Goal: Information Seeking & Learning: Learn about a topic

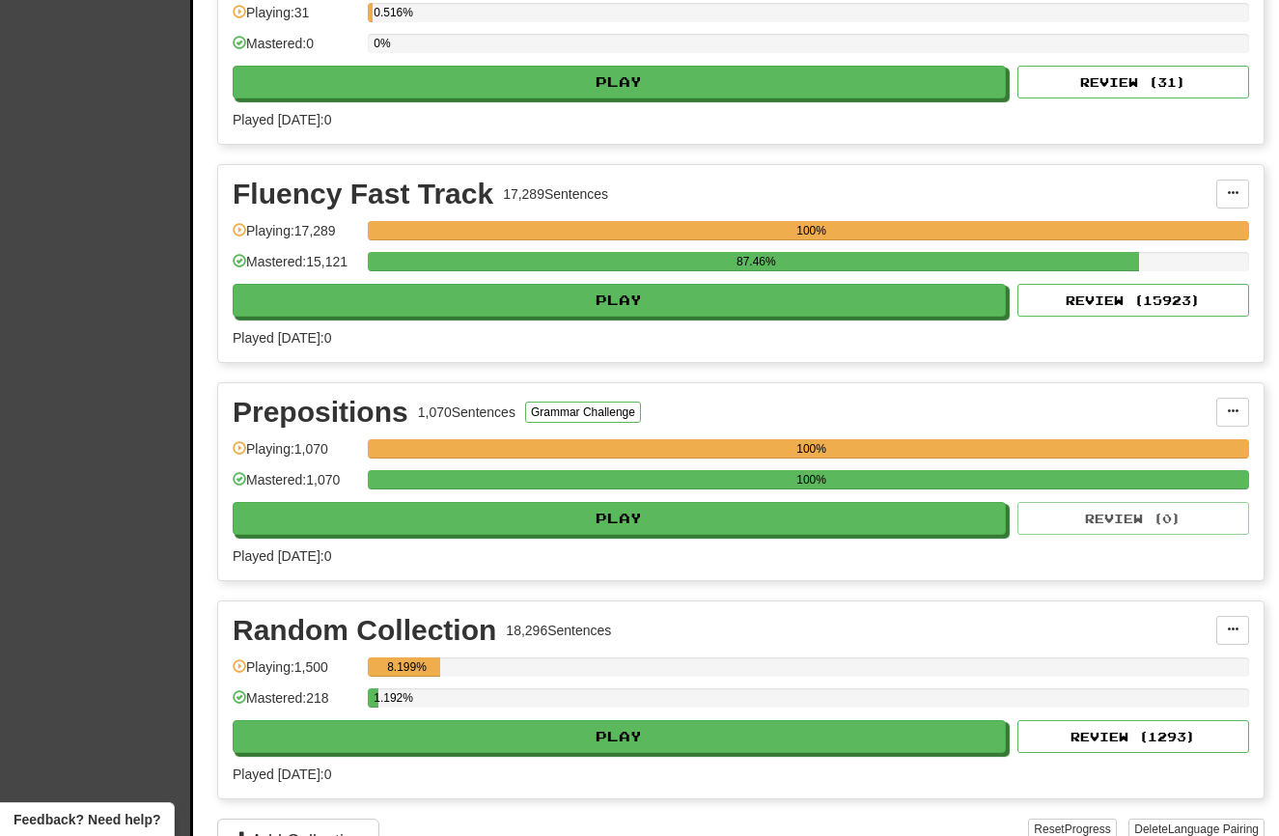
scroll to position [756, 0]
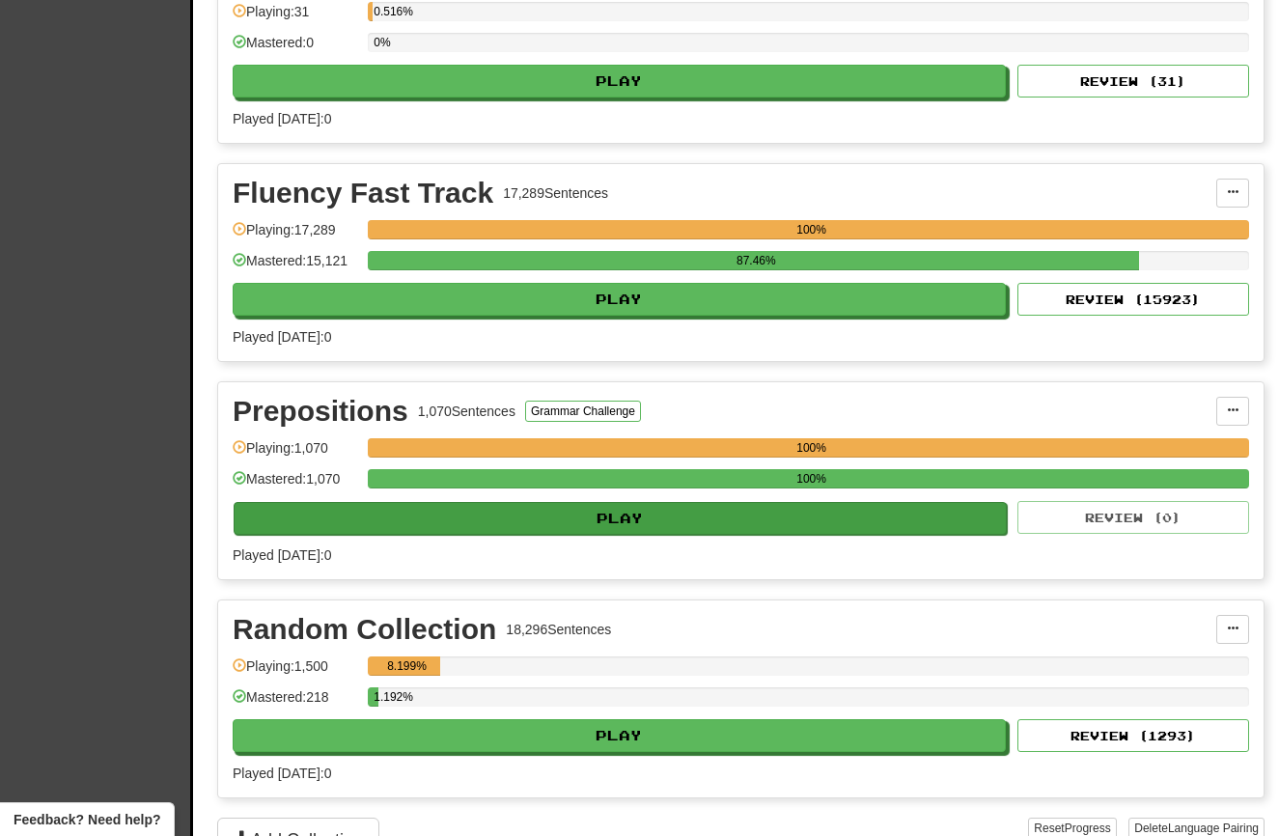
click at [495, 531] on button "Play" at bounding box center [620, 518] width 773 height 33
select select "**"
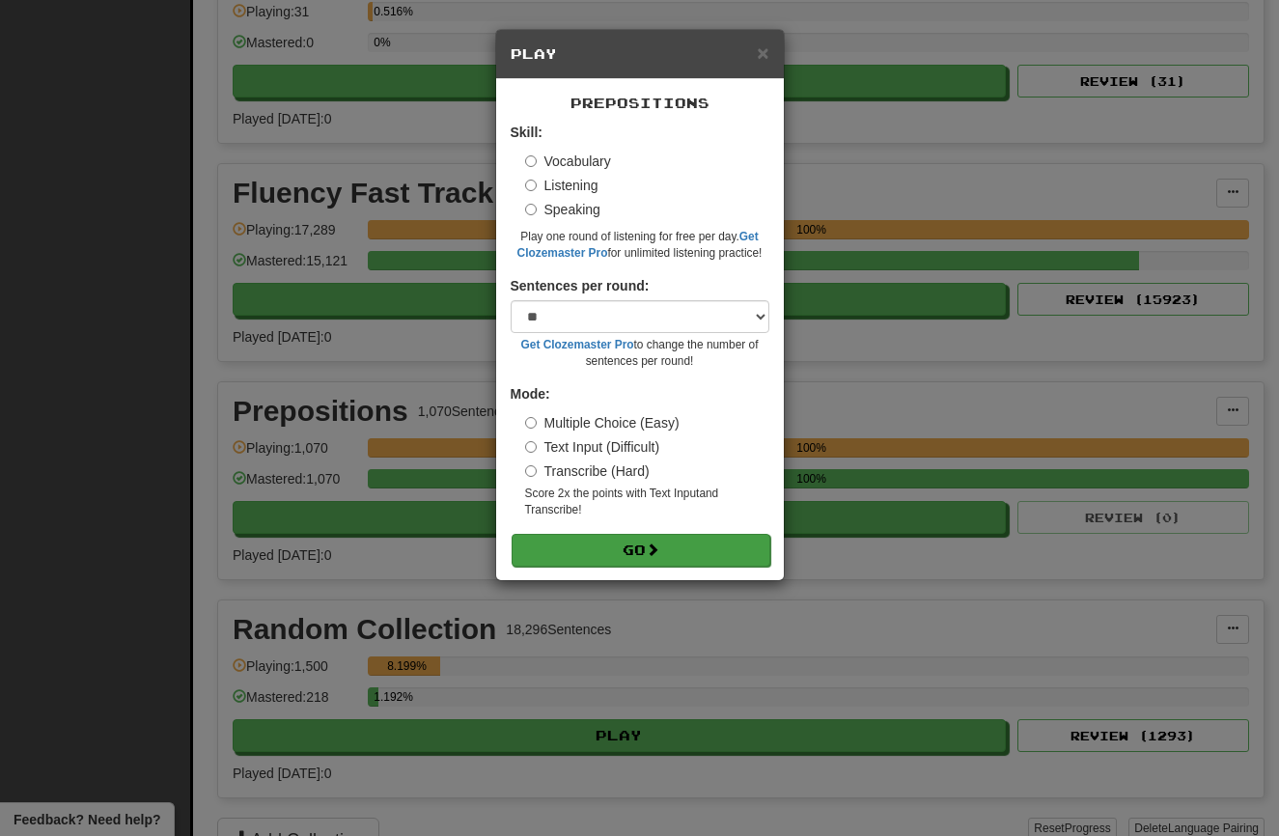
click at [622, 545] on button "Go" at bounding box center [641, 550] width 259 height 33
click at [372, 310] on div "× Play Prepositions Skill: Vocabulary Listening Speaking Play one round of list…" at bounding box center [639, 418] width 1279 height 836
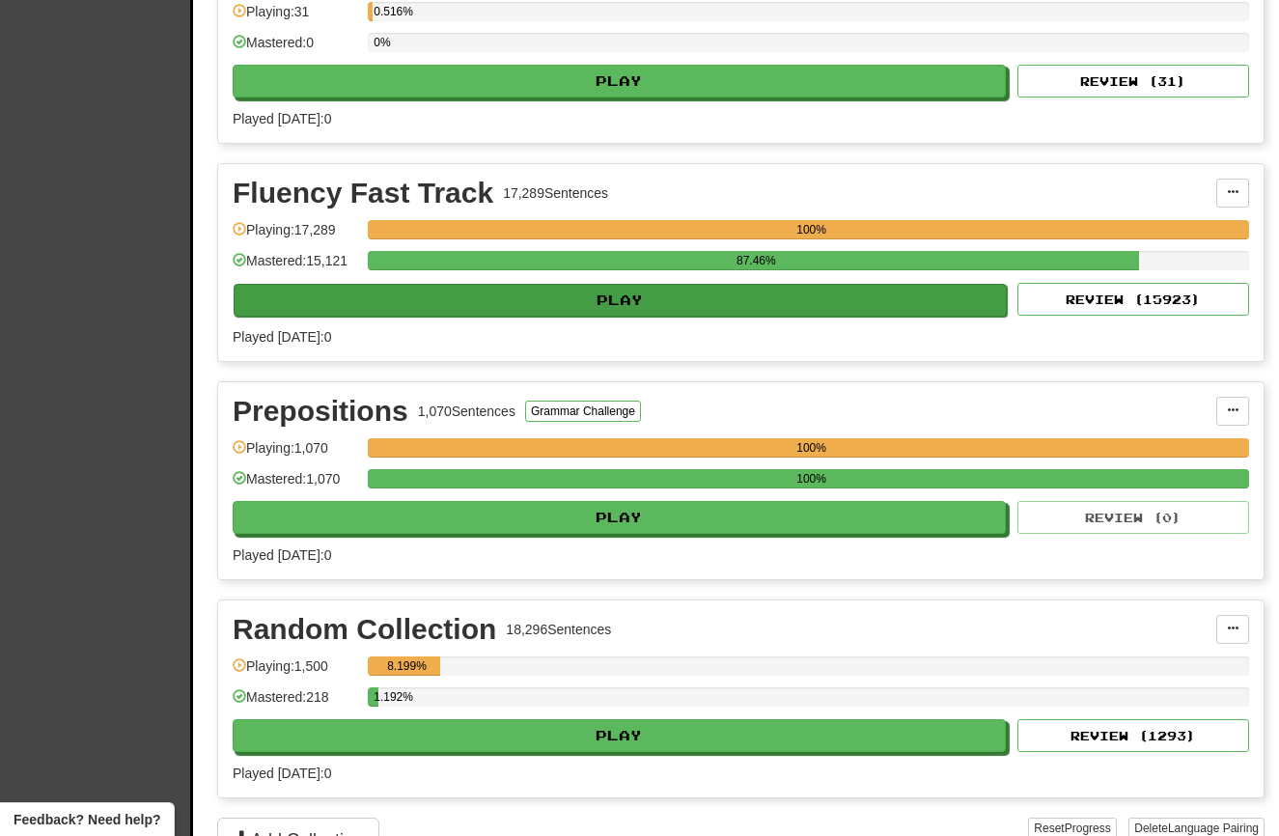
click at [375, 310] on button "Play" at bounding box center [620, 300] width 773 height 33
select select "**"
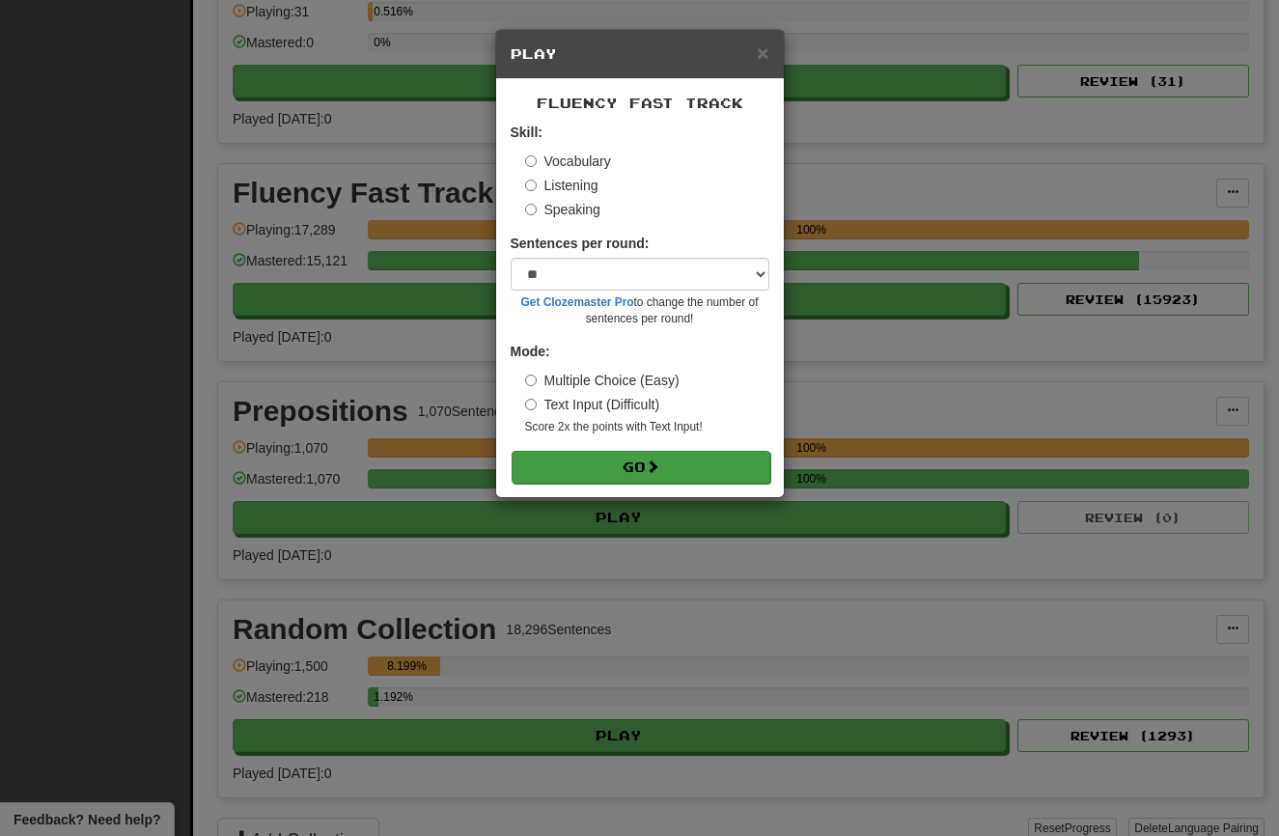
click at [569, 457] on button "Go" at bounding box center [641, 467] width 259 height 33
click at [487, 743] on div "× Play Fluency Fast Track Skill: Vocabulary Listening Speaking Sentences per ro…" at bounding box center [639, 418] width 1279 height 836
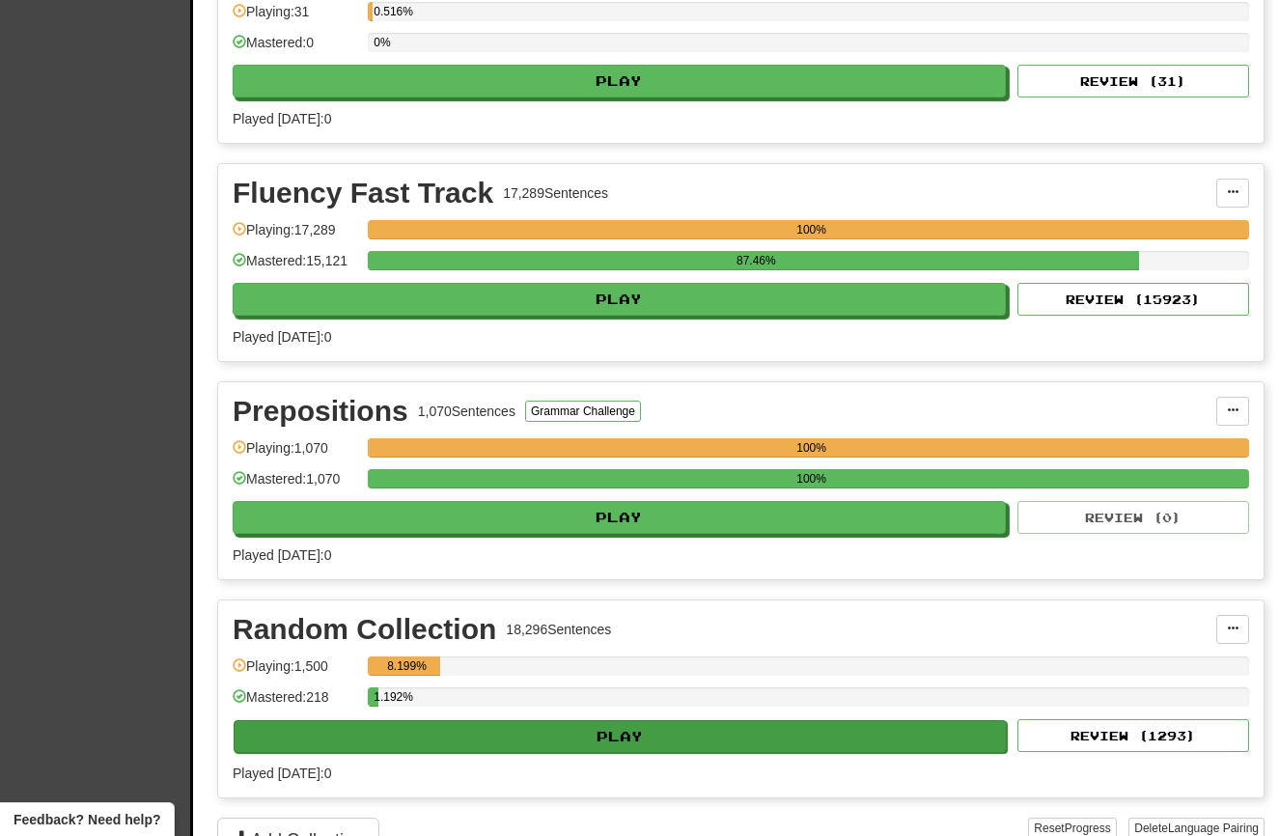
click at [488, 745] on button "Play" at bounding box center [620, 736] width 773 height 33
select select "**"
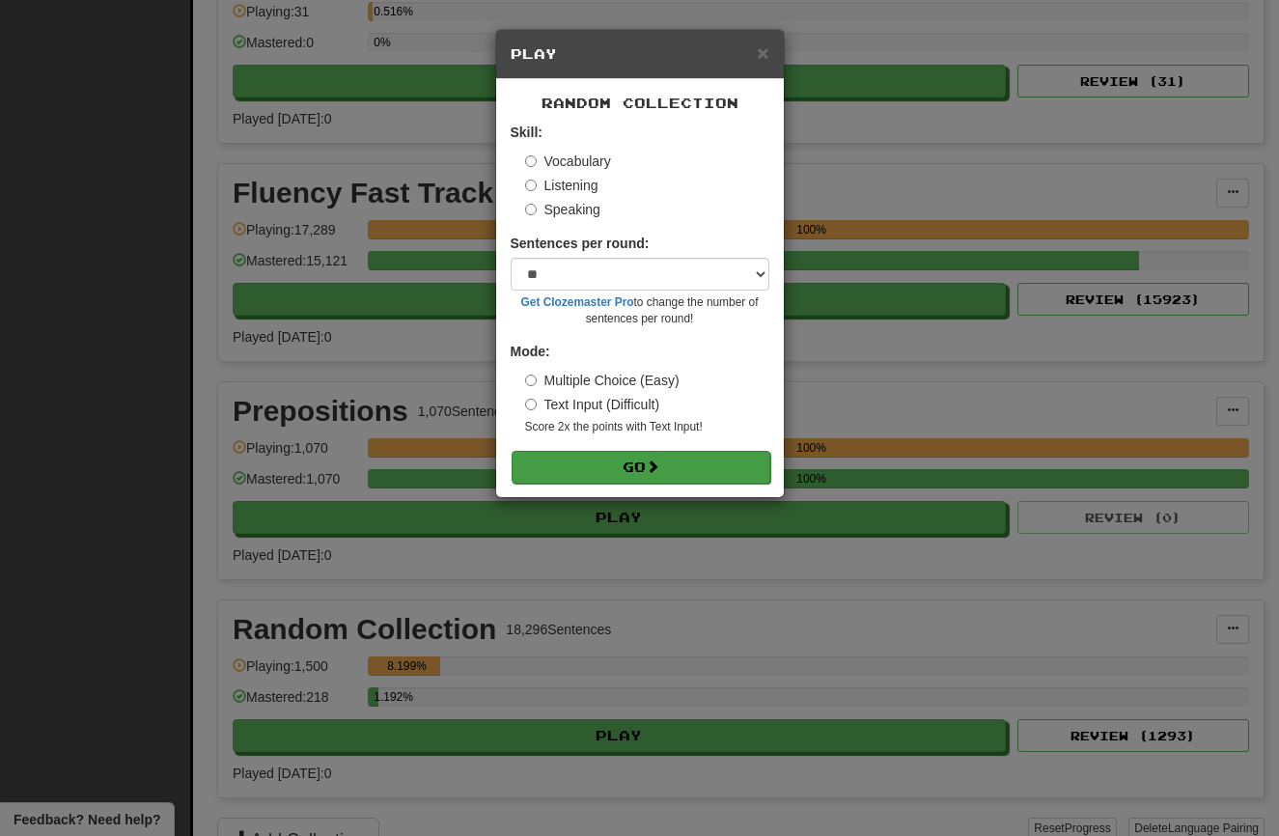
click at [556, 460] on button "Go" at bounding box center [641, 467] width 259 height 33
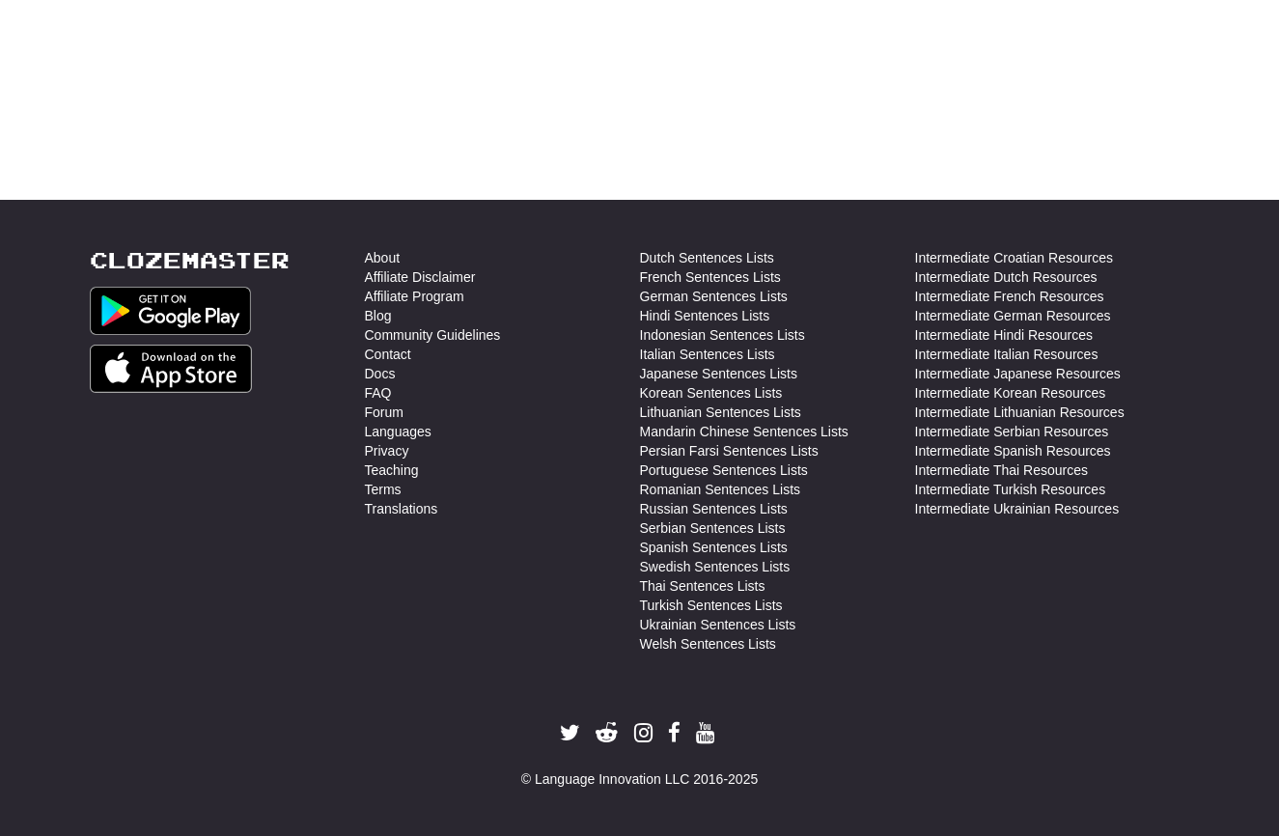
scroll to position [685, 0]
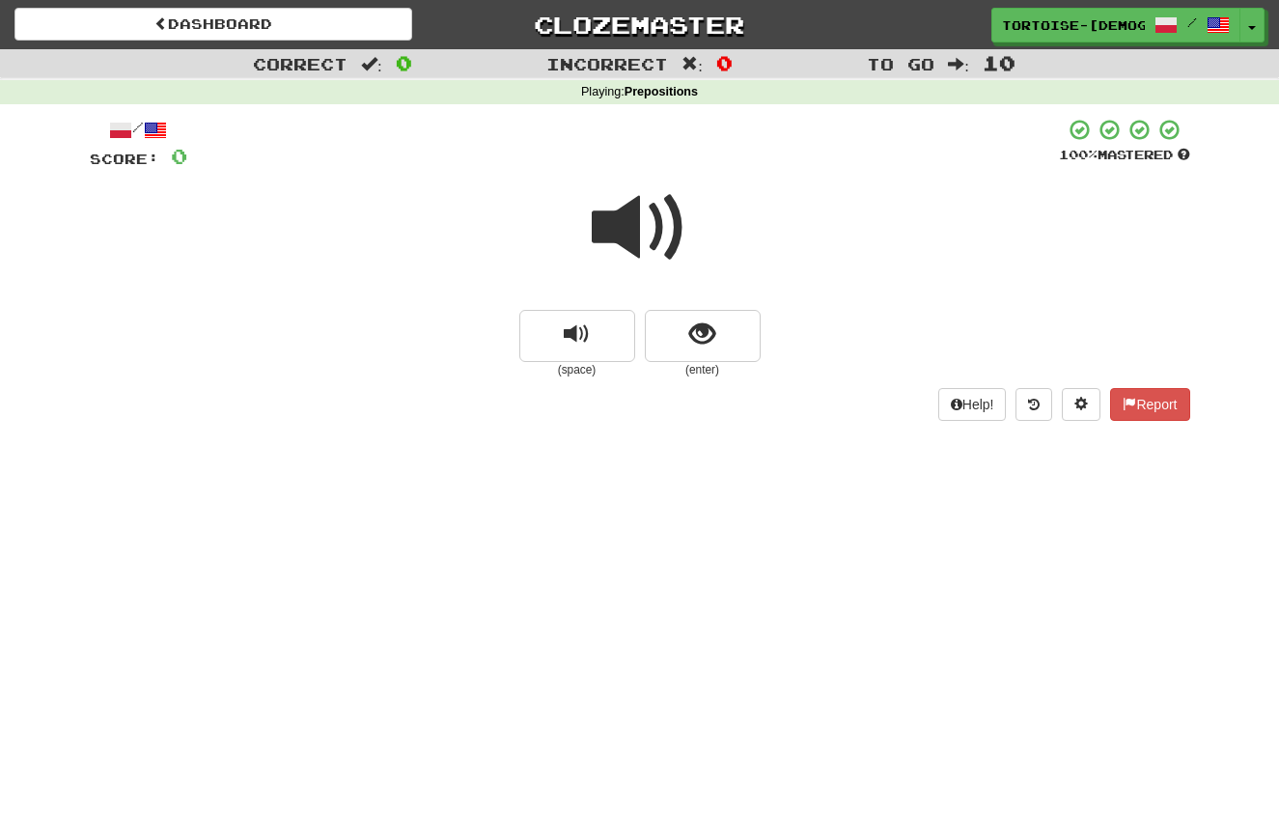
scroll to position [0, 0]
click at [629, 238] on span at bounding box center [640, 228] width 97 height 97
click at [628, 237] on span at bounding box center [640, 228] width 97 height 97
click at [701, 351] on button "show sentence" at bounding box center [703, 336] width 116 height 52
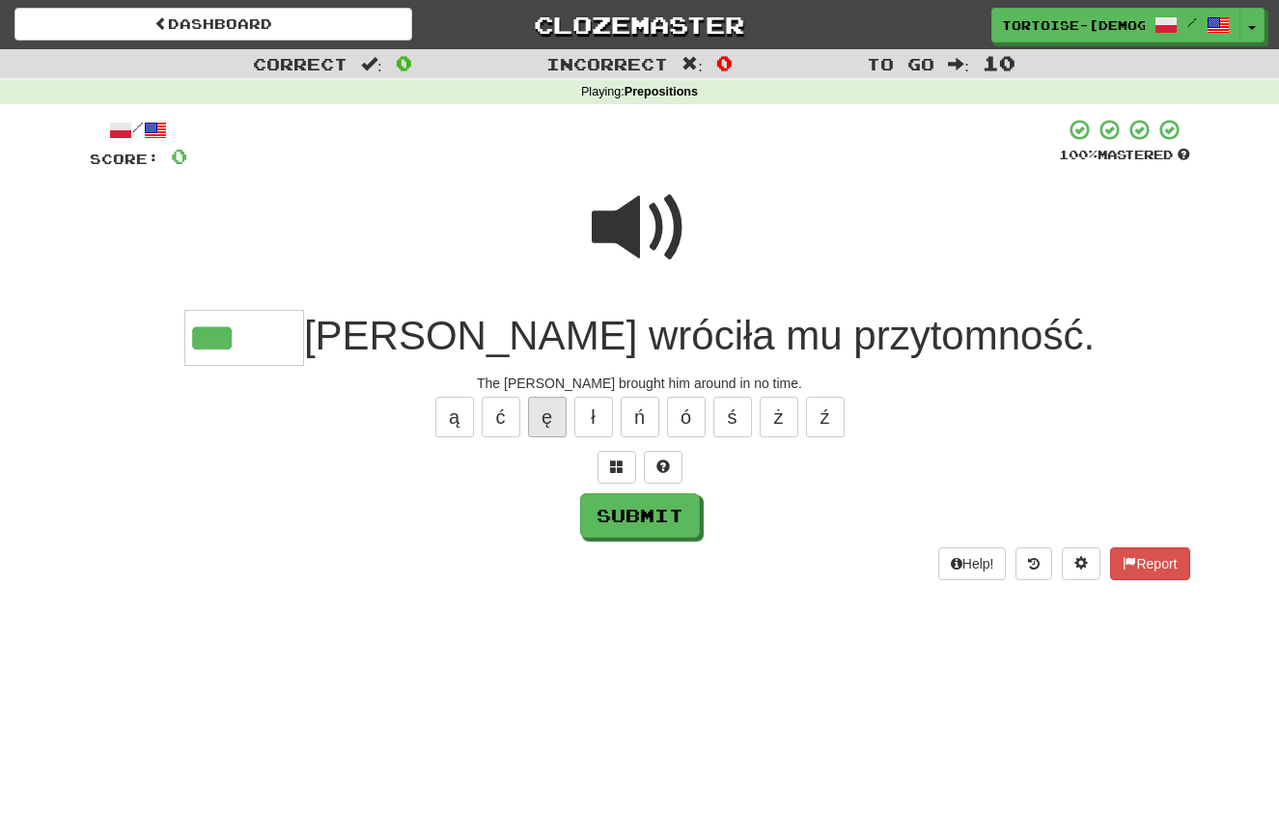
click at [541, 406] on button "ę" at bounding box center [547, 417] width 39 height 41
click at [662, 516] on button "Submit" at bounding box center [641, 516] width 120 height 44
type input "******"
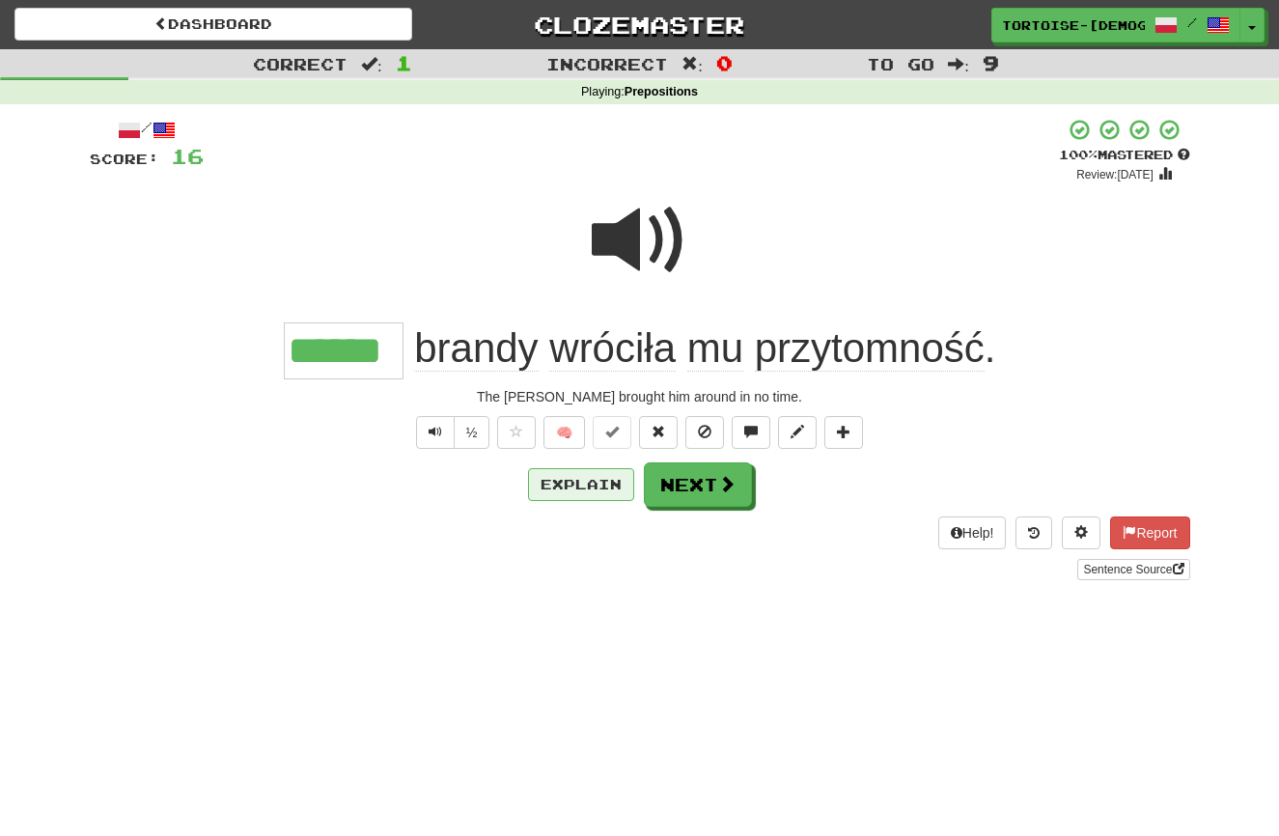
click at [589, 486] on button "Explain" at bounding box center [581, 484] width 106 height 33
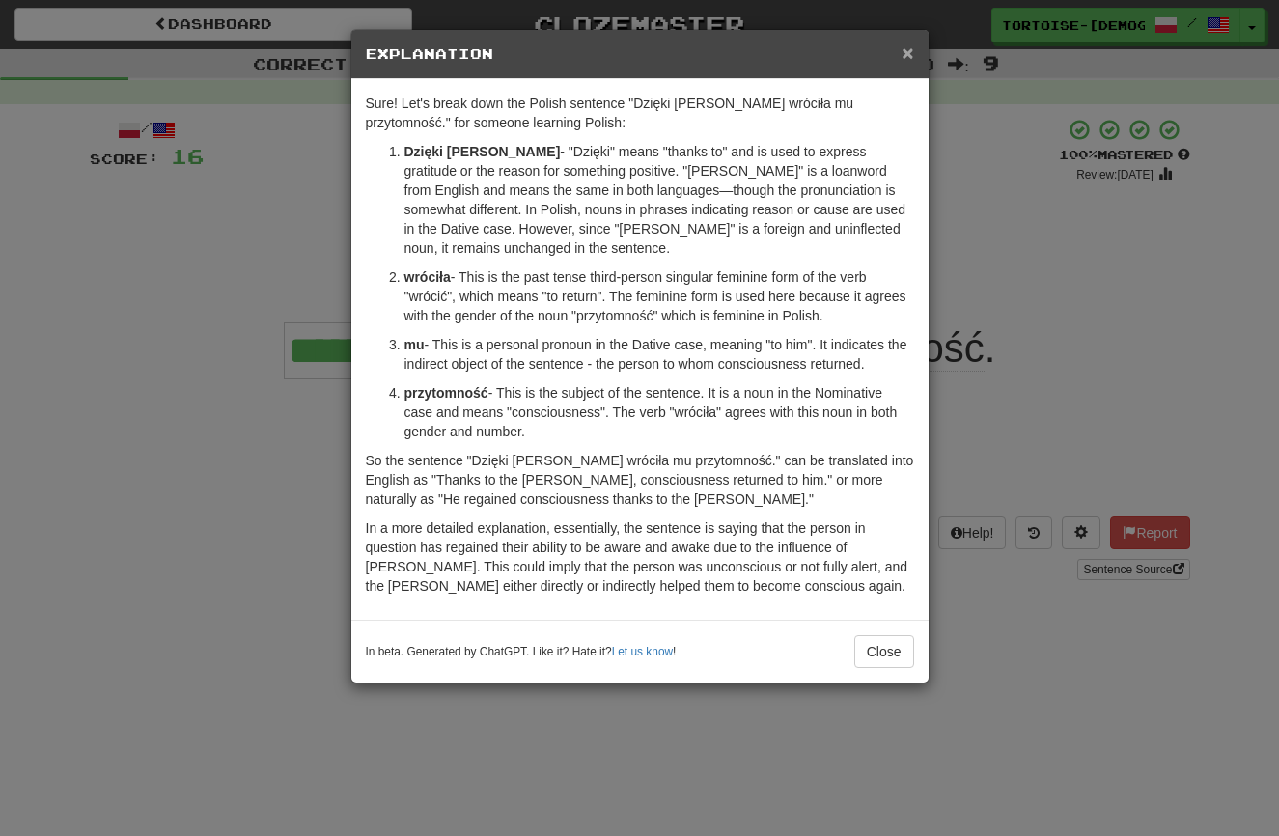
click at [908, 51] on span "×" at bounding box center [908, 53] width 12 height 22
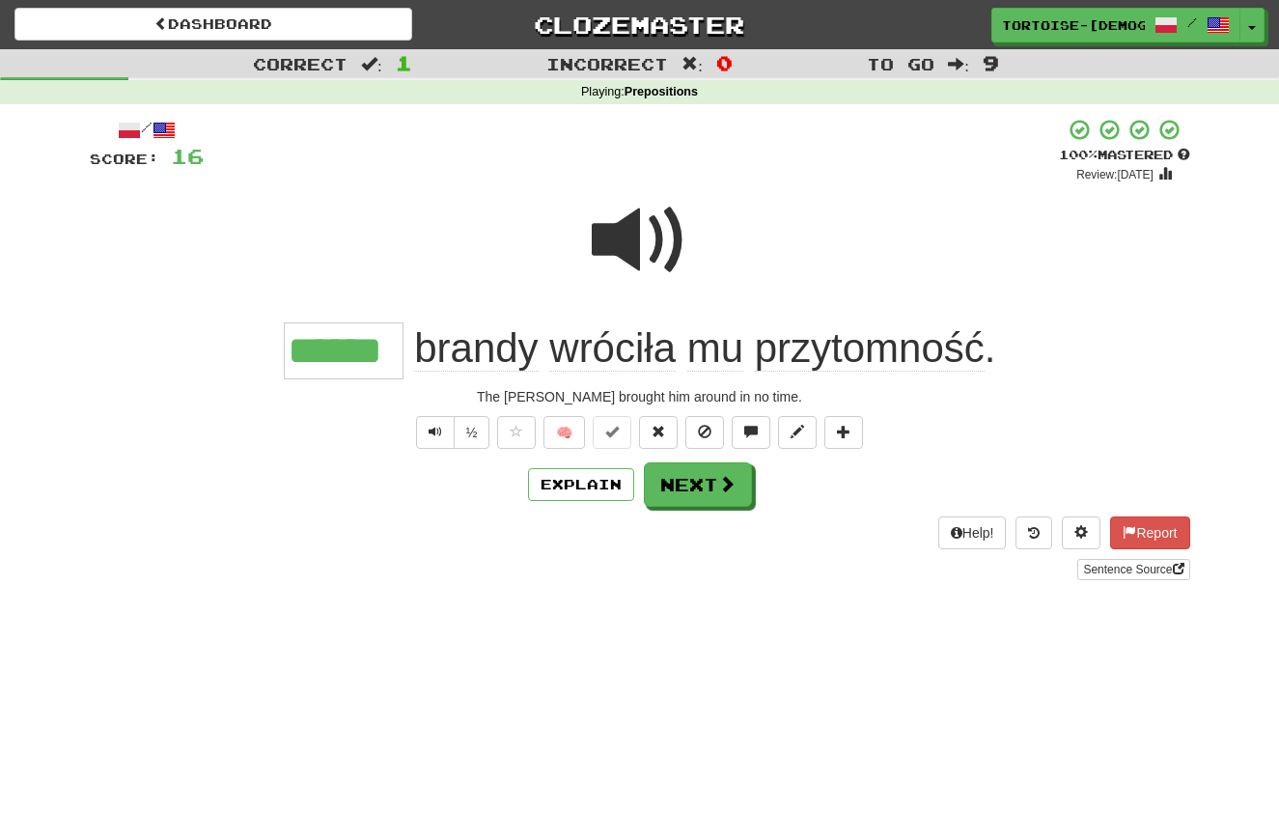
click at [696, 475] on button "Next" at bounding box center [698, 484] width 108 height 44
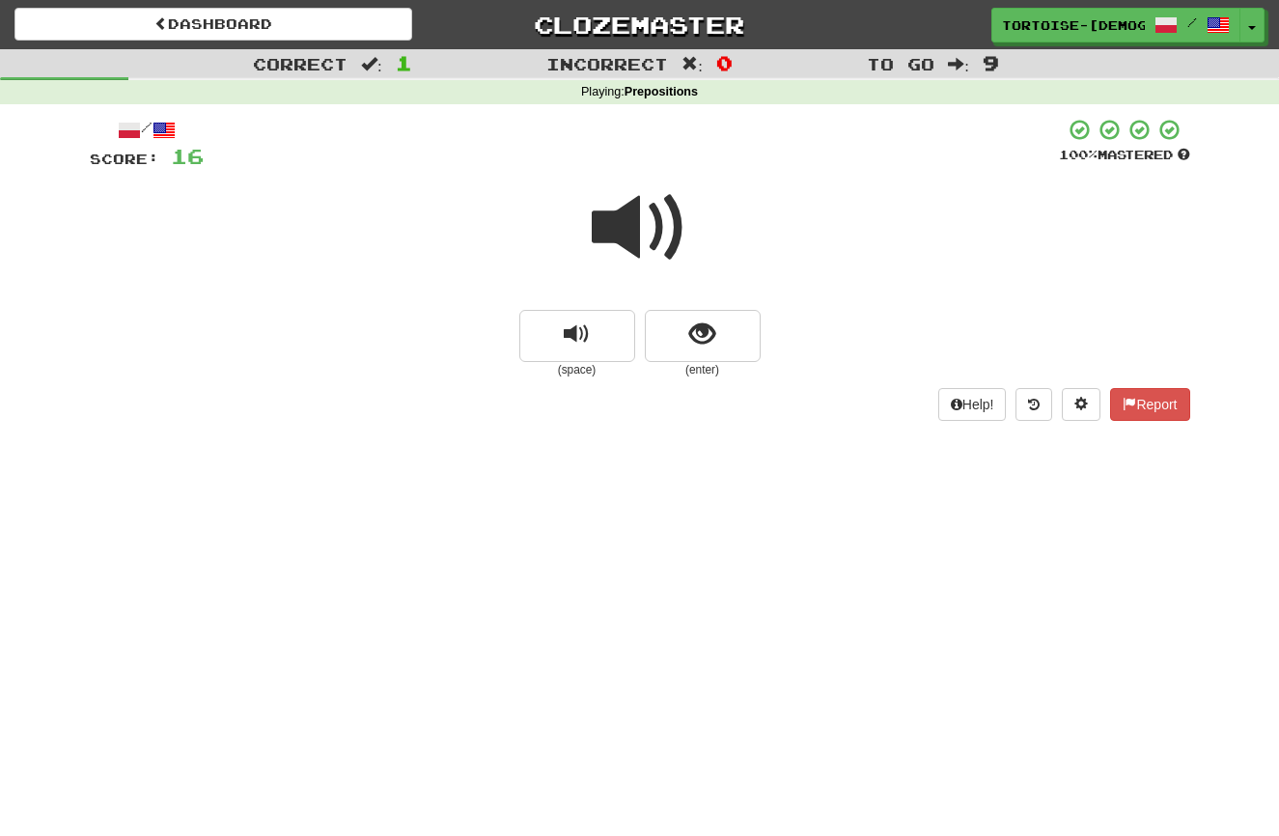
click at [629, 232] on span at bounding box center [640, 228] width 97 height 97
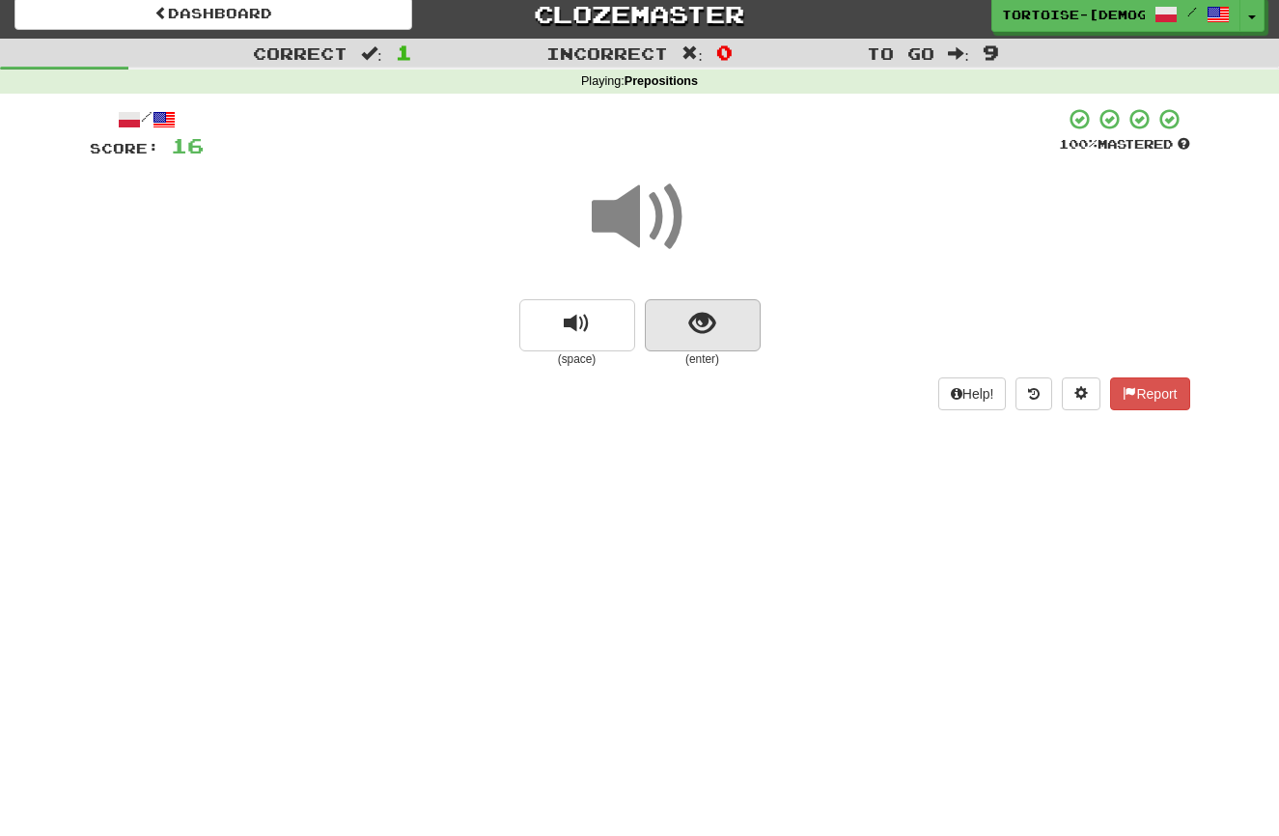
scroll to position [8, 0]
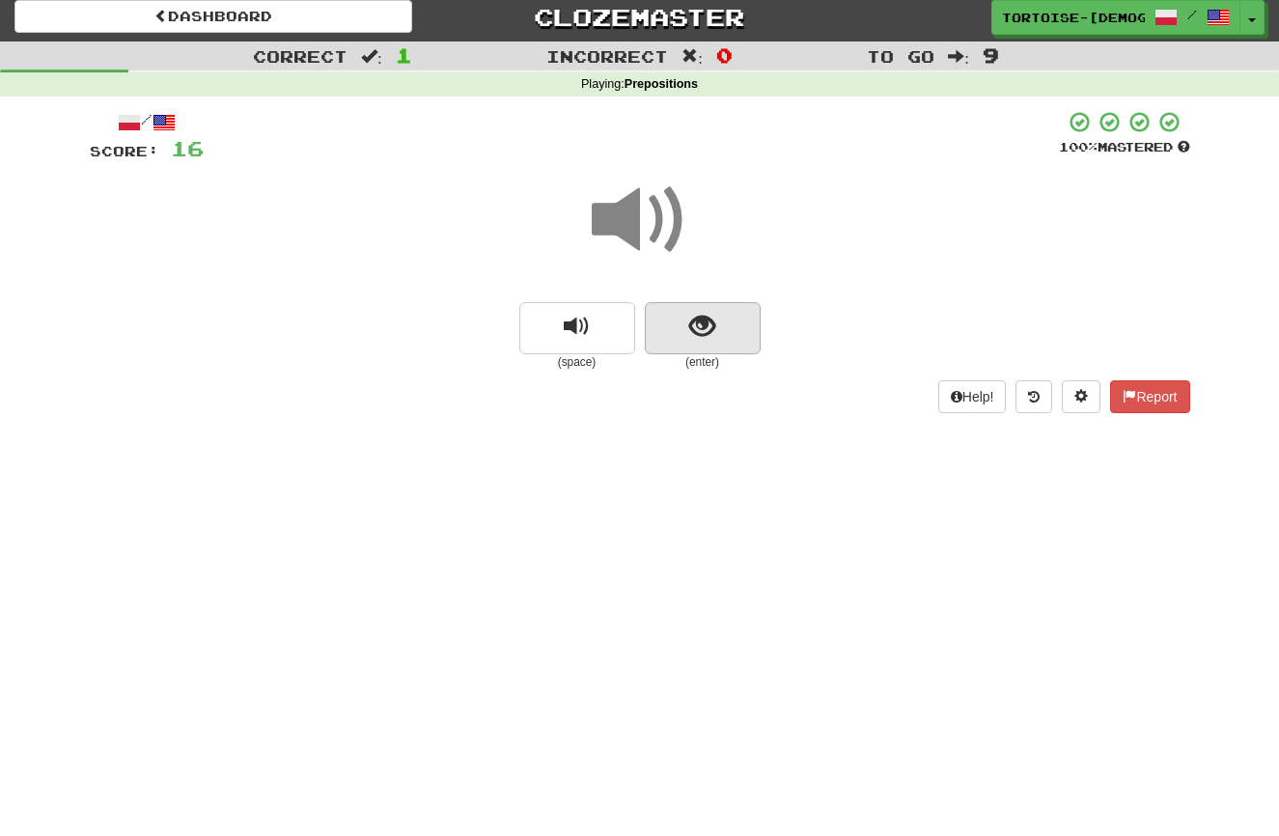
click at [693, 326] on span "show sentence" at bounding box center [702, 327] width 26 height 26
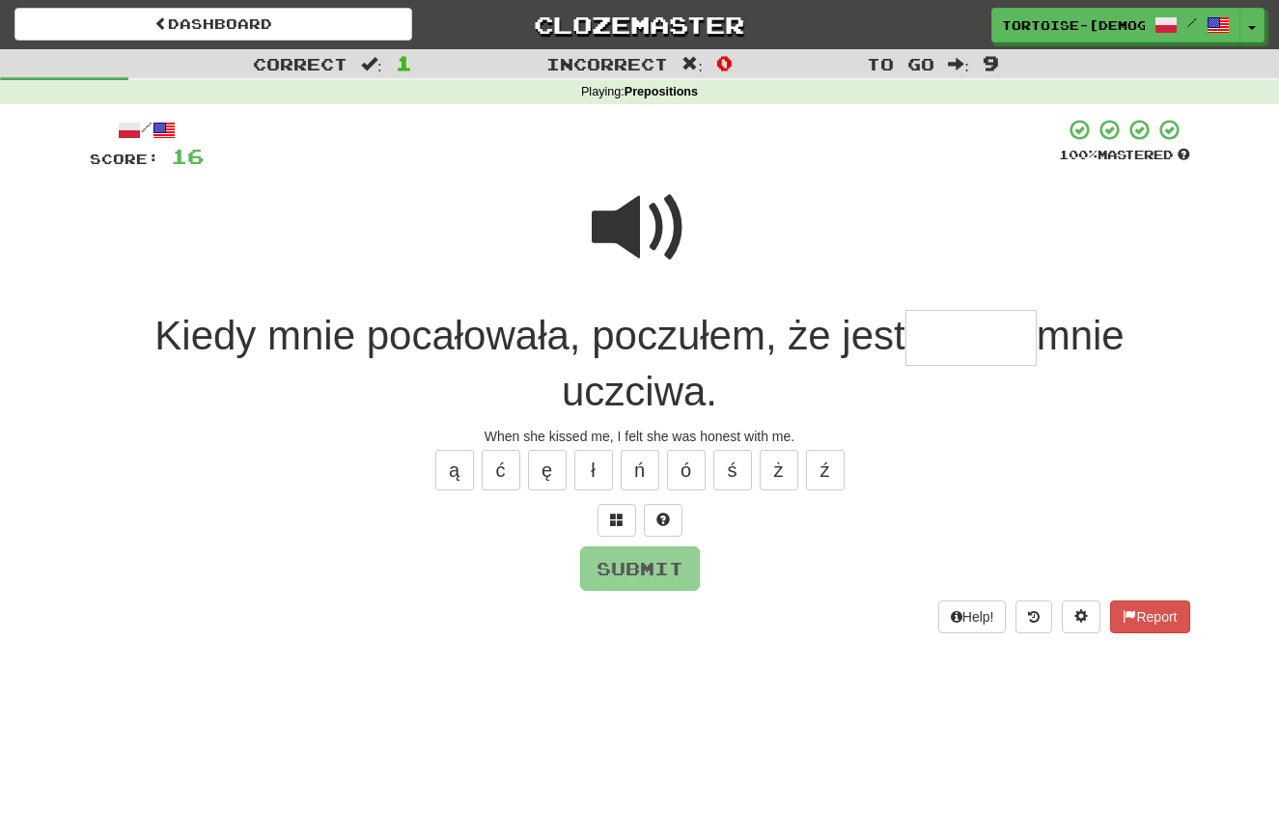
scroll to position [0, 0]
click at [638, 232] on span at bounding box center [640, 228] width 97 height 97
click at [933, 342] on input "text" at bounding box center [971, 338] width 131 height 57
click at [639, 252] on span at bounding box center [640, 228] width 97 height 97
click at [1149, 613] on button "Report" at bounding box center [1149, 617] width 79 height 33
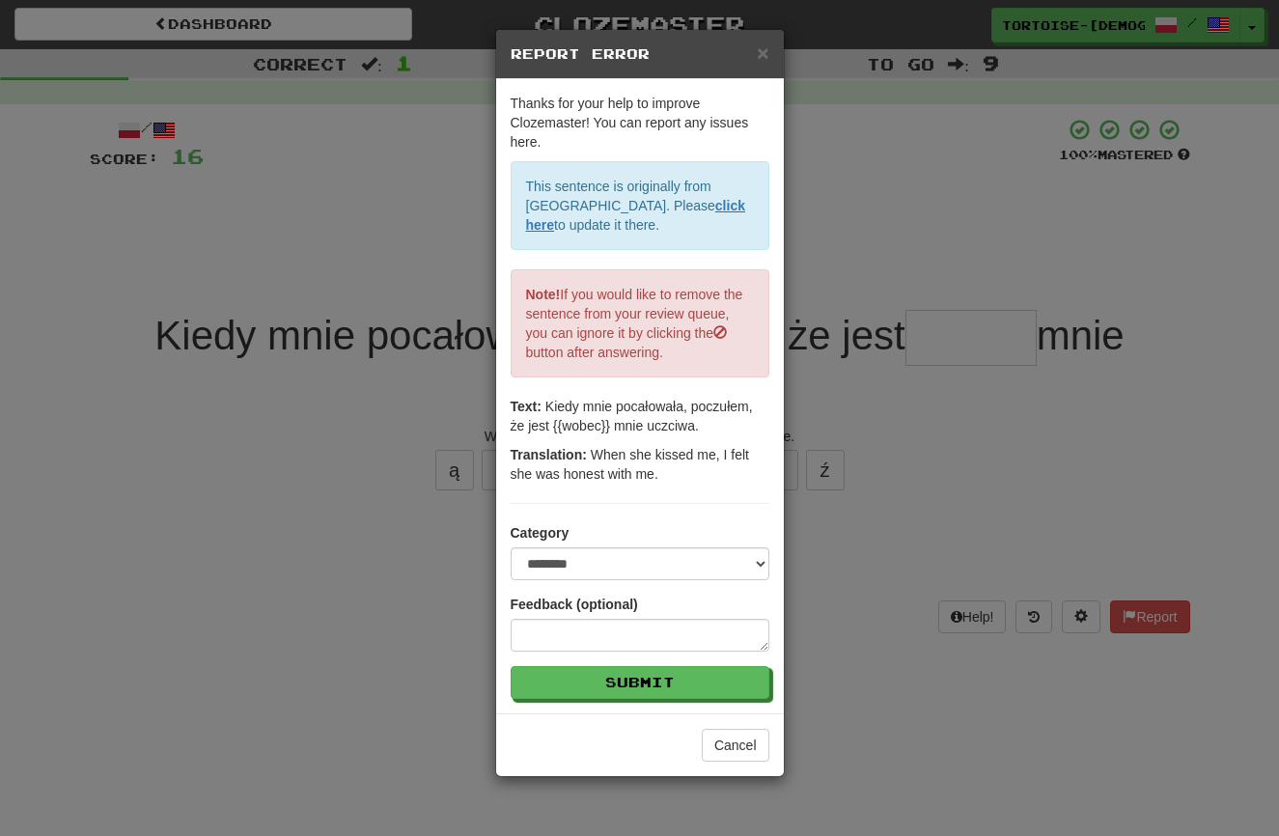
drag, startPoint x: 765, startPoint y: 47, endPoint x: 815, endPoint y: 110, distance: 80.4
click at [765, 48] on span "×" at bounding box center [763, 53] width 12 height 22
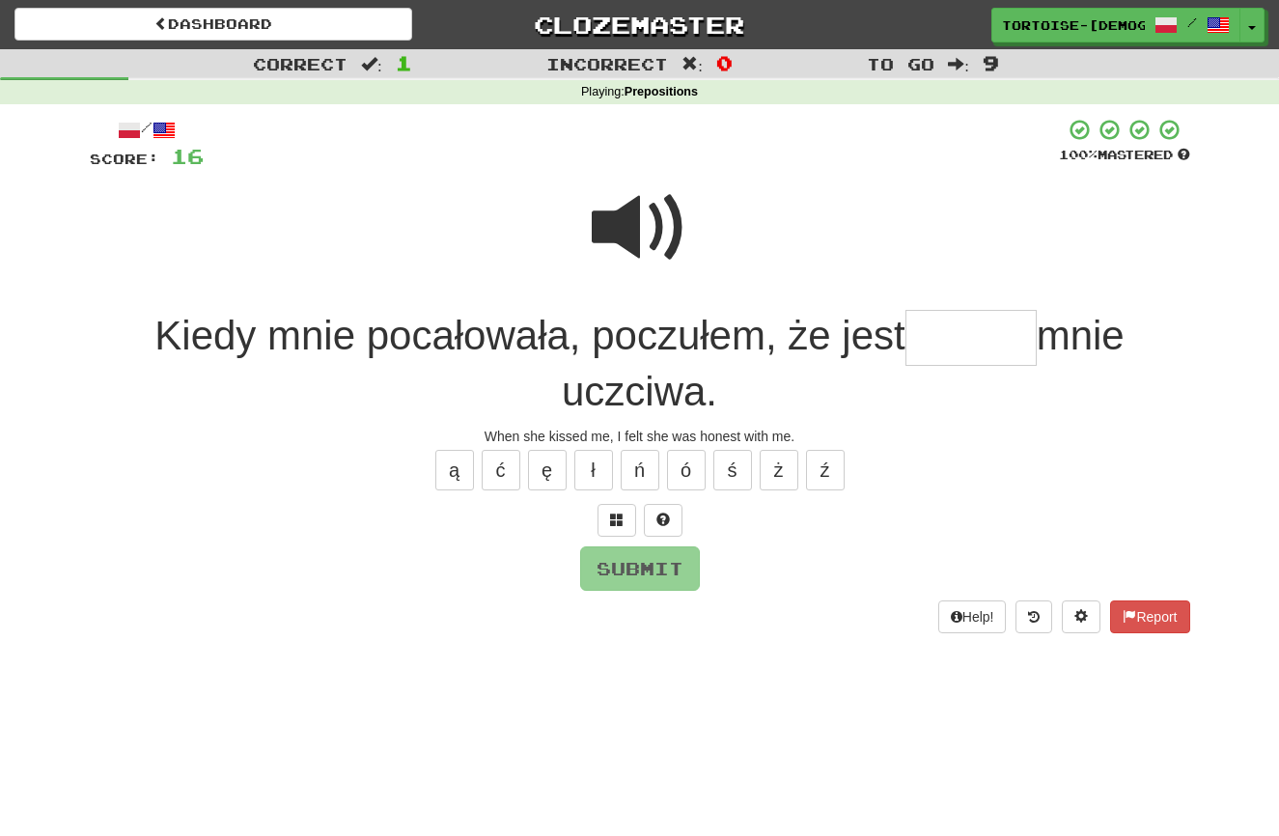
click at [944, 347] on input "text" at bounding box center [971, 338] width 131 height 57
type input "*****"
drag, startPoint x: 650, startPoint y: 566, endPoint x: 609, endPoint y: 557, distance: 41.5
click at [645, 565] on button "Submit" at bounding box center [640, 568] width 120 height 44
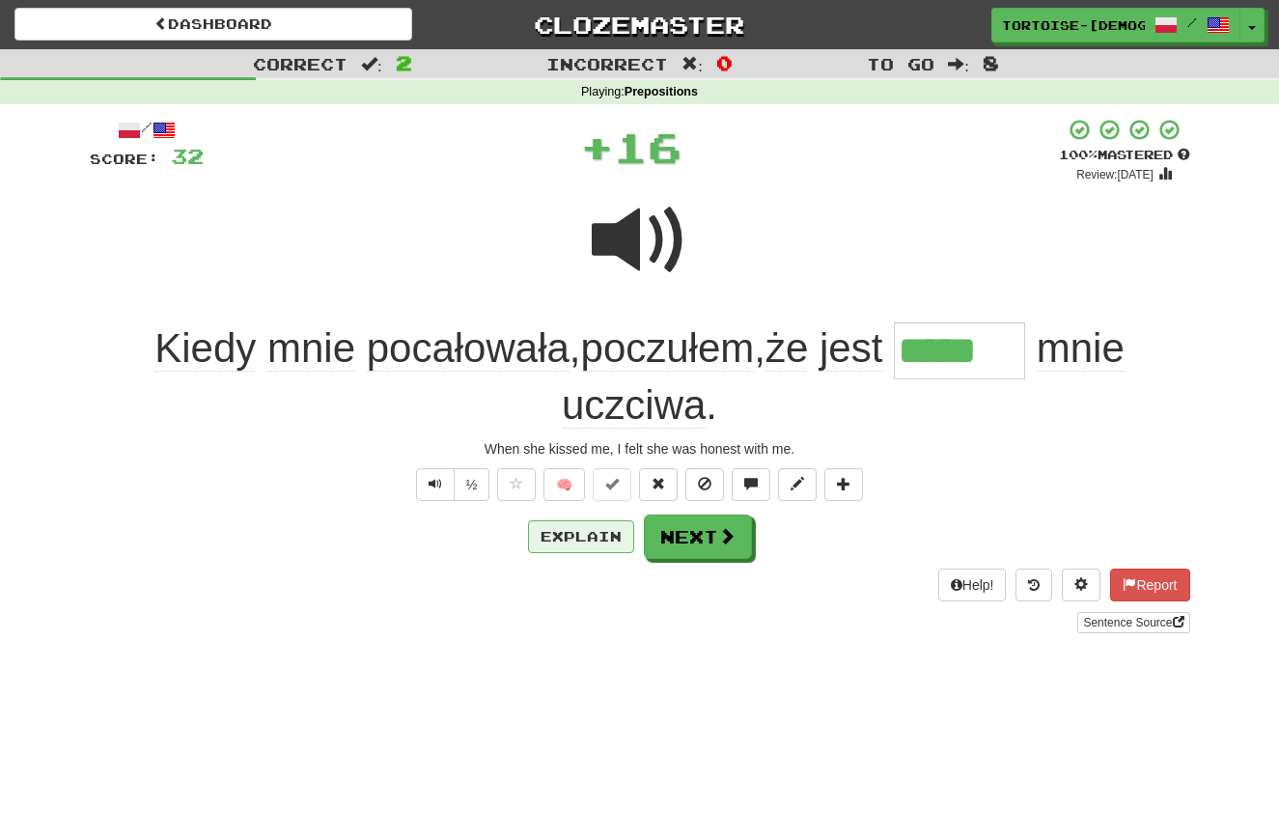
click at [573, 540] on button "Explain" at bounding box center [581, 536] width 106 height 33
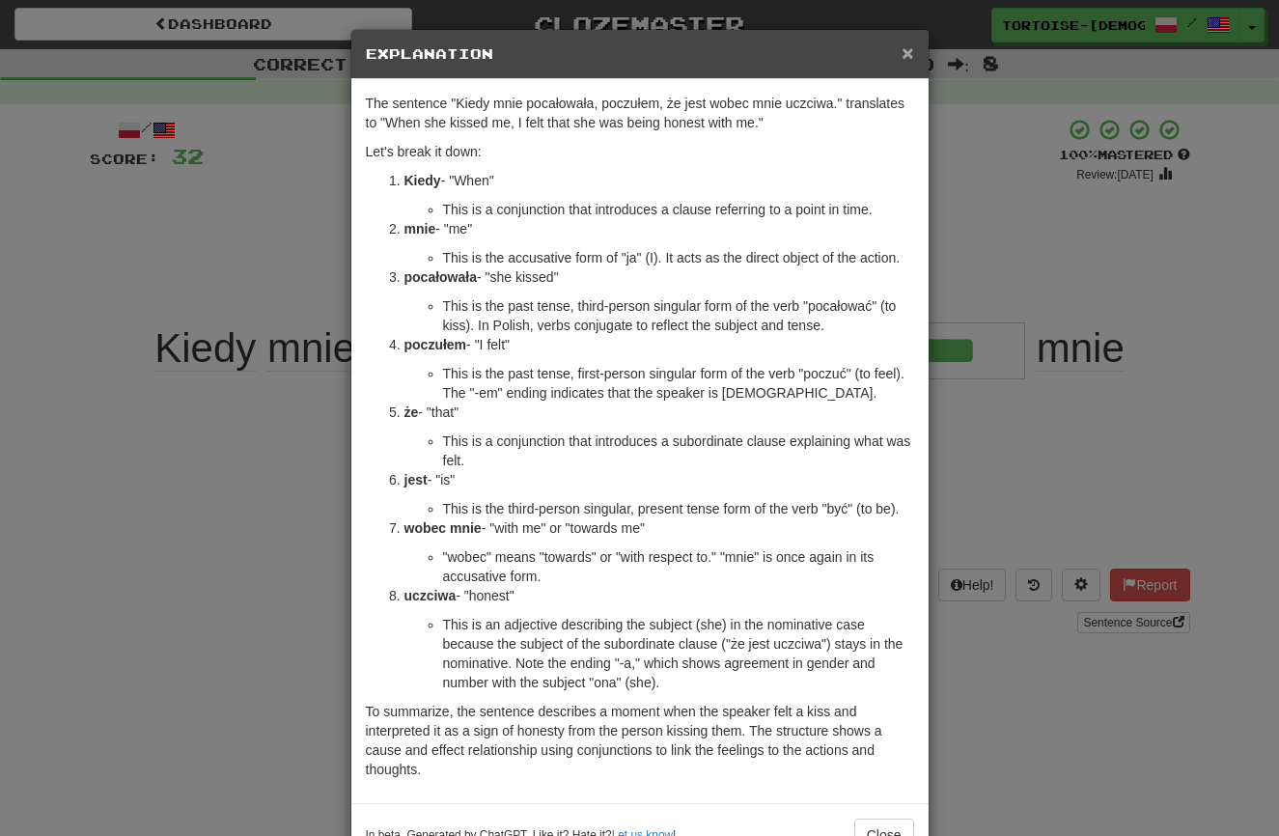
click at [907, 49] on span "×" at bounding box center [908, 53] width 12 height 22
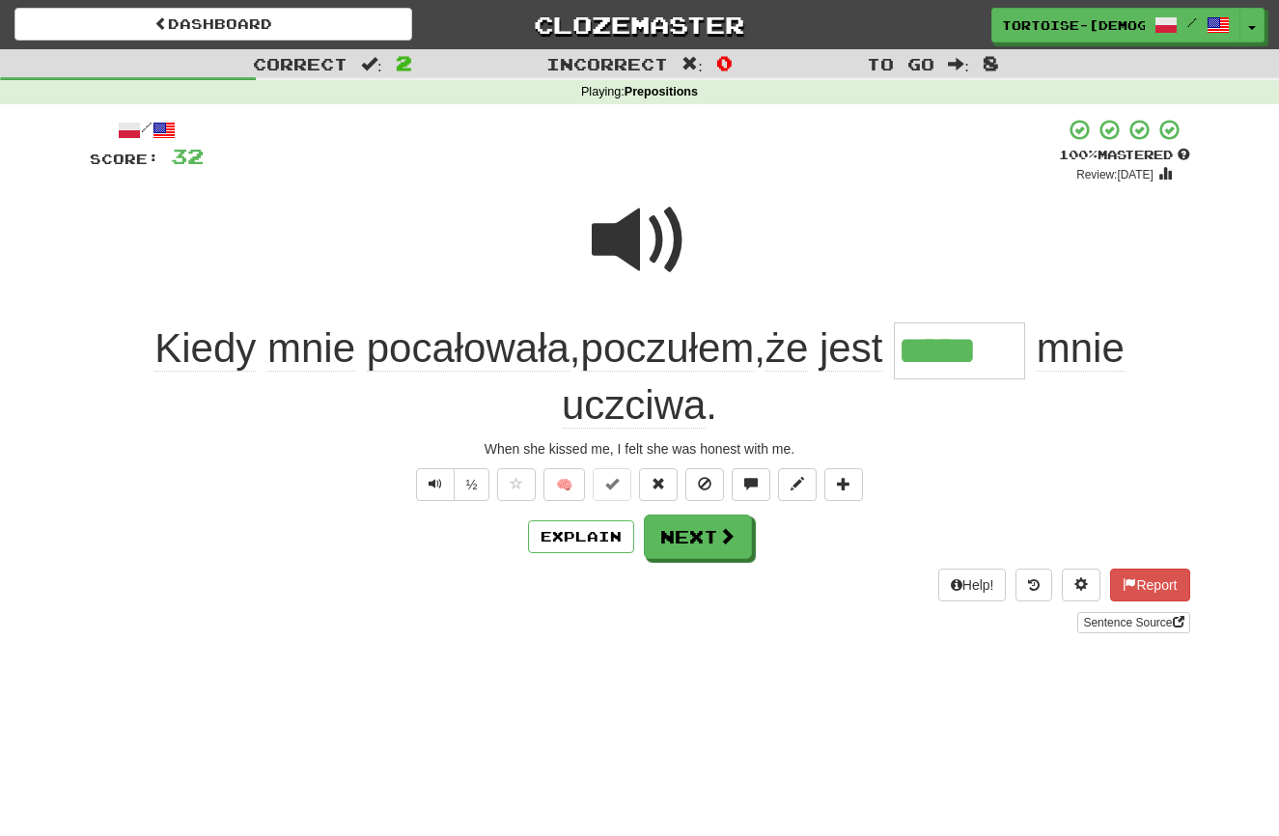
click at [716, 536] on button "Next" at bounding box center [698, 537] width 108 height 44
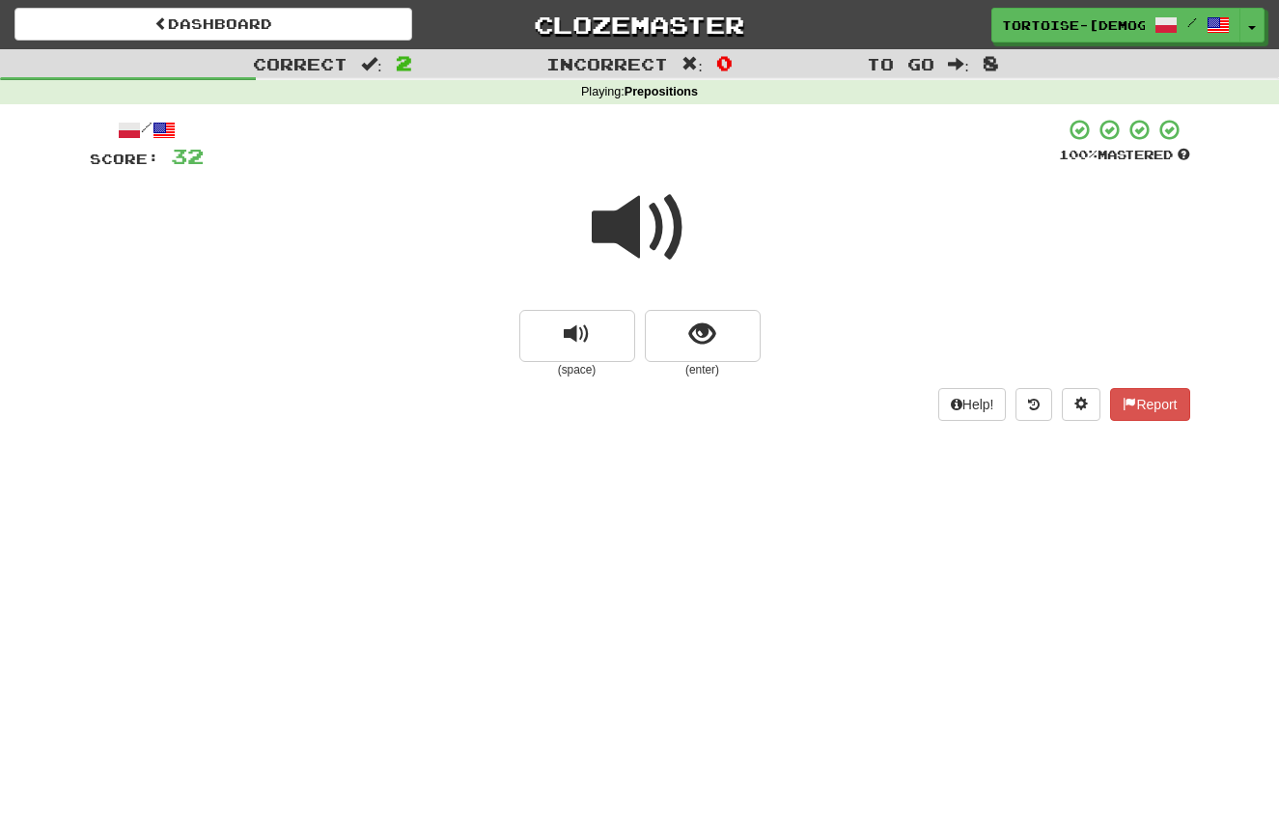
click at [635, 247] on span at bounding box center [640, 228] width 97 height 97
click at [704, 339] on span "show sentence" at bounding box center [702, 335] width 26 height 26
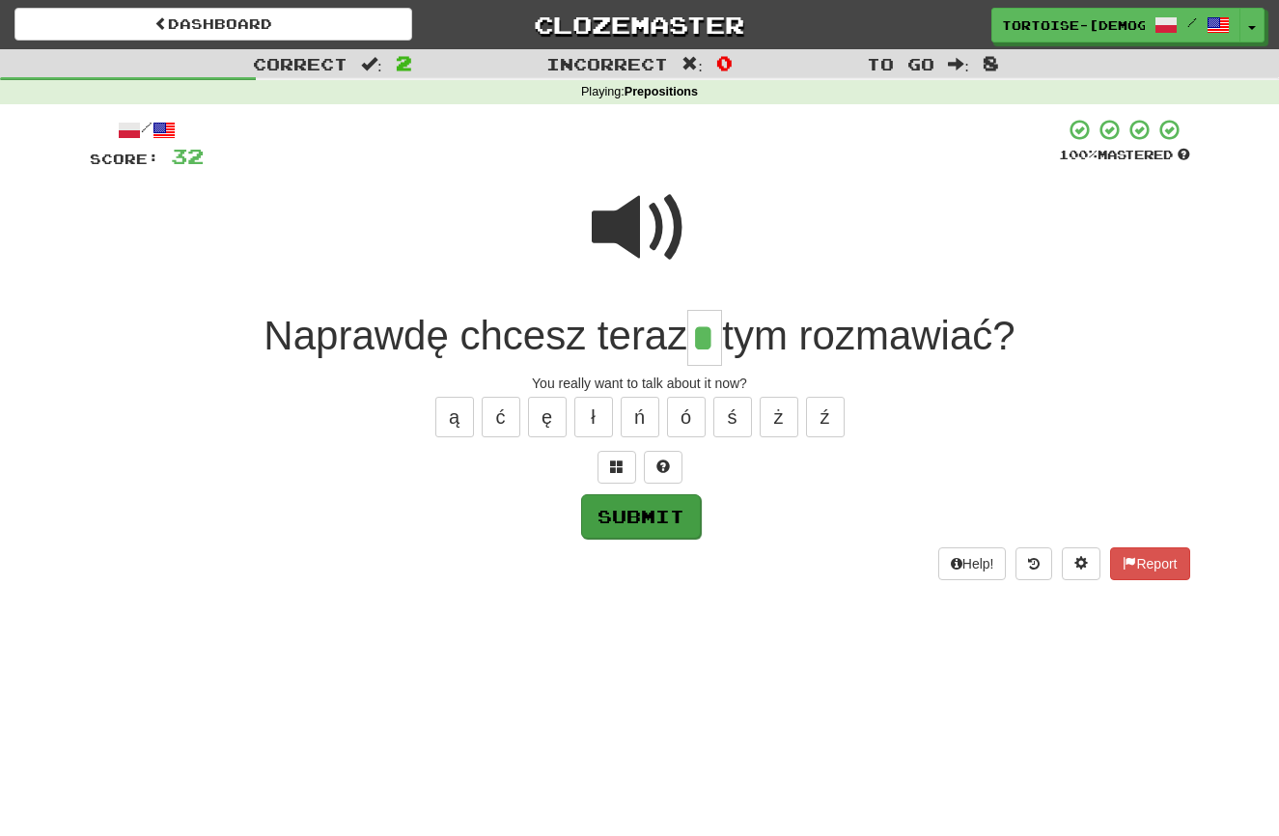
type input "*"
click at [645, 506] on button "Submit" at bounding box center [641, 516] width 120 height 44
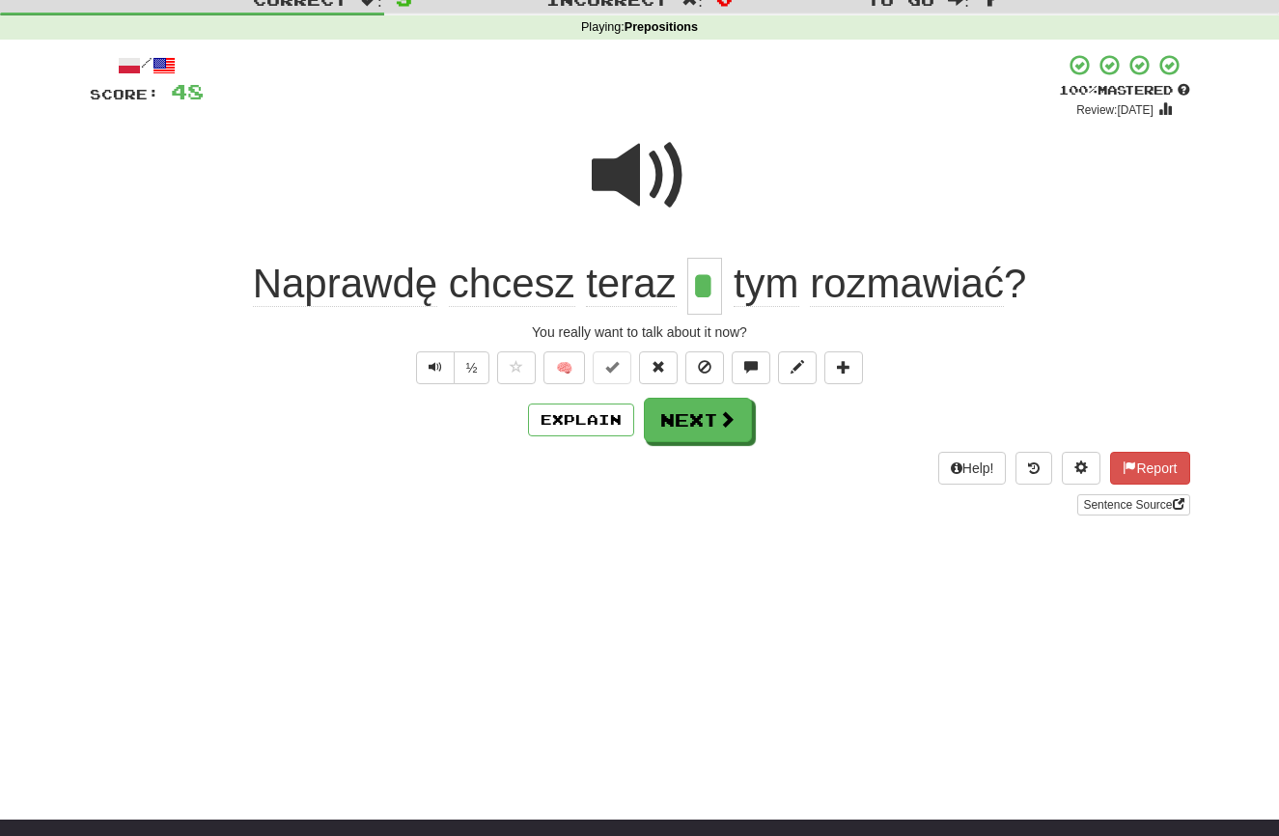
scroll to position [90, 0]
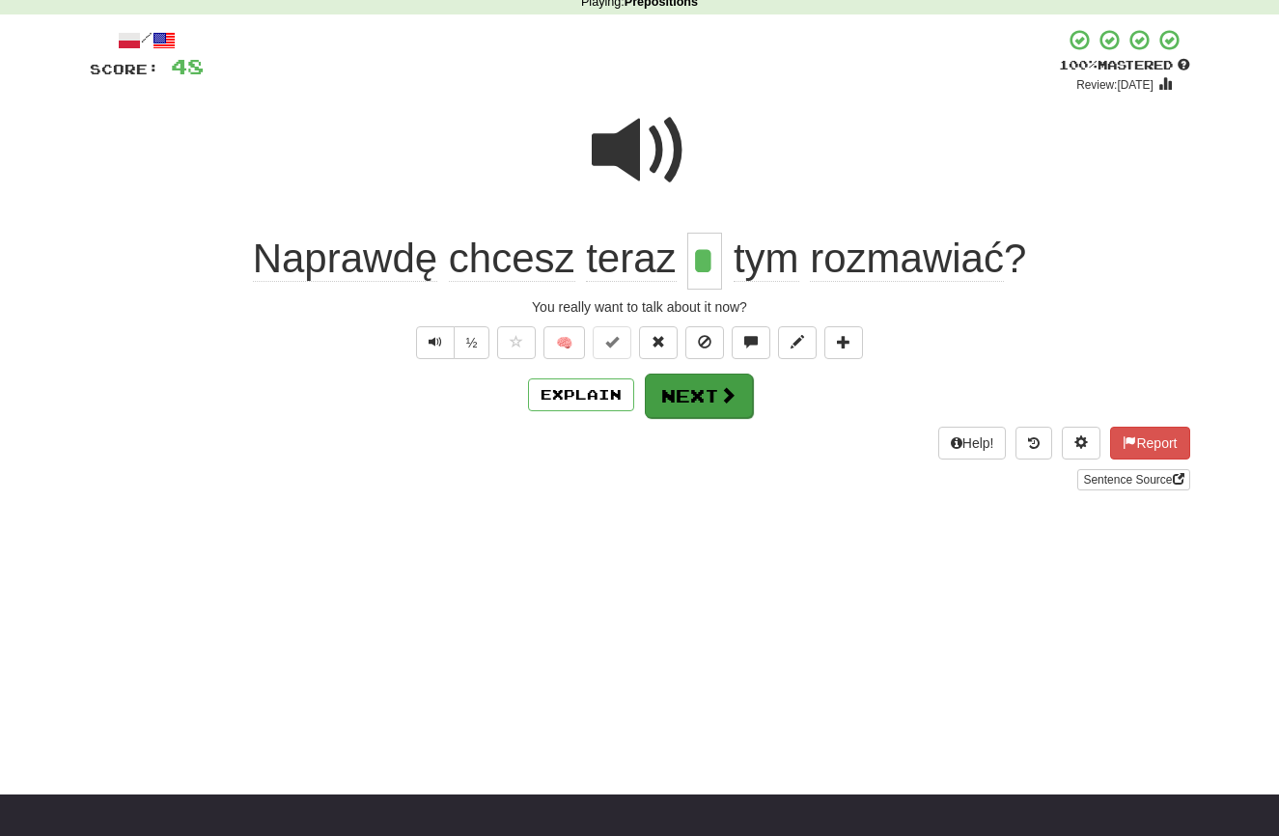
click at [700, 393] on button "Next" at bounding box center [699, 396] width 108 height 44
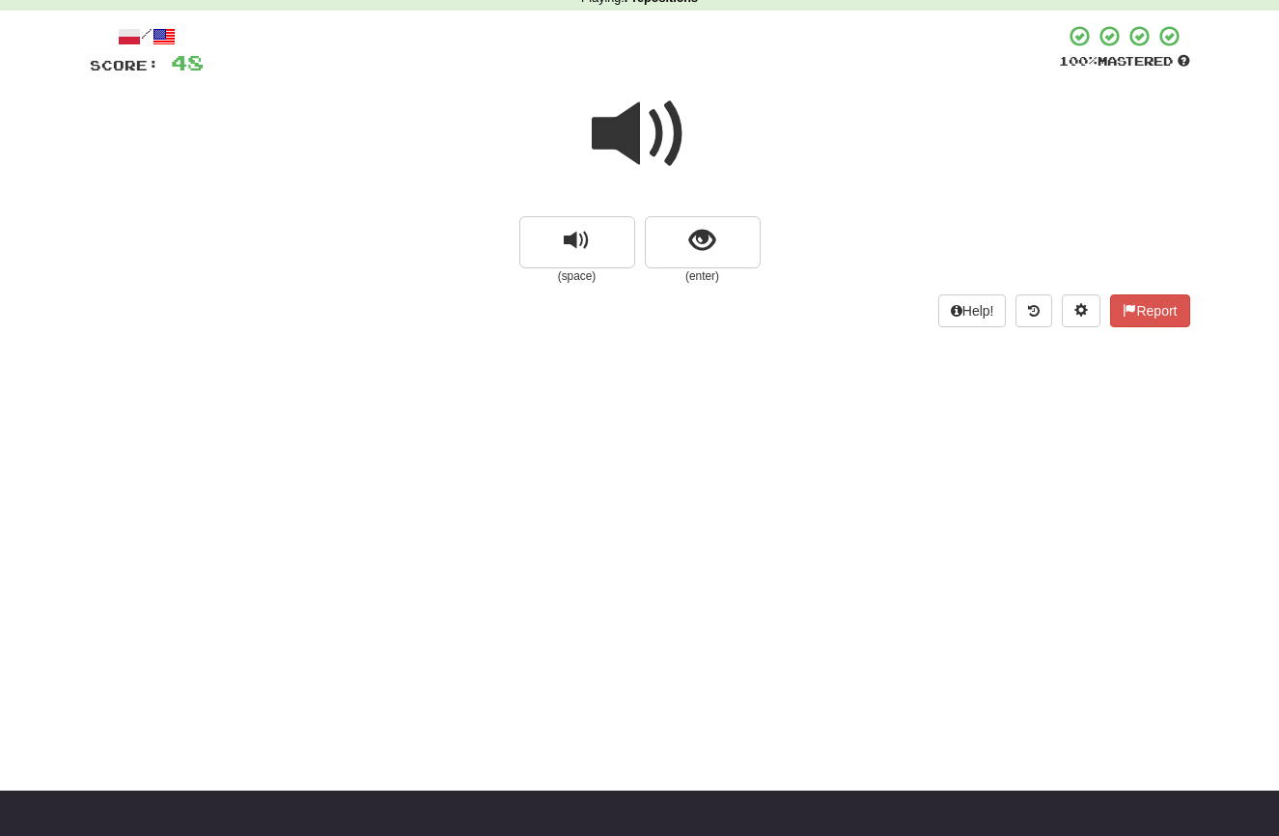
scroll to position [92, 0]
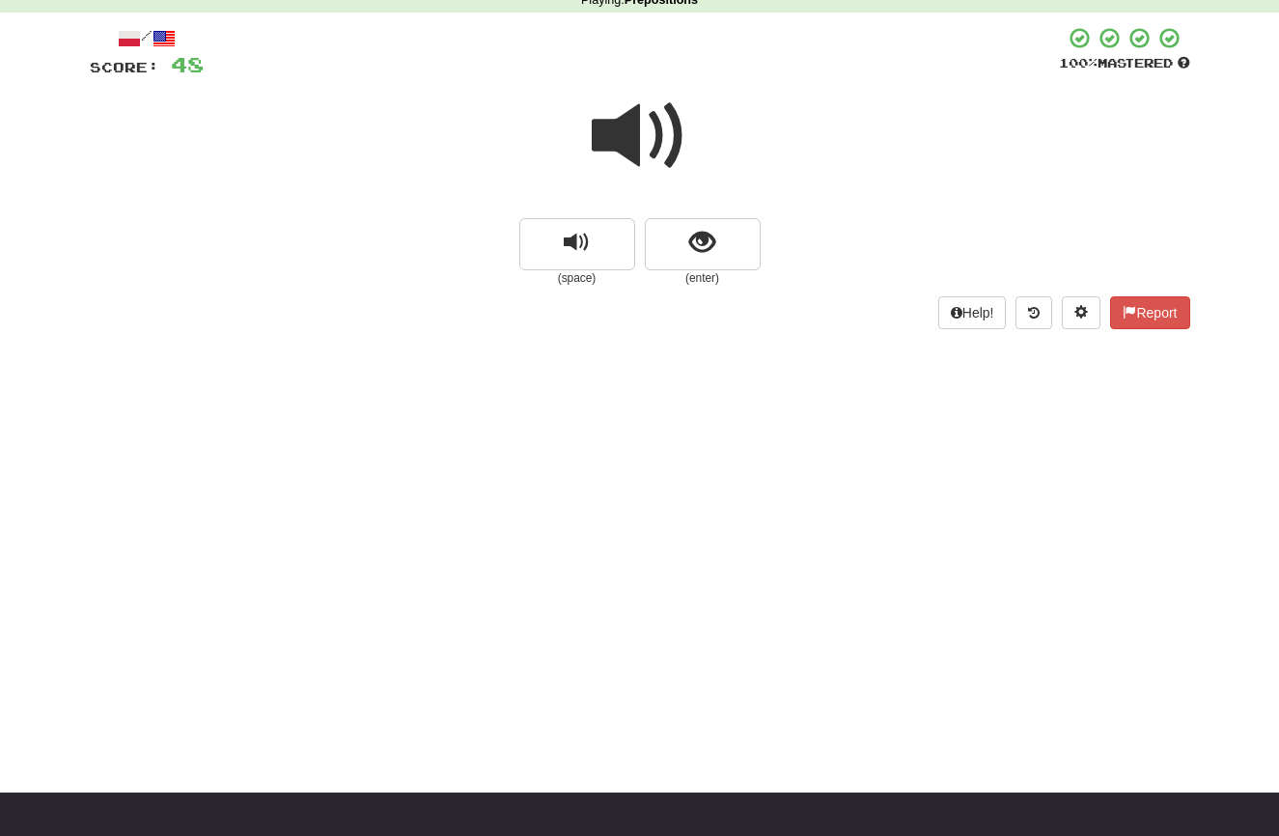
click at [635, 153] on span at bounding box center [640, 136] width 97 height 97
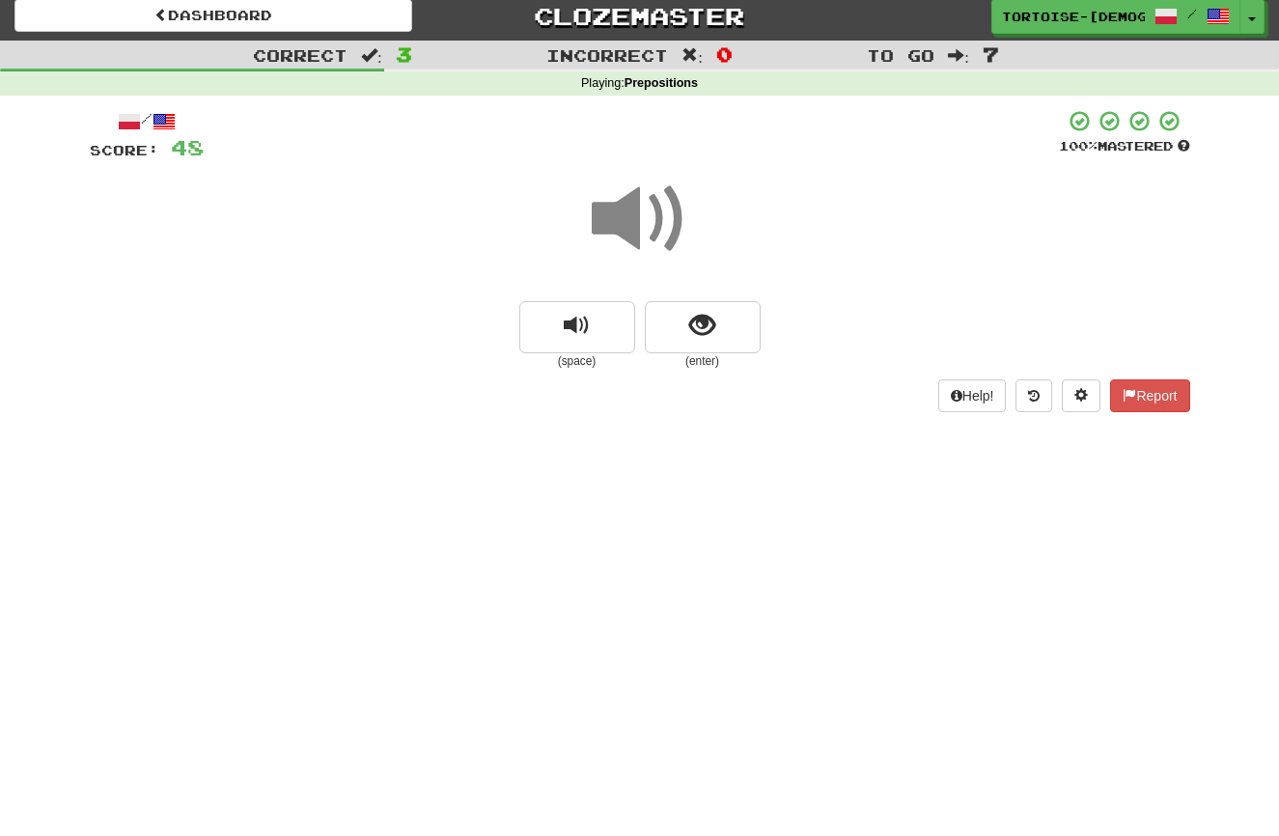
scroll to position [0, 0]
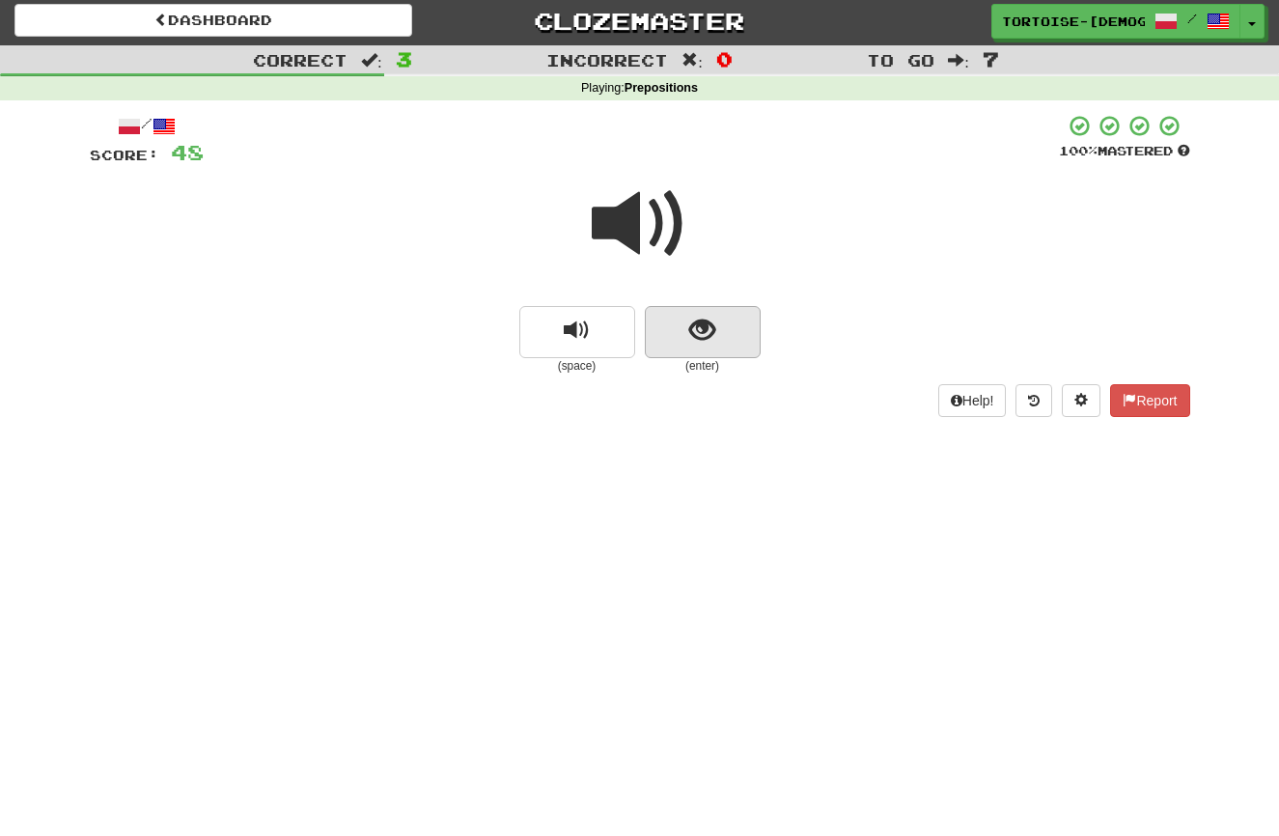
click at [676, 344] on button "show sentence" at bounding box center [703, 332] width 116 height 52
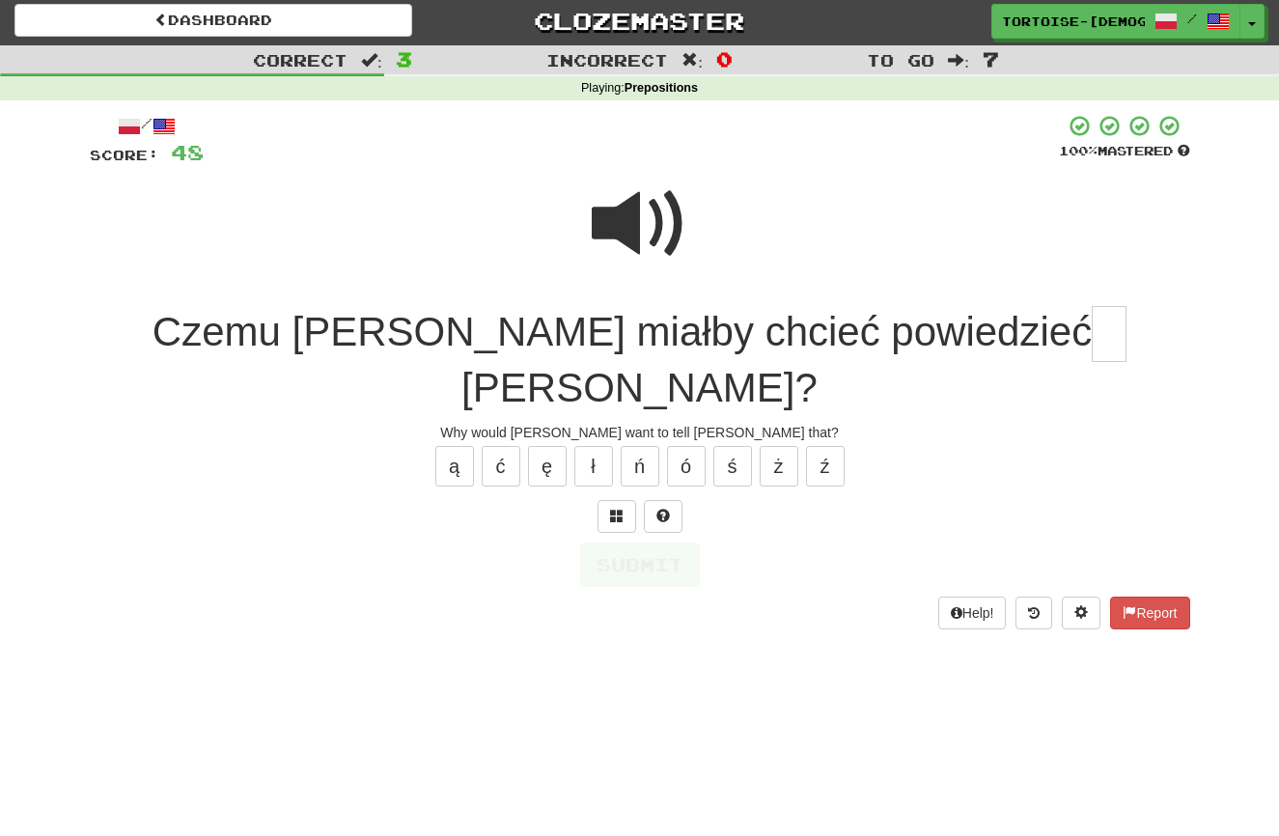
scroll to position [6, 0]
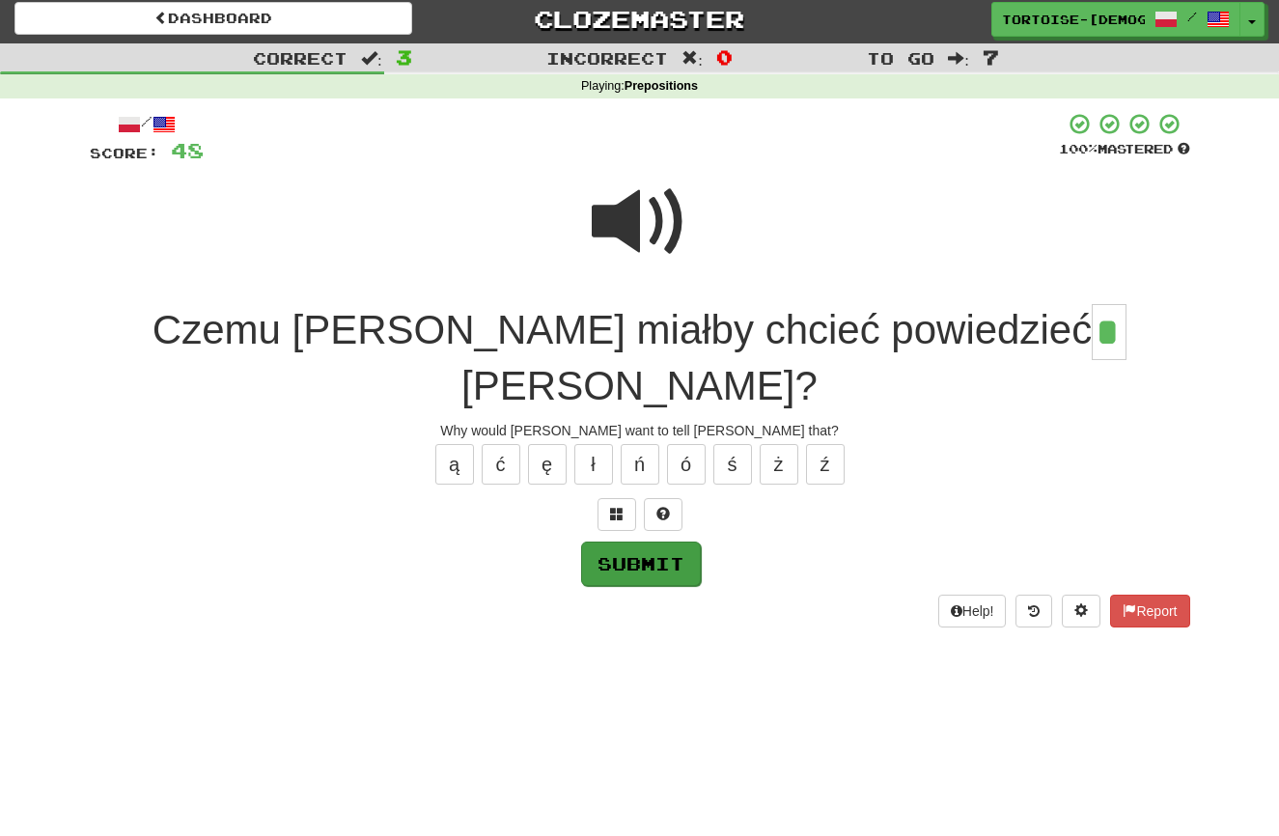
type input "*"
click at [619, 542] on button "Submit" at bounding box center [641, 564] width 120 height 44
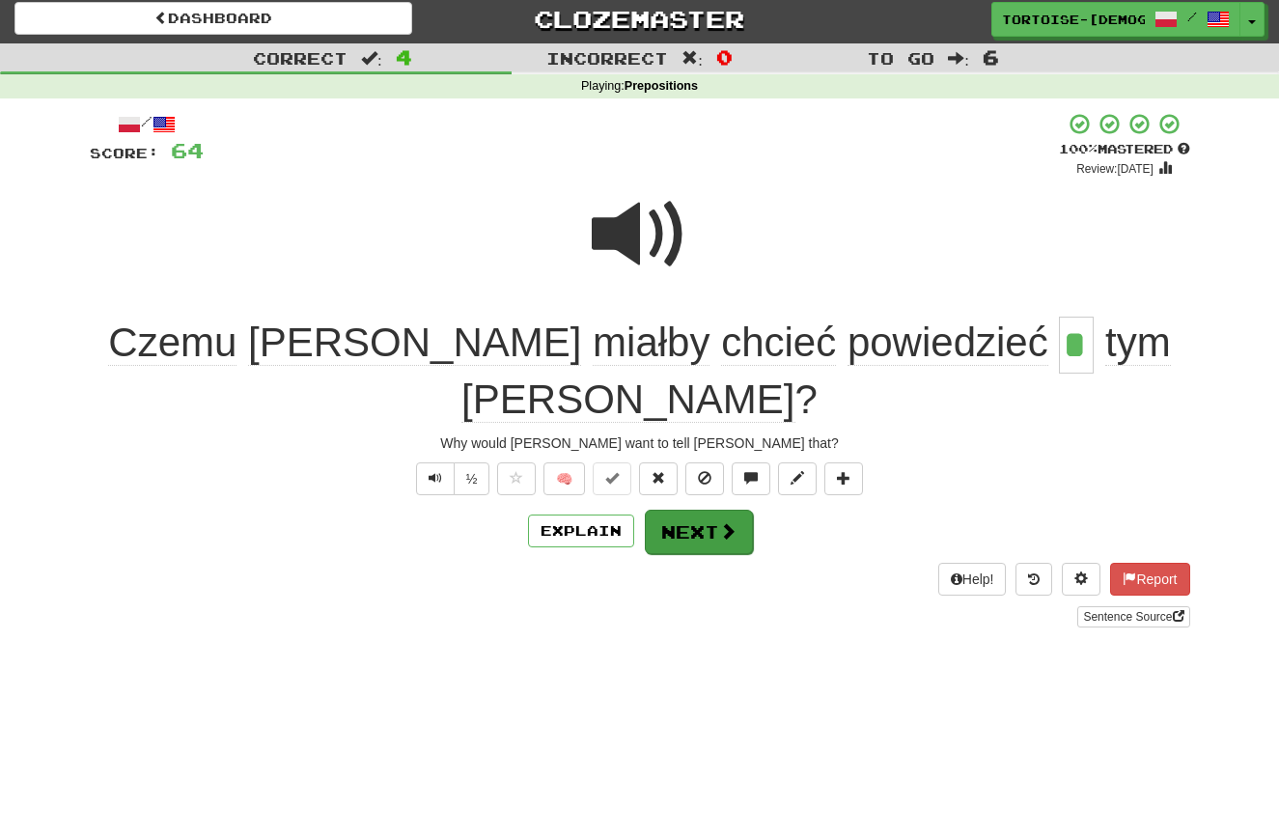
click at [696, 510] on button "Next" at bounding box center [699, 532] width 108 height 44
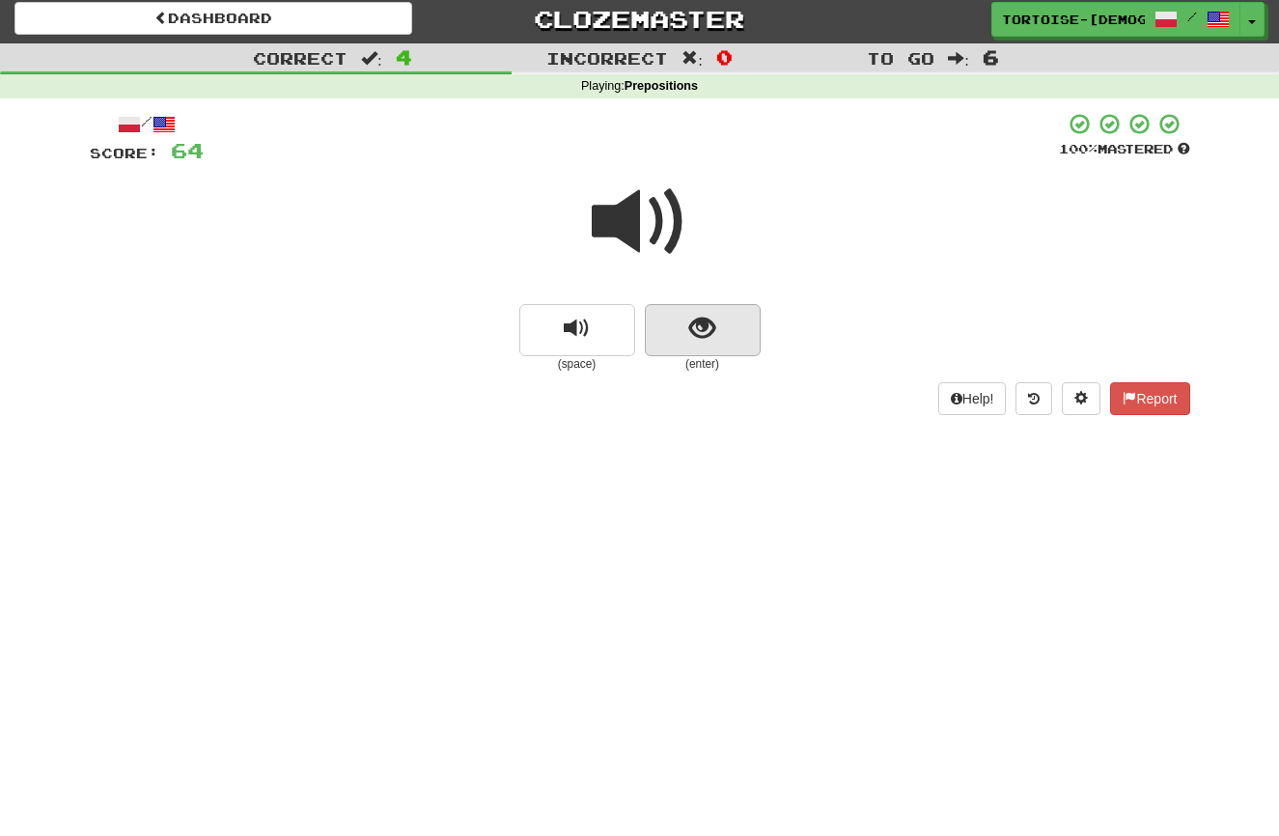
click at [705, 339] on span "show sentence" at bounding box center [702, 329] width 26 height 26
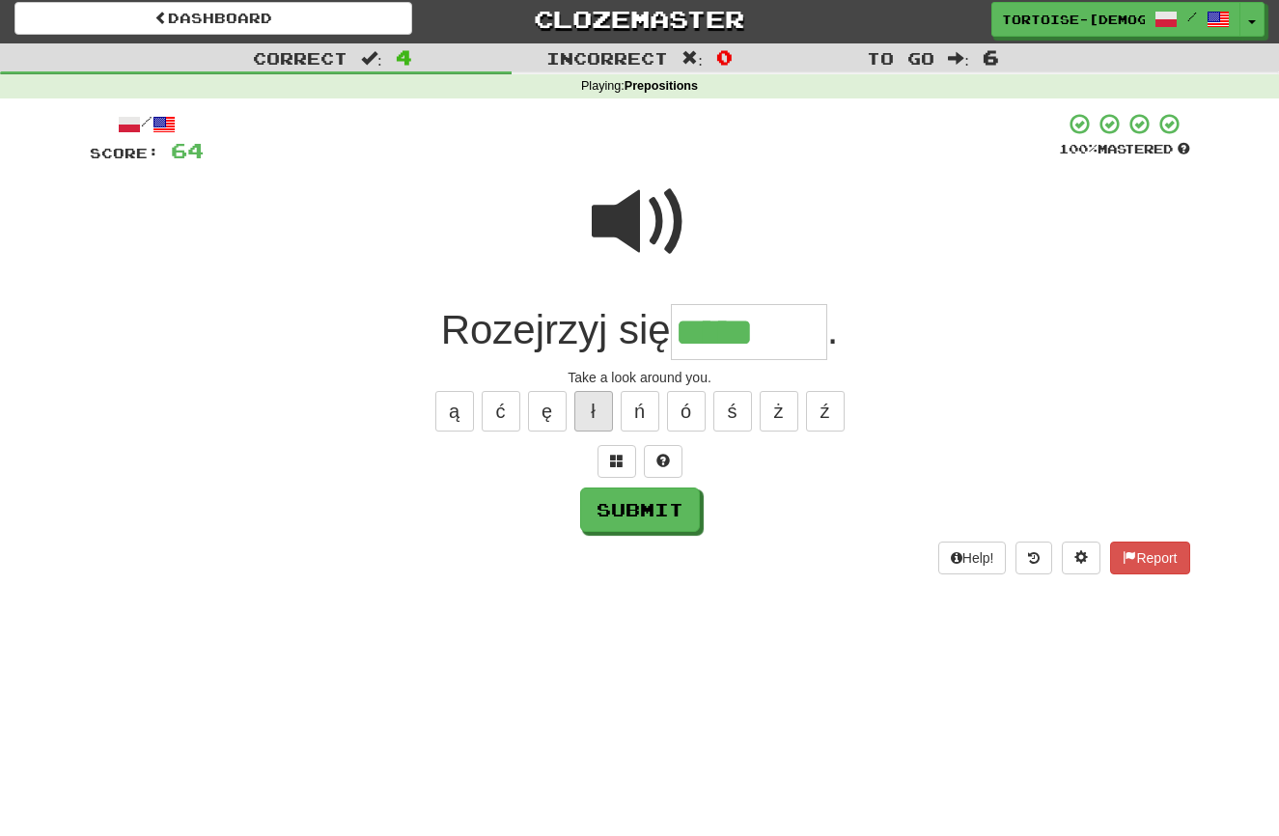
click at [594, 406] on button "ł" at bounding box center [593, 411] width 39 height 41
type input "*******"
click at [632, 501] on button "Submit" at bounding box center [640, 510] width 120 height 44
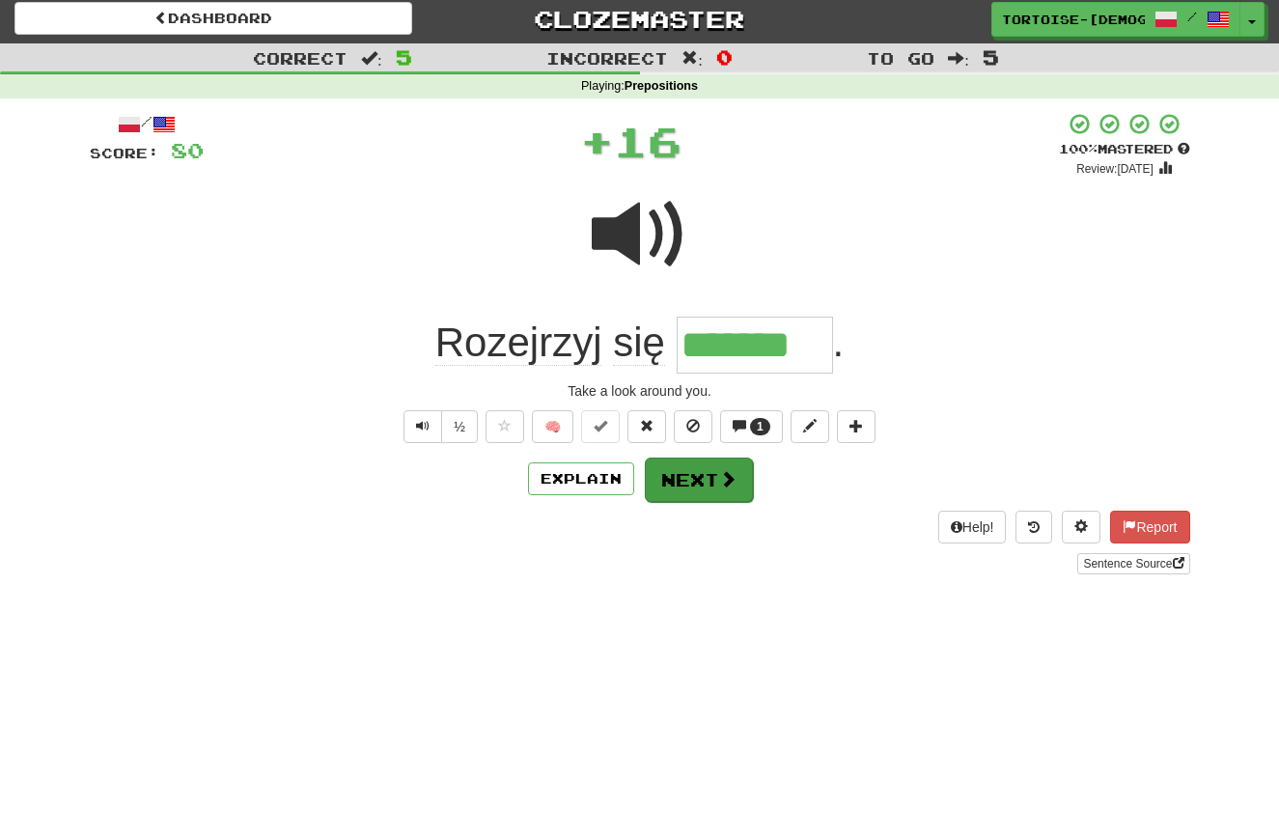
click at [685, 481] on button "Next" at bounding box center [699, 480] width 108 height 44
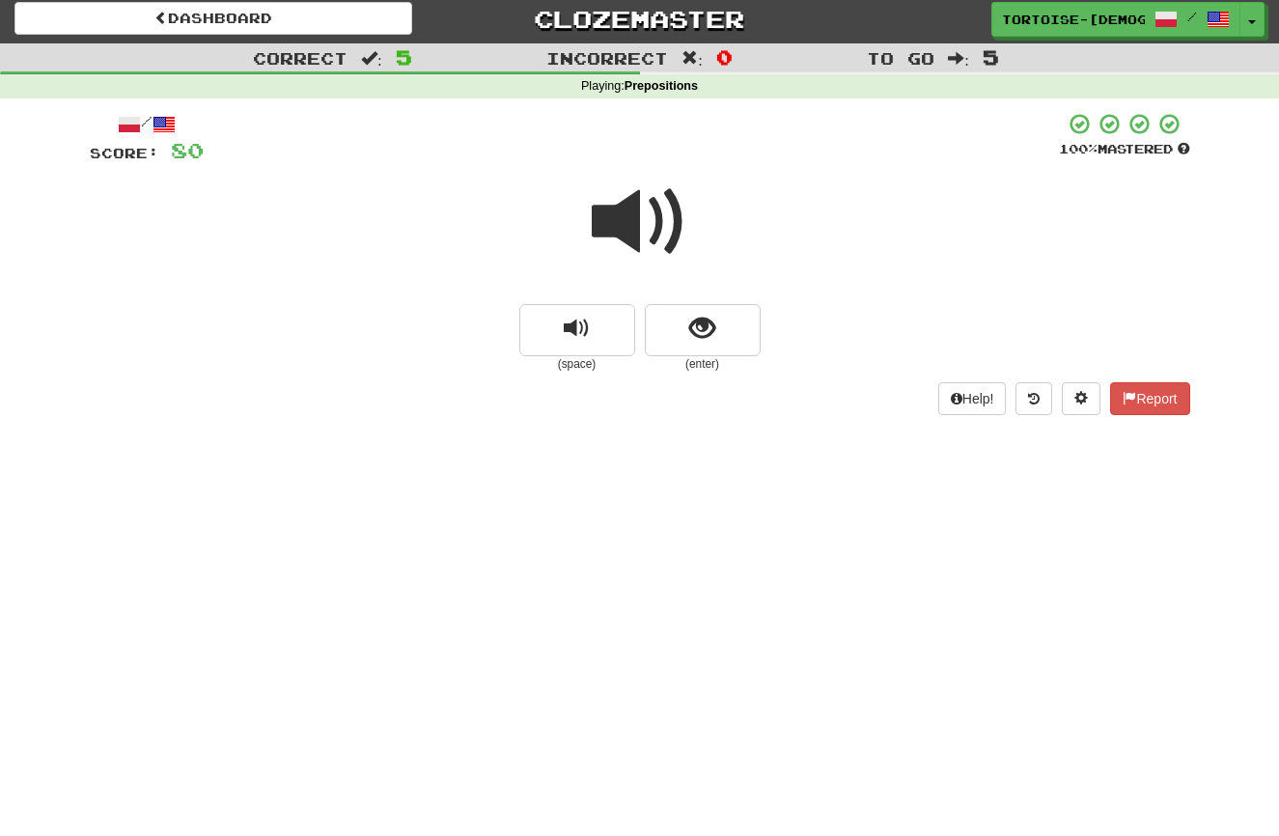
click at [633, 232] on span at bounding box center [640, 222] width 97 height 97
click at [701, 321] on span "show sentence" at bounding box center [702, 329] width 26 height 26
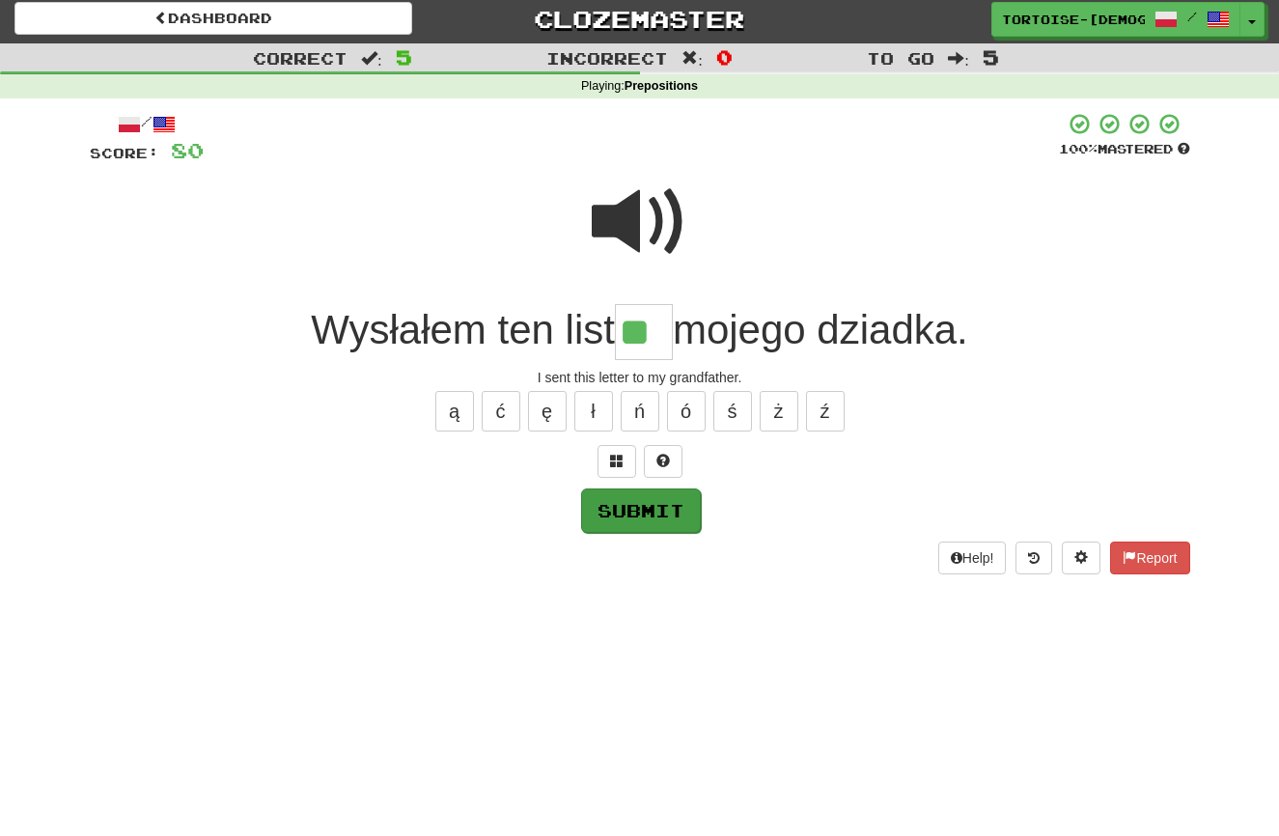
type input "**"
click at [648, 501] on button "Submit" at bounding box center [641, 511] width 120 height 44
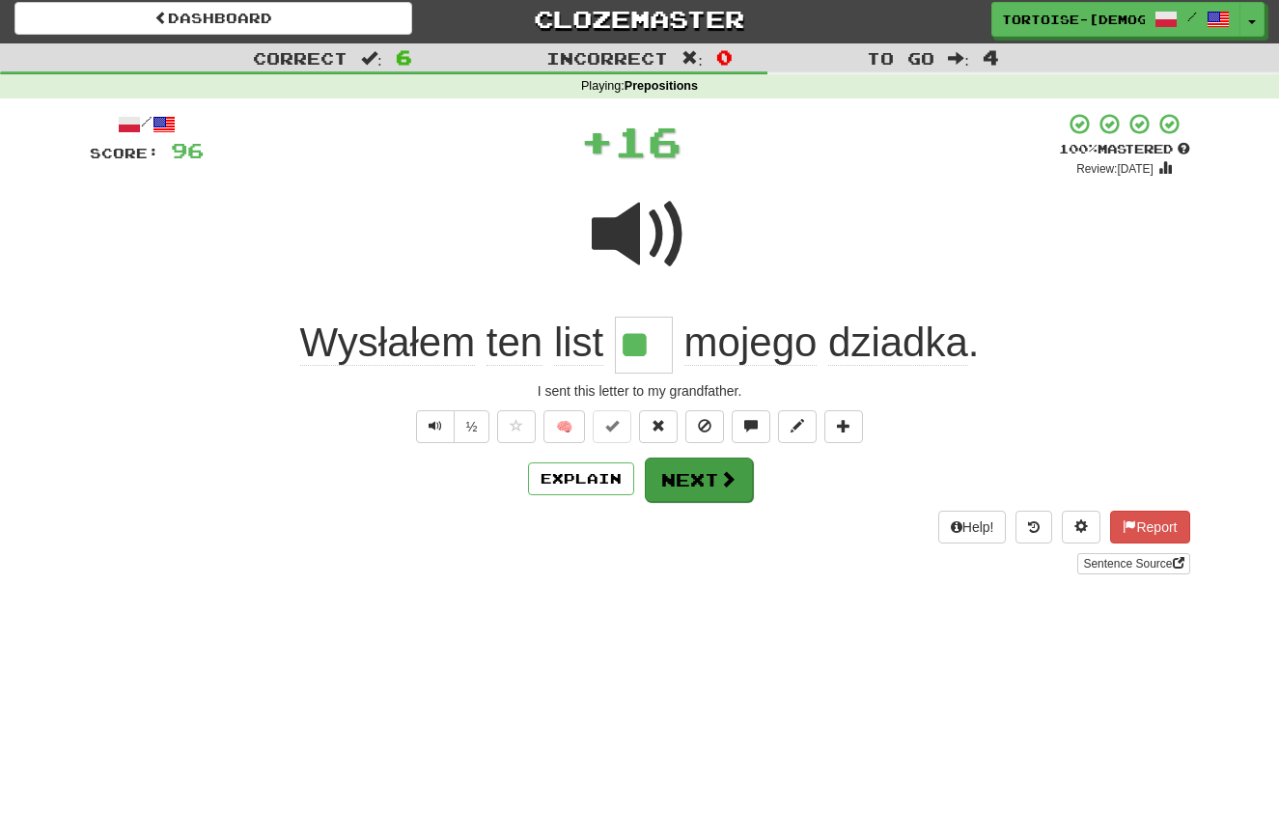
click at [669, 481] on button "Next" at bounding box center [699, 480] width 108 height 44
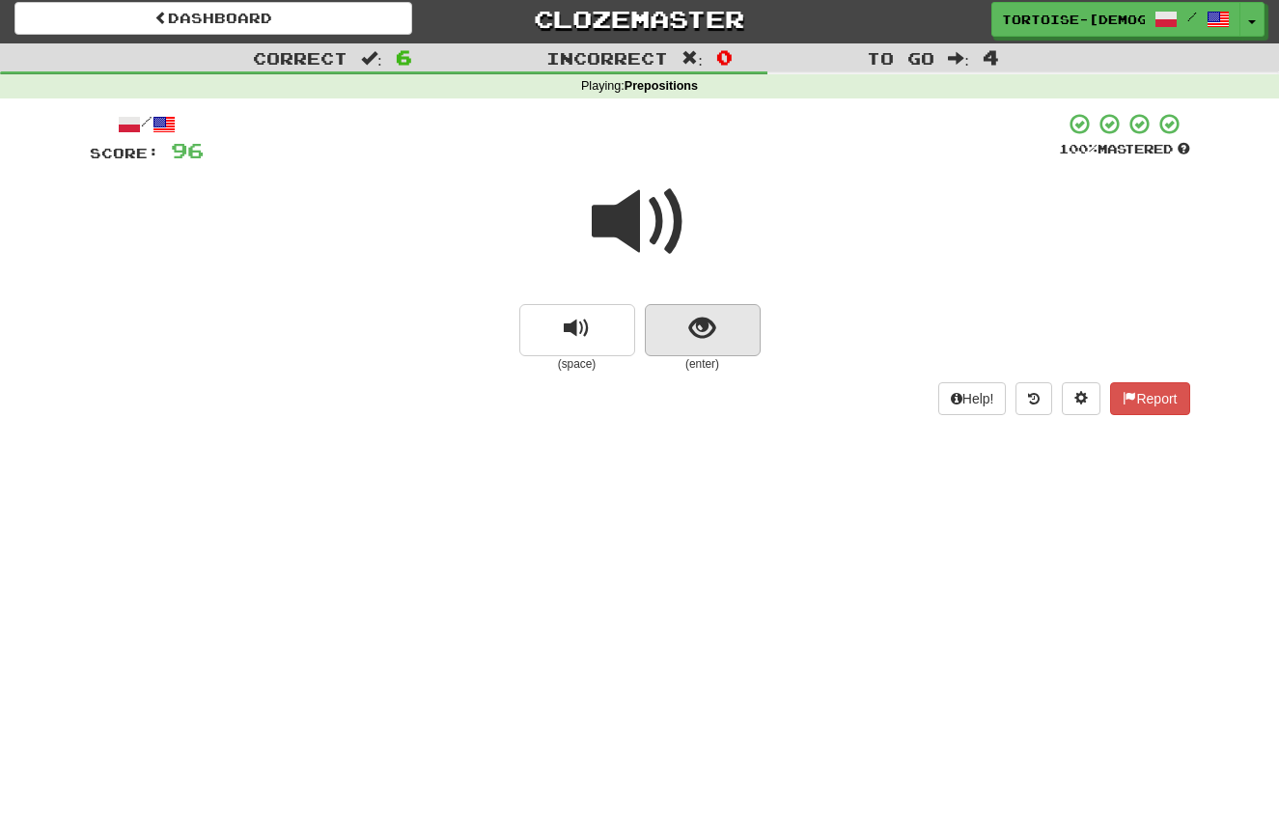
click at [691, 329] on span "show sentence" at bounding box center [702, 329] width 26 height 26
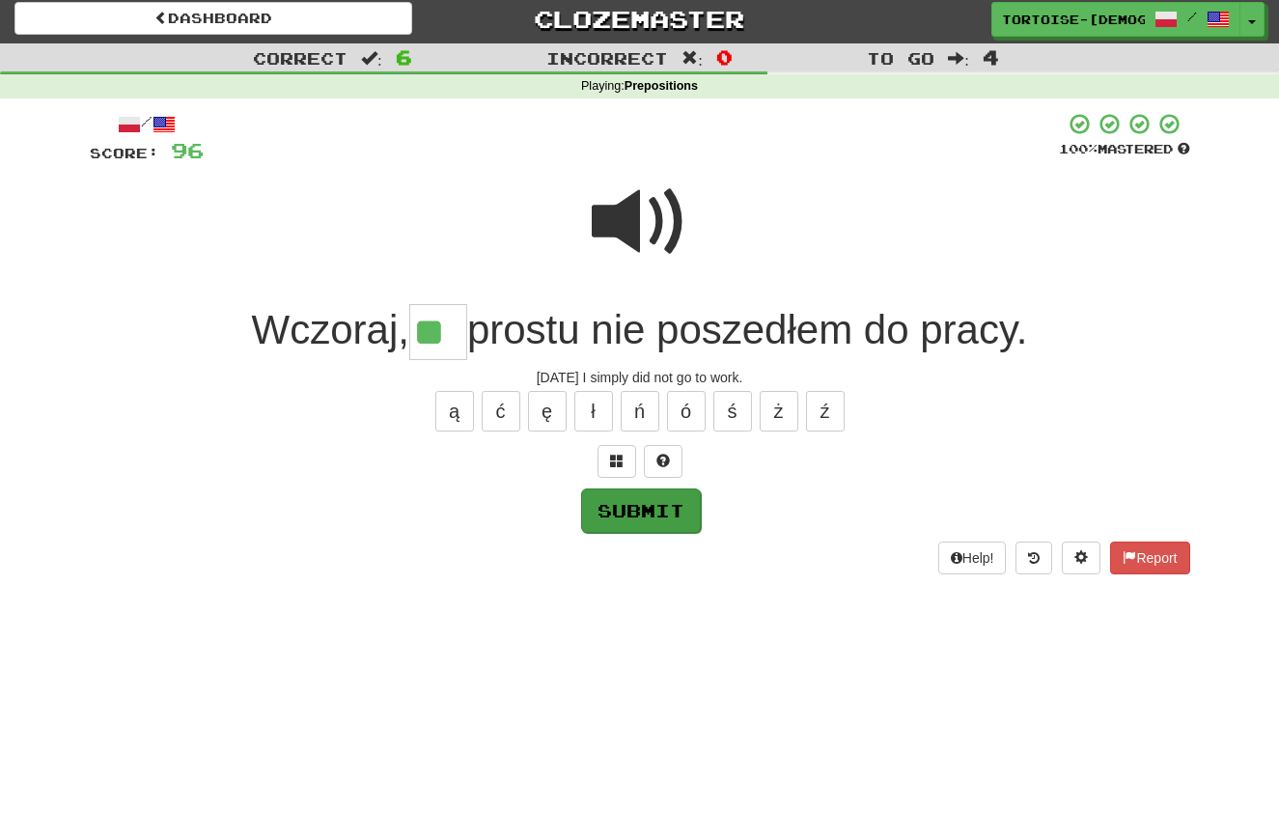
type input "**"
click at [609, 503] on button "Submit" at bounding box center [641, 511] width 120 height 44
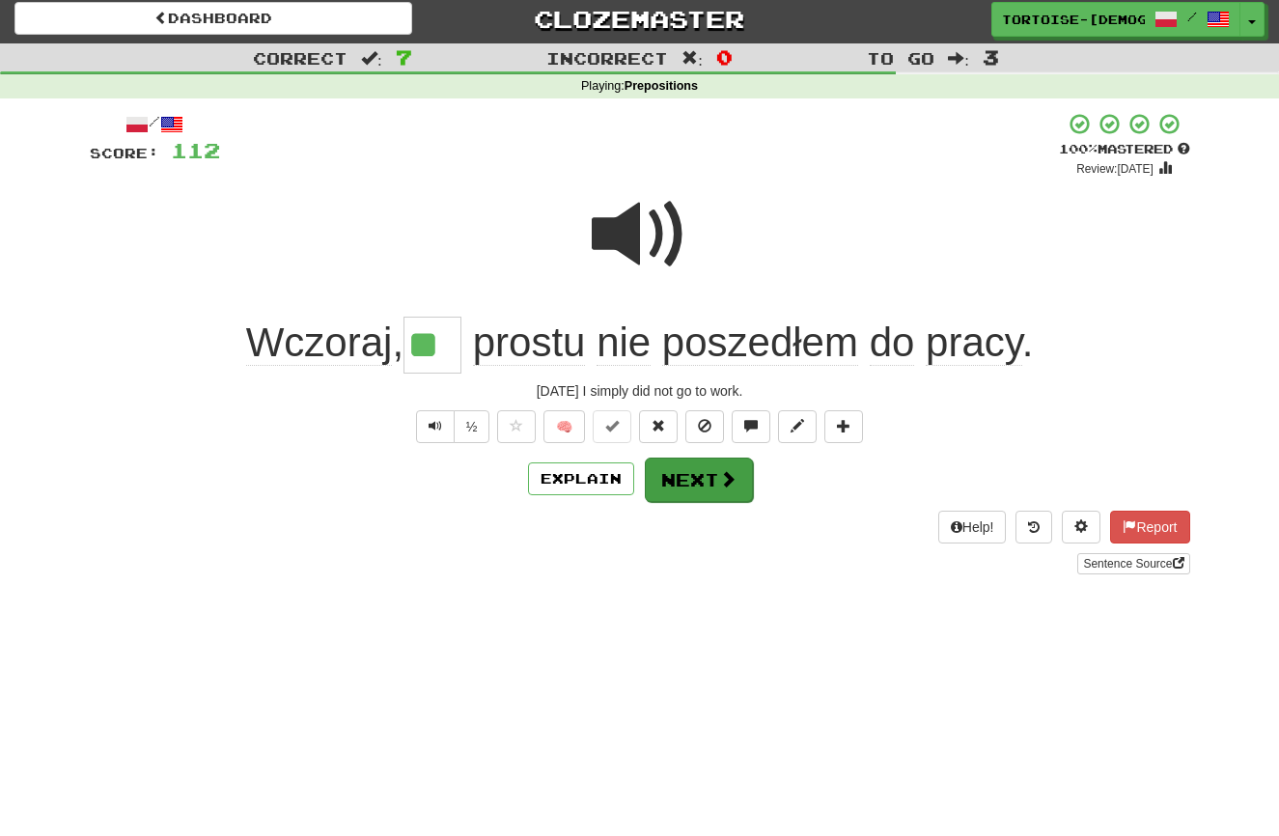
click at [659, 484] on button "Next" at bounding box center [699, 480] width 108 height 44
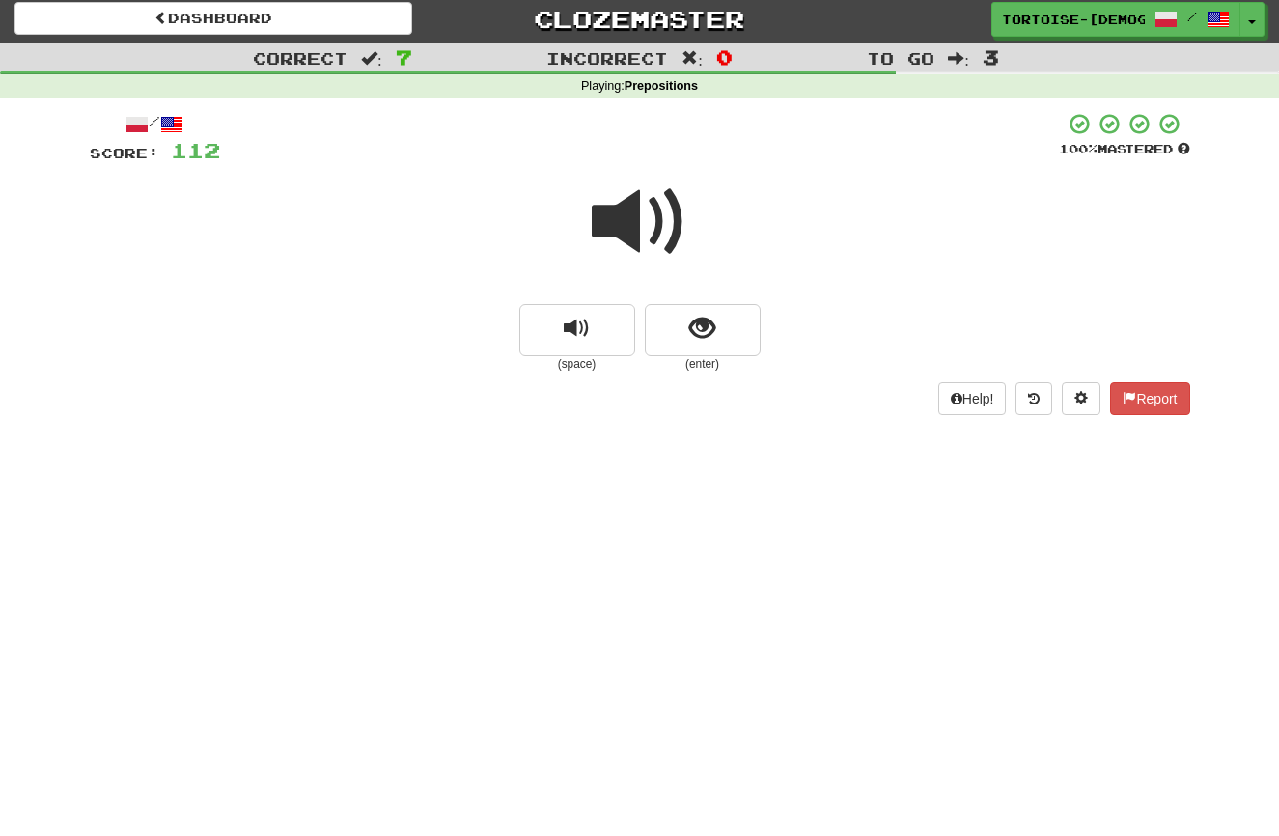
click at [627, 233] on span at bounding box center [640, 222] width 97 height 97
click at [698, 338] on span "show sentence" at bounding box center [702, 329] width 26 height 26
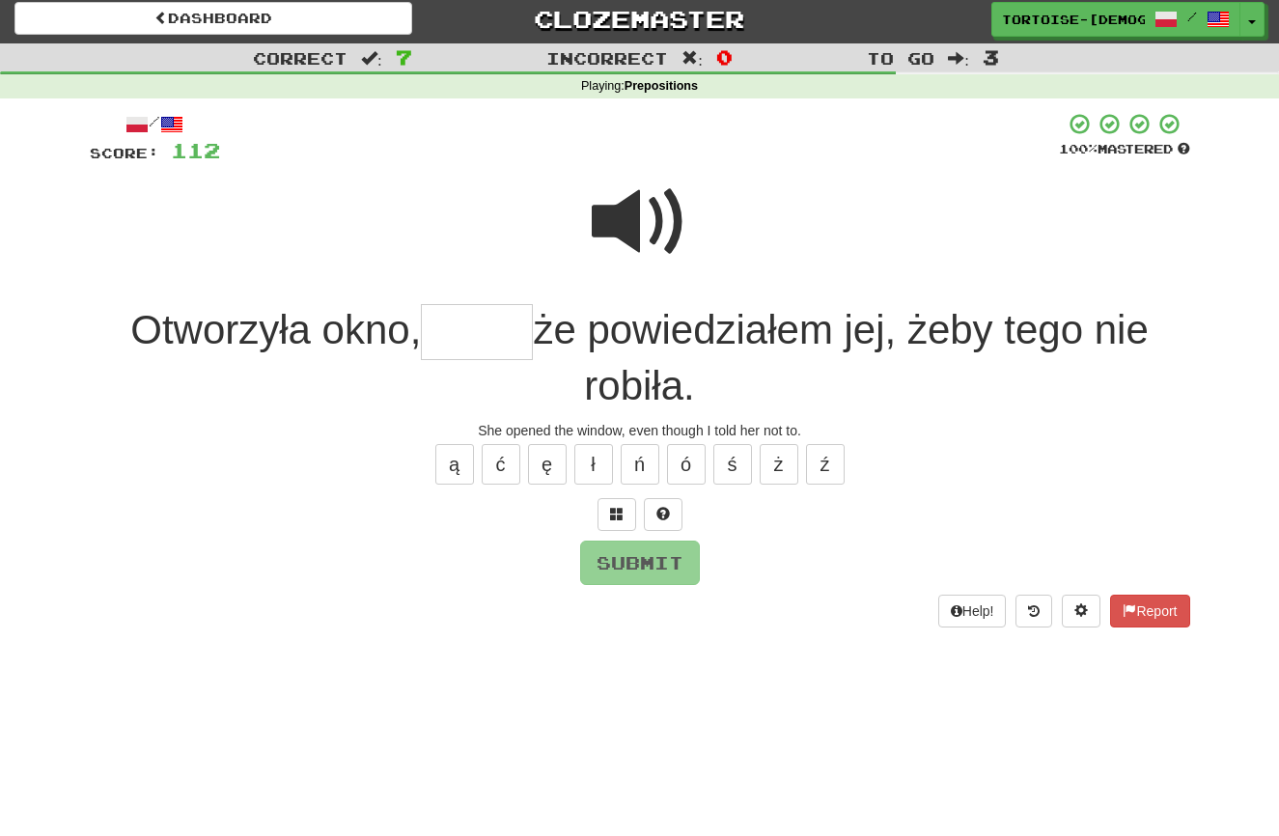
click at [642, 237] on span at bounding box center [640, 222] width 97 height 97
click at [492, 326] on input "text" at bounding box center [477, 332] width 112 height 57
type input "****"
click at [647, 546] on button "Submit" at bounding box center [641, 564] width 120 height 44
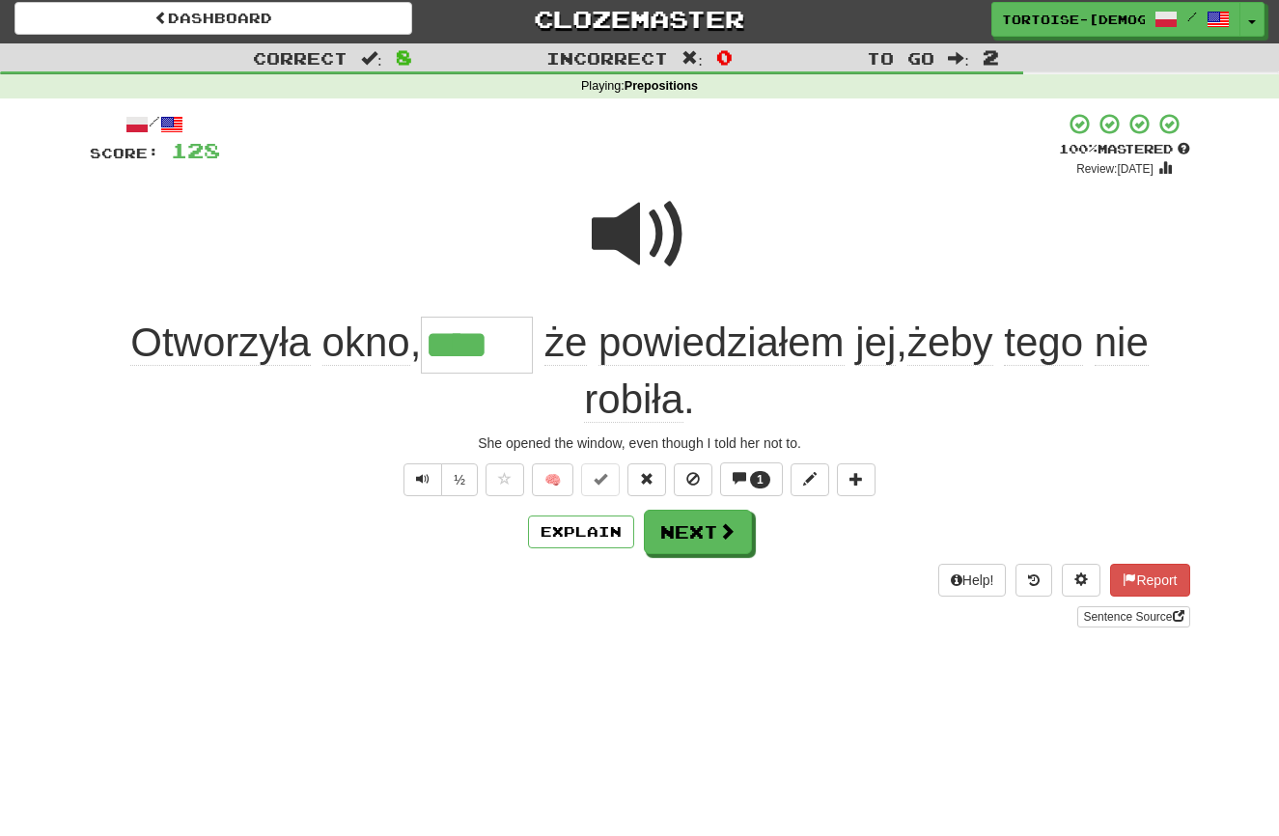
click at [670, 538] on button "Next" at bounding box center [698, 532] width 108 height 44
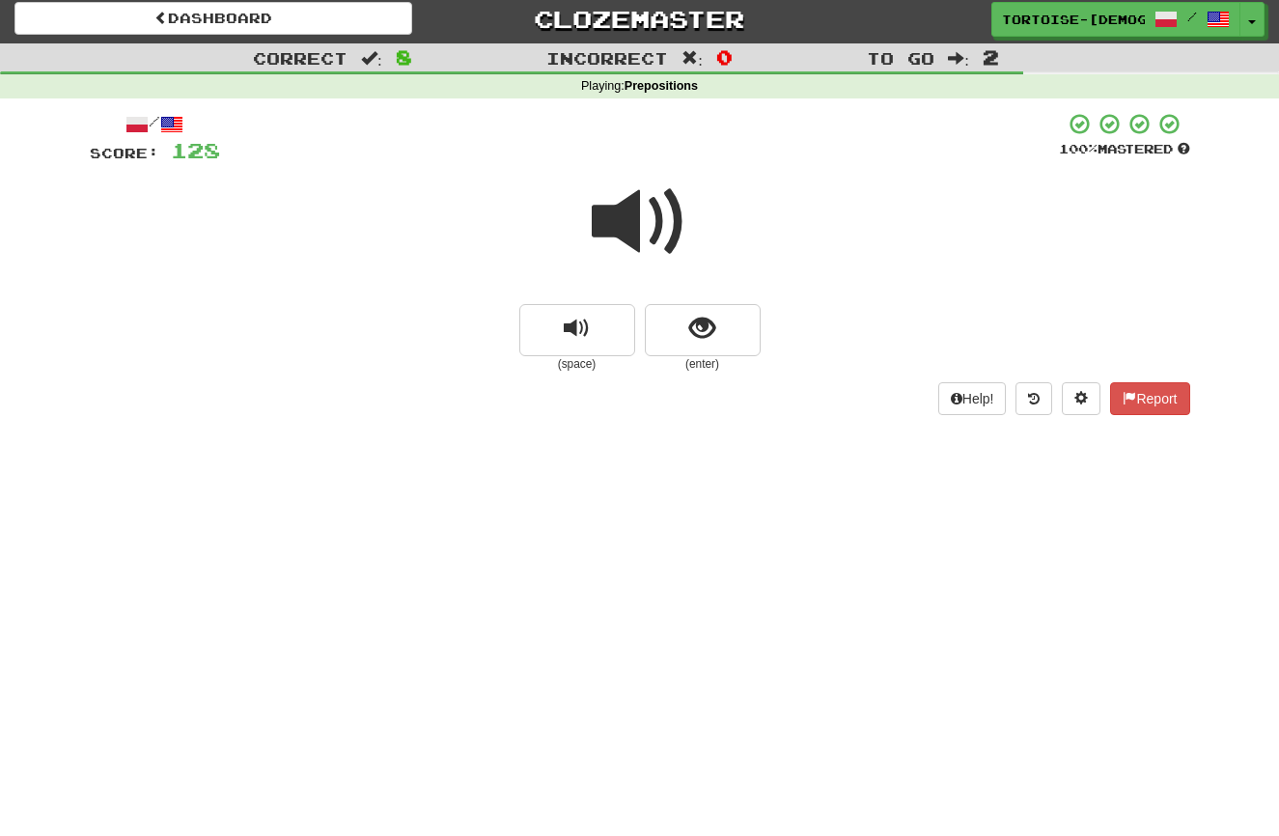
click at [640, 230] on span at bounding box center [640, 222] width 97 height 97
click at [706, 333] on span "show sentence" at bounding box center [702, 329] width 26 height 26
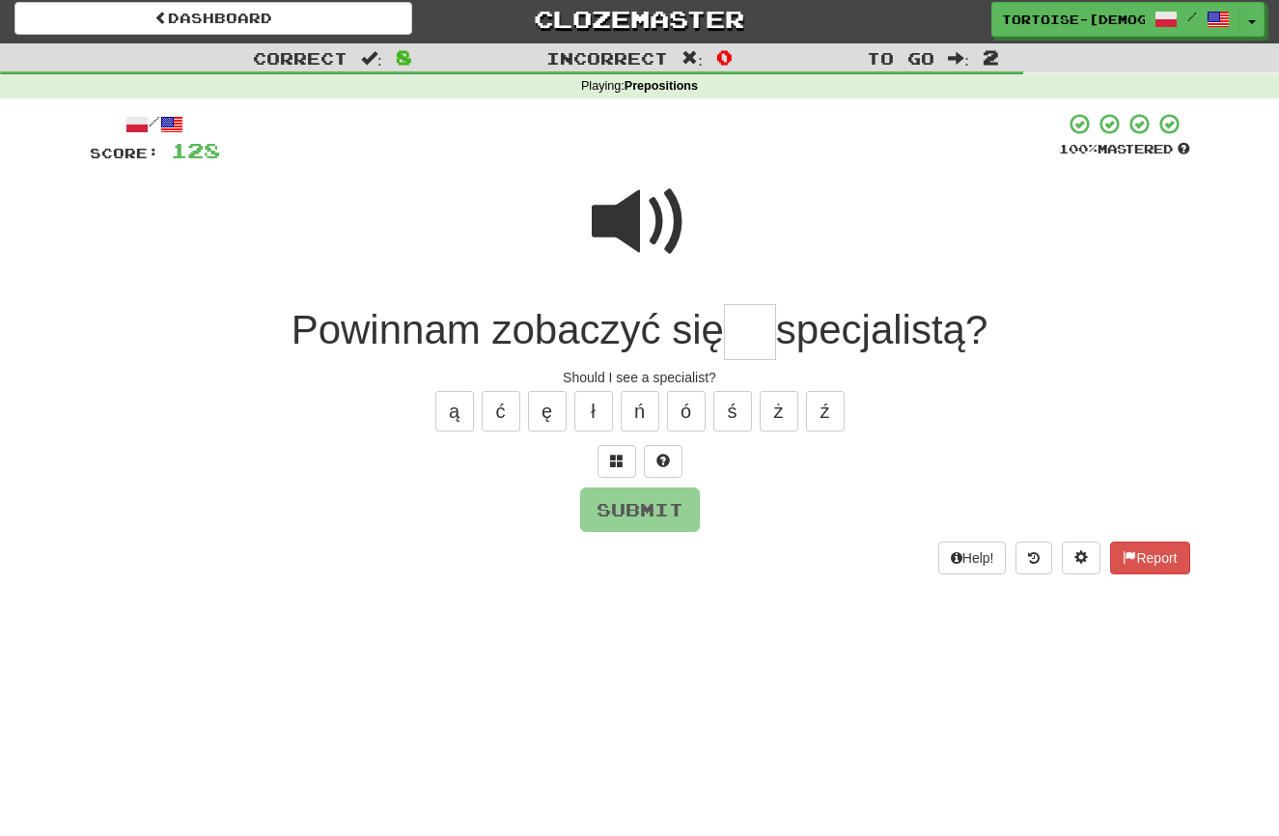
type input "*"
type input "**"
click at [619, 498] on button "Submit" at bounding box center [641, 511] width 120 height 44
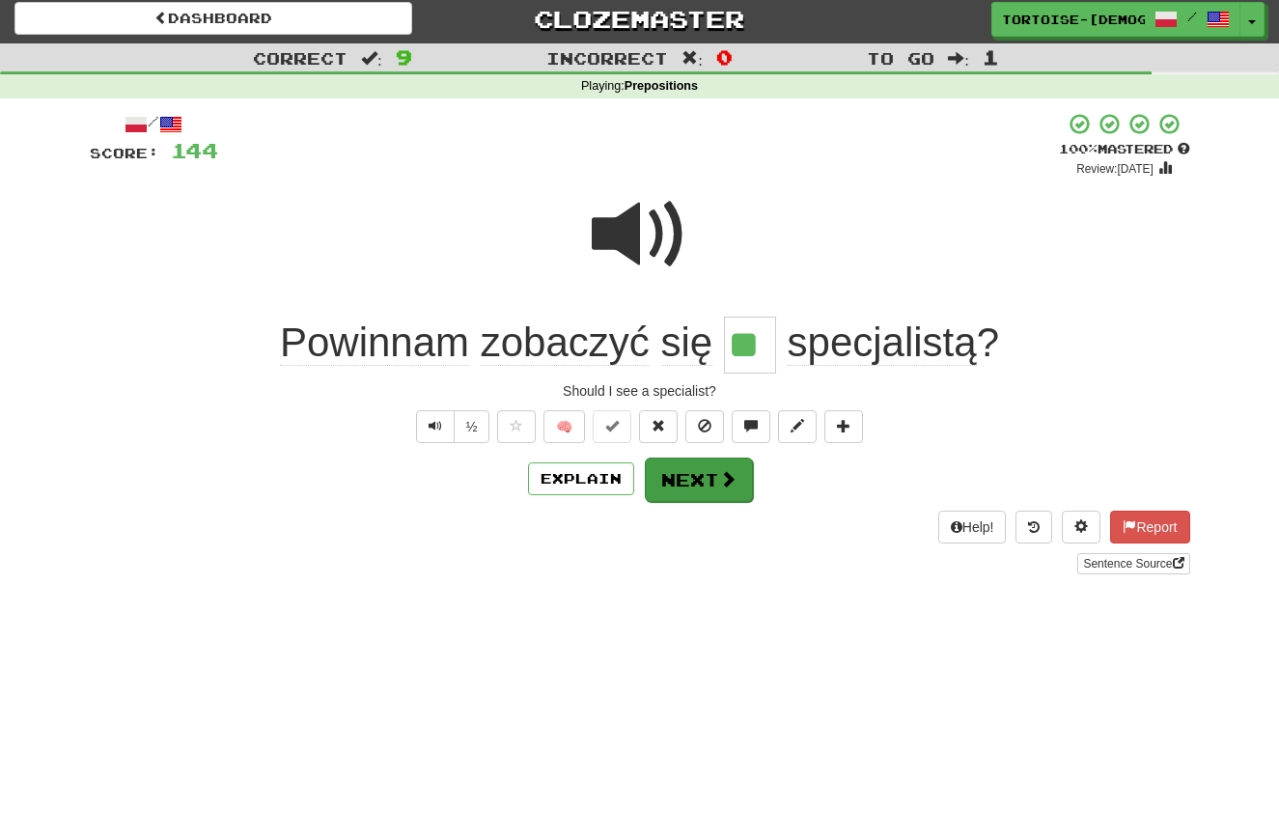
click at [720, 481] on span at bounding box center [727, 478] width 17 height 17
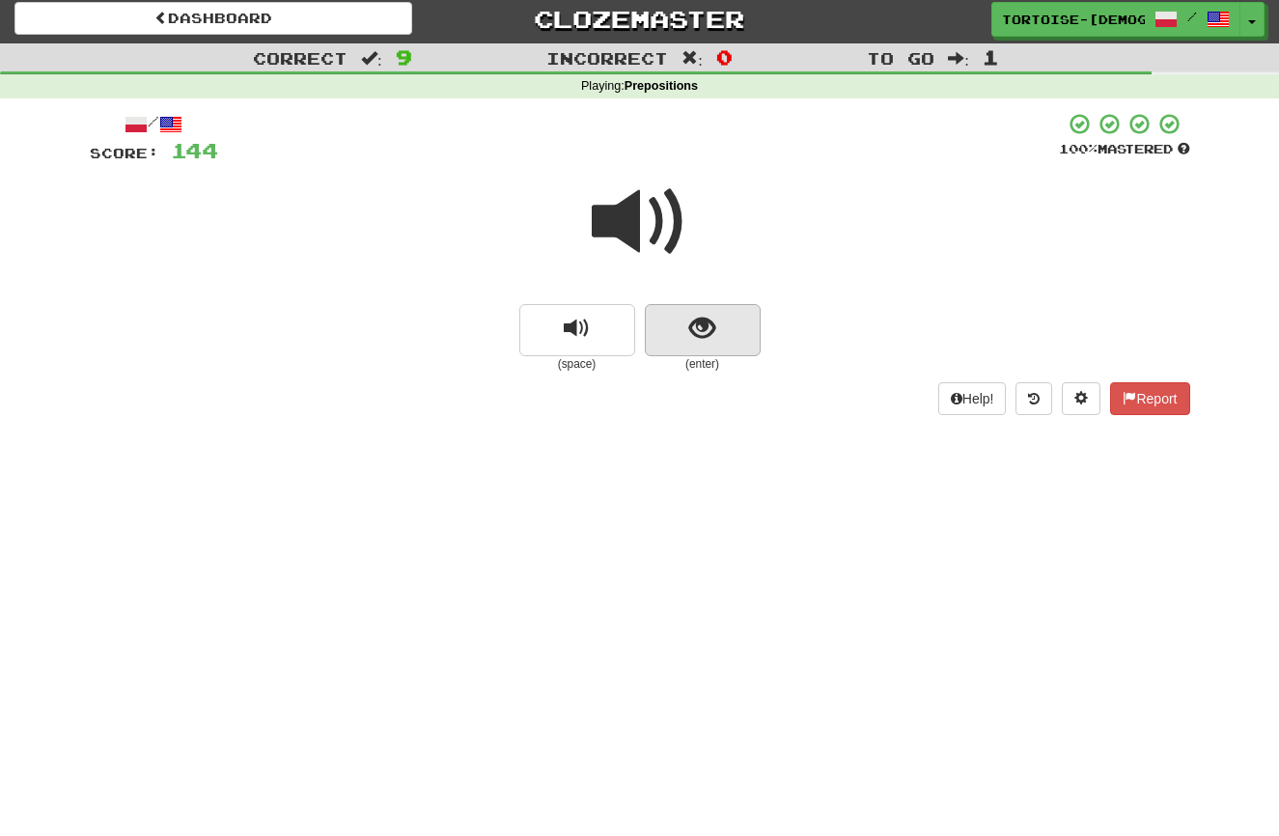
click at [701, 320] on span "show sentence" at bounding box center [702, 329] width 26 height 26
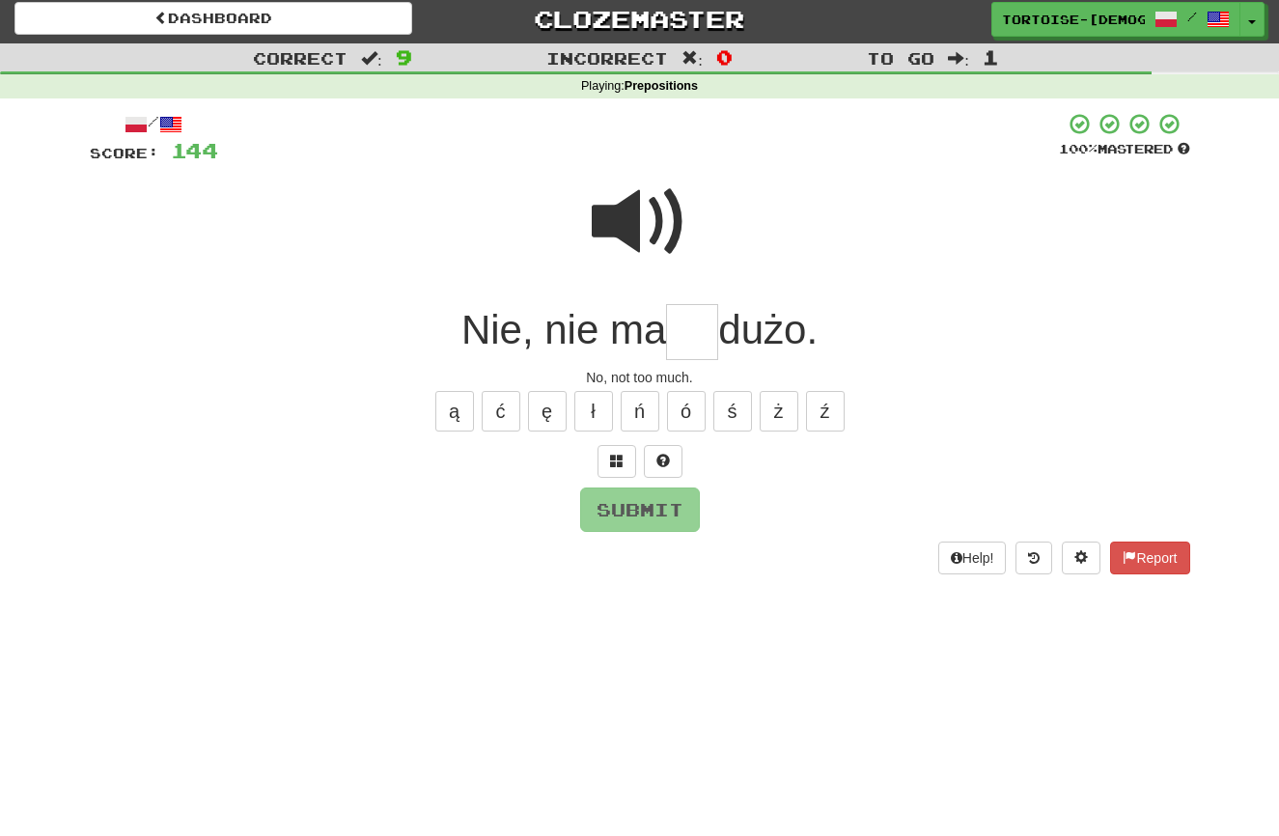
click at [684, 329] on input "text" at bounding box center [692, 332] width 52 height 57
type input "**"
click at [622, 508] on button "Submit" at bounding box center [641, 511] width 120 height 44
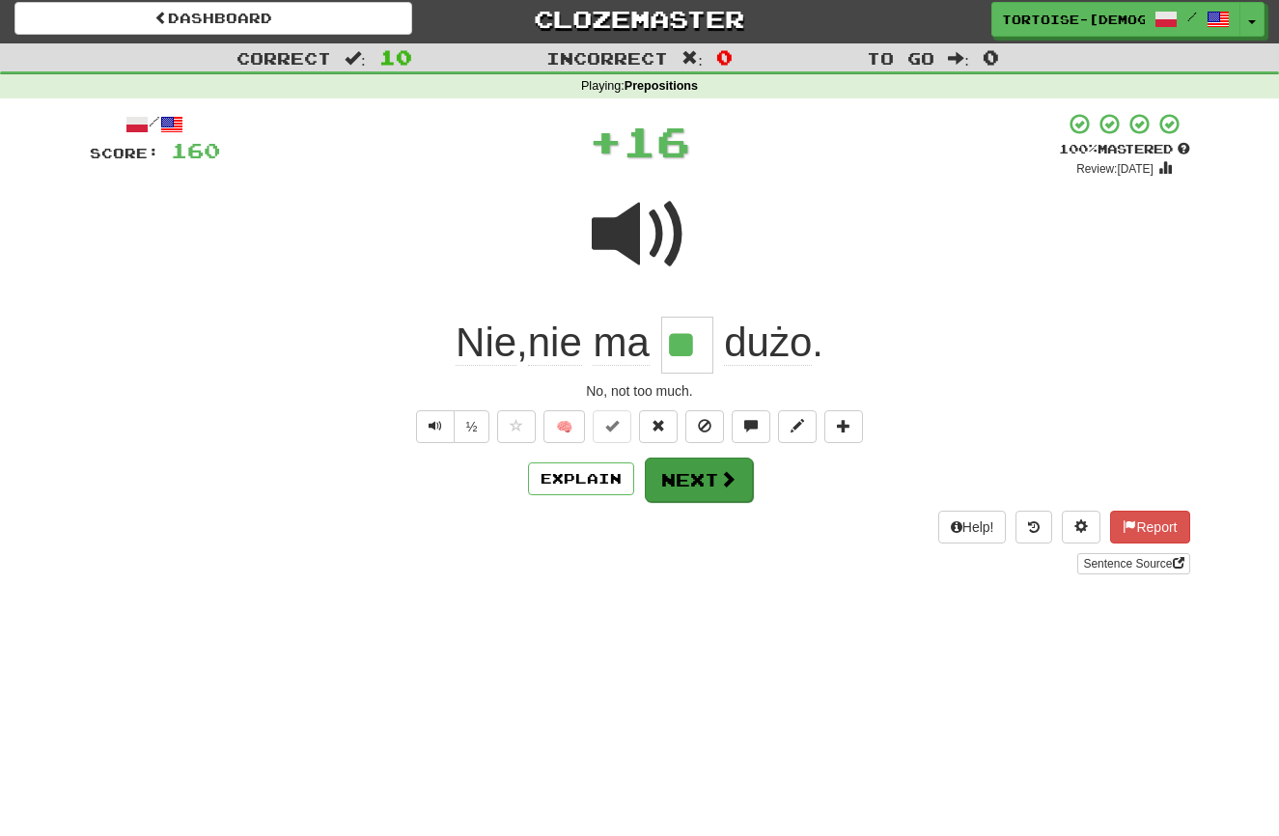
click at [697, 496] on button "Next" at bounding box center [699, 480] width 108 height 44
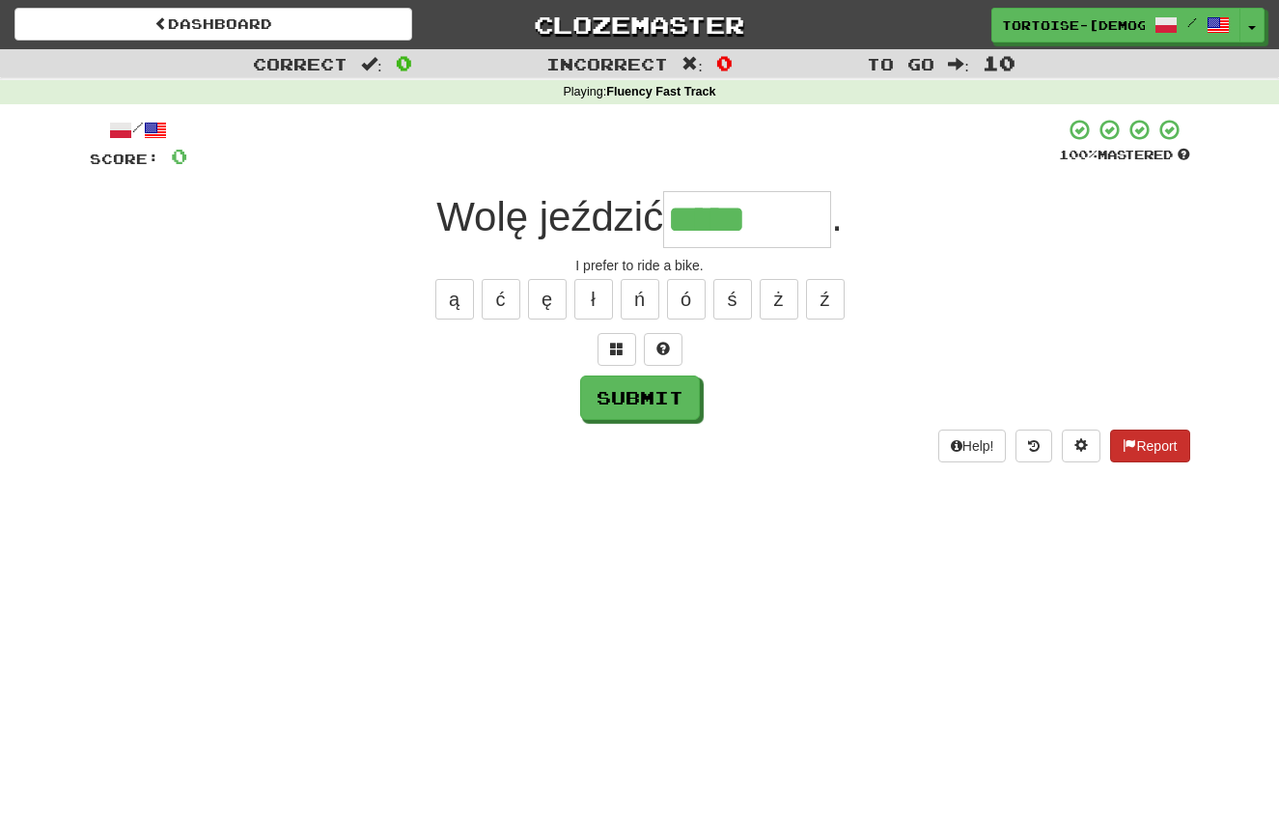
click at [1126, 443] on span at bounding box center [1130, 445] width 14 height 14
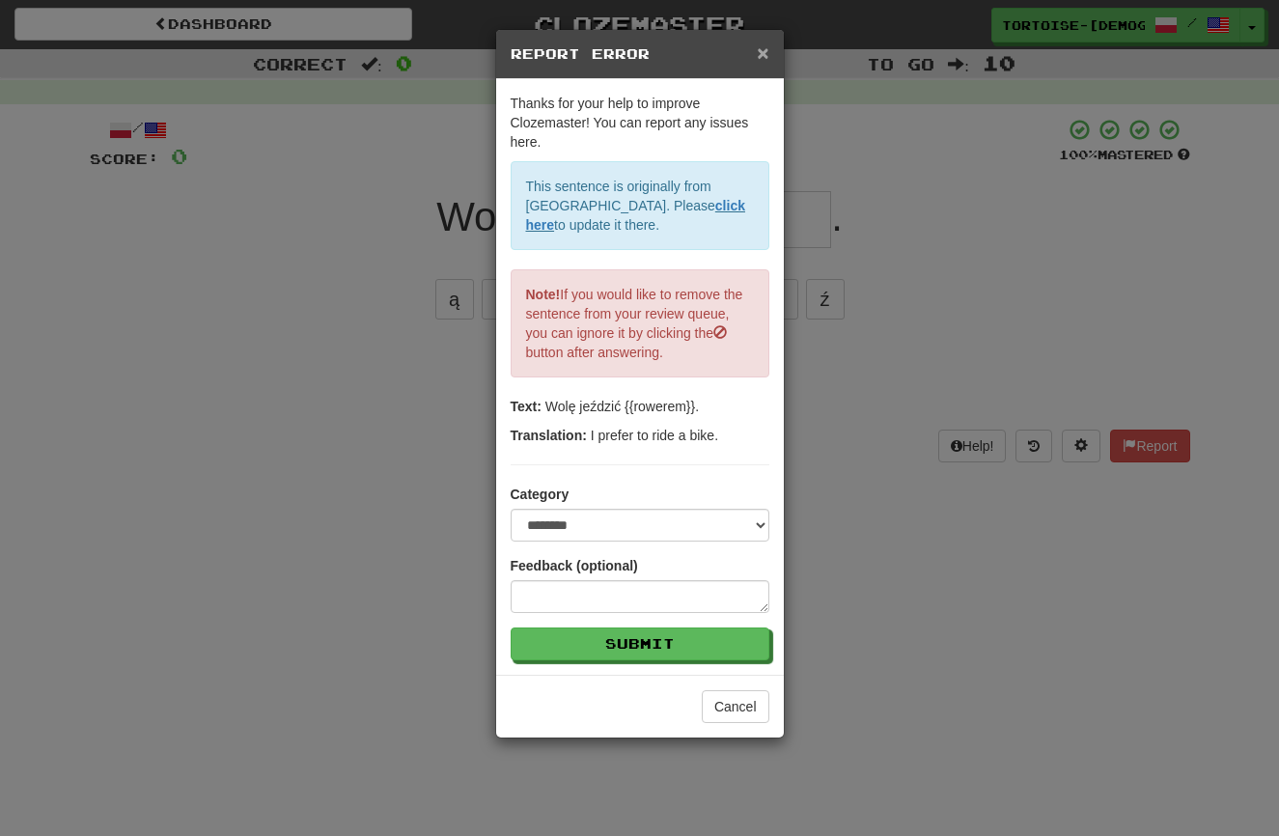
click at [758, 55] on span "×" at bounding box center [763, 53] width 12 height 22
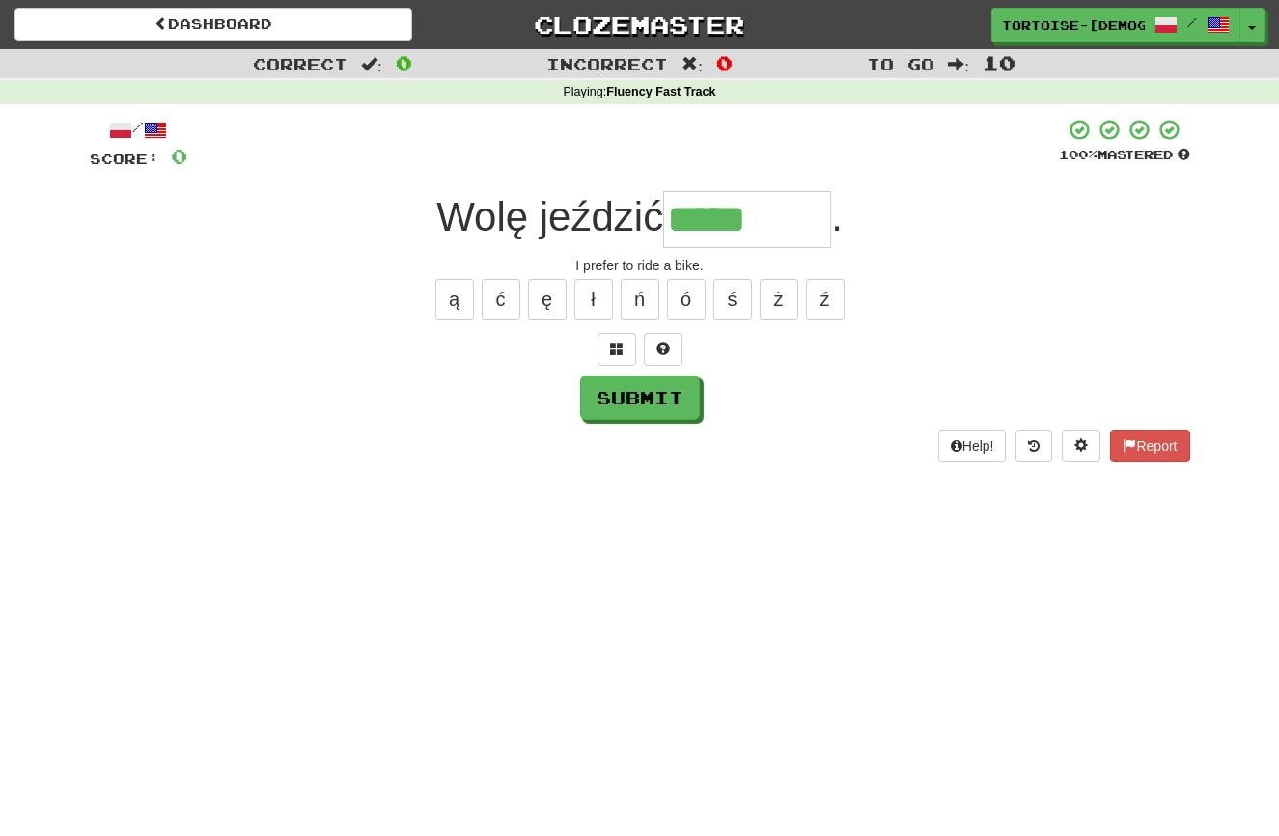
click at [786, 229] on input "*****" at bounding box center [747, 219] width 168 height 57
type input "*******"
click at [648, 402] on button "Submit" at bounding box center [640, 398] width 120 height 44
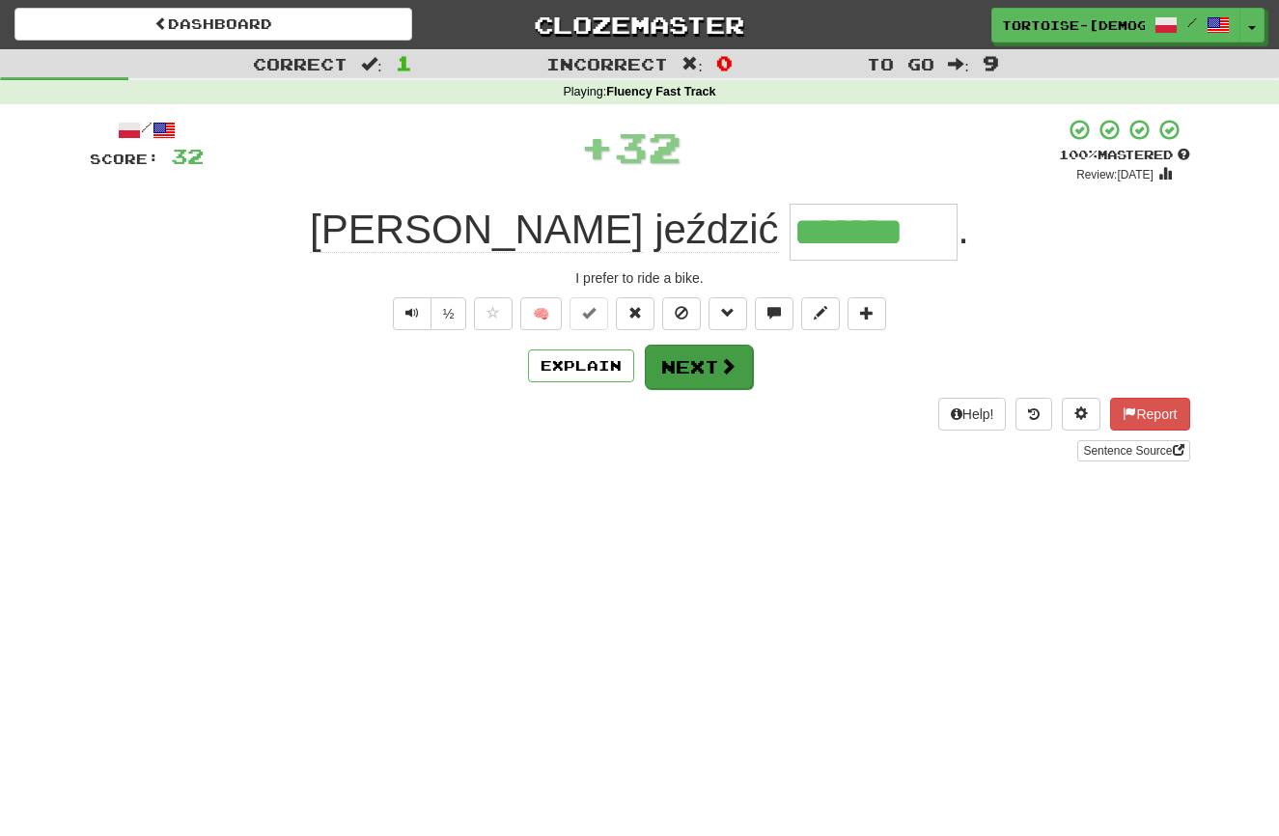
click at [709, 355] on button "Next" at bounding box center [699, 367] width 108 height 44
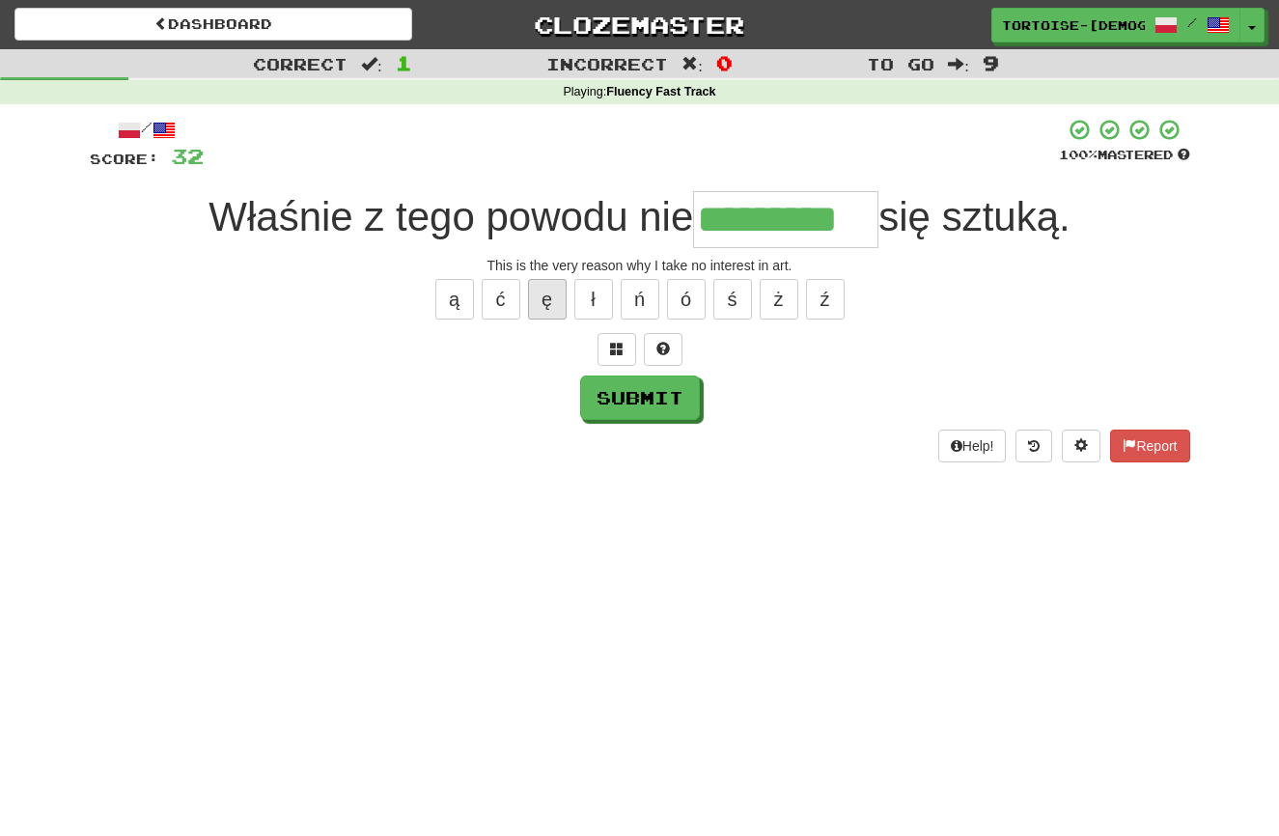
click at [543, 301] on button "ę" at bounding box center [547, 299] width 39 height 41
type input "**********"
click at [647, 399] on button "Submit" at bounding box center [641, 399] width 120 height 44
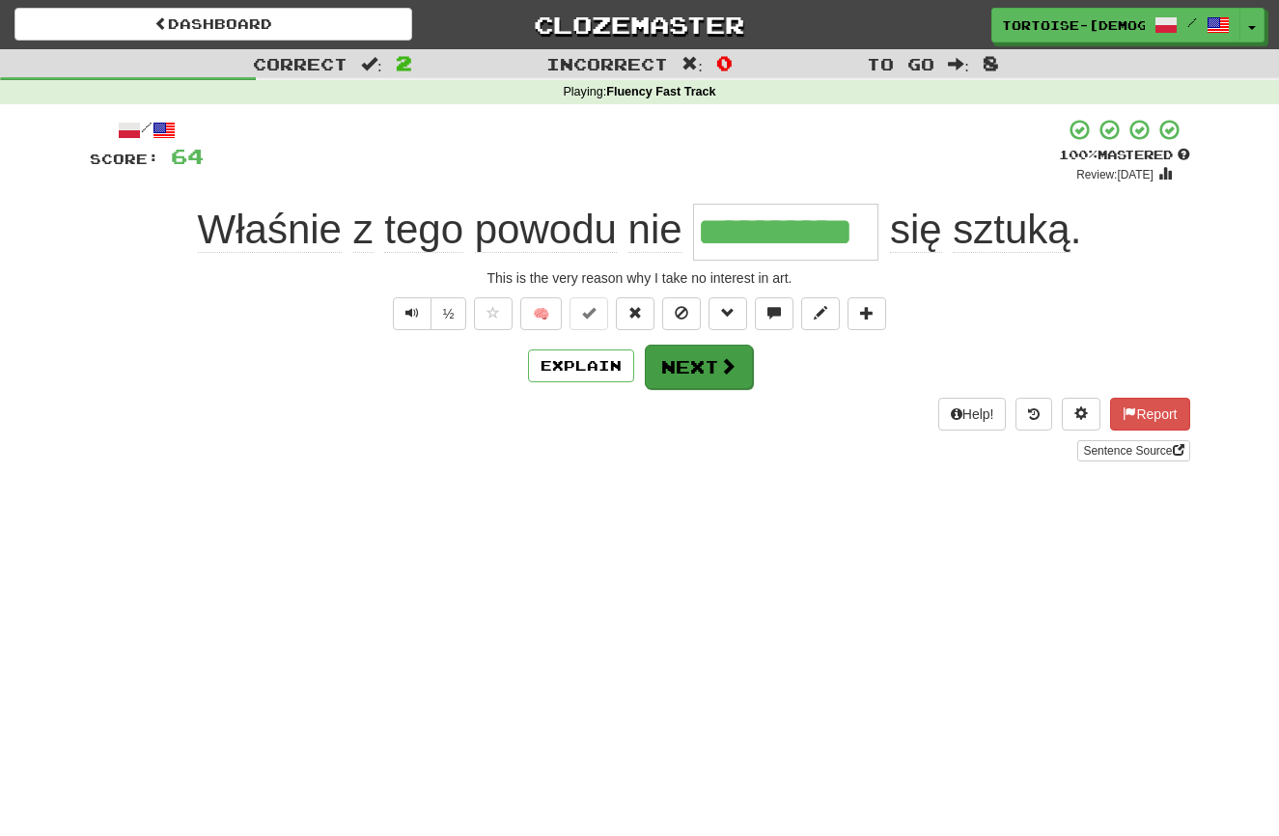
click at [704, 371] on button "Next" at bounding box center [699, 367] width 108 height 44
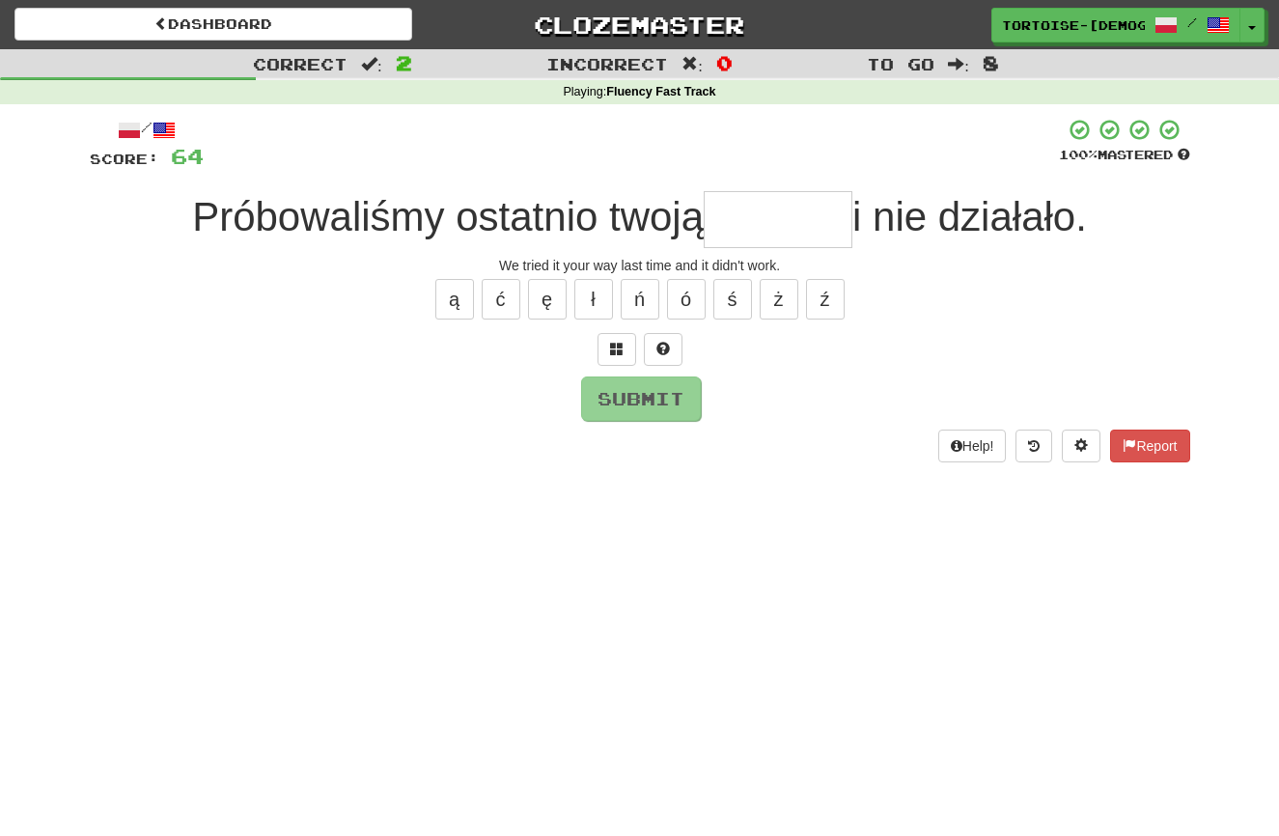
type input "*"
click at [1152, 445] on button "Report" at bounding box center [1149, 446] width 79 height 33
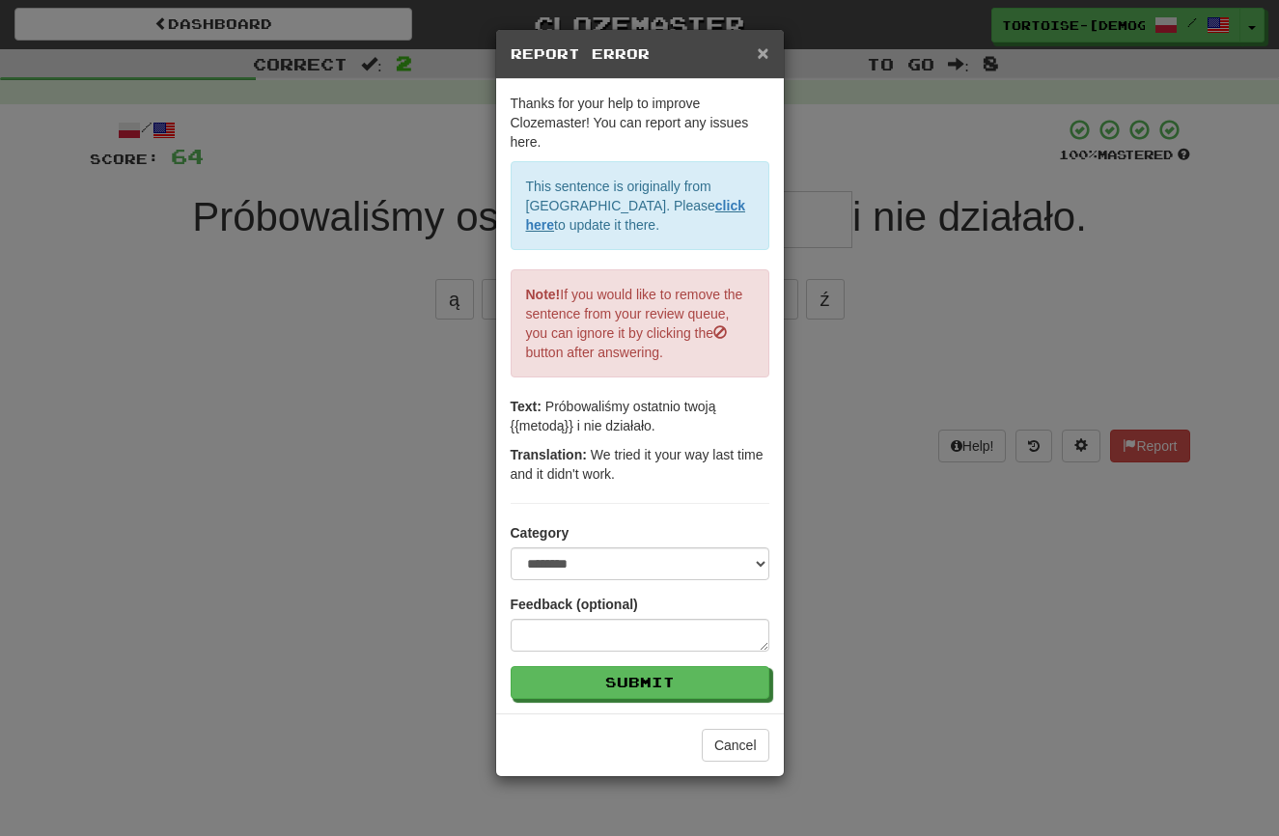
click at [761, 53] on span "×" at bounding box center [763, 53] width 12 height 22
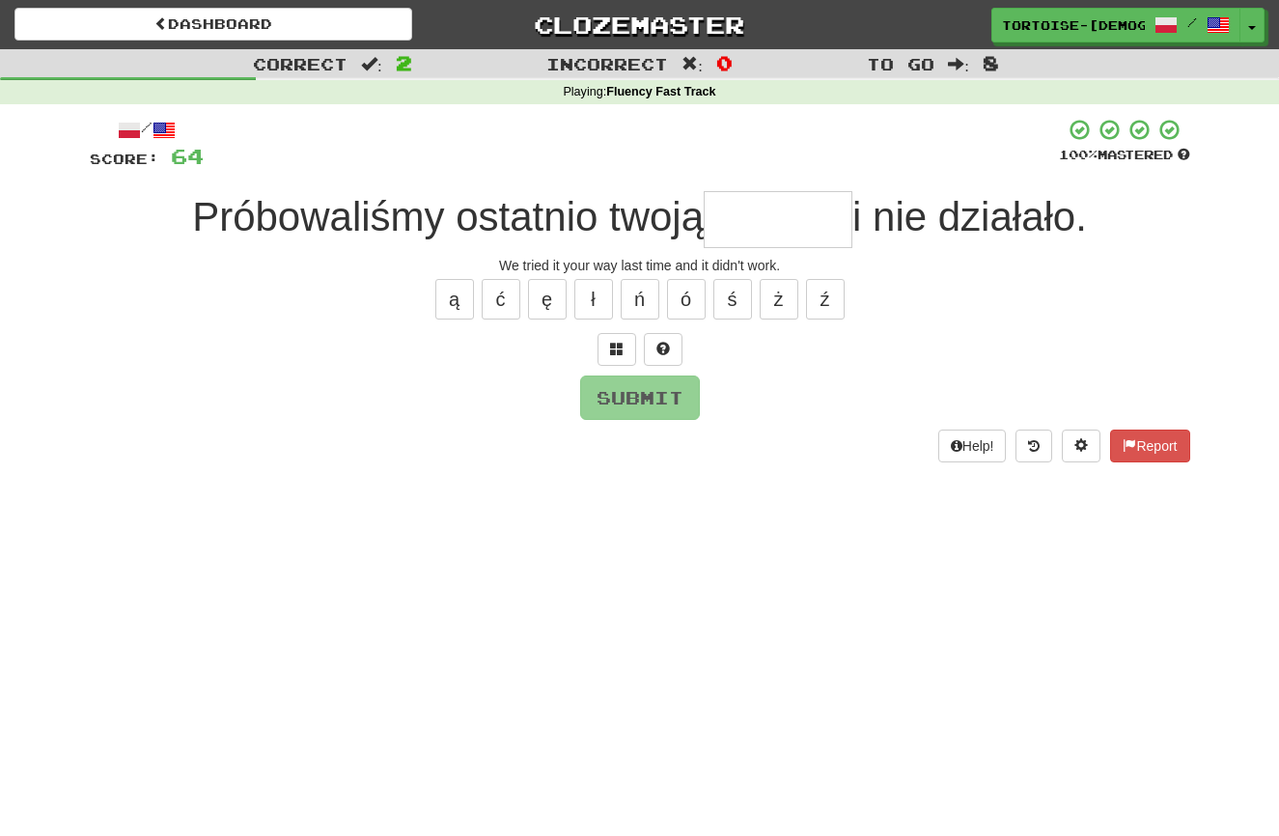
click at [771, 231] on input "text" at bounding box center [778, 219] width 149 height 57
drag, startPoint x: 458, startPoint y: 303, endPoint x: 468, endPoint y: 308, distance: 11.7
click at [458, 303] on button "ą" at bounding box center [454, 299] width 39 height 41
type input "******"
click at [641, 390] on button "Submit" at bounding box center [641, 399] width 120 height 44
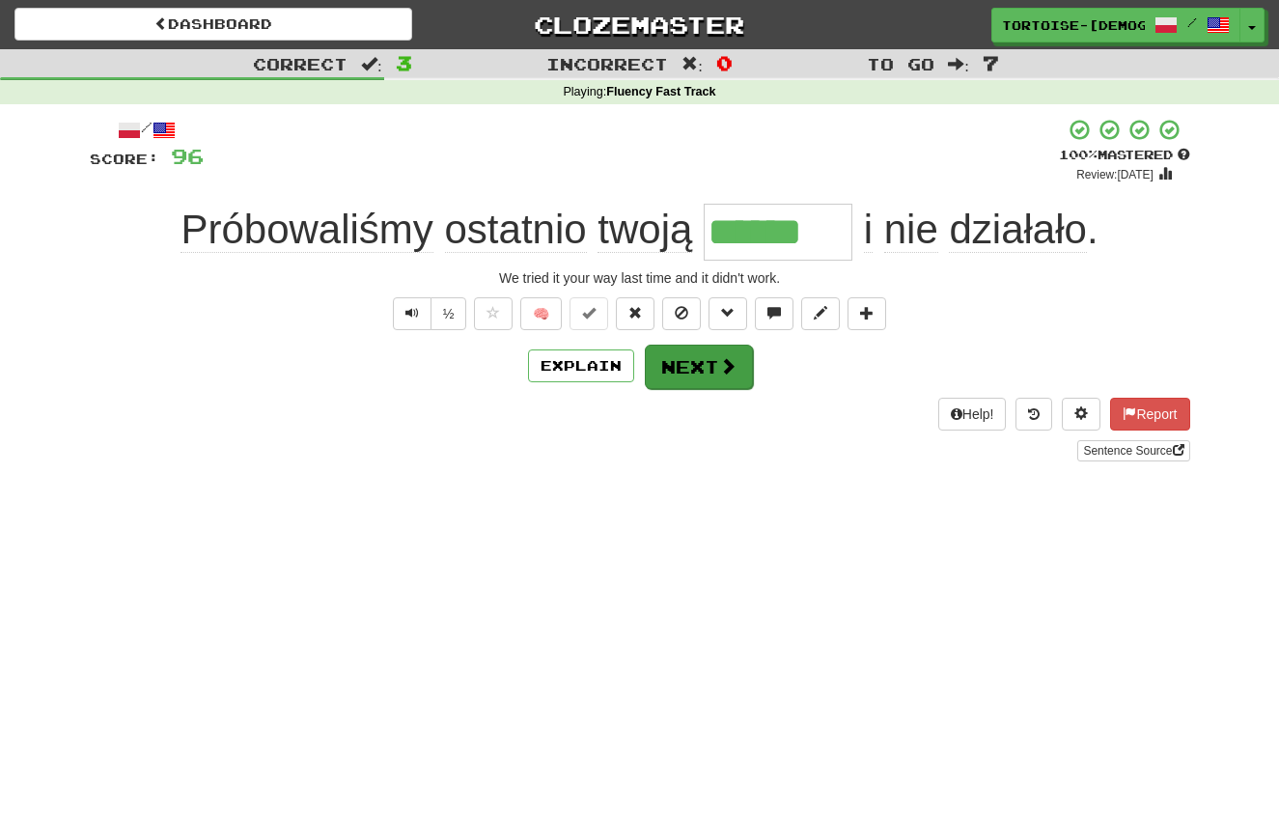
click at [710, 371] on button "Next" at bounding box center [699, 367] width 108 height 44
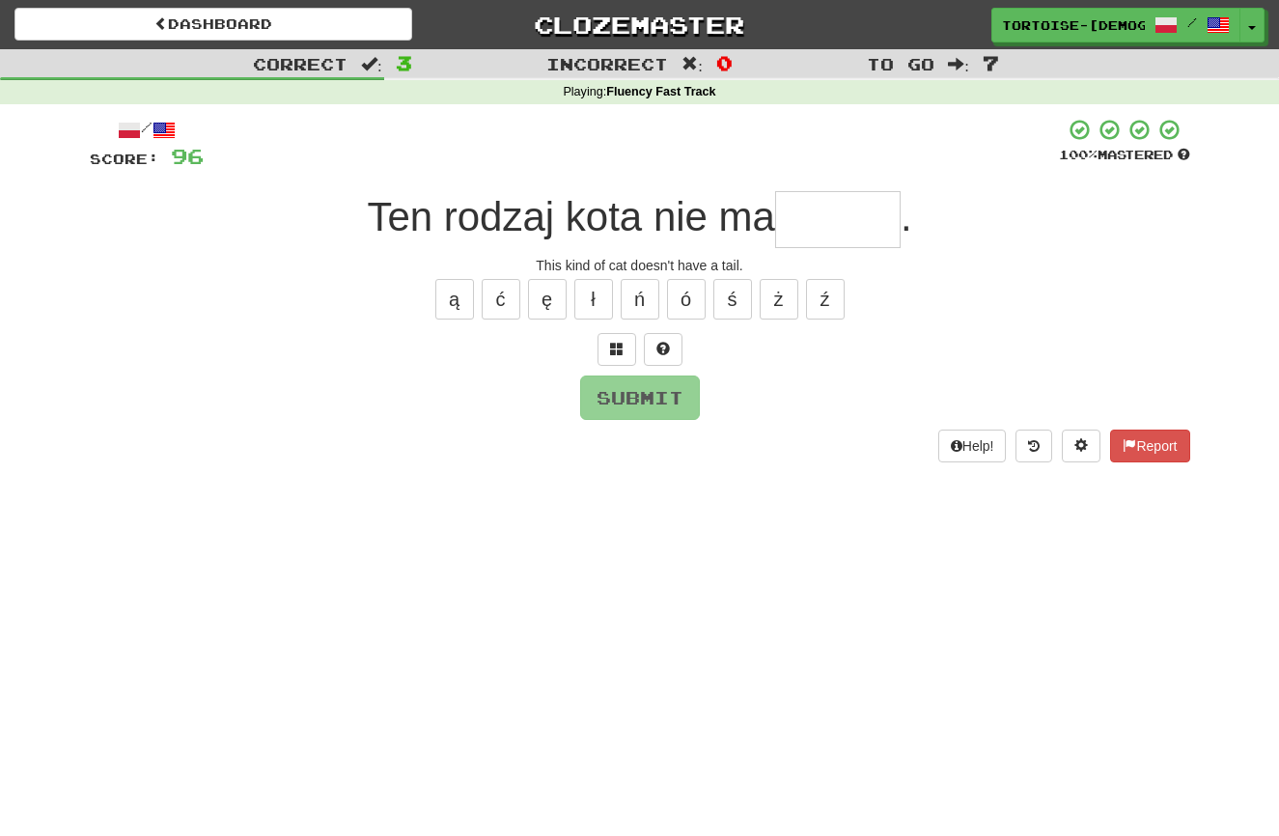
type input "*"
click at [1130, 439] on span at bounding box center [1130, 445] width 14 height 14
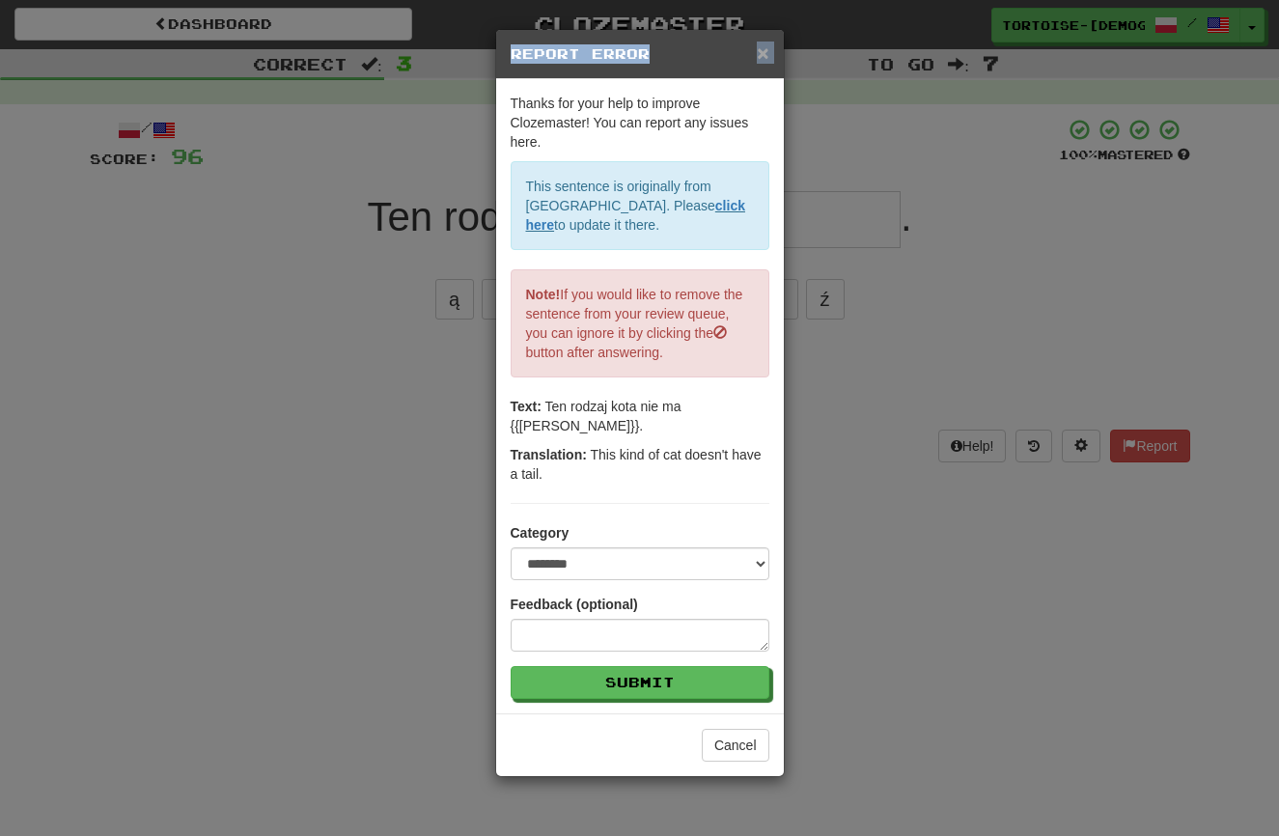
click at [757, 50] on div "× Report Error" at bounding box center [640, 54] width 288 height 49
click at [773, 59] on div "× Report Error" at bounding box center [640, 54] width 288 height 49
click at [765, 56] on span "×" at bounding box center [763, 53] width 12 height 22
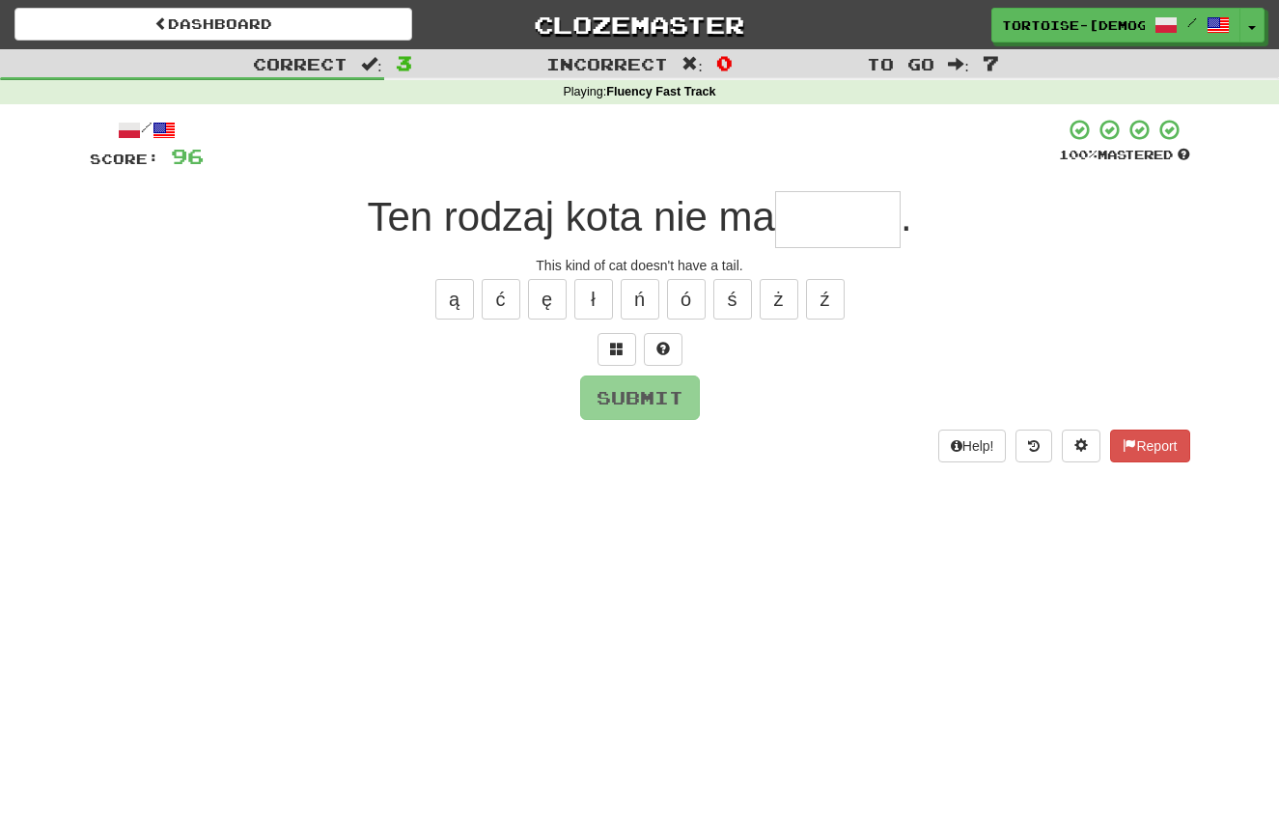
click at [814, 228] on input "text" at bounding box center [838, 219] width 126 height 57
type input "*****"
click at [677, 397] on button "Submit" at bounding box center [641, 399] width 120 height 44
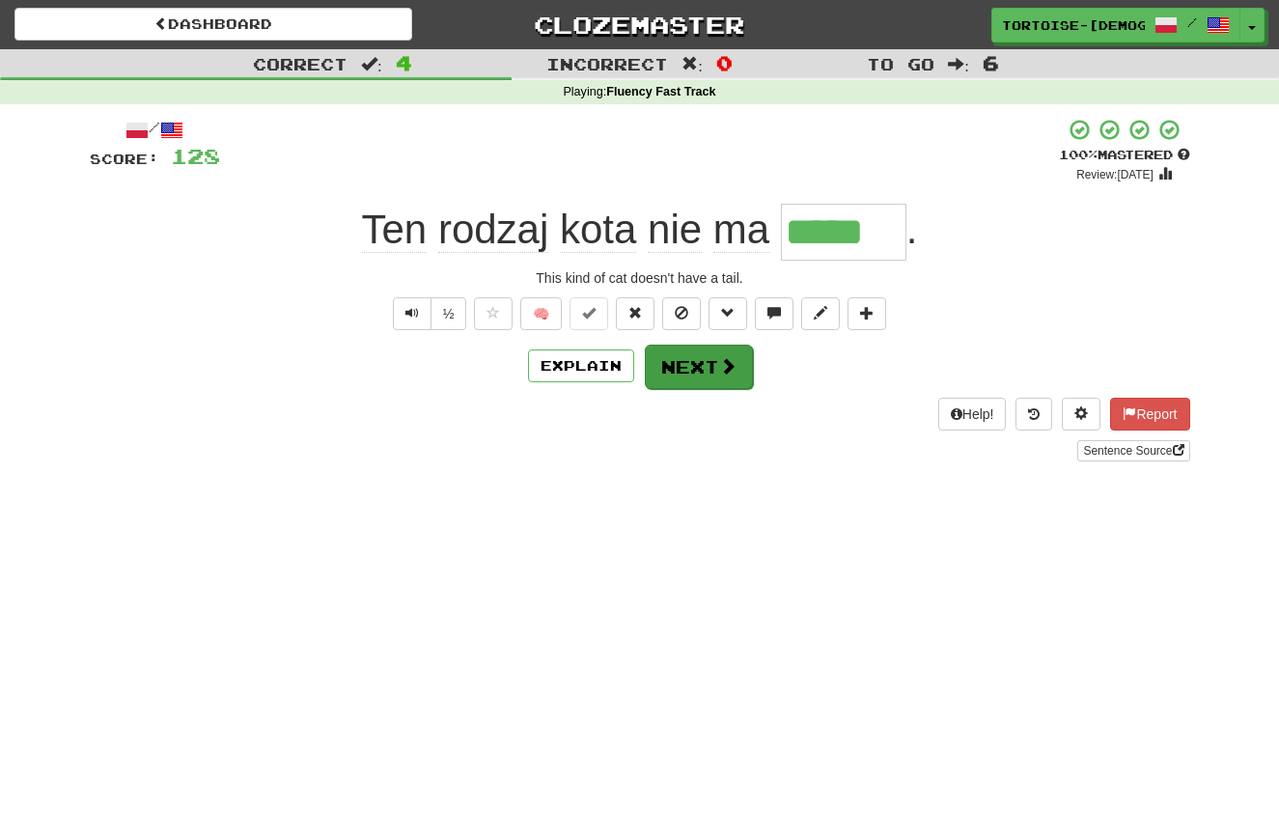
click at [693, 370] on button "Next" at bounding box center [699, 367] width 108 height 44
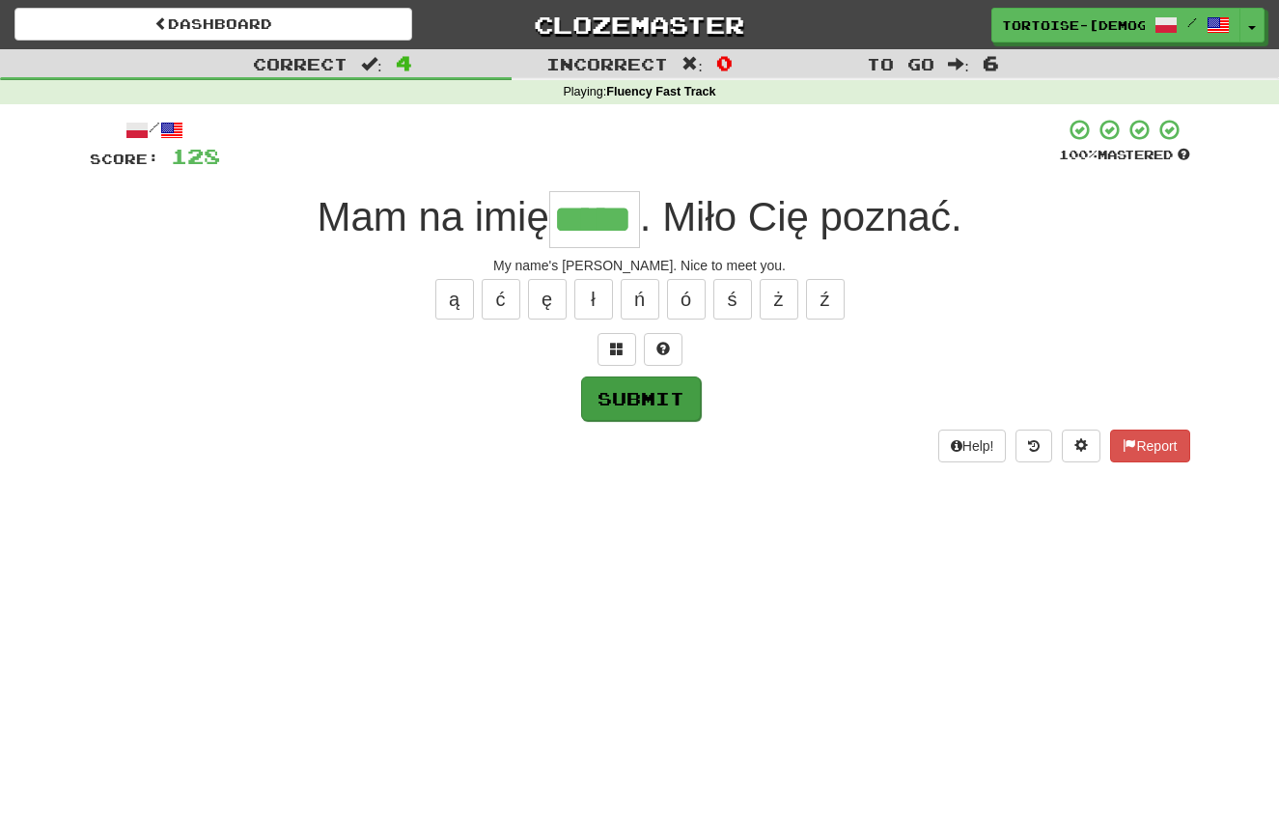
click at [646, 385] on button "Submit" at bounding box center [641, 399] width 120 height 44
type input "*****"
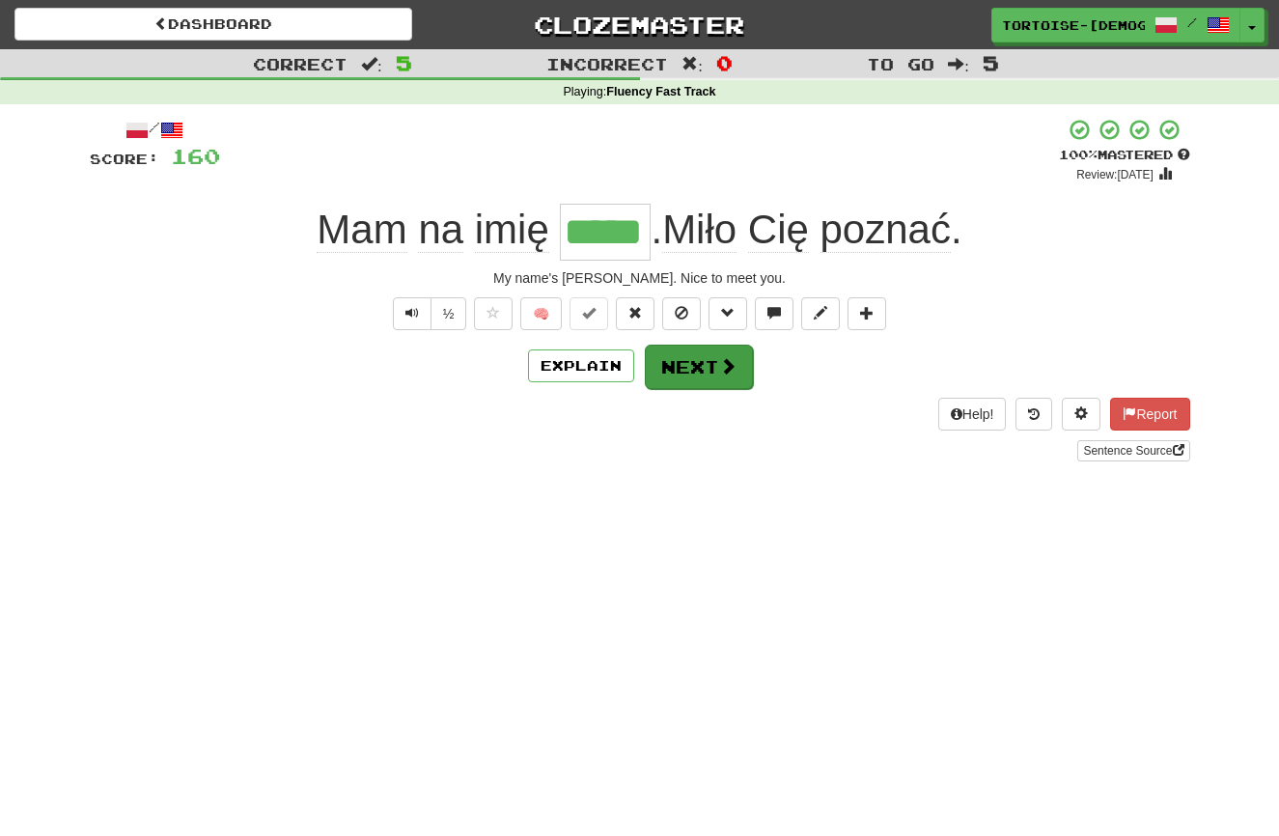
click at [687, 365] on button "Next" at bounding box center [699, 367] width 108 height 44
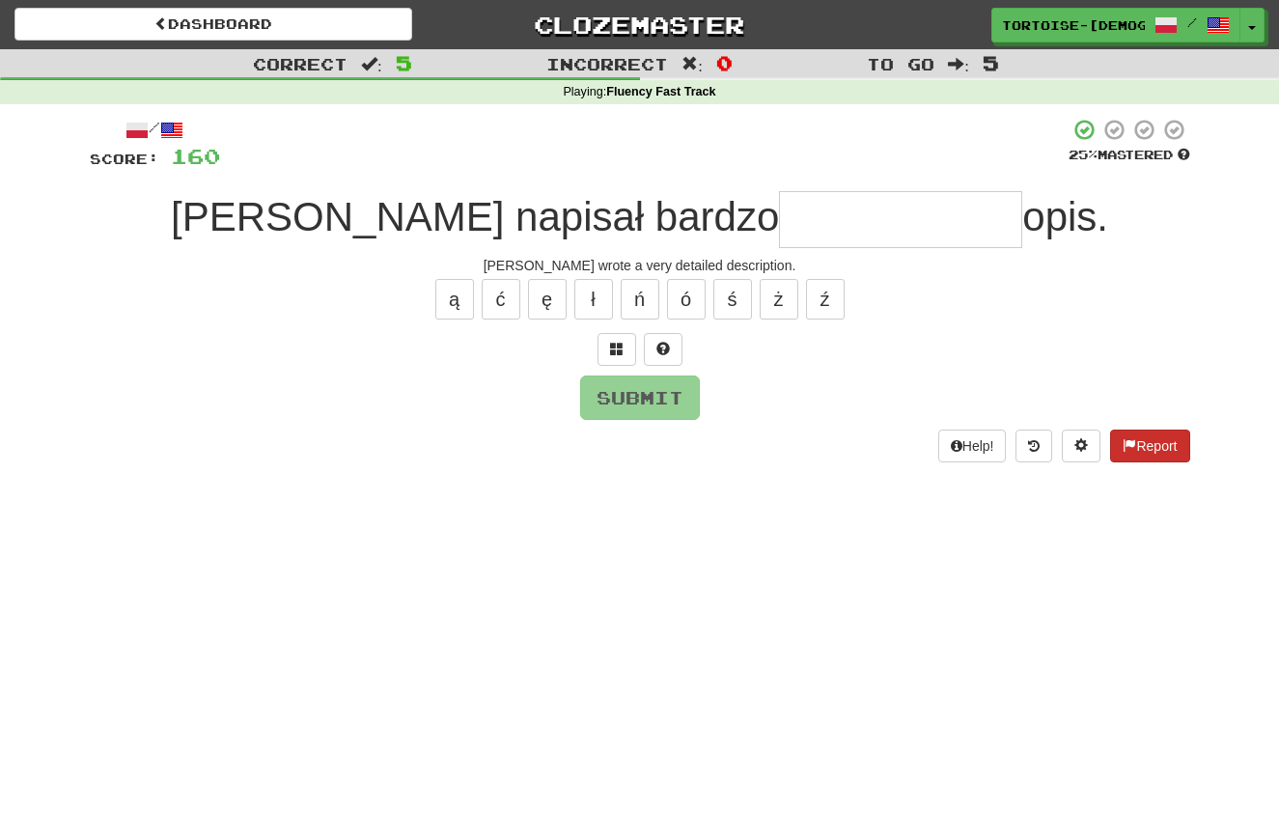
click at [1133, 443] on button "Report" at bounding box center [1149, 446] width 79 height 33
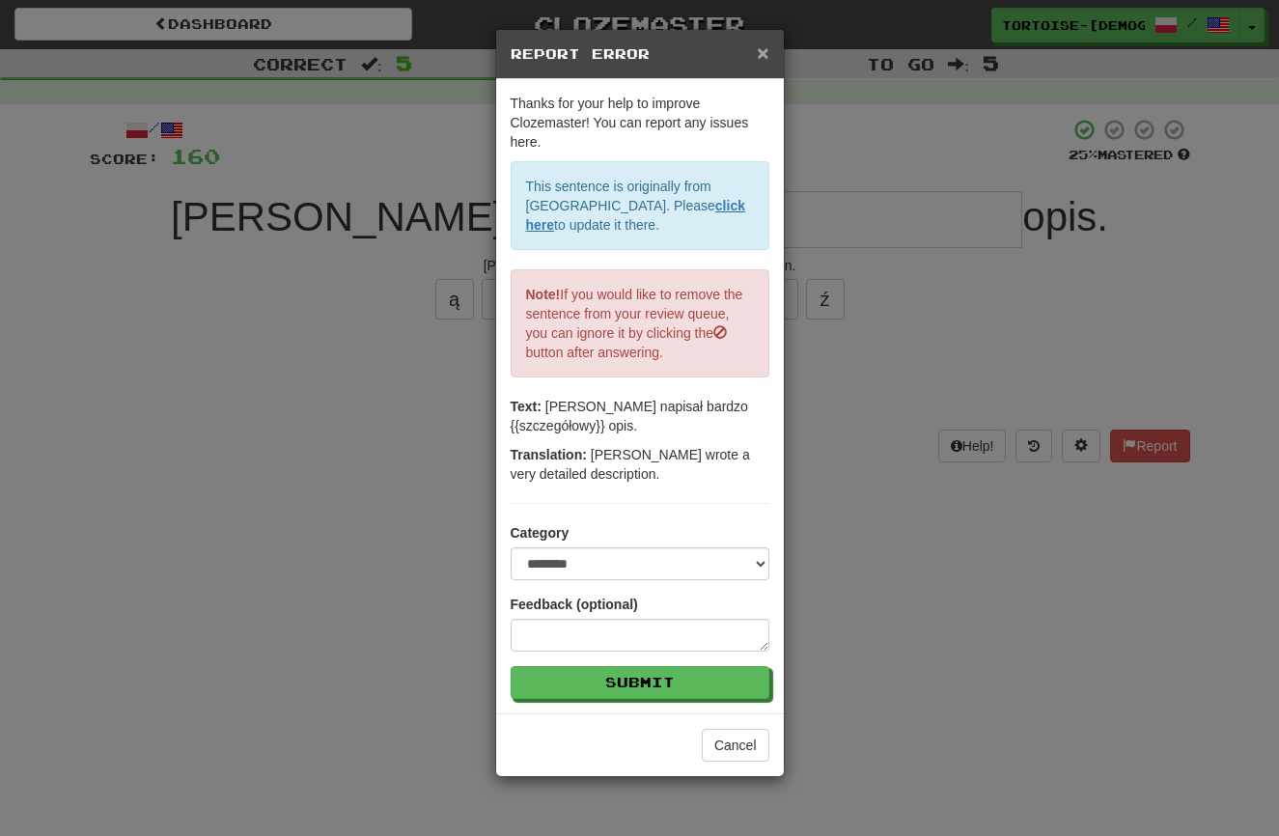
click at [765, 53] on span "×" at bounding box center [763, 53] width 12 height 22
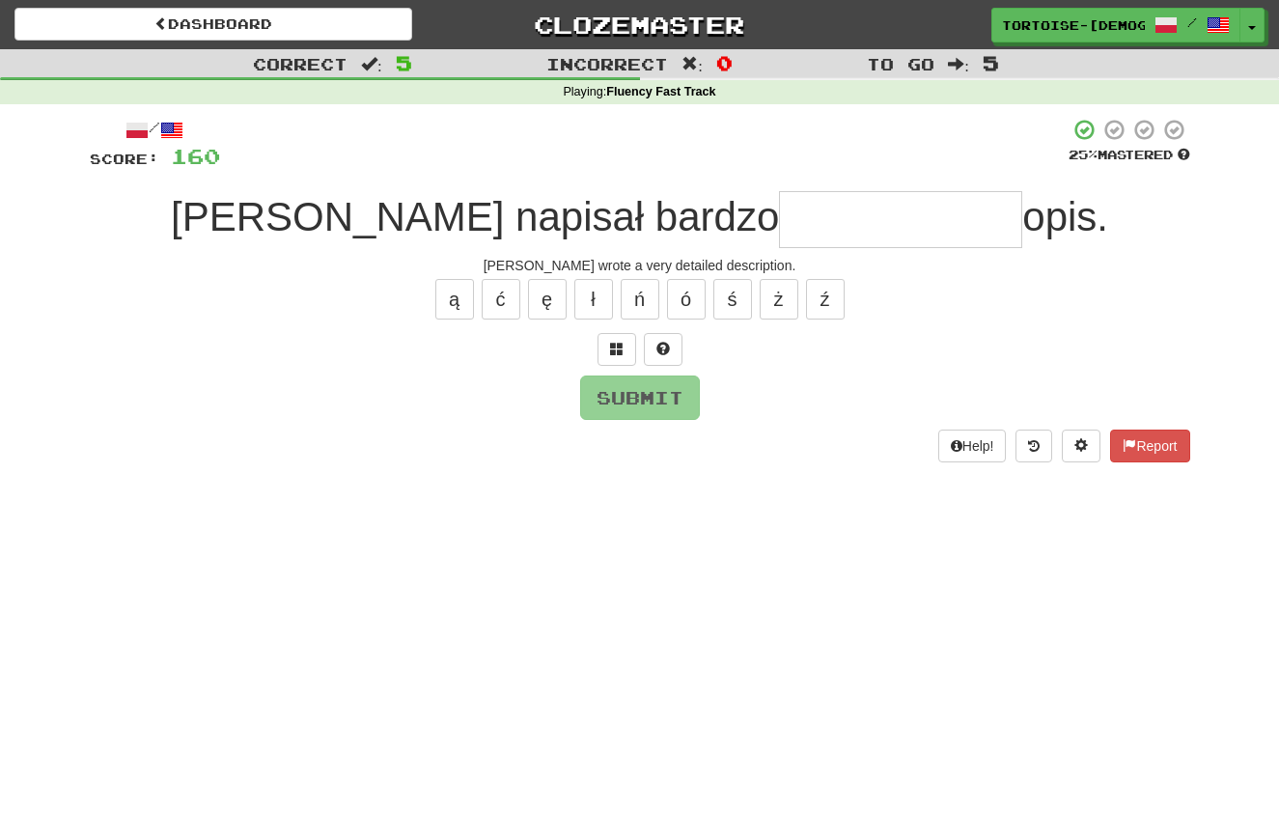
click at [779, 229] on input "text" at bounding box center [900, 219] width 243 height 57
click at [682, 295] on button "ó" at bounding box center [686, 299] width 39 height 41
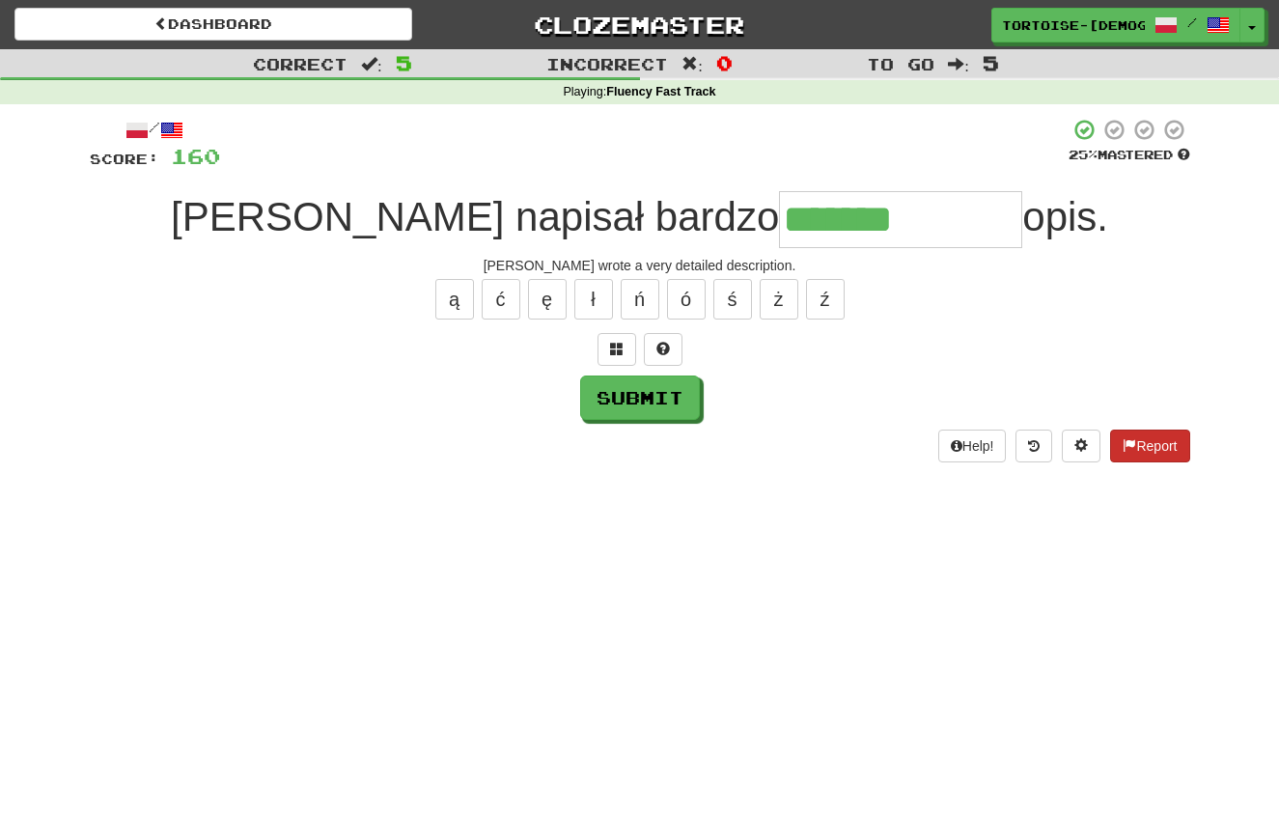
click at [1138, 438] on button "Report" at bounding box center [1149, 446] width 79 height 33
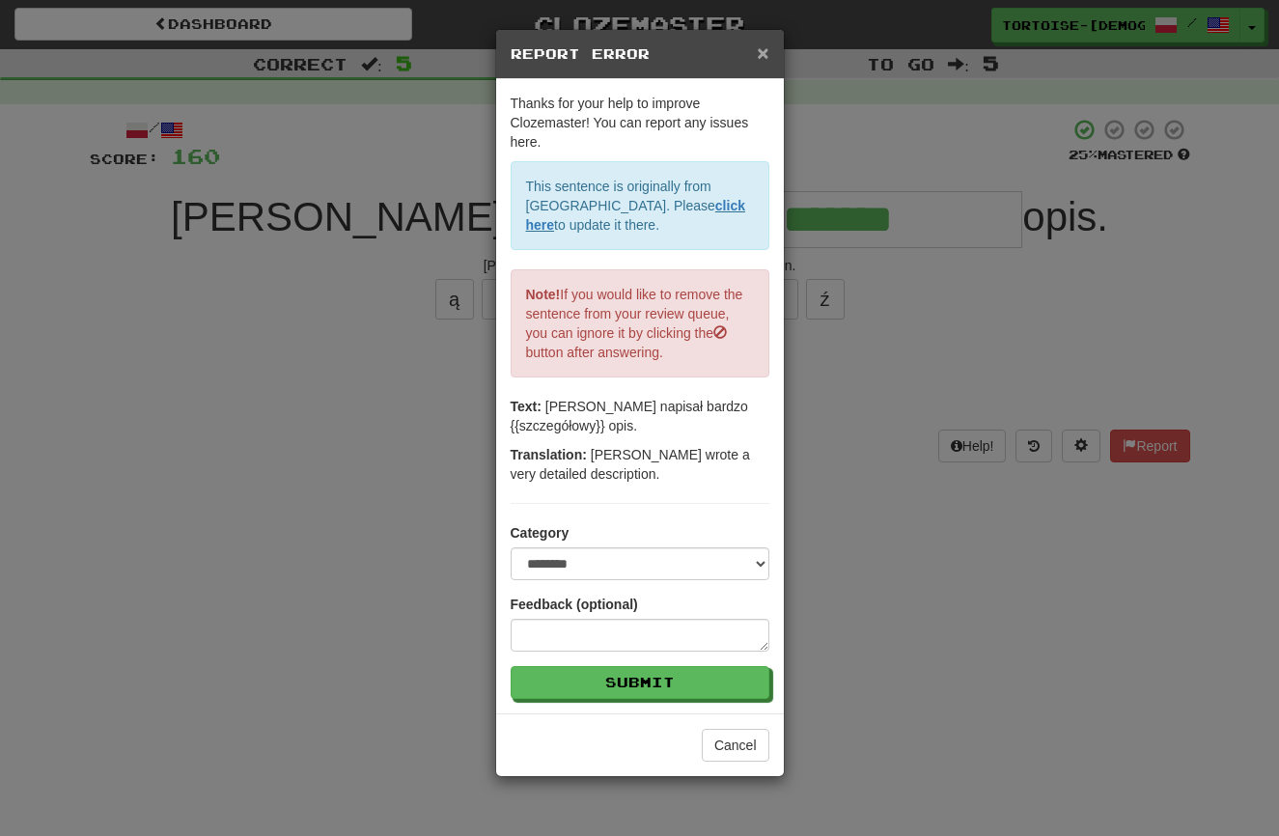
click at [768, 48] on span "×" at bounding box center [763, 53] width 12 height 22
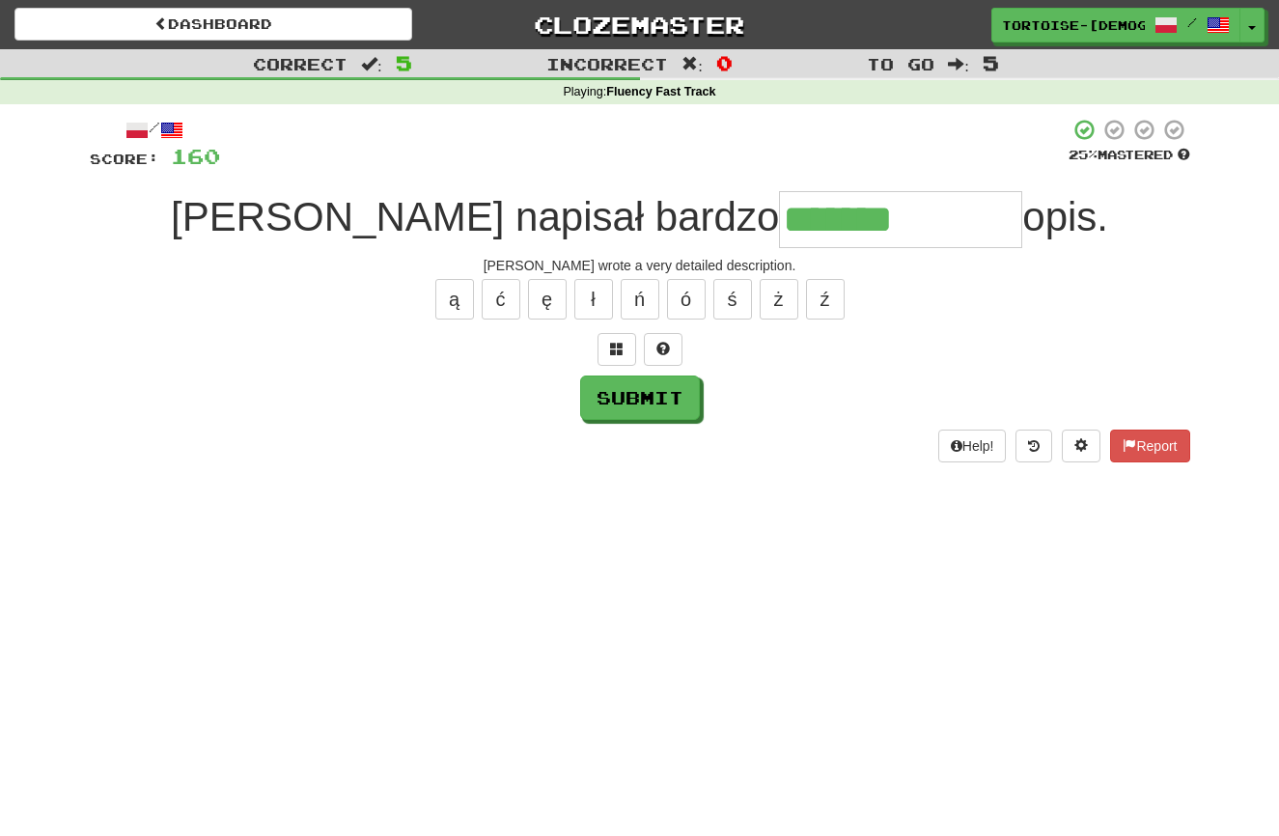
drag, startPoint x: 813, startPoint y: 222, endPoint x: 799, endPoint y: 238, distance: 21.3
click at [814, 222] on input "*******" at bounding box center [900, 219] width 243 height 57
click at [594, 294] on button "ł" at bounding box center [593, 299] width 39 height 41
type input "**********"
click at [615, 410] on button "Submit" at bounding box center [640, 398] width 120 height 44
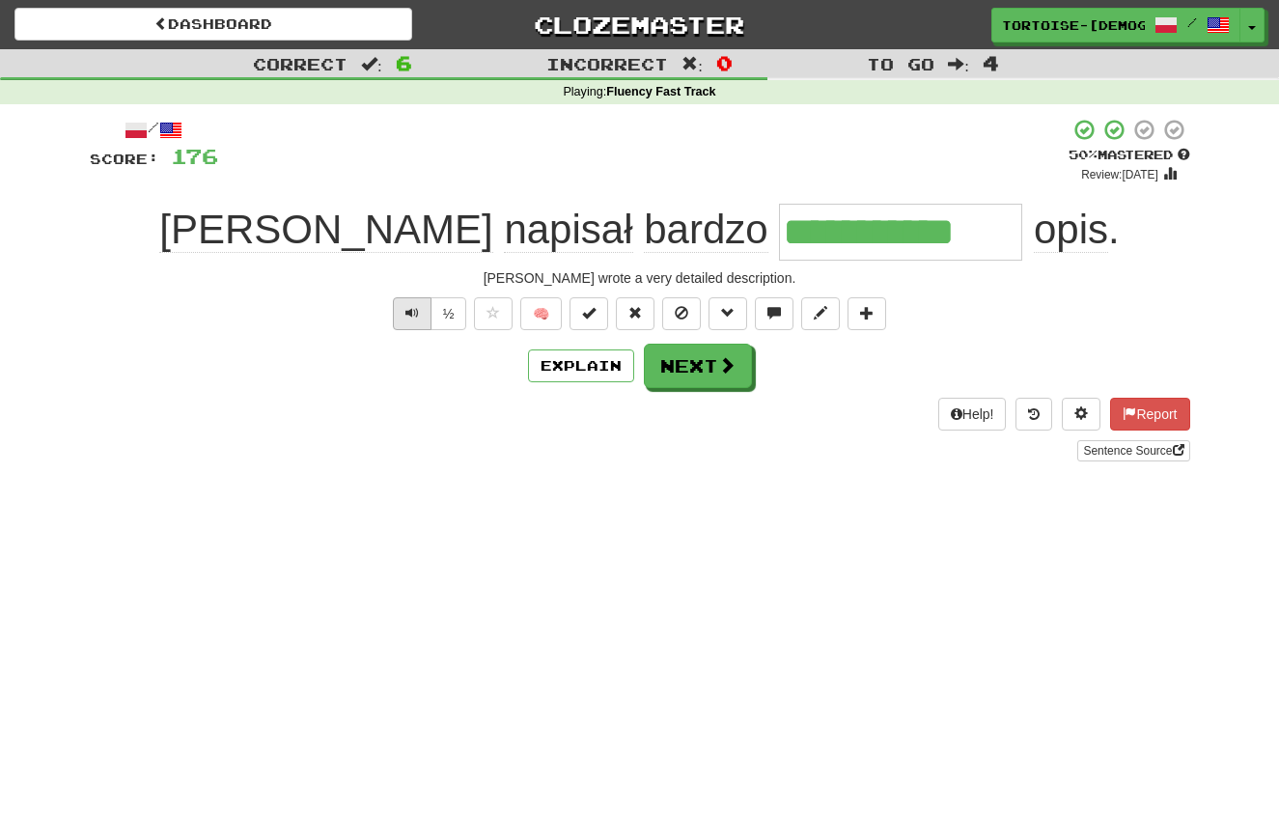
click at [407, 307] on span "Text-to-speech controls" at bounding box center [412, 313] width 14 height 14
click at [684, 365] on button "Next" at bounding box center [699, 367] width 108 height 44
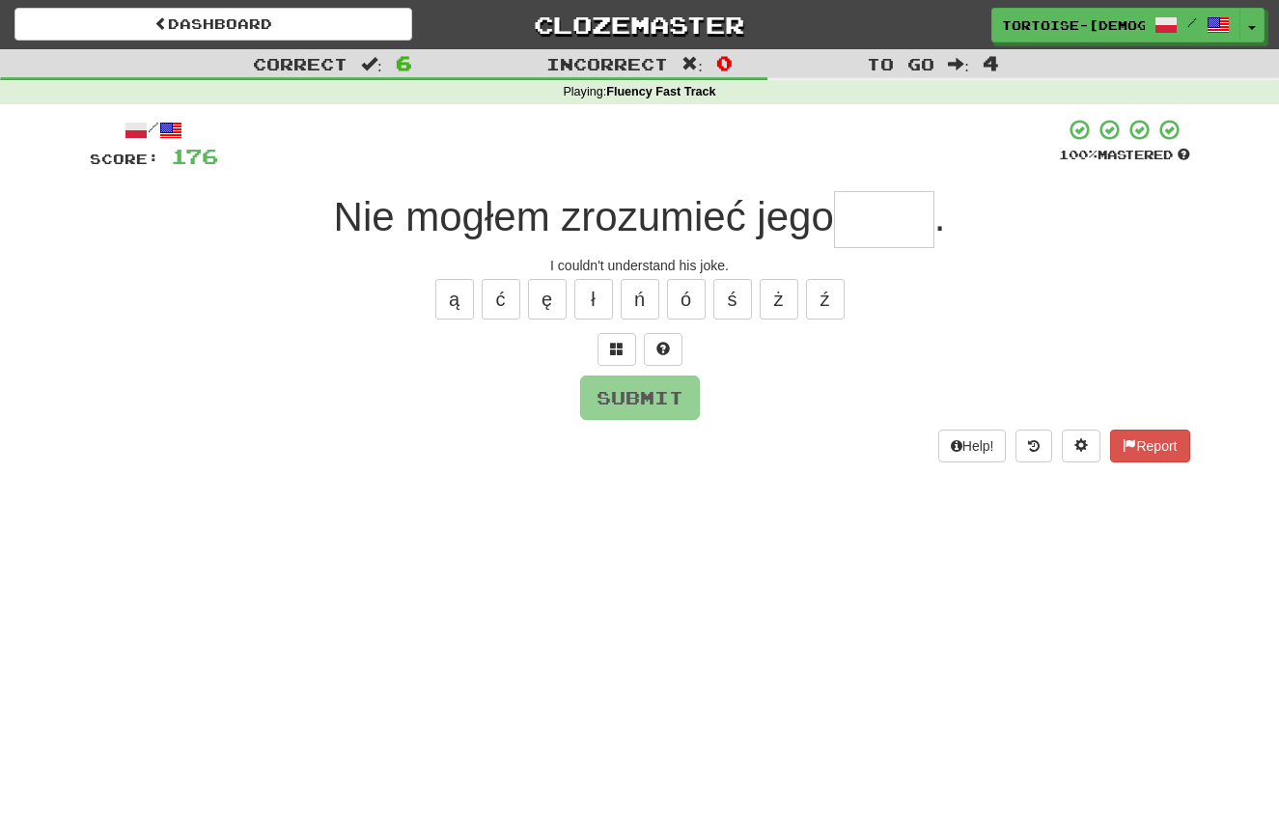
type input "*"
click at [1121, 446] on button "Report" at bounding box center [1149, 446] width 79 height 33
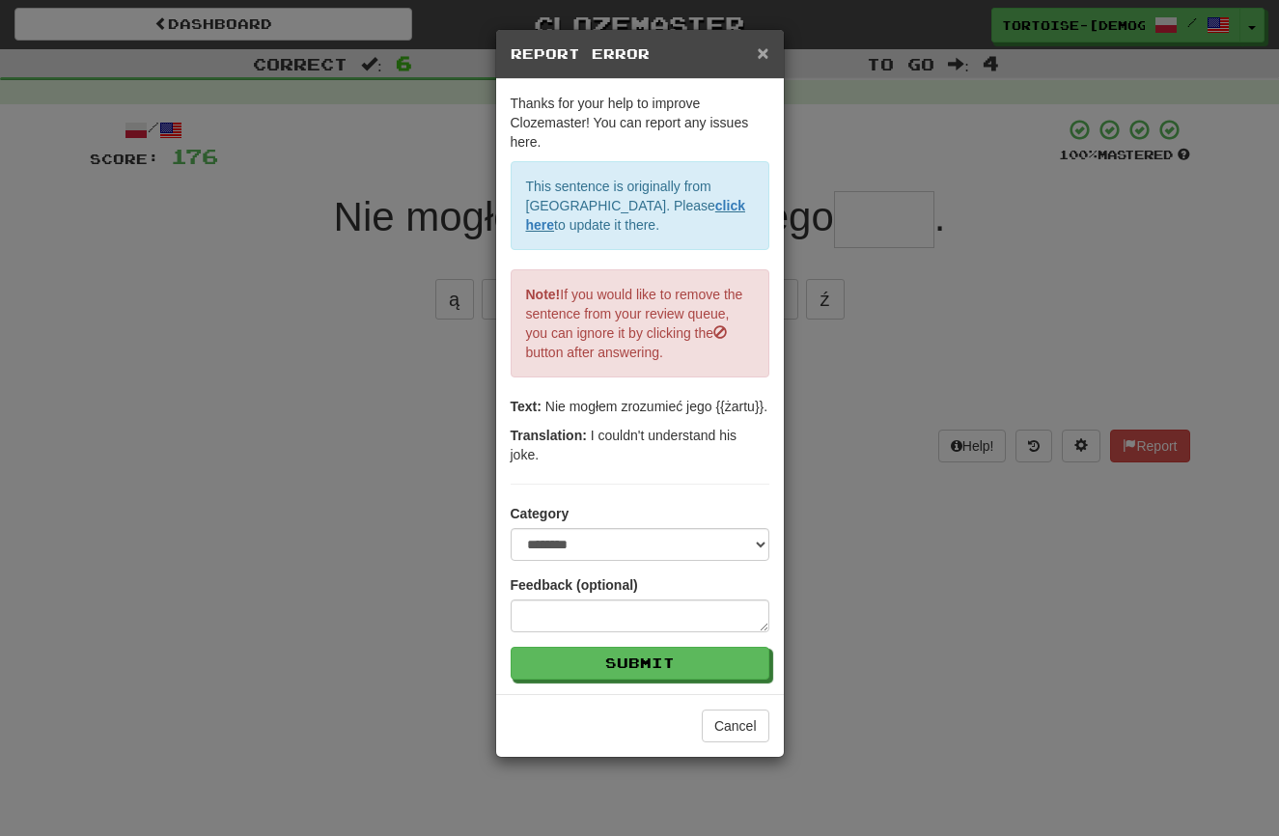
click at [759, 50] on span "×" at bounding box center [763, 53] width 12 height 22
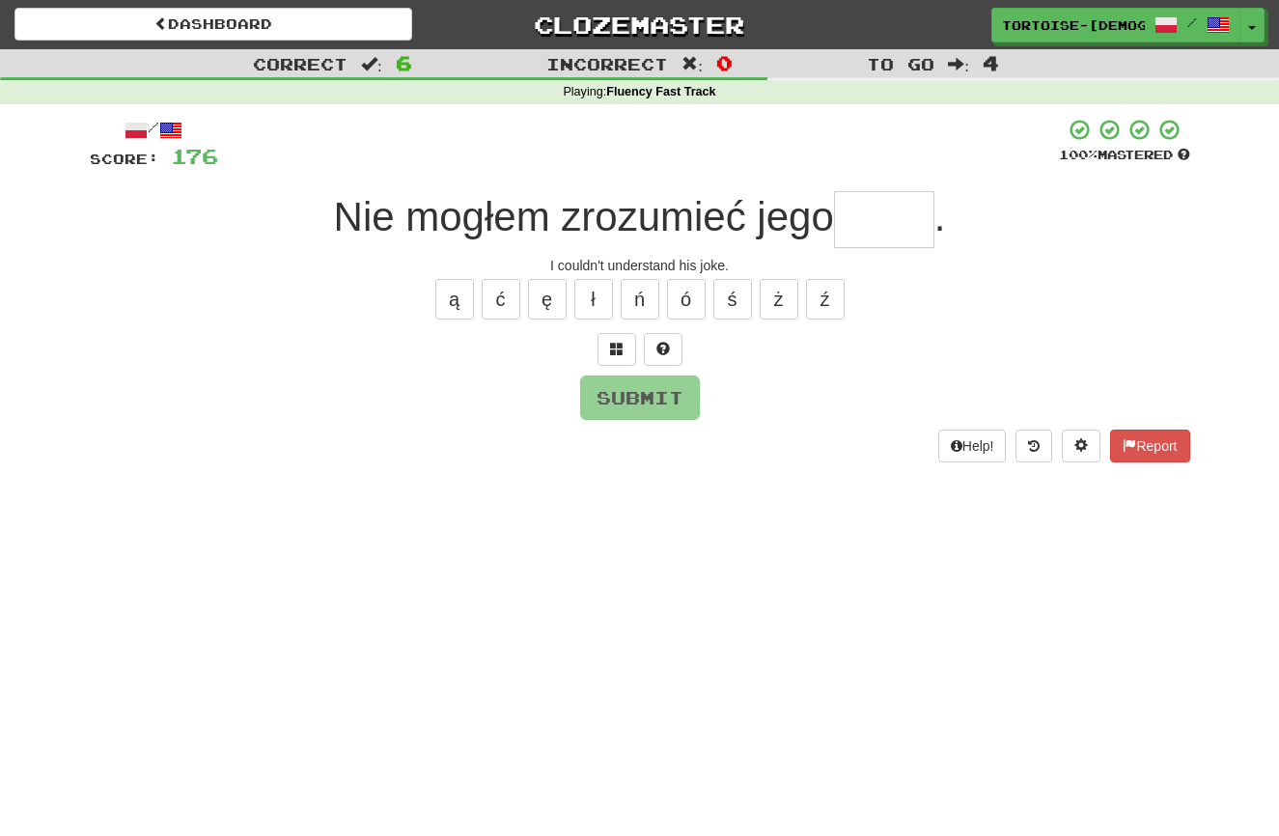
drag, startPoint x: 889, startPoint y: 229, endPoint x: 822, endPoint y: 262, distance: 75.1
click at [889, 229] on input "text" at bounding box center [884, 219] width 100 height 57
click at [783, 300] on button "ż" at bounding box center [779, 299] width 39 height 41
type input "*****"
click at [642, 391] on button "Submit" at bounding box center [641, 399] width 120 height 44
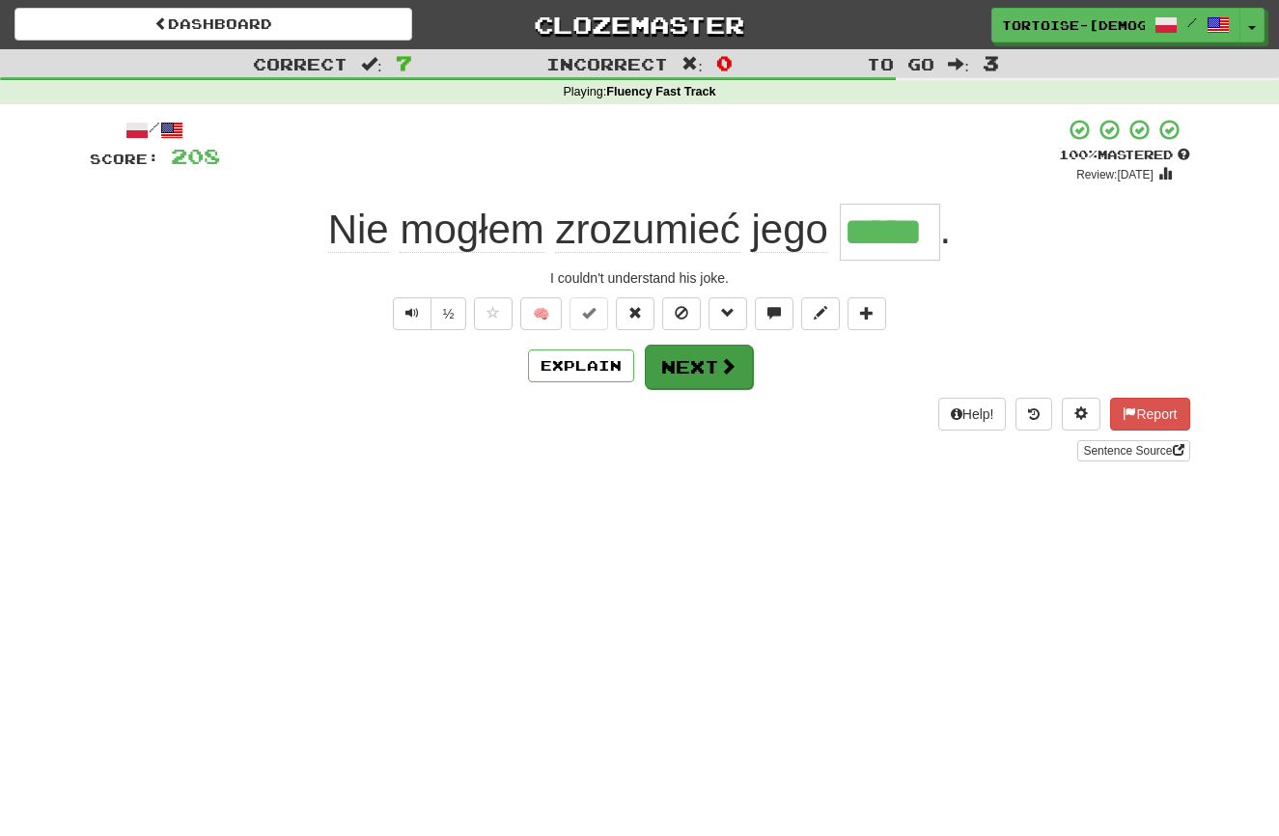
click at [696, 377] on button "Next" at bounding box center [699, 367] width 108 height 44
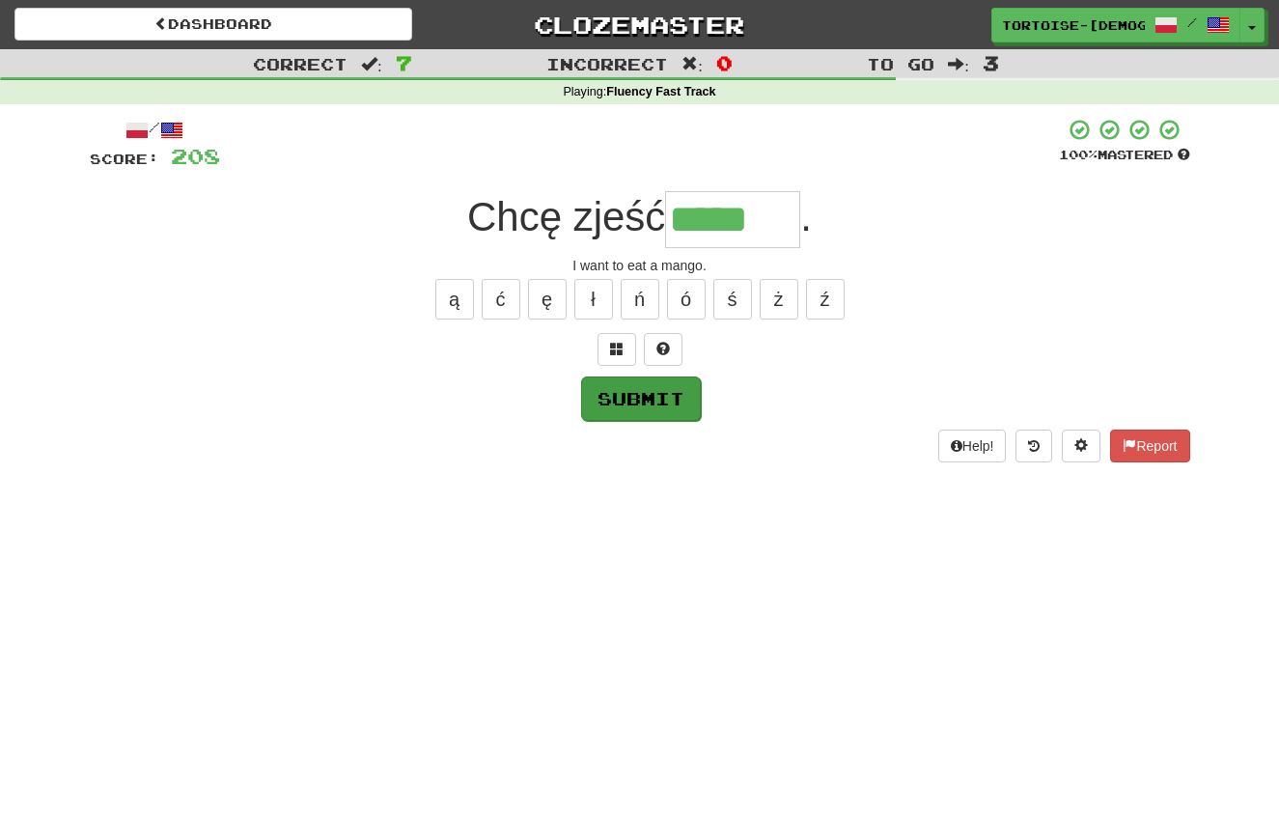
type input "*****"
click at [625, 392] on button "Submit" at bounding box center [641, 399] width 120 height 44
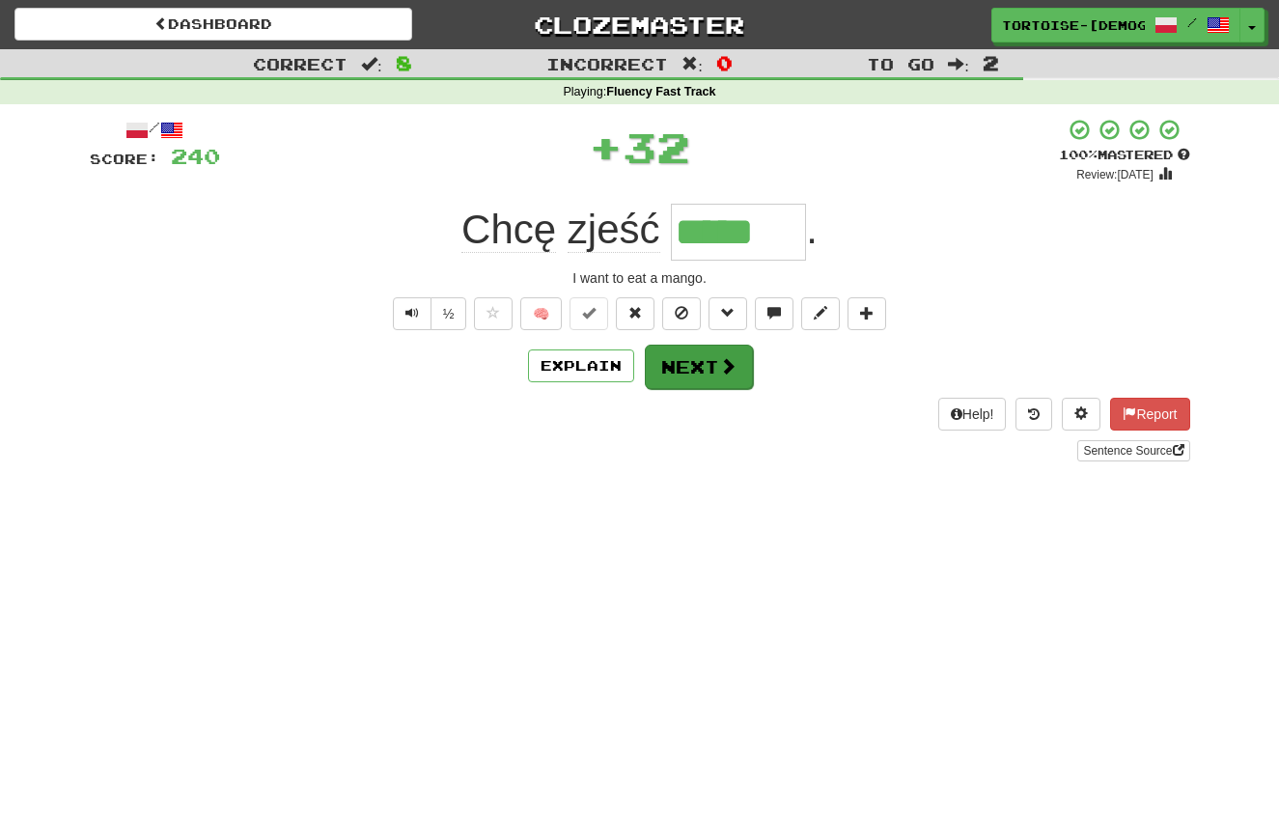
click at [693, 356] on button "Next" at bounding box center [699, 367] width 108 height 44
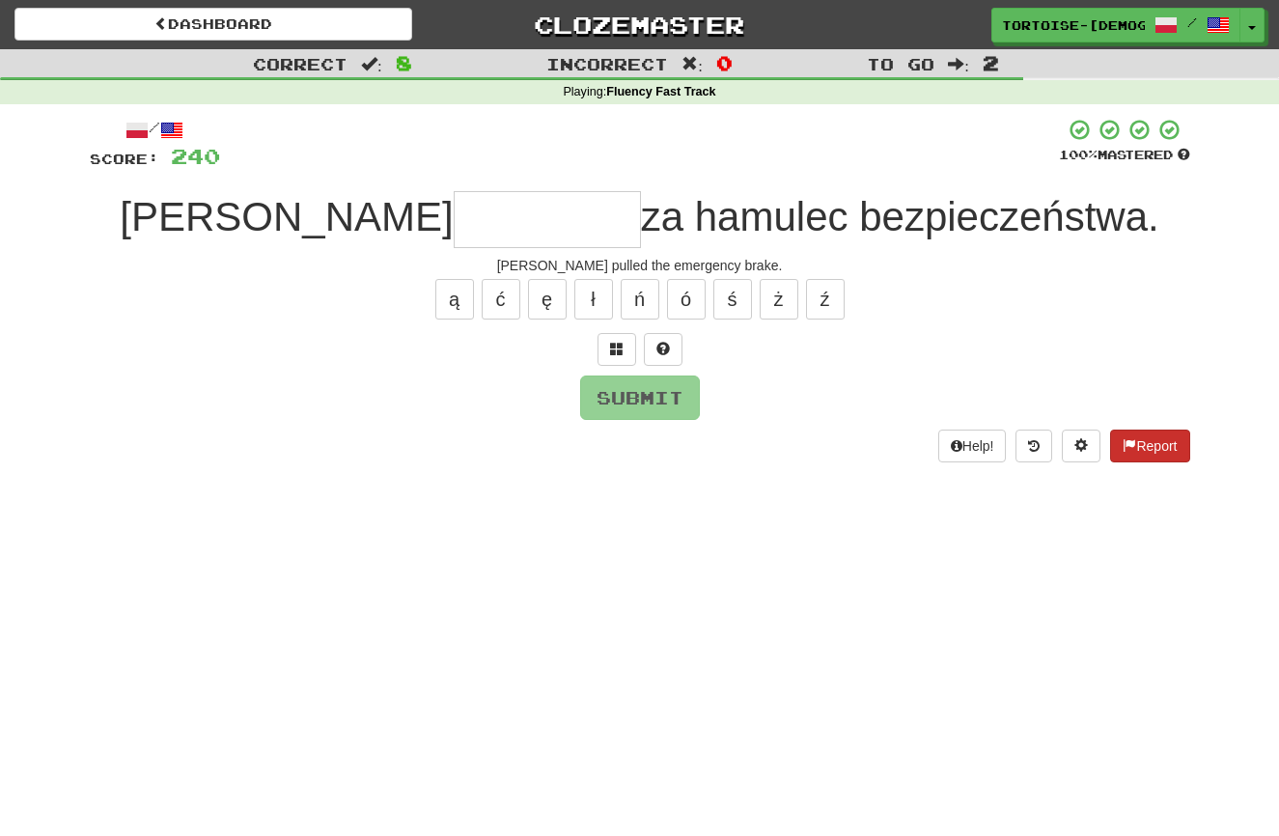
click at [1132, 439] on span at bounding box center [1130, 445] width 14 height 14
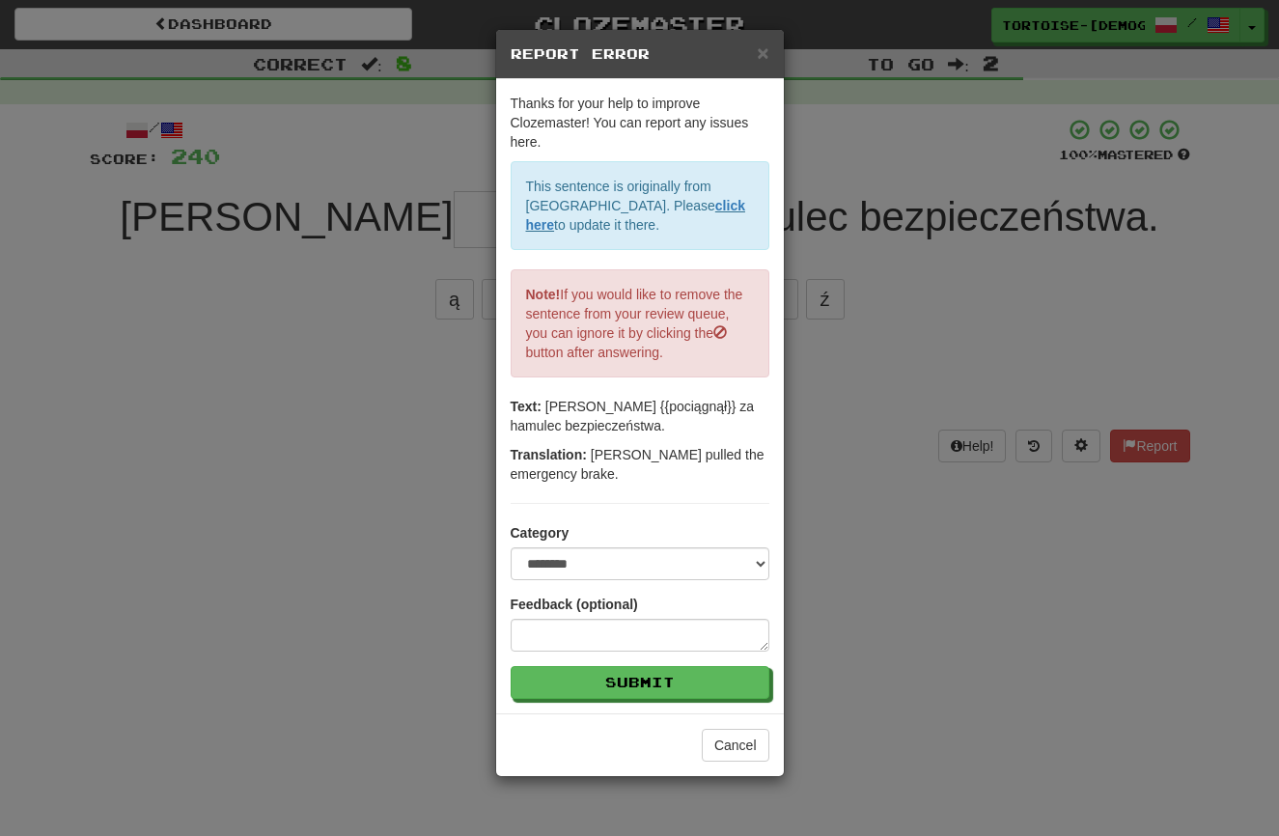
drag, startPoint x: 767, startPoint y: 49, endPoint x: 755, endPoint y: 60, distance: 15.7
click at [767, 49] on span "×" at bounding box center [763, 53] width 12 height 22
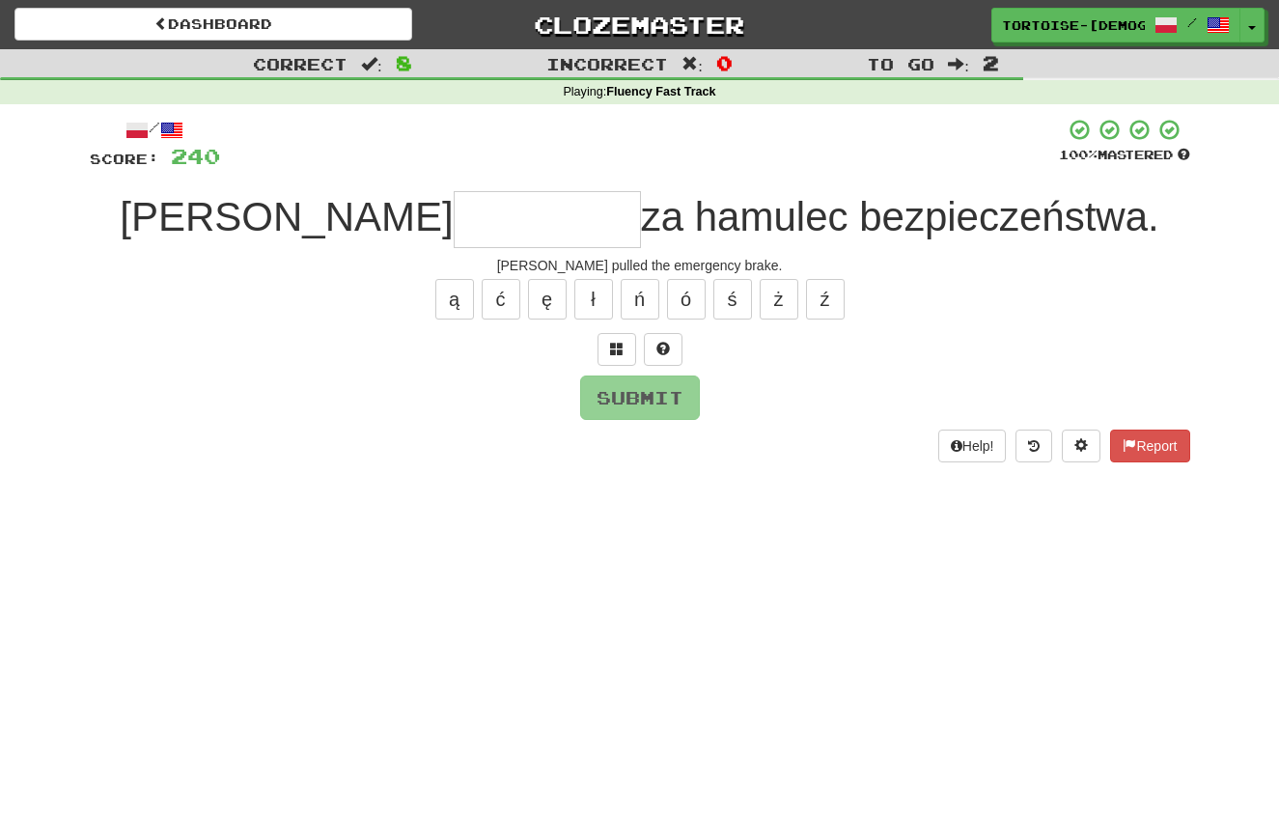
click at [476, 225] on input "text" at bounding box center [547, 219] width 187 height 57
click at [461, 294] on button "ą" at bounding box center [454, 299] width 39 height 41
click at [461, 291] on button "ą" at bounding box center [454, 299] width 39 height 41
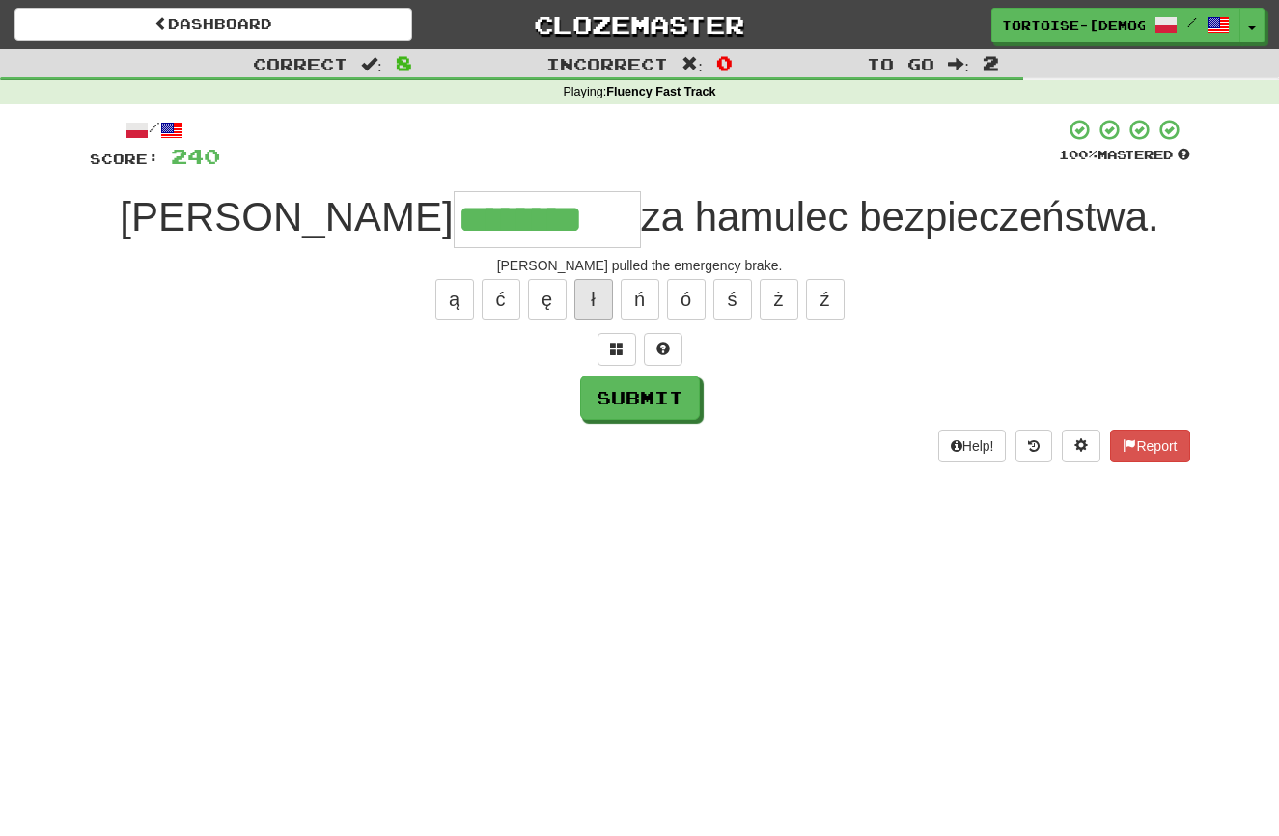
click at [597, 300] on button "ł" at bounding box center [593, 299] width 39 height 41
type input "*********"
click at [638, 410] on button "Submit" at bounding box center [640, 398] width 120 height 44
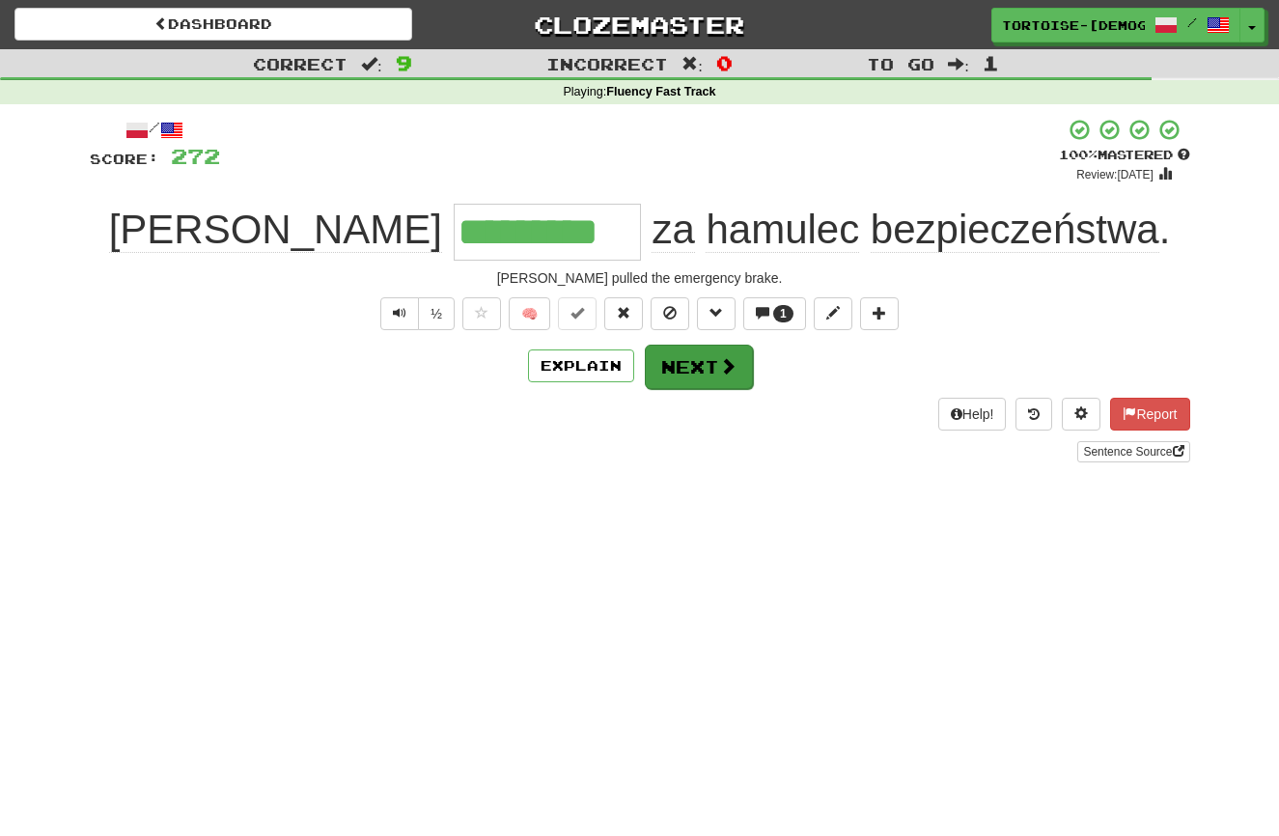
click at [671, 370] on button "Next" at bounding box center [699, 367] width 108 height 44
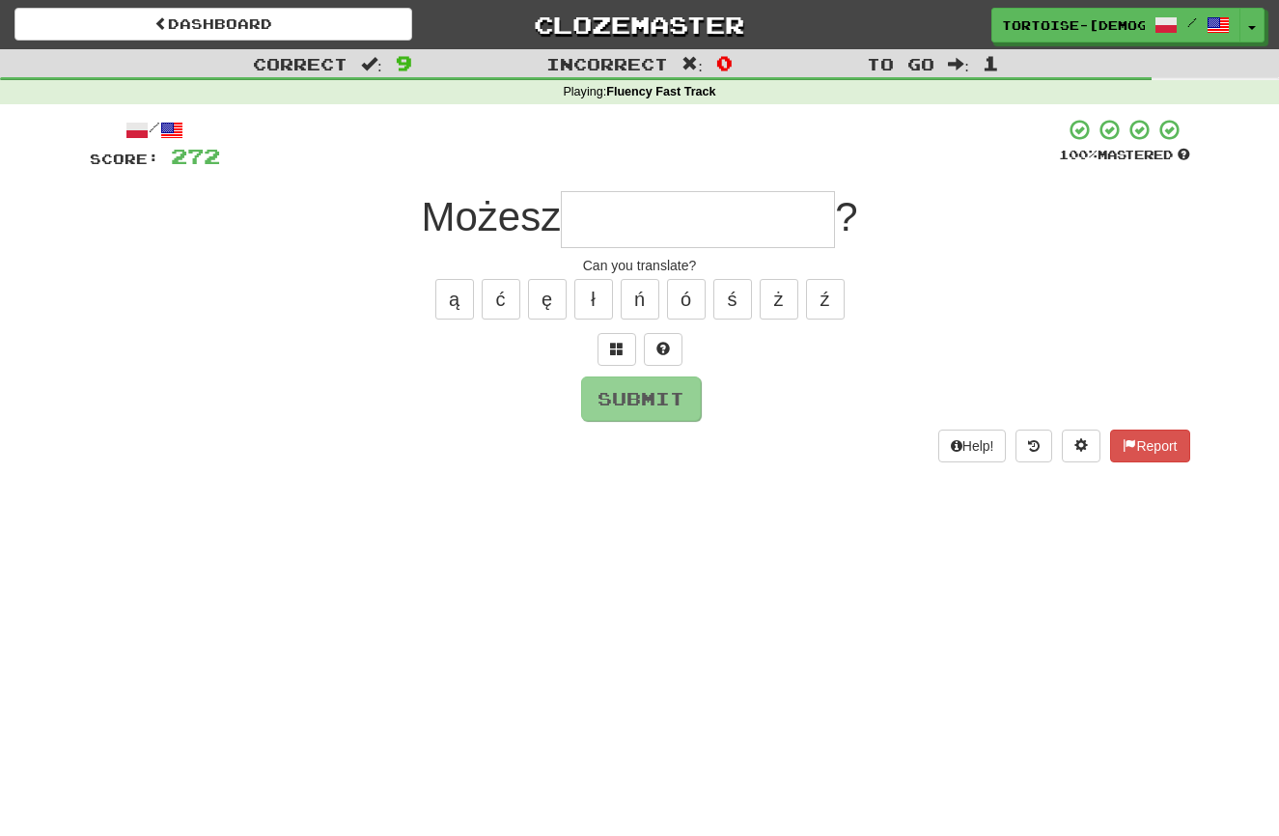
type input "*"
click at [590, 303] on button "ł" at bounding box center [593, 299] width 39 height 41
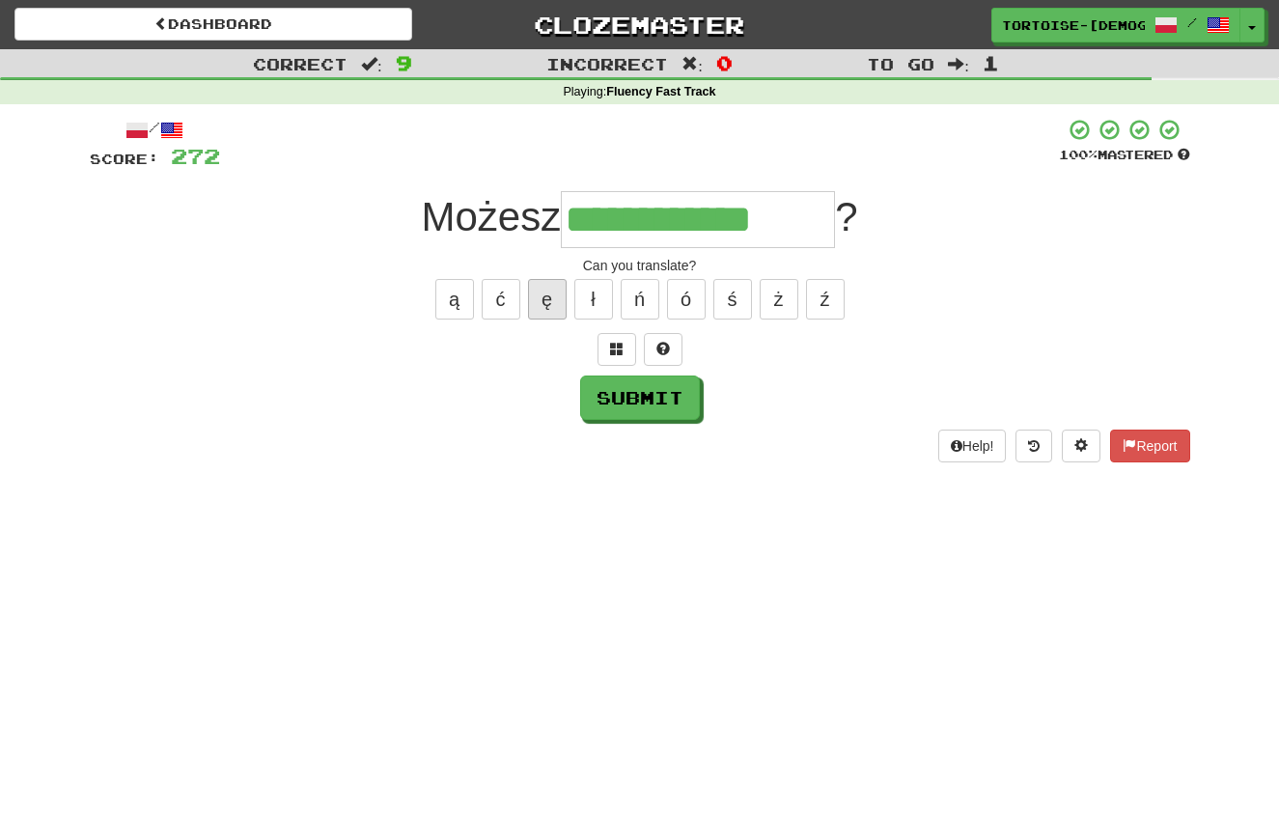
drag, startPoint x: 504, startPoint y: 299, endPoint x: 534, endPoint y: 316, distance: 34.1
click at [504, 299] on button "ć" at bounding box center [501, 299] width 39 height 41
type input "**********"
click at [624, 391] on button "Submit" at bounding box center [641, 399] width 120 height 44
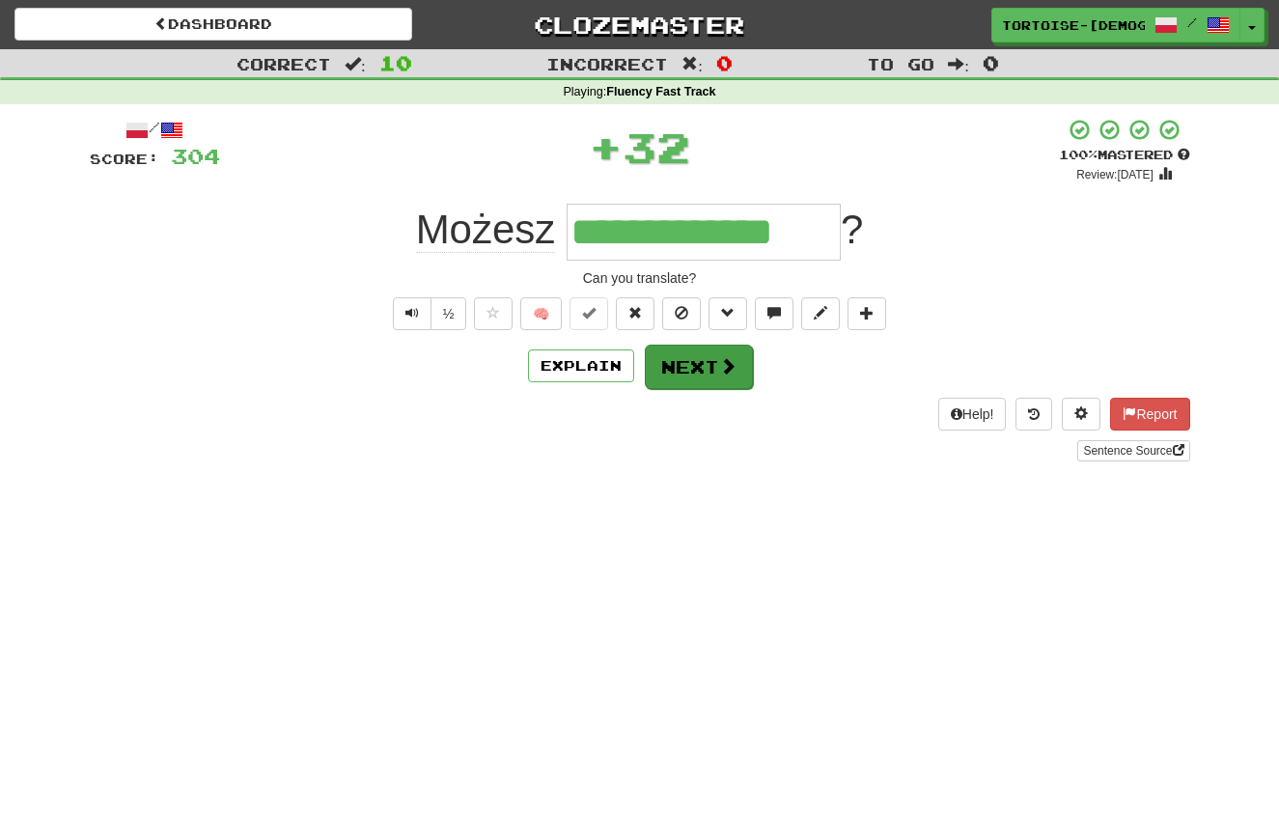
click at [701, 366] on button "Next" at bounding box center [699, 367] width 108 height 44
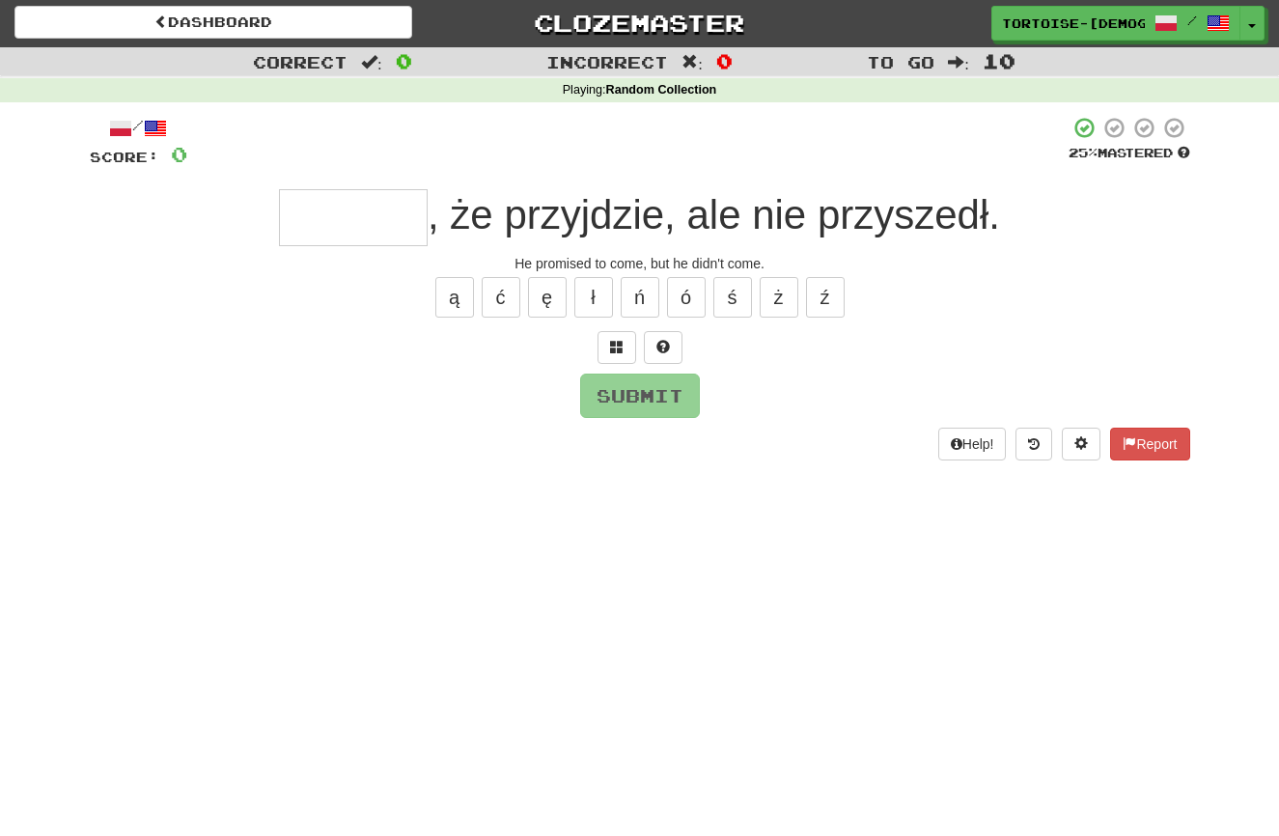
scroll to position [2, 0]
type input "*"
drag, startPoint x: 1014, startPoint y: 492, endPoint x: 1036, endPoint y: 505, distance: 25.5
click at [1036, 505] on div "Dashboard Clozemaster tortoise-[DEMOGRAPHIC_DATA] / Toggle Dropdown Dashboard L…" at bounding box center [639, 416] width 1279 height 836
click at [1165, 433] on button "Report" at bounding box center [1149, 444] width 79 height 33
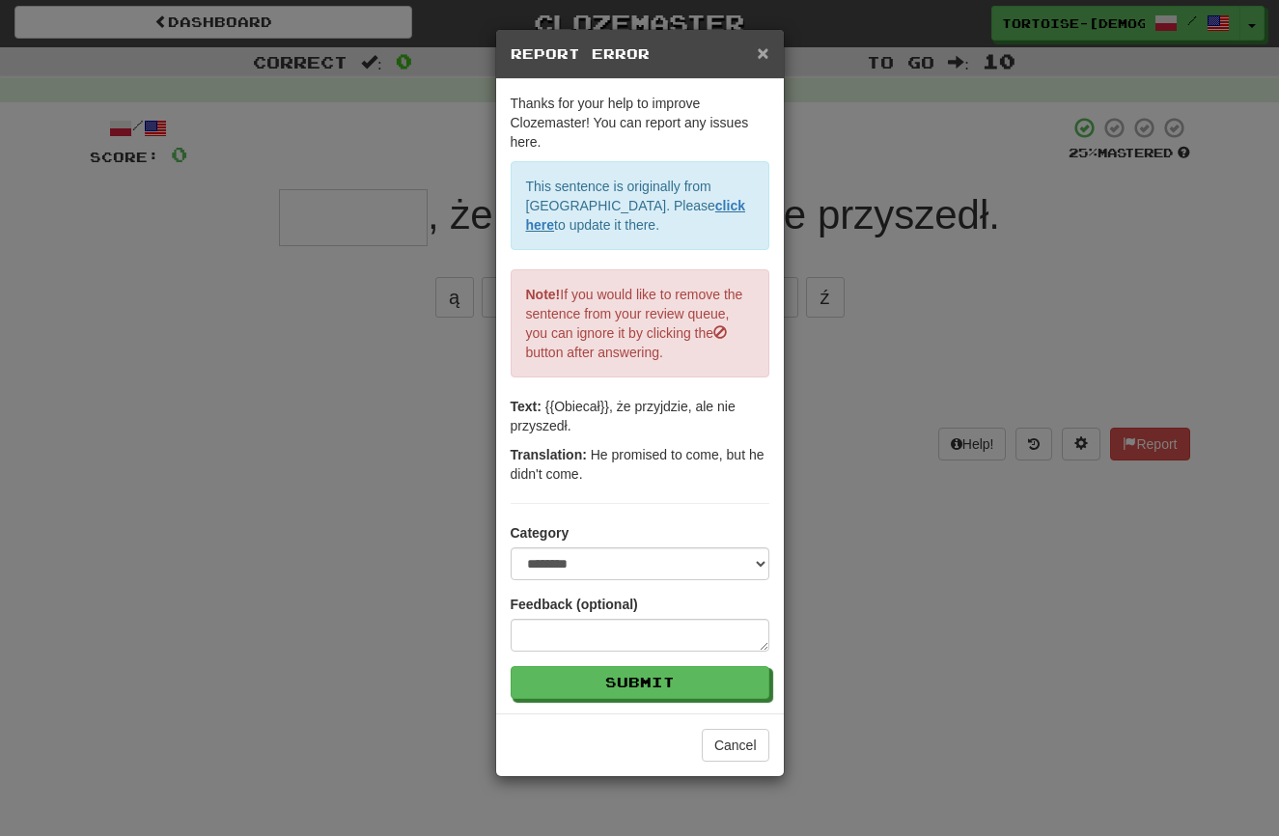
click at [759, 53] on span "×" at bounding box center [763, 53] width 12 height 22
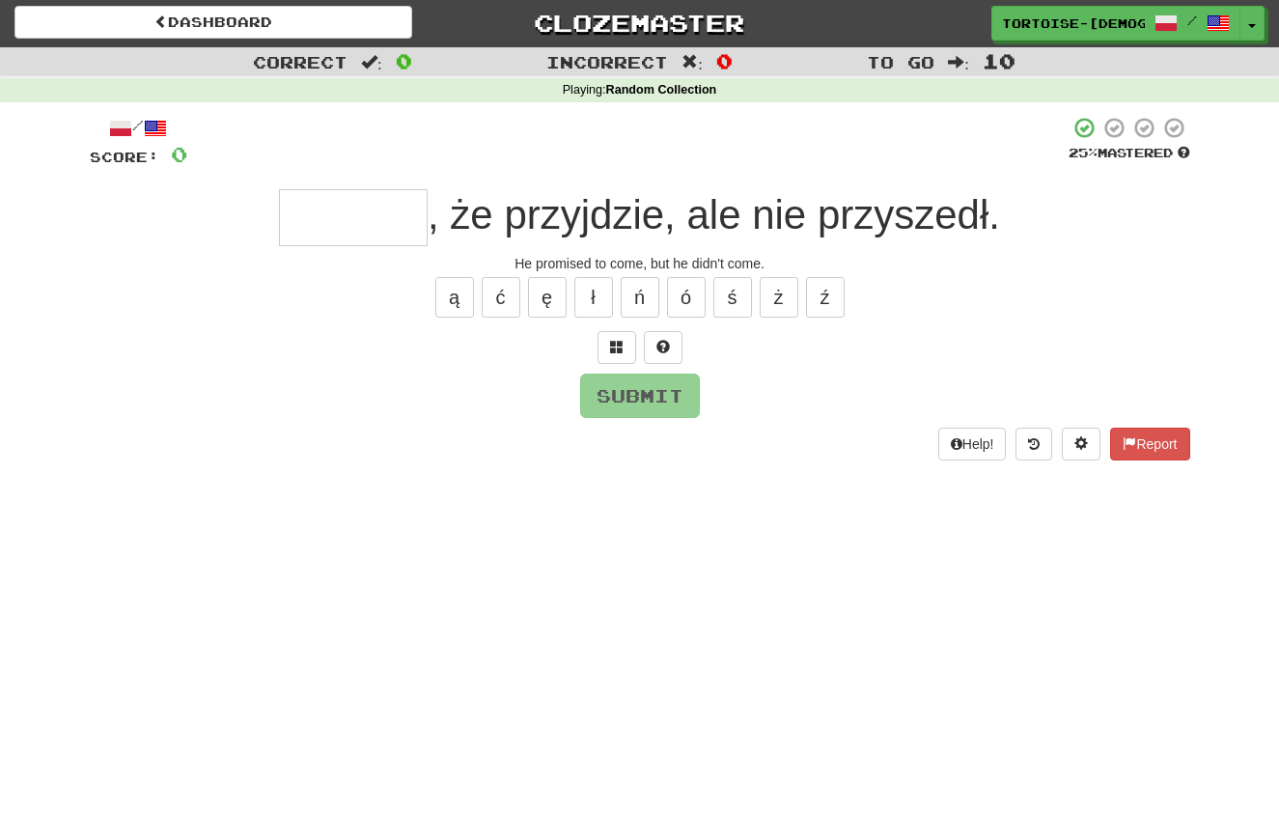
click at [398, 221] on input "text" at bounding box center [353, 217] width 149 height 57
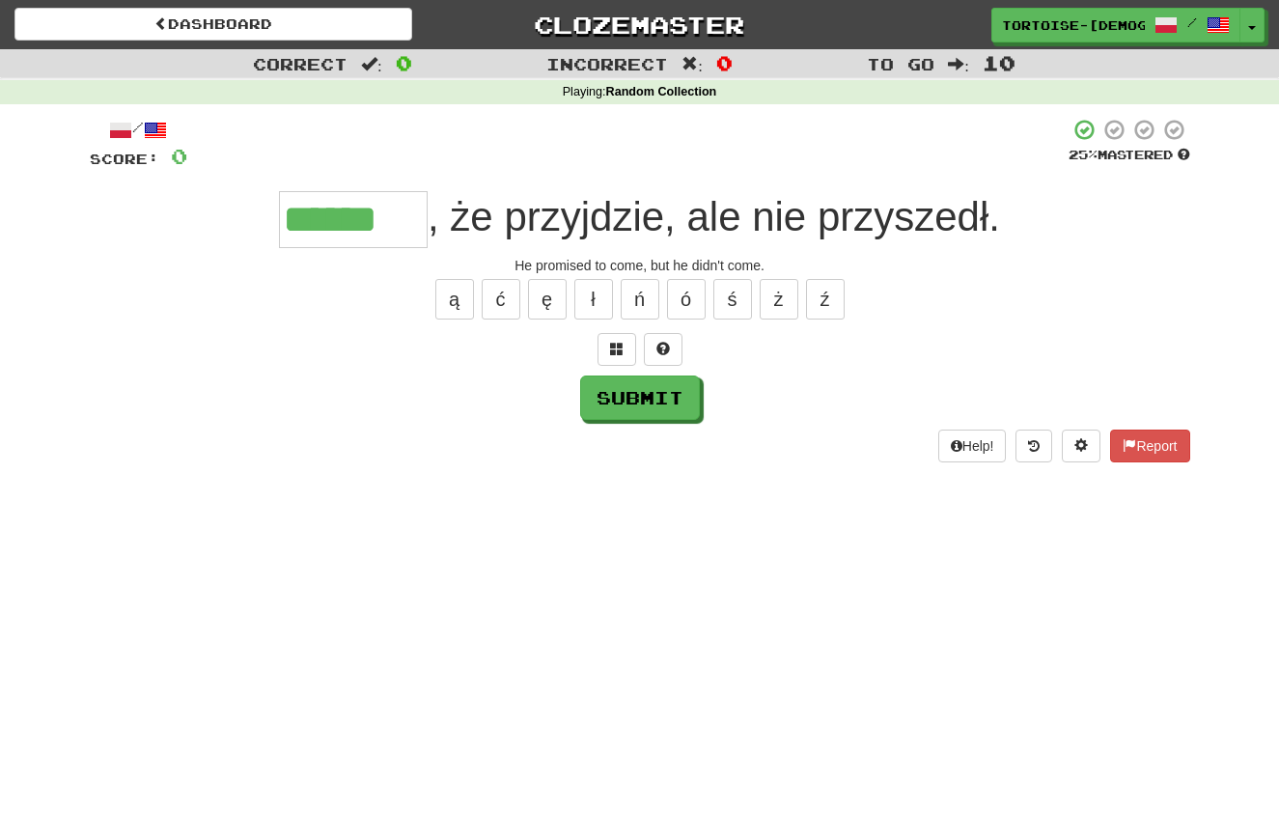
scroll to position [0, 0]
click at [600, 294] on button "ł" at bounding box center [593, 299] width 39 height 41
click at [627, 405] on button "Submit" at bounding box center [640, 398] width 120 height 44
type input "*******"
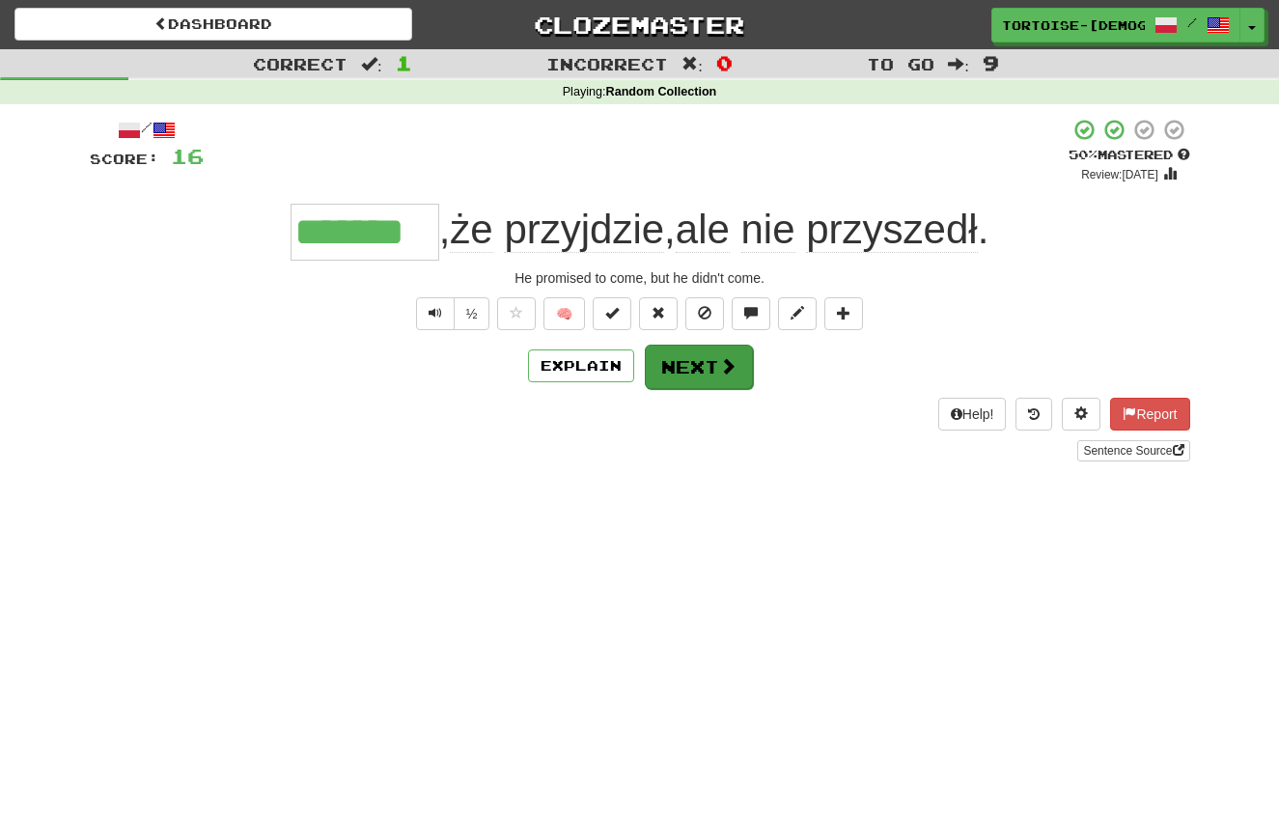
click at [710, 365] on button "Next" at bounding box center [699, 367] width 108 height 44
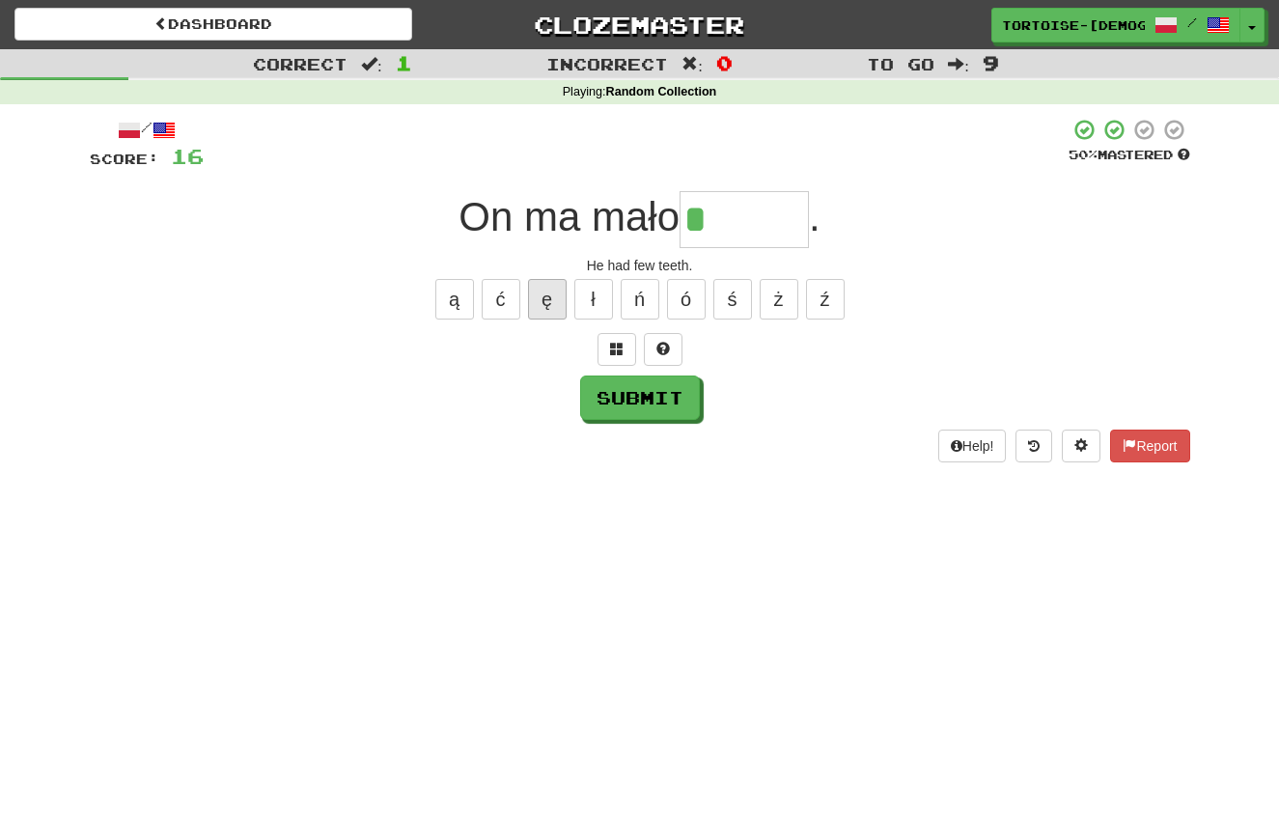
scroll to position [3, 0]
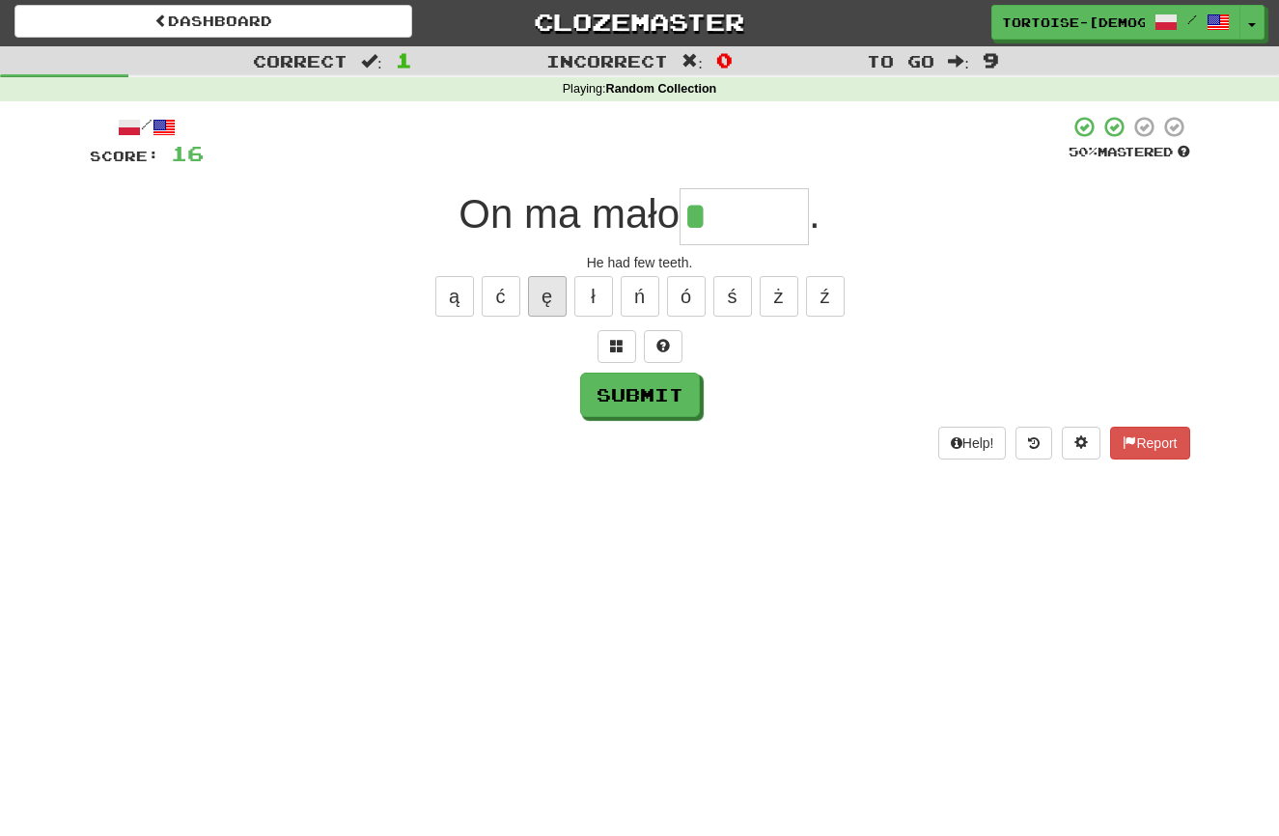
click at [547, 299] on button "ę" at bounding box center [547, 296] width 39 height 41
click at [681, 294] on button "ó" at bounding box center [686, 296] width 39 height 41
type input "*****"
click at [638, 392] on button "Submit" at bounding box center [640, 395] width 120 height 44
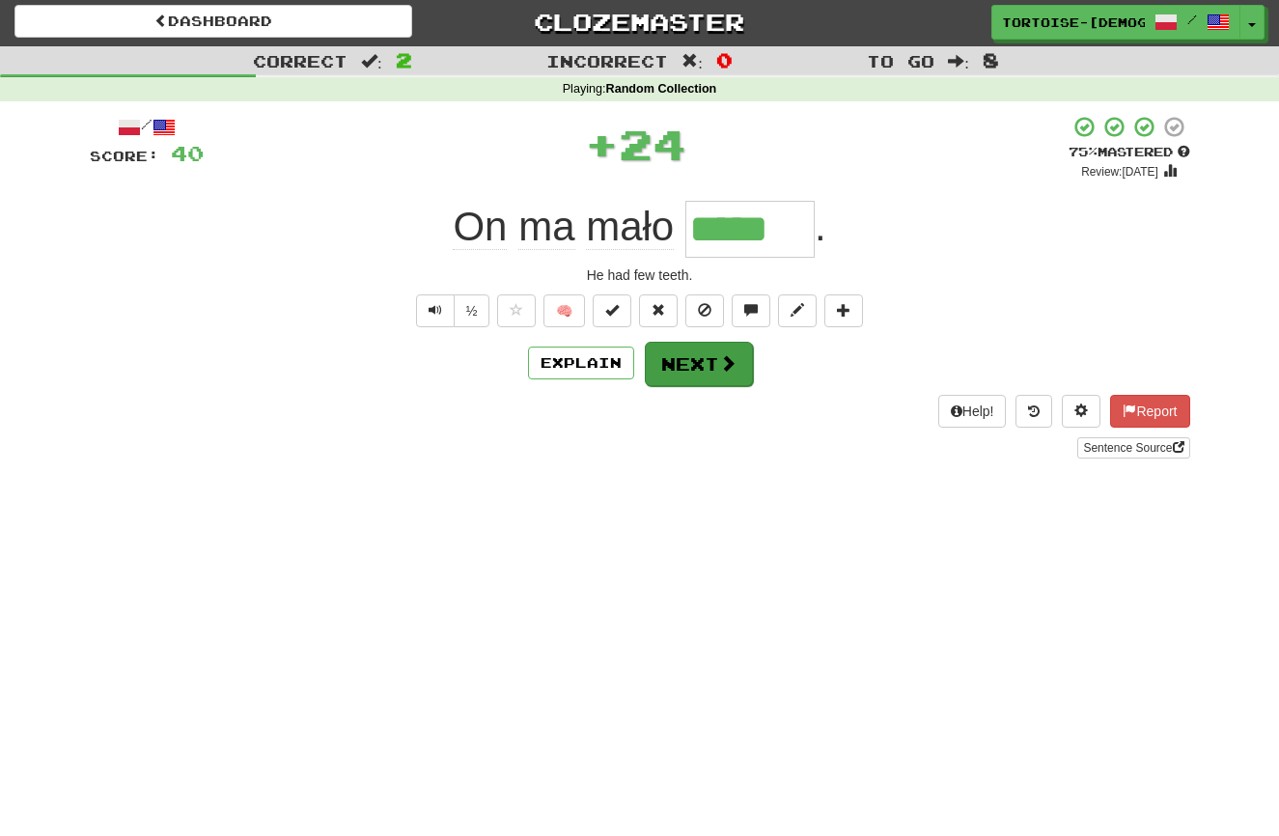
click at [697, 369] on button "Next" at bounding box center [699, 364] width 108 height 44
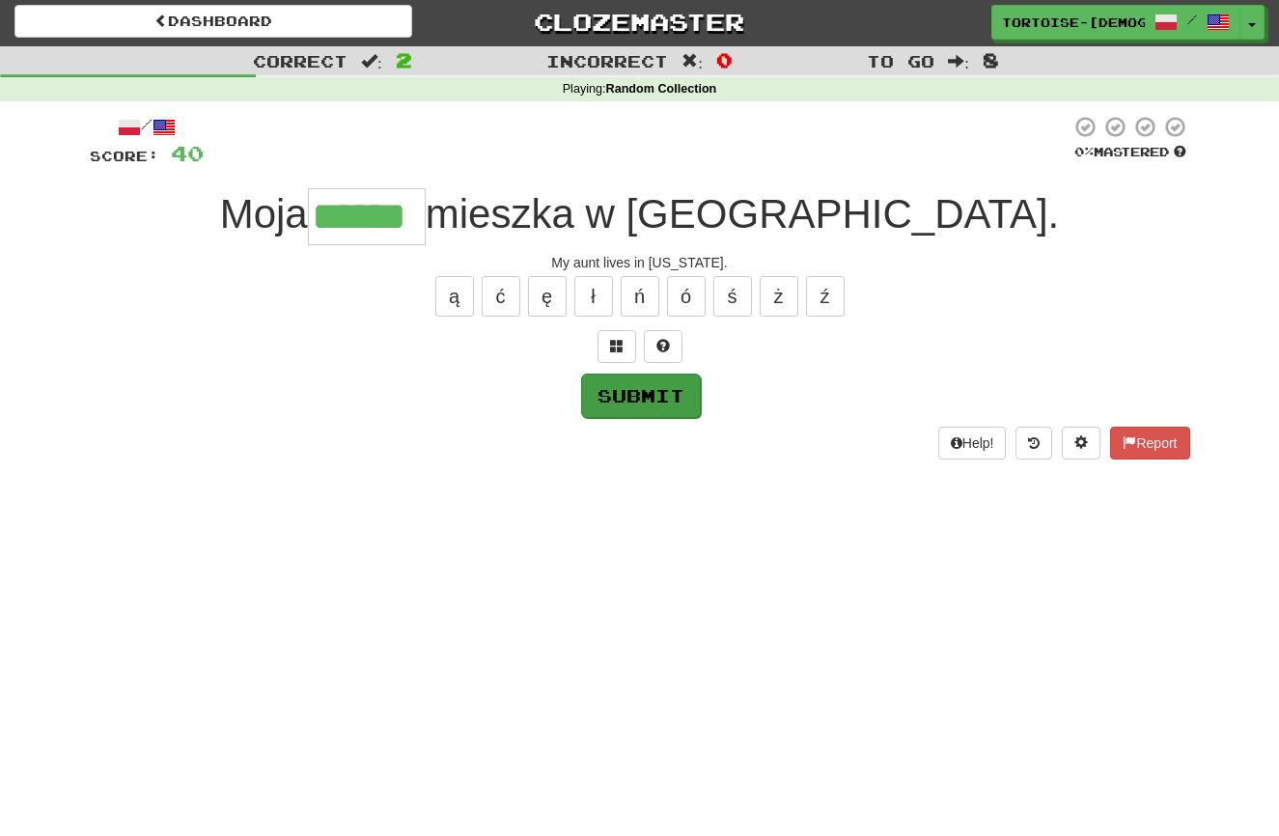
type input "******"
click at [623, 386] on button "Submit" at bounding box center [641, 396] width 120 height 44
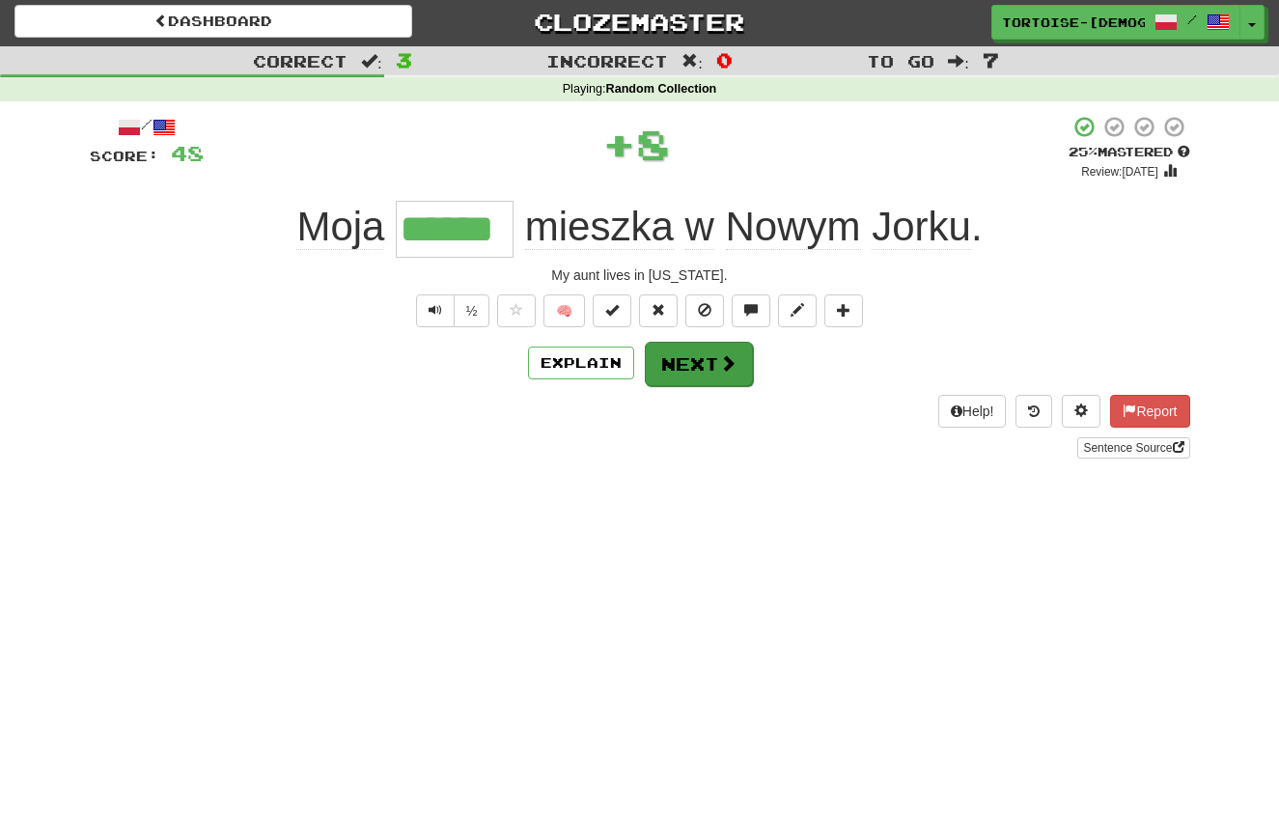
click at [677, 365] on button "Next" at bounding box center [699, 364] width 108 height 44
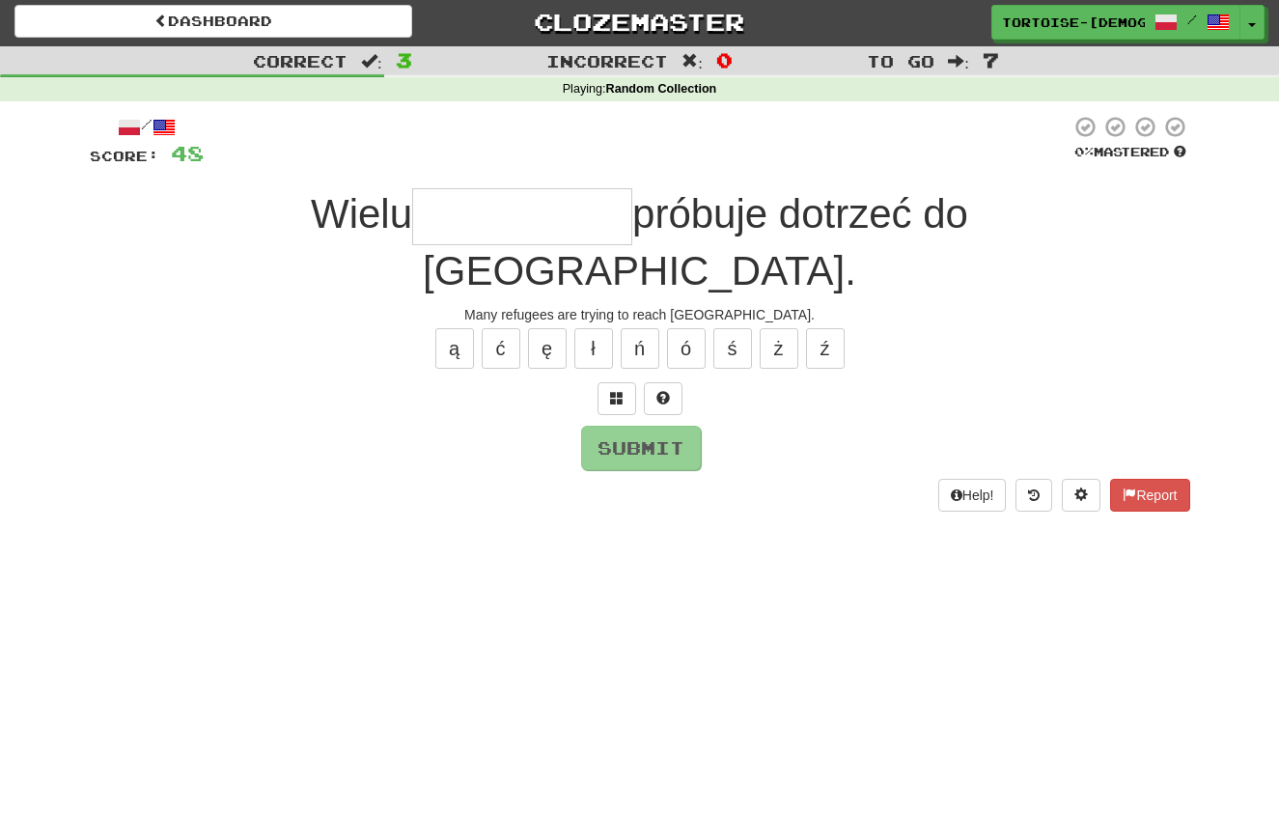
type input "*"
click at [1149, 479] on button "Report" at bounding box center [1149, 495] width 79 height 33
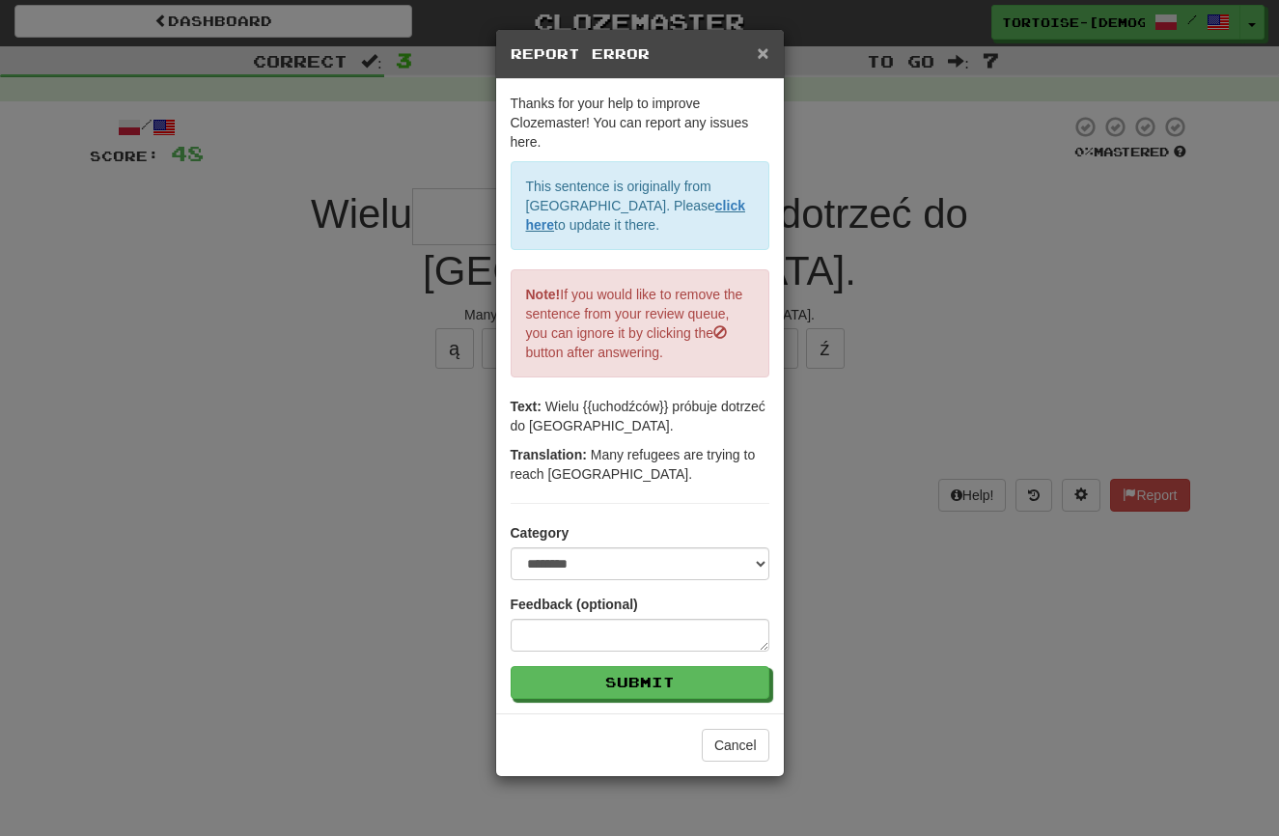
click at [760, 51] on span "×" at bounding box center [763, 53] width 12 height 22
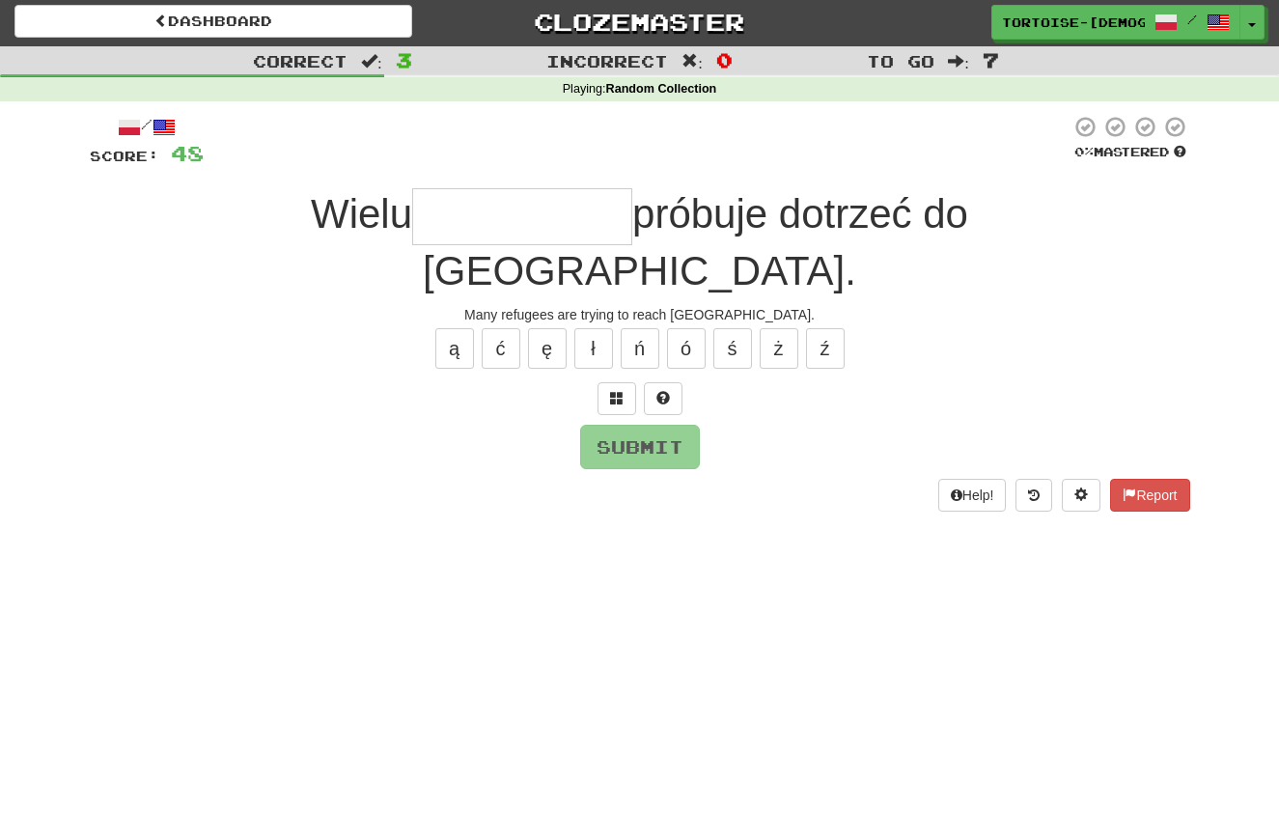
click at [469, 233] on input "text" at bounding box center [522, 216] width 220 height 57
click at [780, 328] on button "ż" at bounding box center [779, 348] width 39 height 41
click at [825, 328] on button "ź" at bounding box center [825, 348] width 39 height 41
click at [443, 328] on button "ą" at bounding box center [454, 348] width 39 height 41
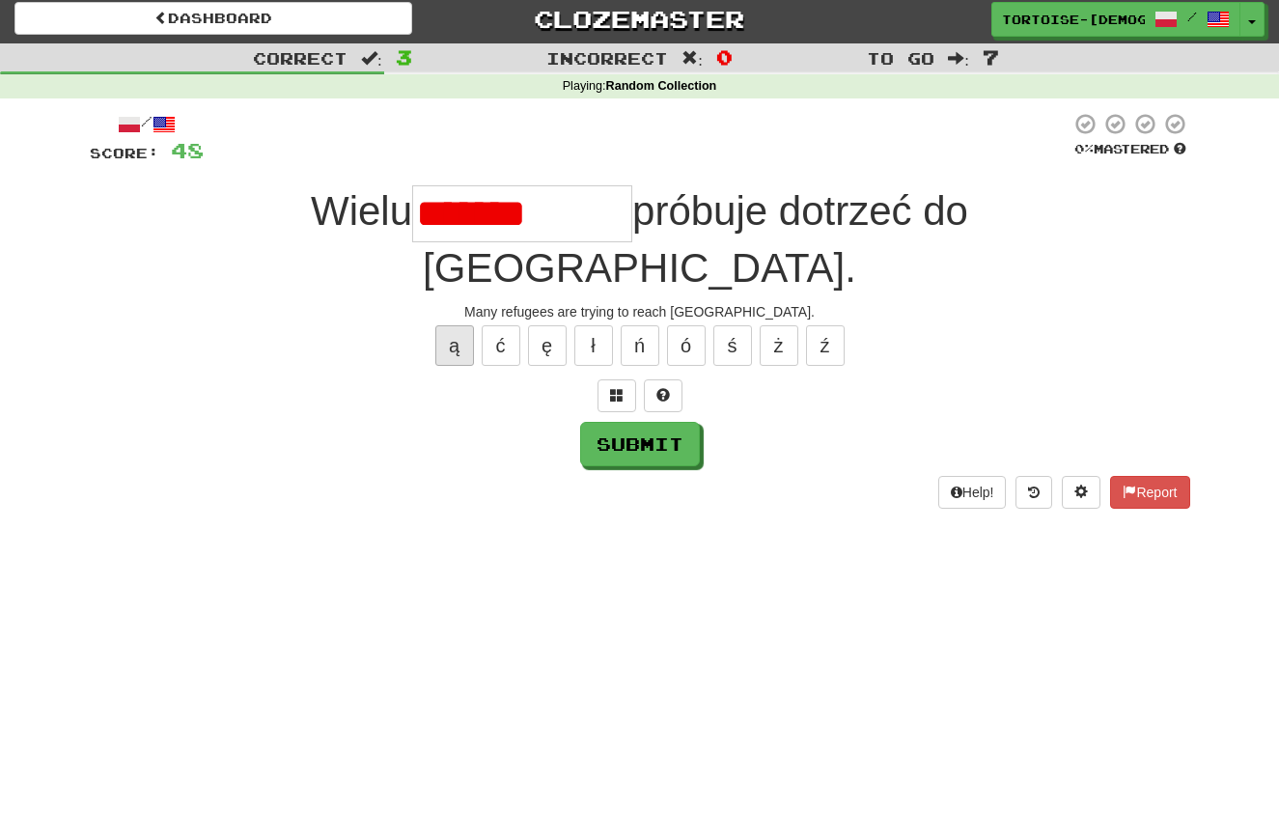
scroll to position [5, 0]
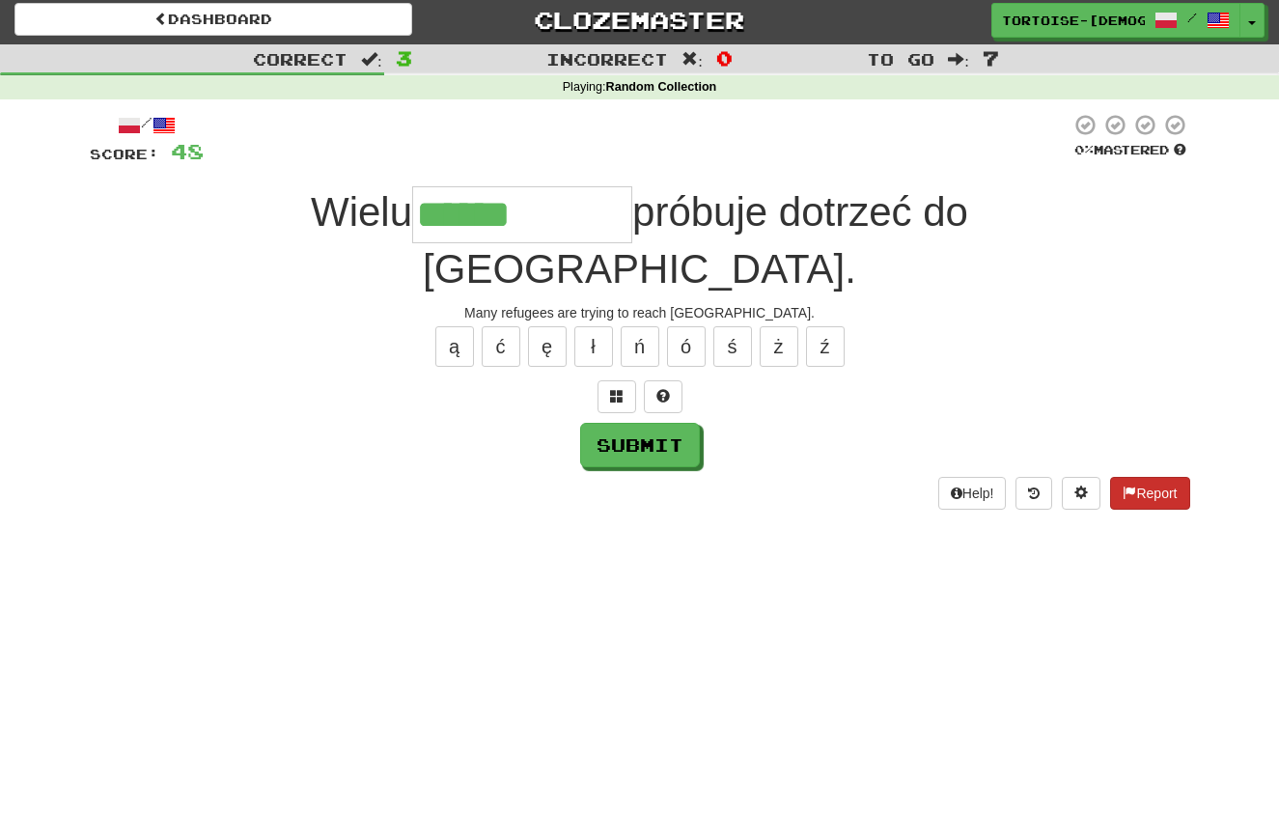
click at [1124, 486] on span at bounding box center [1130, 493] width 14 height 14
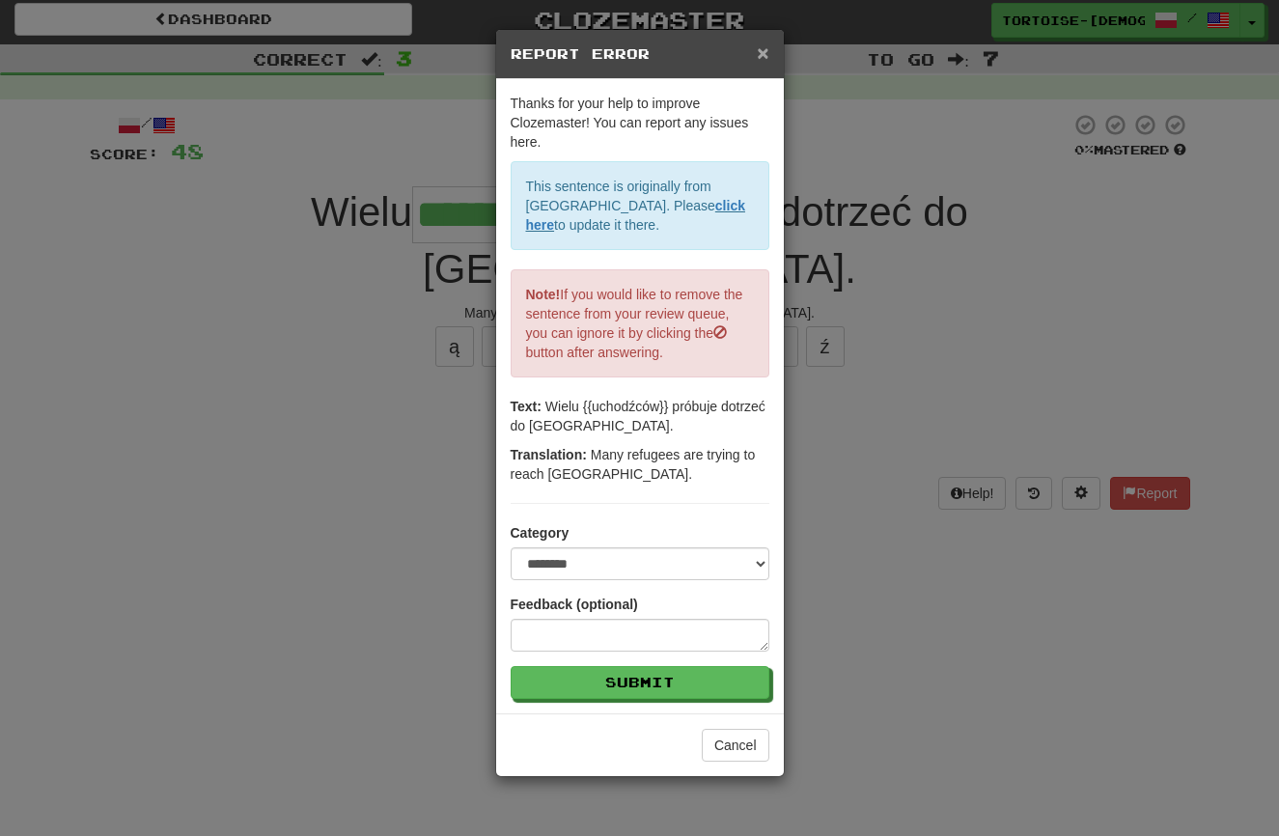
click at [763, 45] on span "×" at bounding box center [763, 53] width 12 height 22
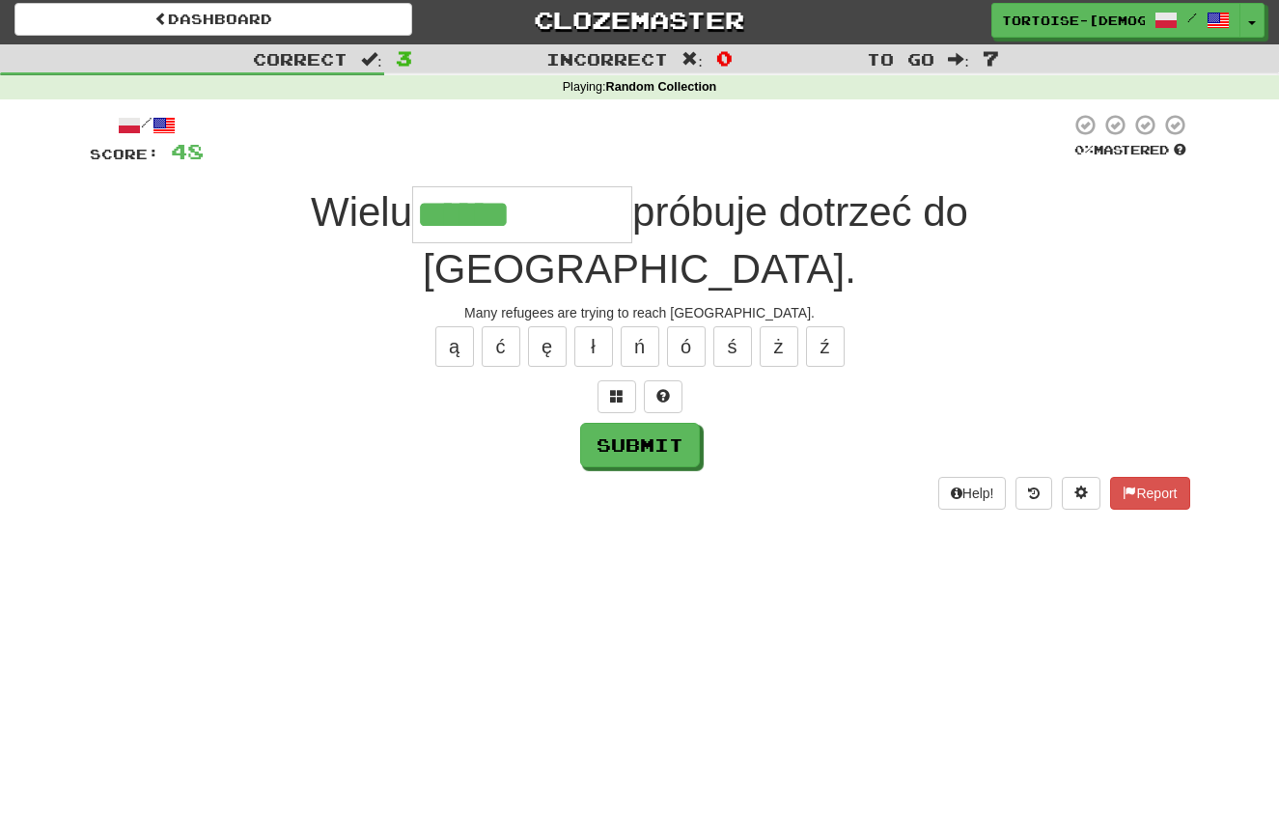
click at [487, 228] on input "******" at bounding box center [522, 214] width 220 height 57
click at [690, 326] on button "ó" at bounding box center [686, 346] width 39 height 41
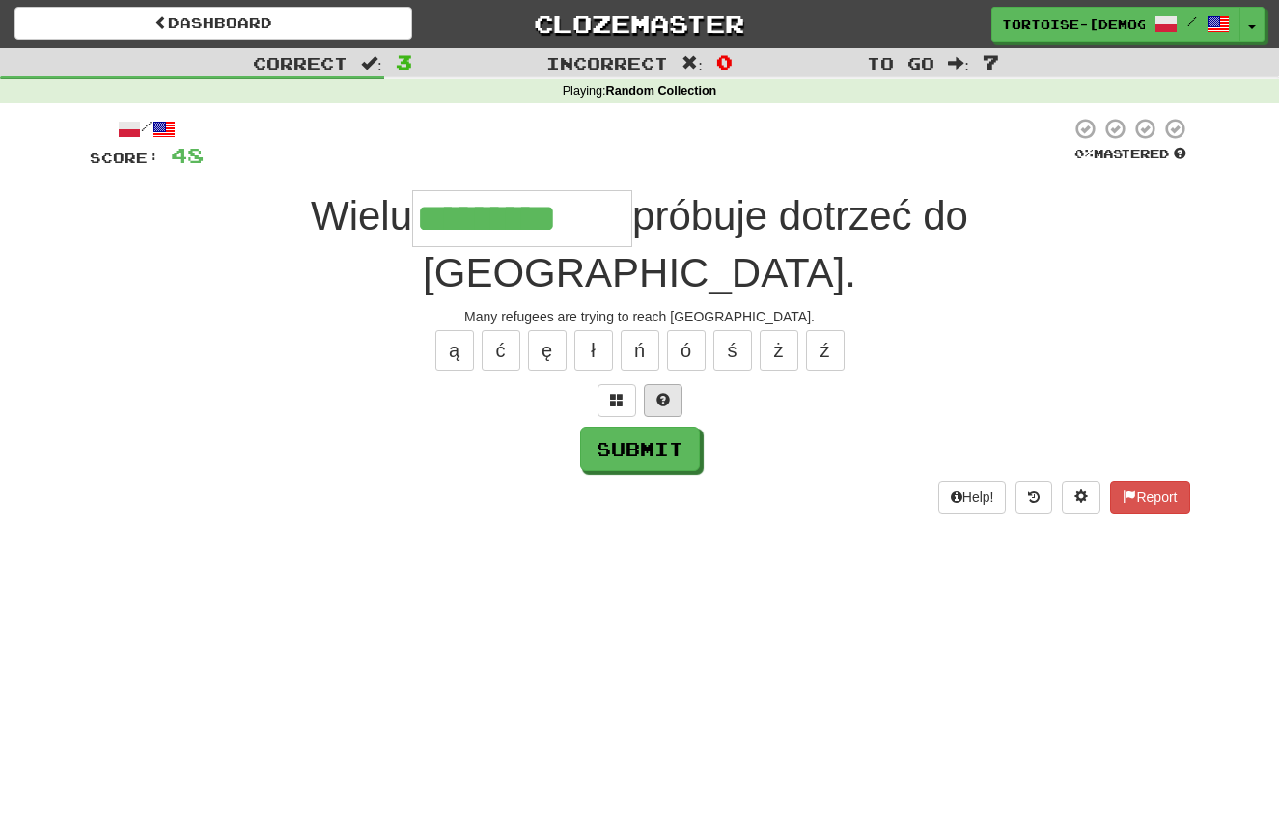
scroll to position [0, 0]
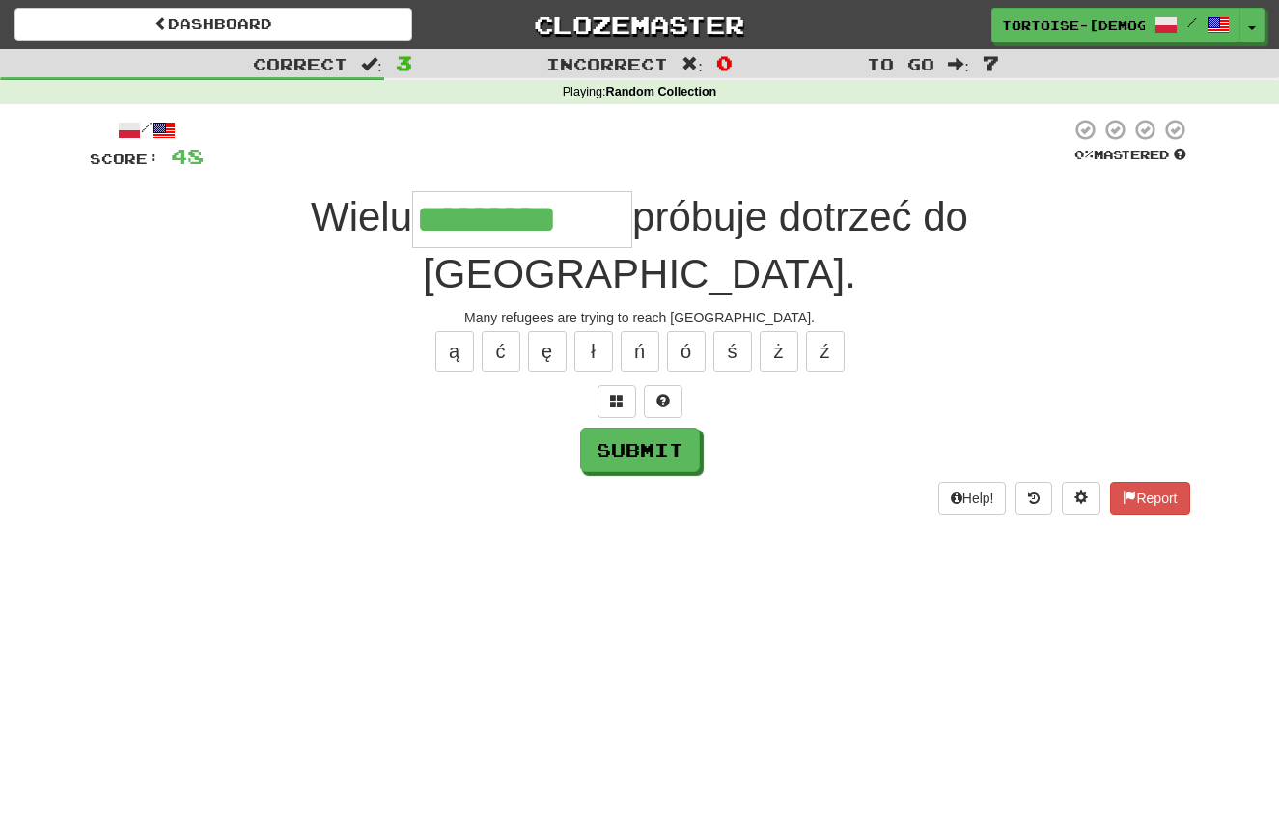
type input "*********"
click at [645, 371] on div "/ Score: 48 0 % Mastered Wielu ********* próbuje dotrzeć do [GEOGRAPHIC_DATA]. …" at bounding box center [640, 316] width 1101 height 397
click at [650, 429] on button "Submit" at bounding box center [641, 451] width 120 height 44
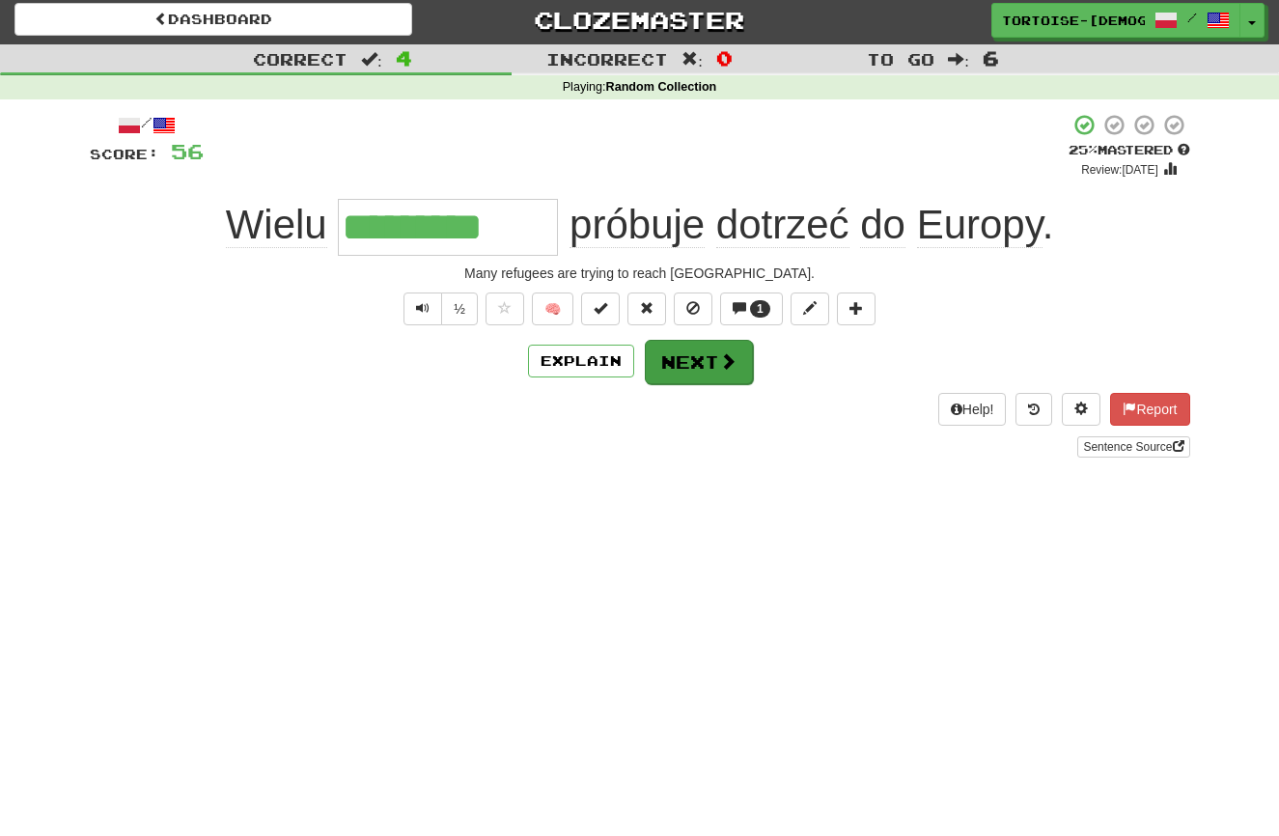
click at [691, 368] on button "Next" at bounding box center [699, 362] width 108 height 44
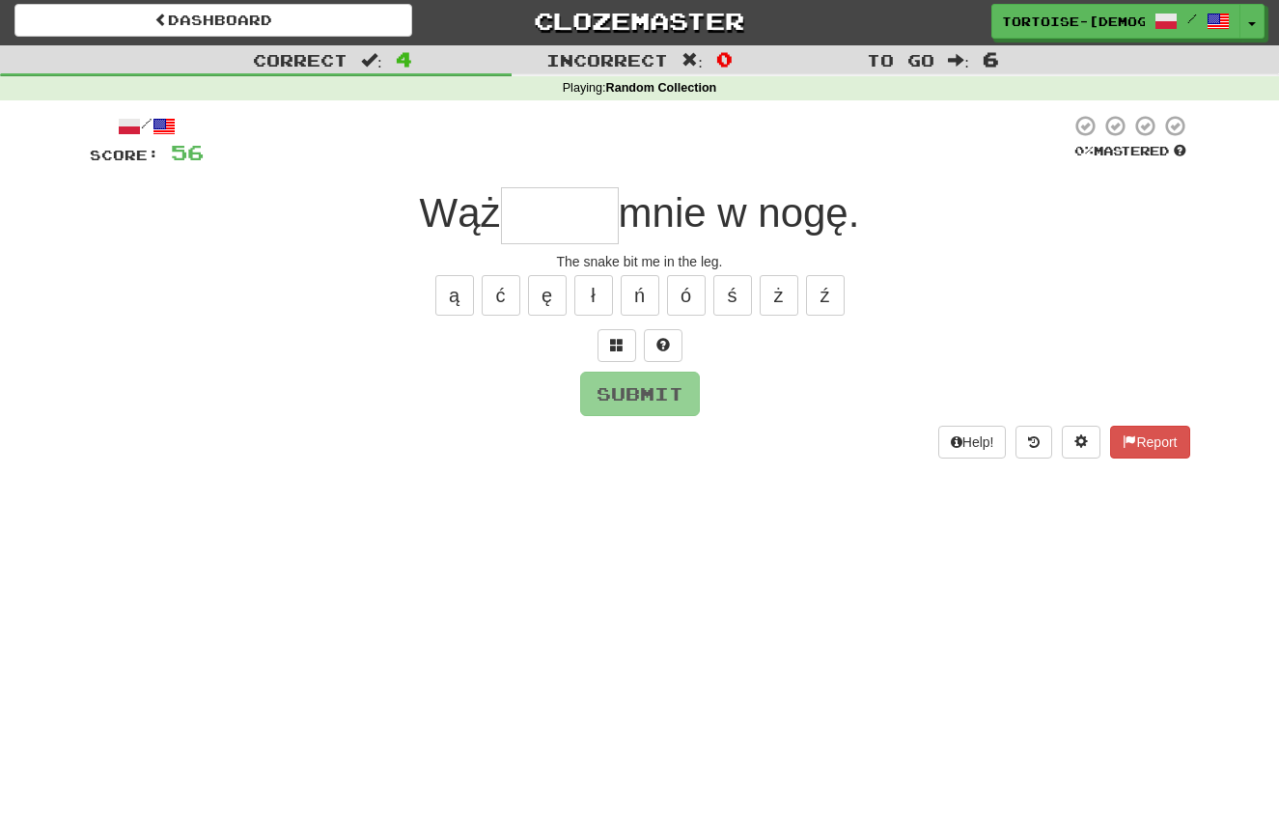
scroll to position [4, 0]
type input "*"
click at [1133, 440] on button "Report" at bounding box center [1149, 442] width 79 height 33
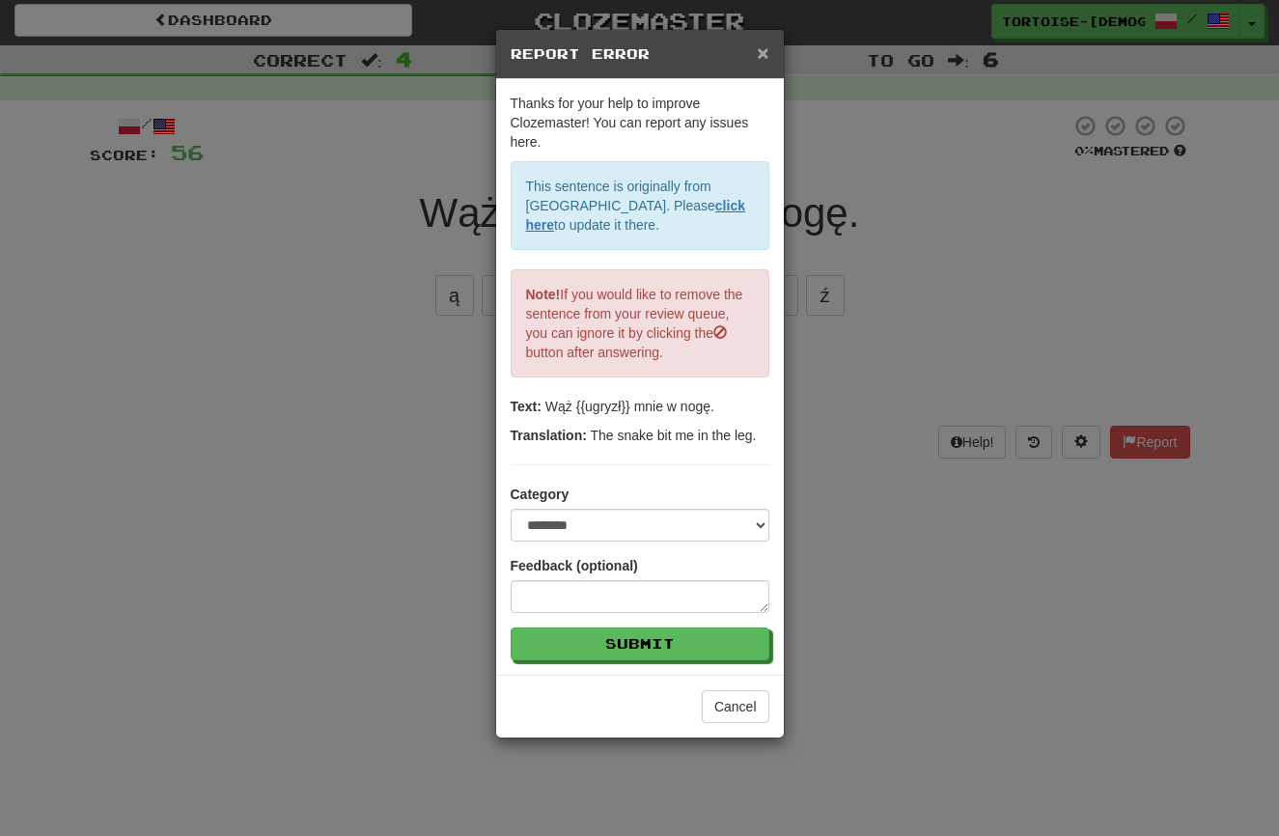
click at [765, 46] on span "×" at bounding box center [763, 53] width 12 height 22
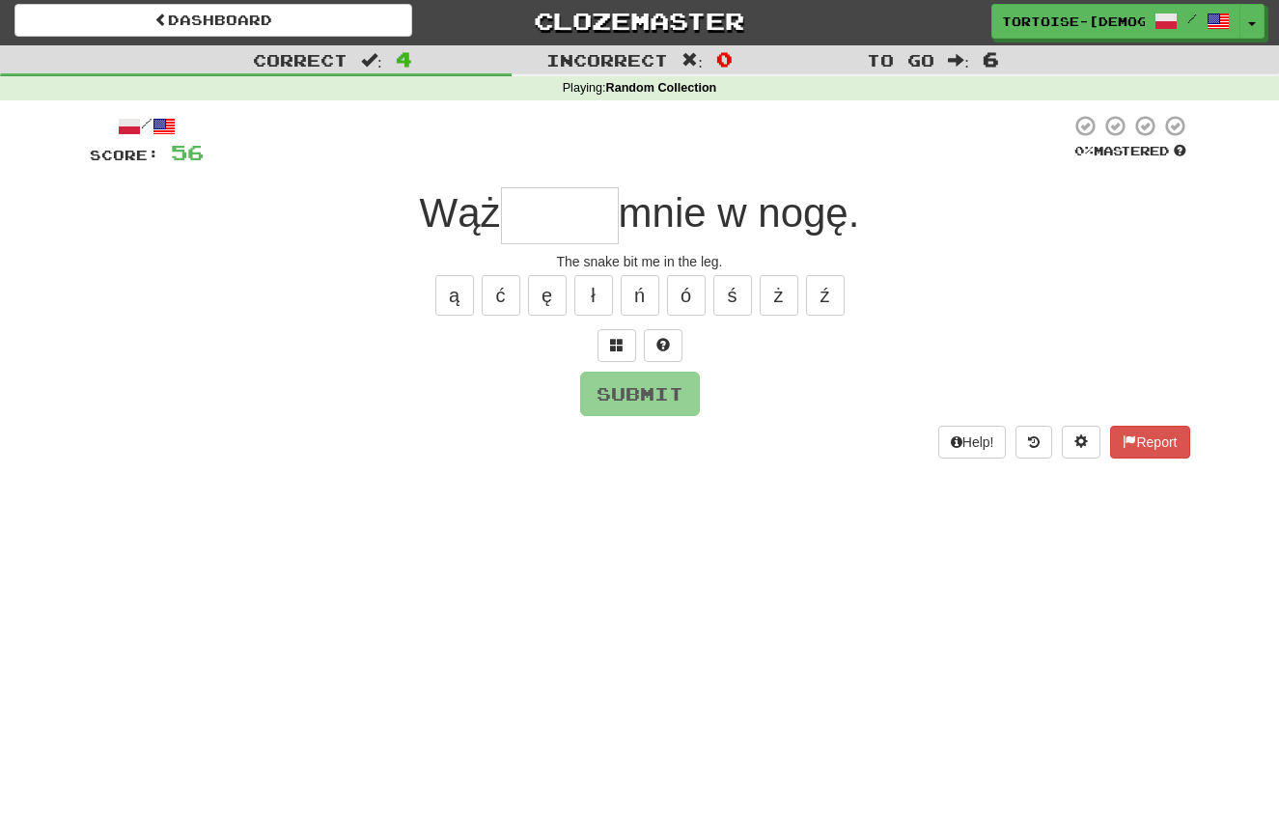
click at [561, 226] on input "text" at bounding box center [560, 215] width 118 height 57
click at [585, 295] on button "ł" at bounding box center [593, 295] width 39 height 41
type input "******"
click at [626, 382] on button "Submit" at bounding box center [641, 395] width 120 height 44
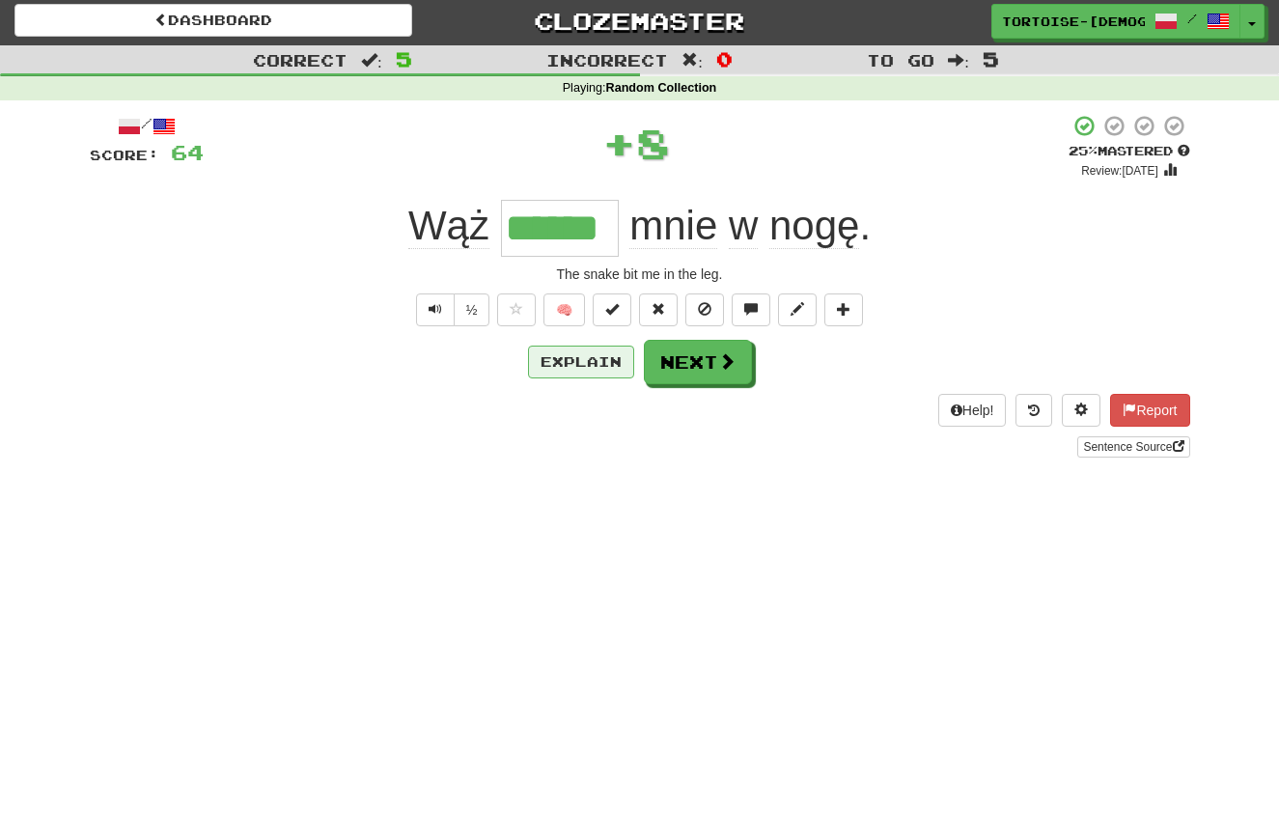
click at [593, 364] on button "Explain" at bounding box center [581, 362] width 106 height 33
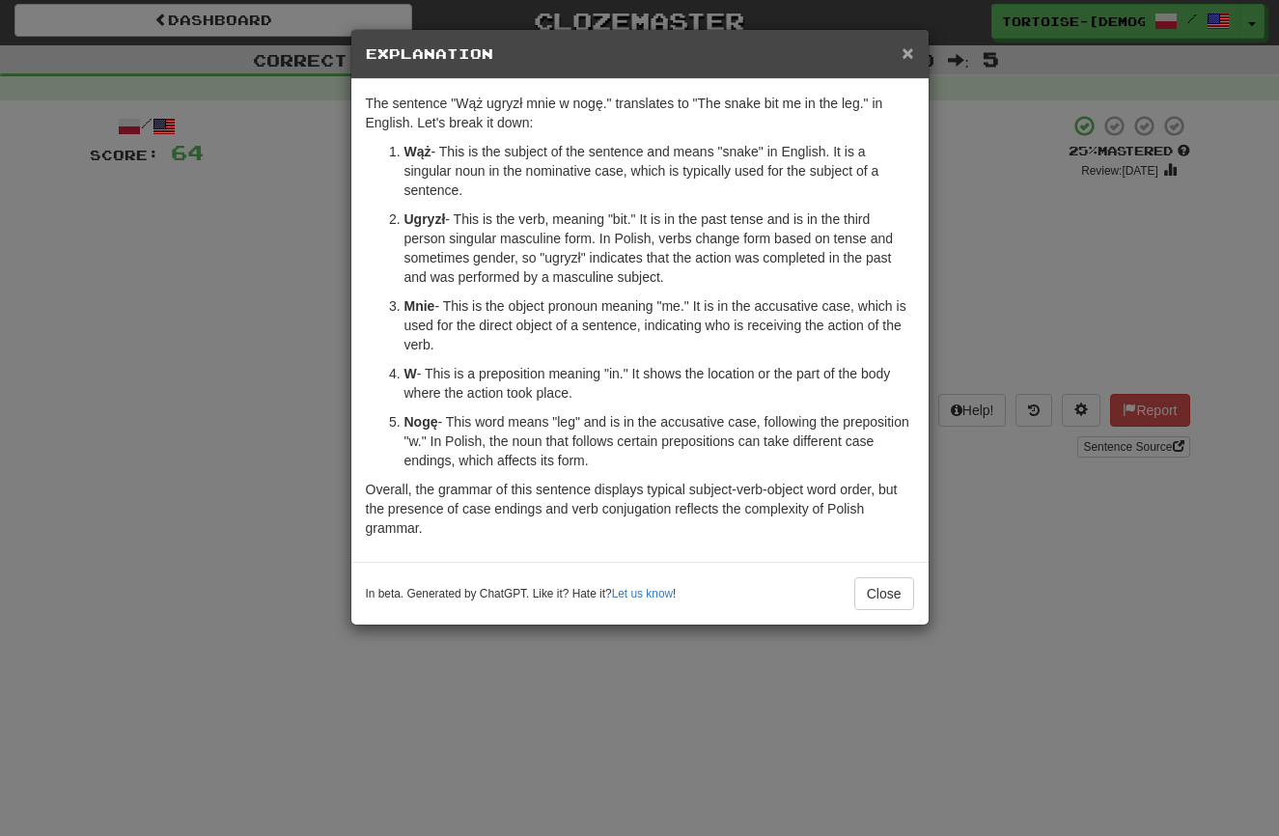
click at [908, 49] on span "×" at bounding box center [908, 53] width 12 height 22
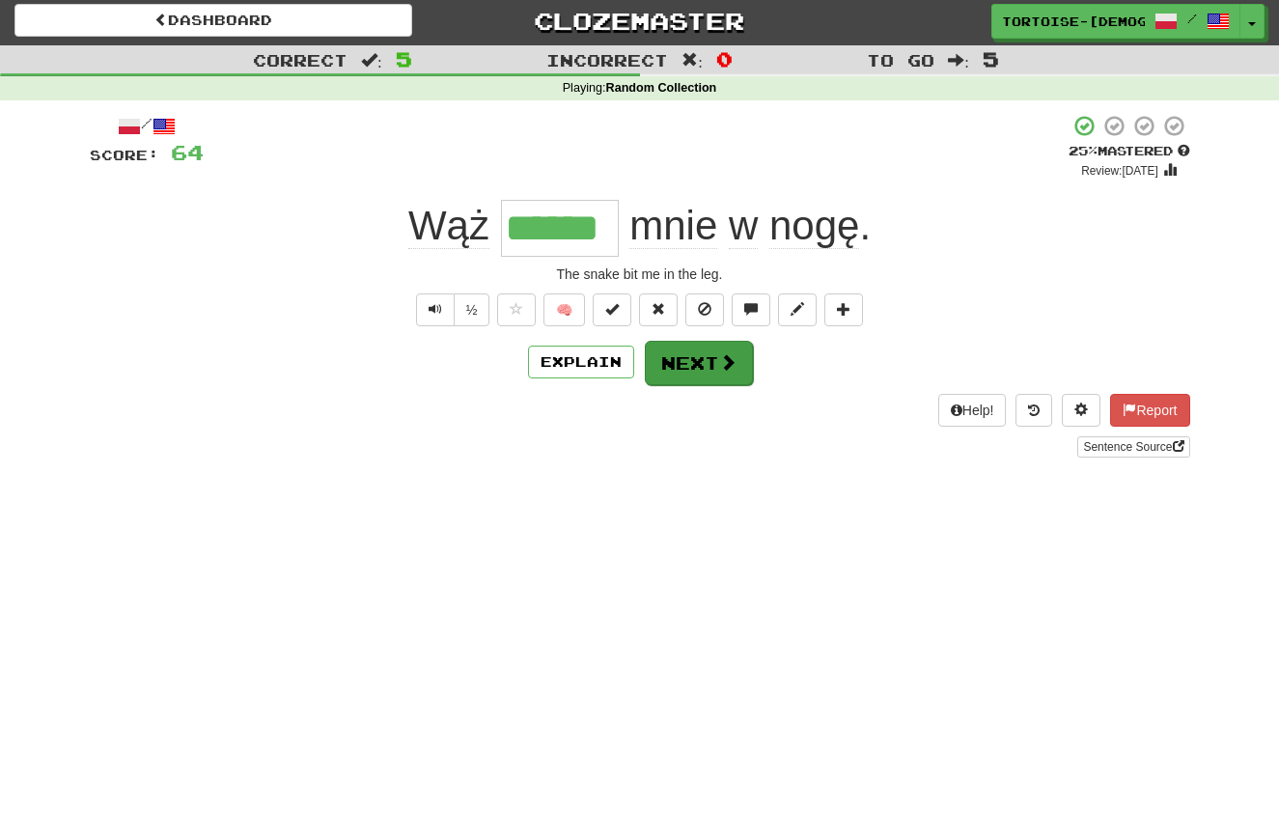
click at [722, 357] on span at bounding box center [727, 361] width 17 height 17
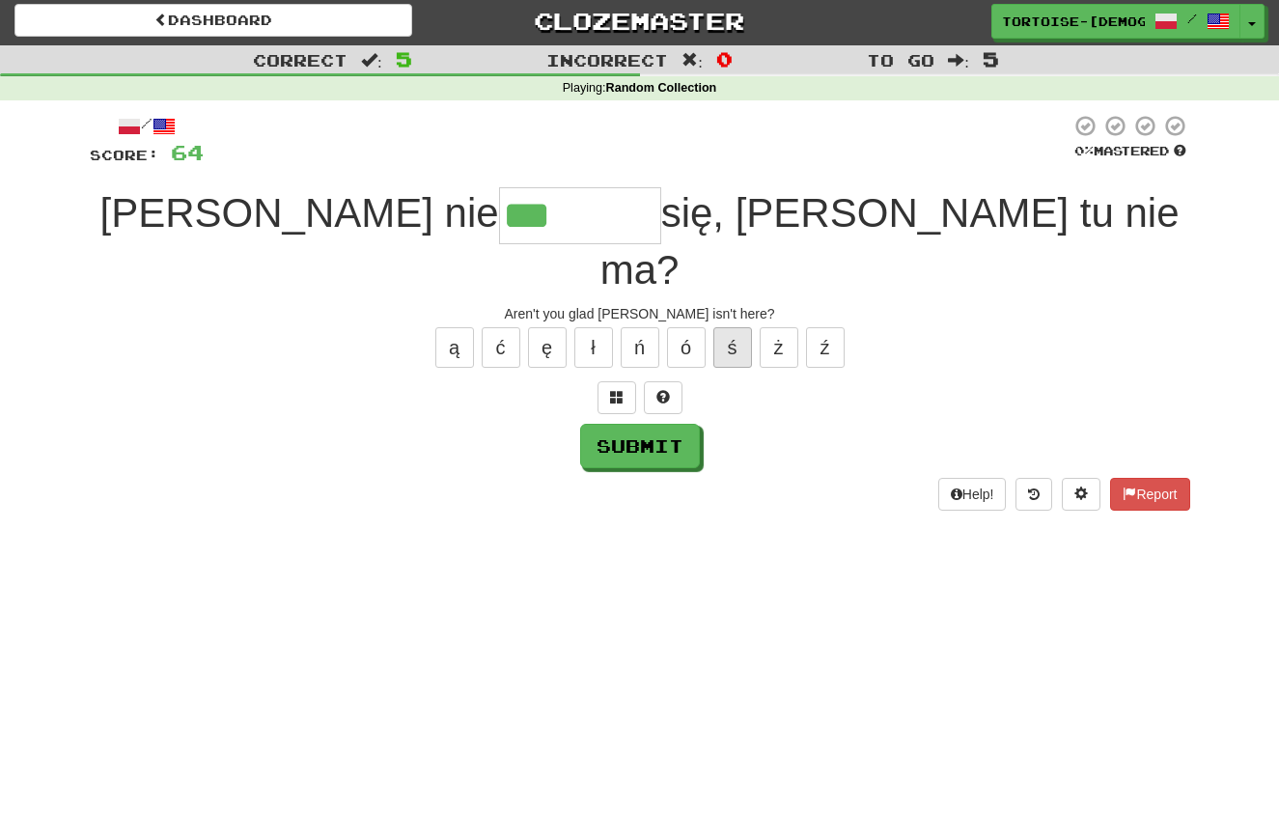
click at [729, 327] on button "ś" at bounding box center [732, 347] width 39 height 41
click at [509, 327] on button "ć" at bounding box center [501, 347] width 39 height 41
click at [1123, 487] on span at bounding box center [1130, 494] width 14 height 14
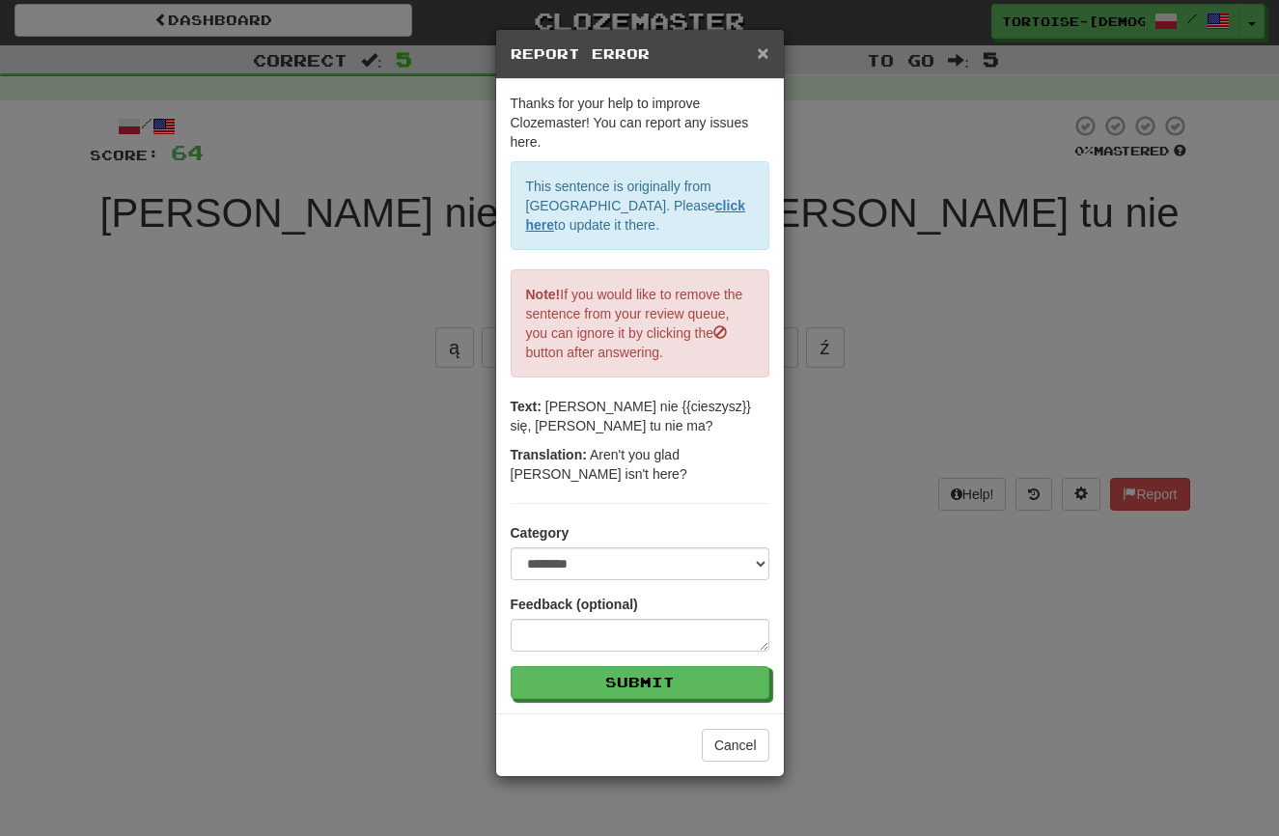
click at [763, 52] on span "×" at bounding box center [763, 53] width 12 height 22
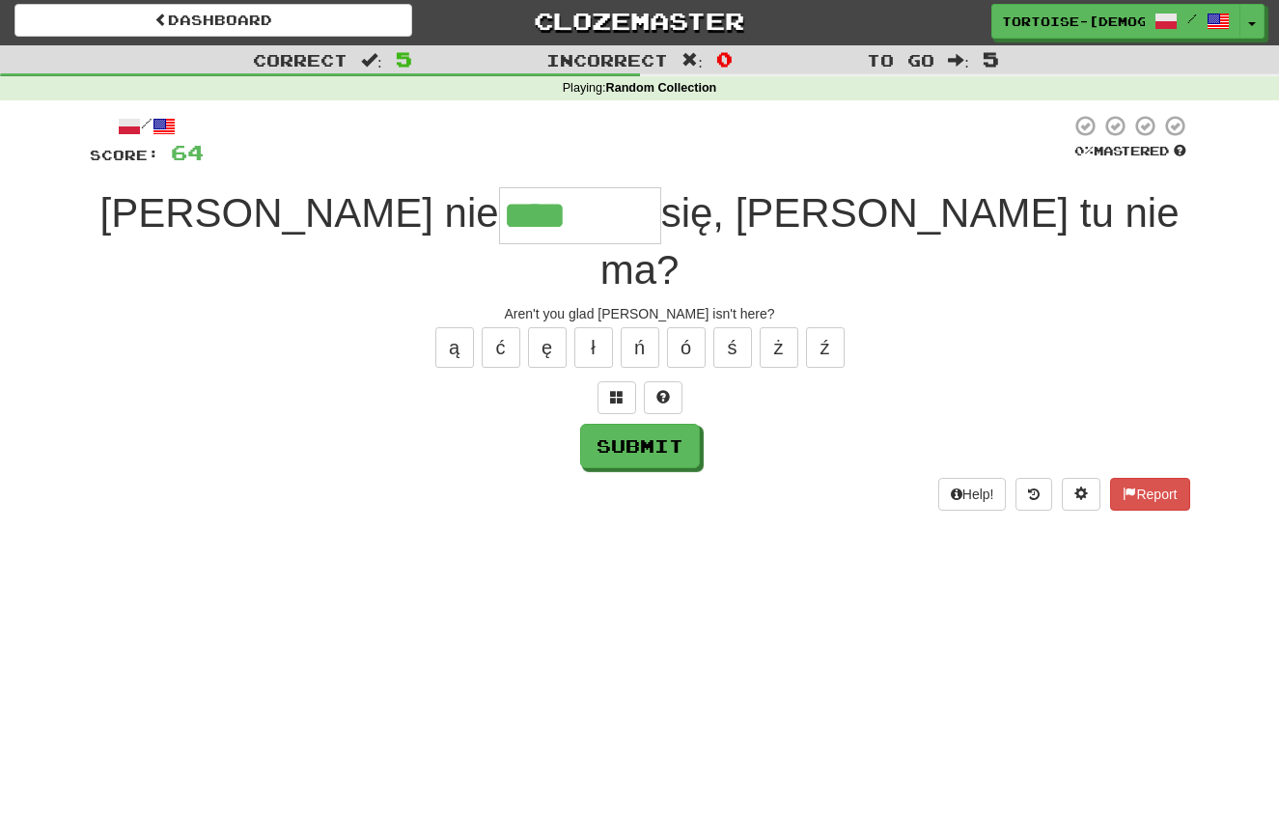
drag, startPoint x: 554, startPoint y: 215, endPoint x: 545, endPoint y: 226, distance: 14.4
click at [554, 216] on input "****" at bounding box center [580, 215] width 162 height 57
type input "********"
click at [629, 425] on button "Submit" at bounding box center [641, 447] width 120 height 44
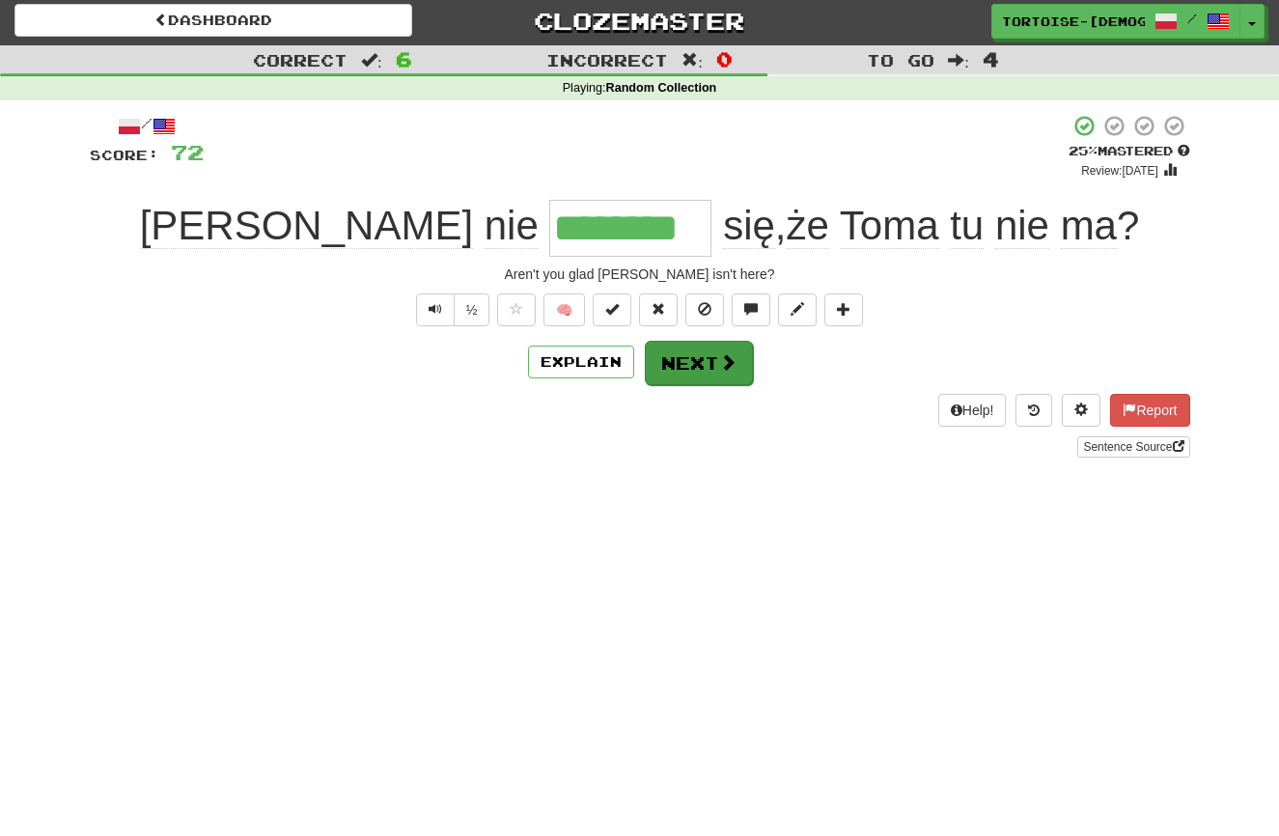
click at [676, 359] on button "Next" at bounding box center [699, 363] width 108 height 44
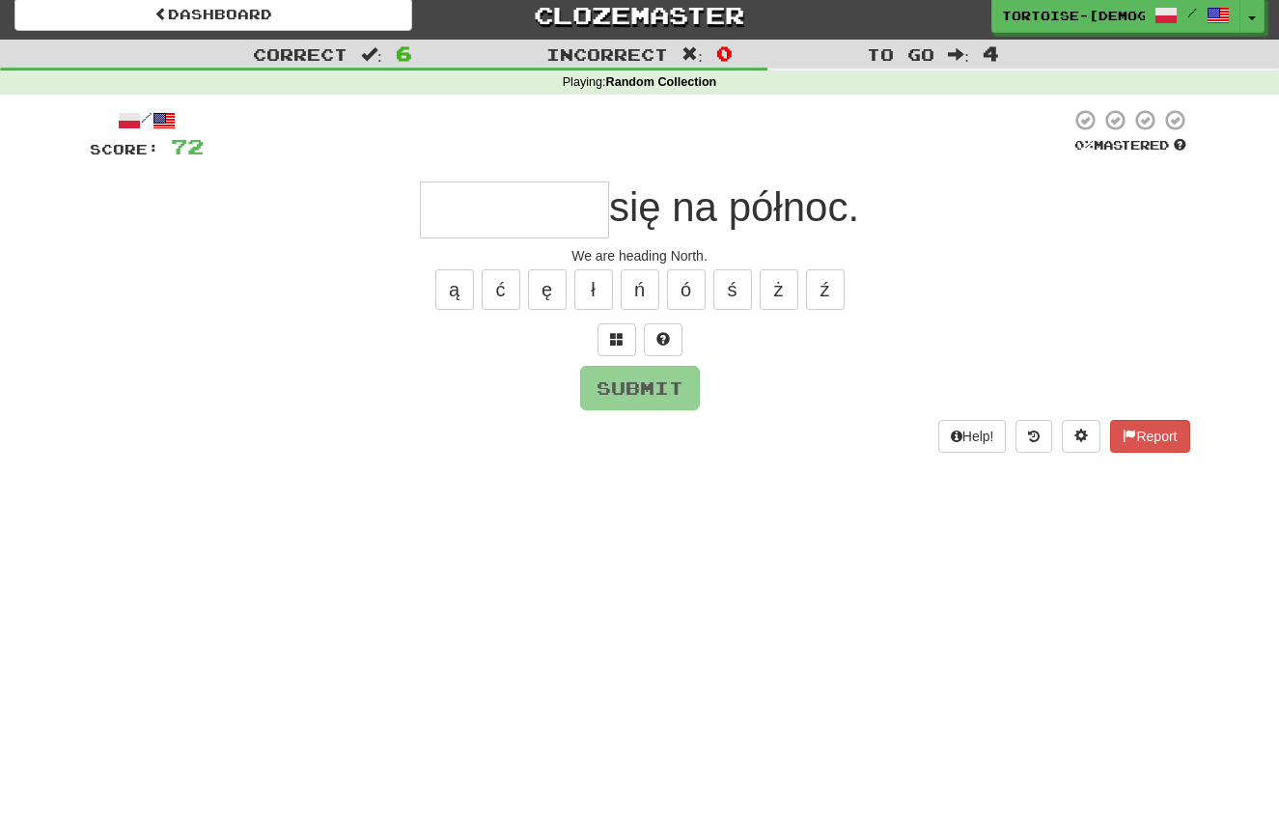
scroll to position [10, 0]
click at [1157, 433] on button "Report" at bounding box center [1149, 436] width 79 height 33
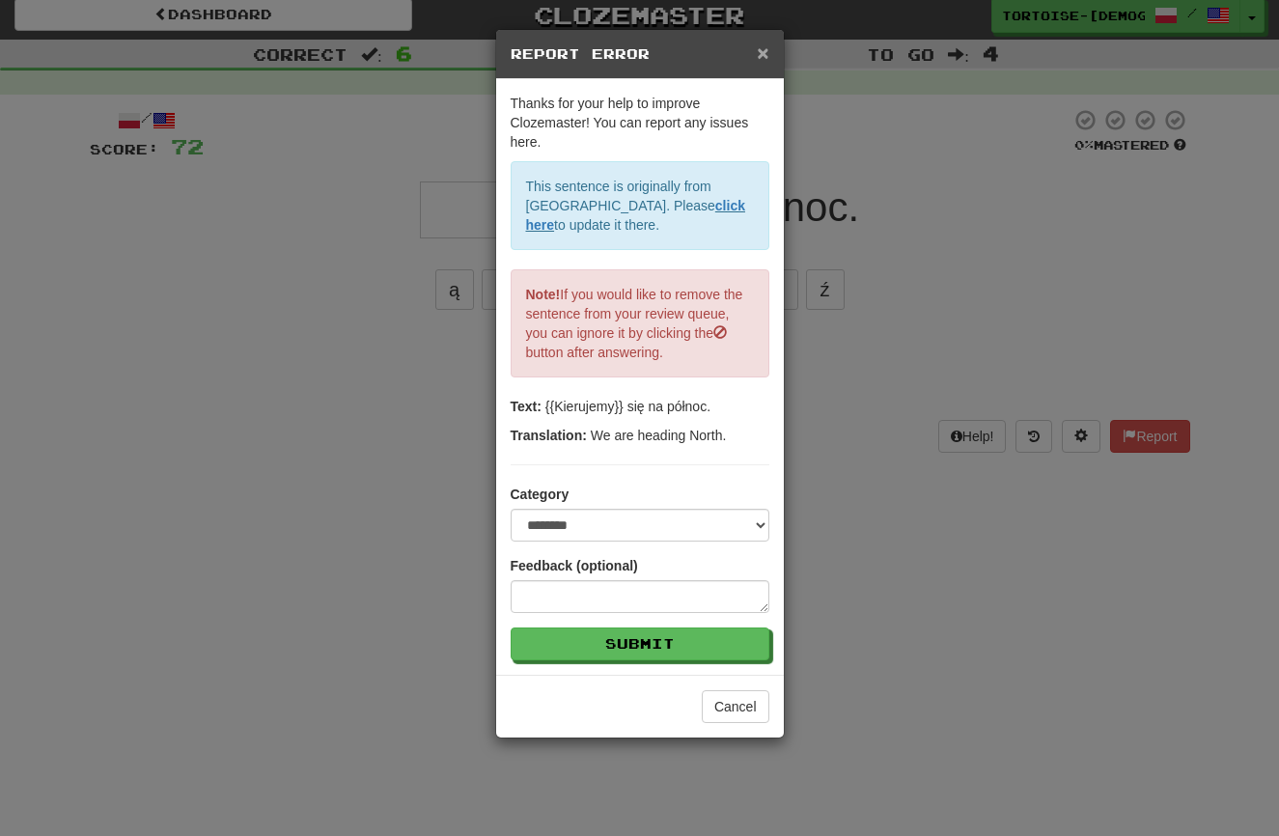
click at [762, 50] on span "×" at bounding box center [763, 53] width 12 height 22
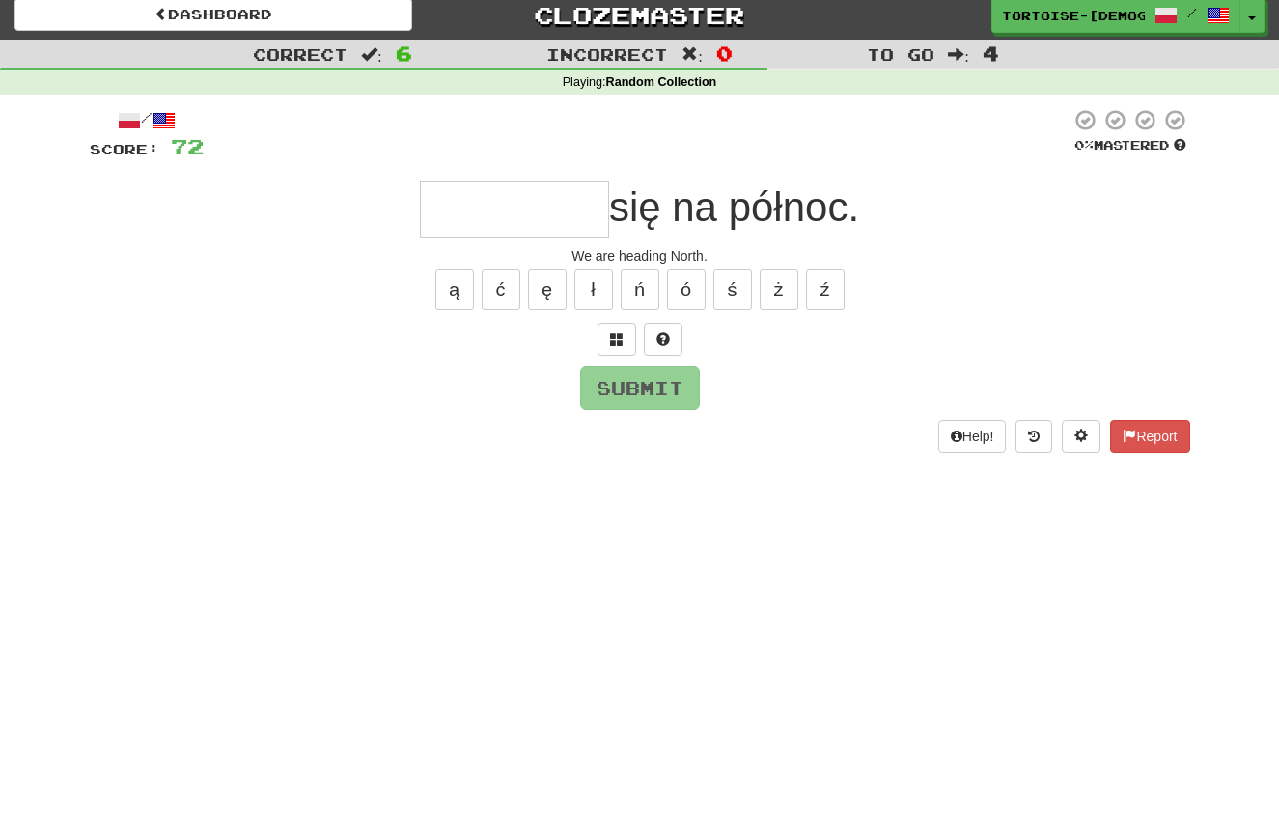
click at [481, 215] on input "text" at bounding box center [514, 210] width 189 height 57
click at [647, 395] on button "Submit" at bounding box center [641, 389] width 120 height 44
type input "*********"
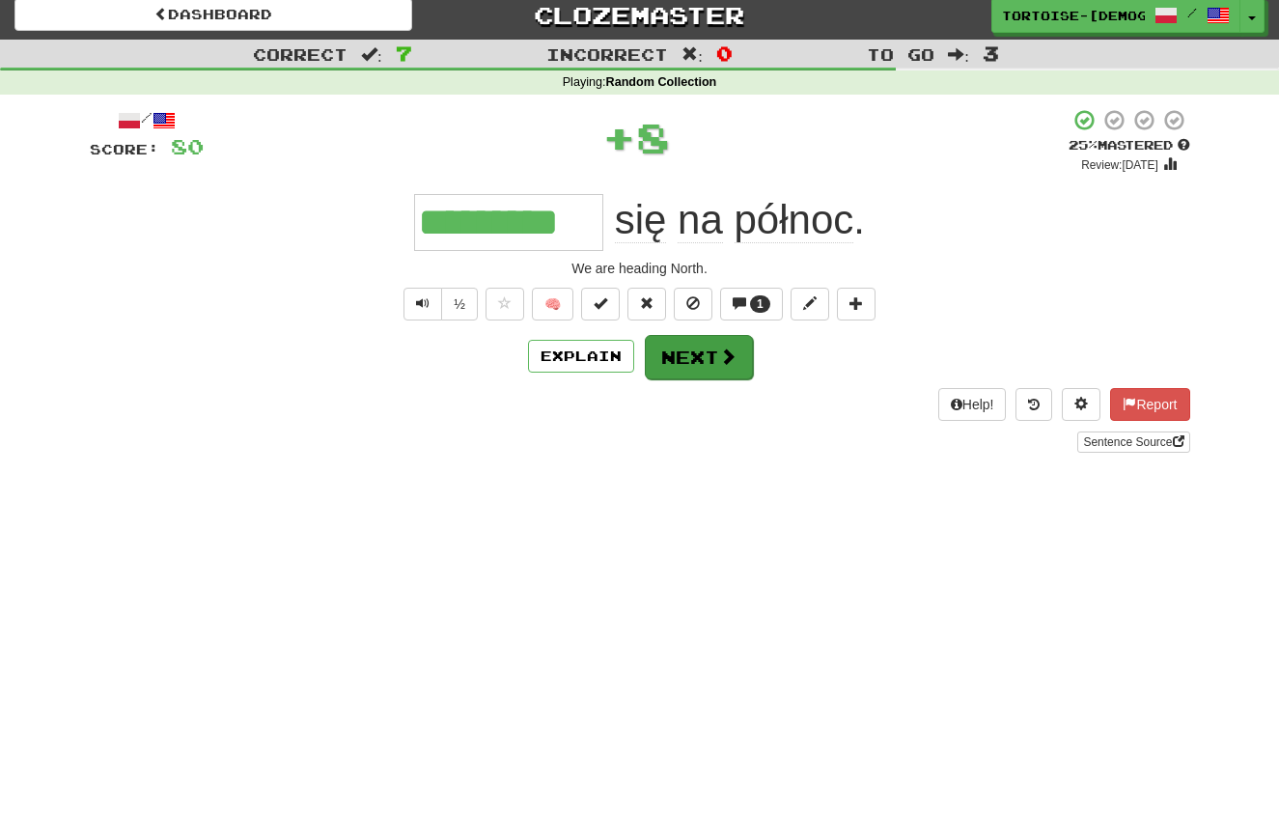
click at [702, 356] on button "Next" at bounding box center [699, 357] width 108 height 44
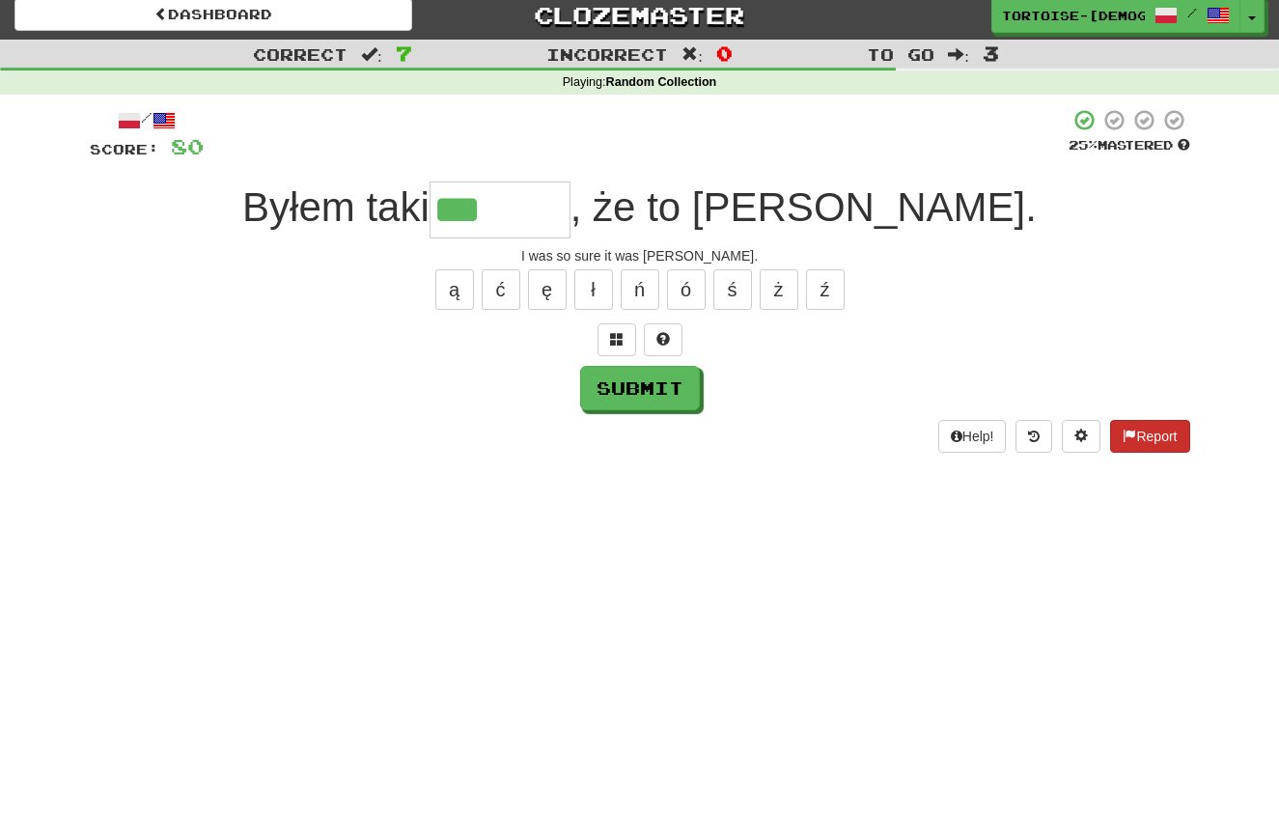
click at [1132, 429] on span at bounding box center [1130, 436] width 14 height 14
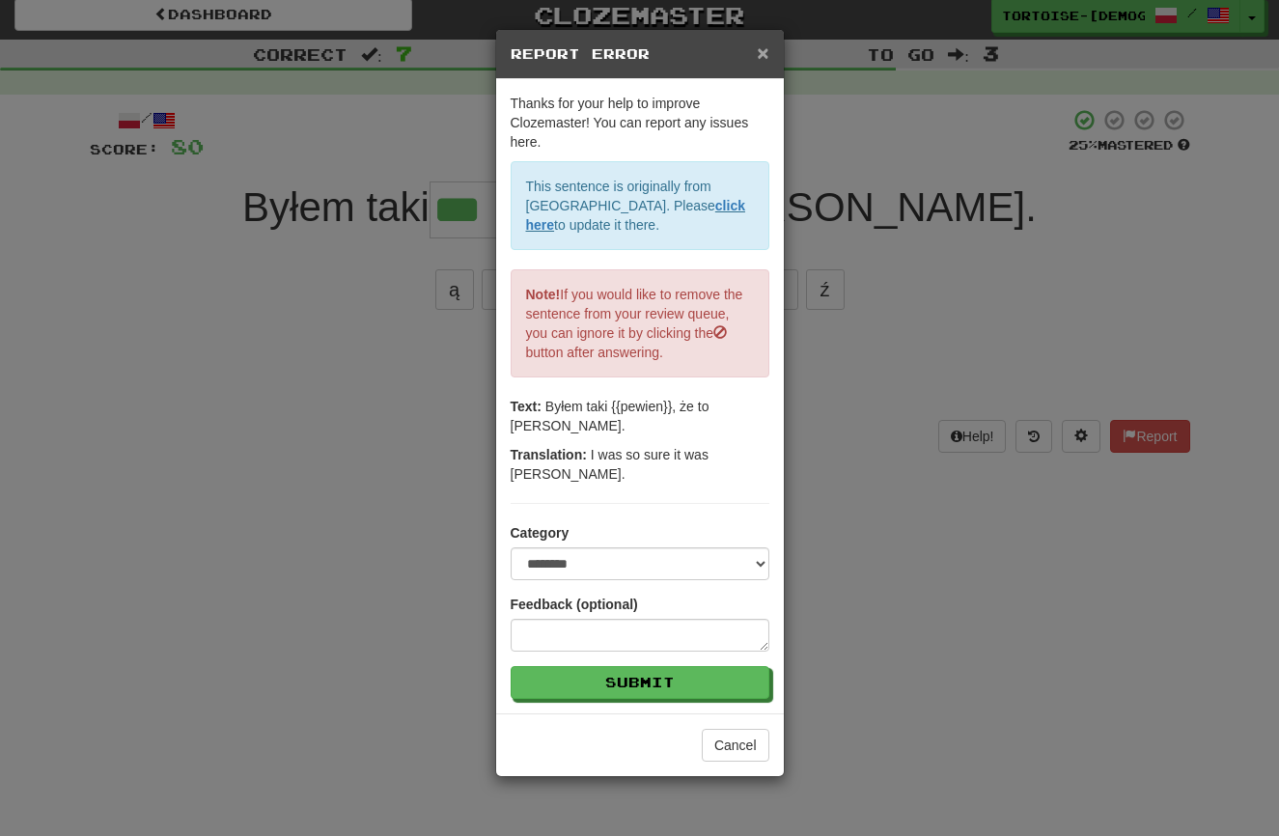
click at [764, 47] on span "×" at bounding box center [763, 53] width 12 height 22
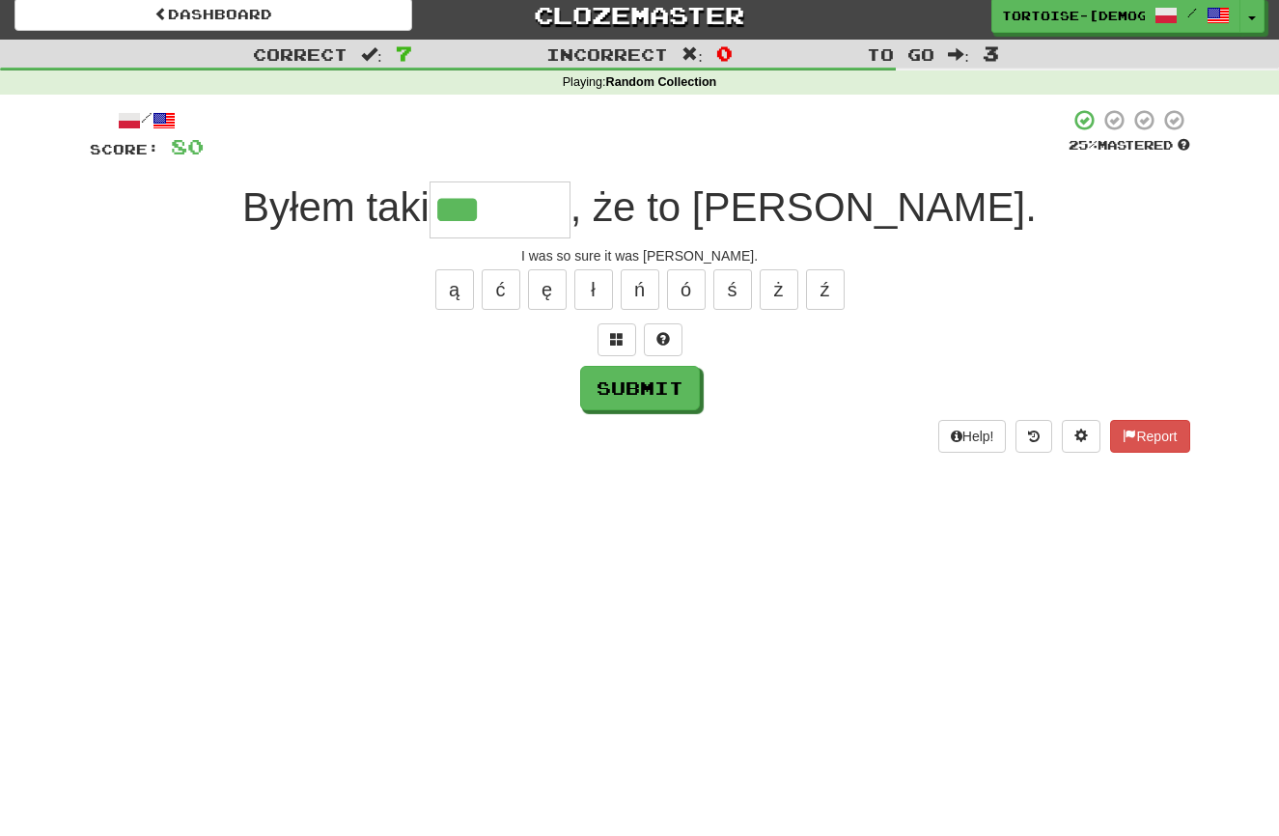
click at [571, 209] on input "***" at bounding box center [500, 210] width 141 height 57
type input "******"
click at [669, 372] on button "Submit" at bounding box center [641, 389] width 120 height 44
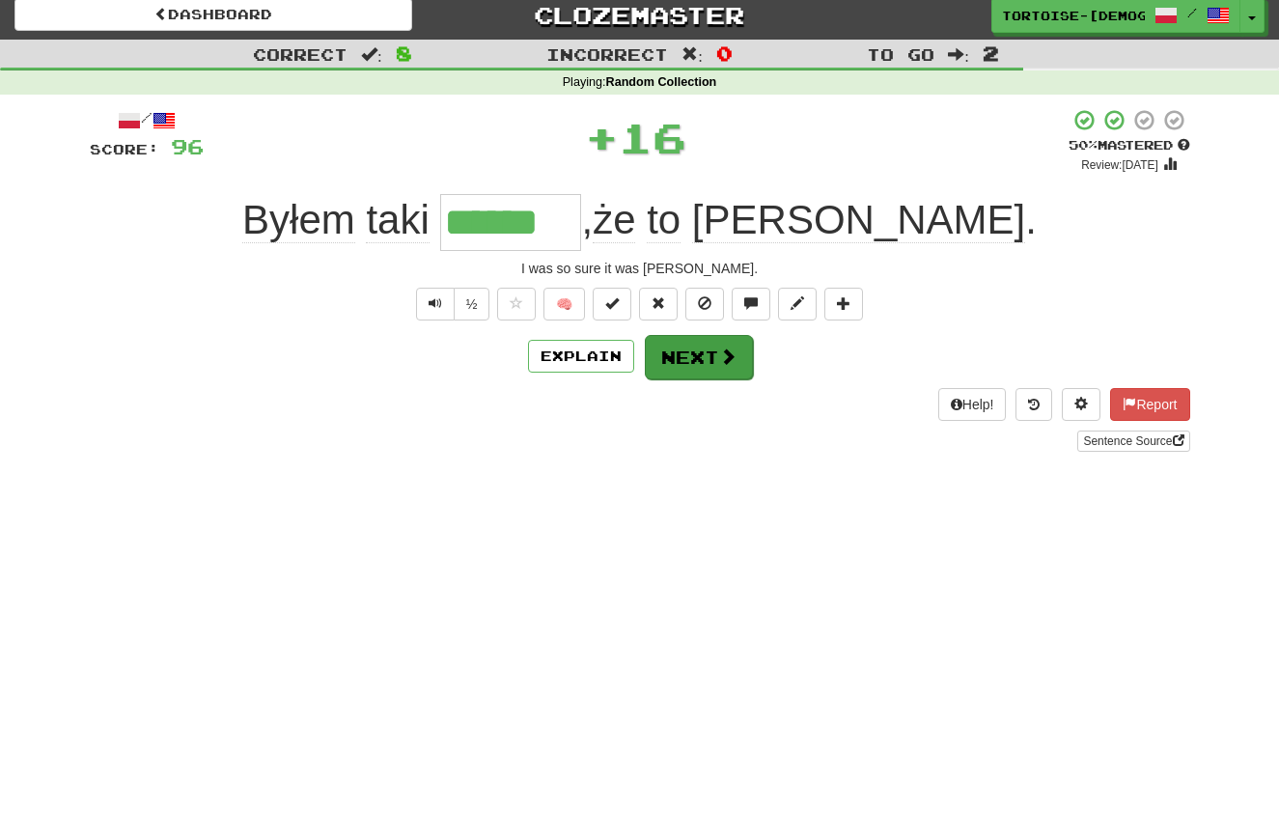
click at [678, 350] on button "Next" at bounding box center [699, 357] width 108 height 44
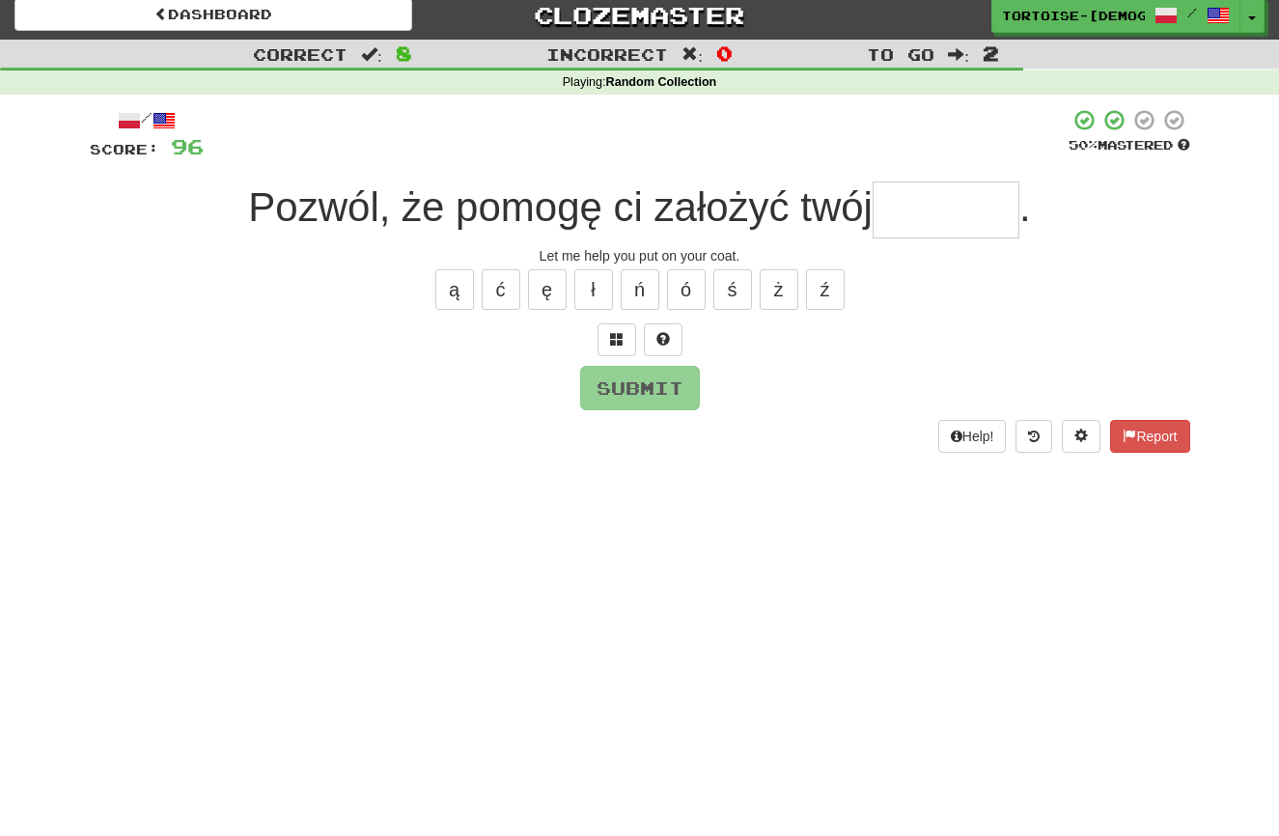
type input "*"
click at [589, 294] on button "ł" at bounding box center [593, 289] width 39 height 41
type input "*******"
click at [622, 388] on button "Submit" at bounding box center [641, 389] width 120 height 44
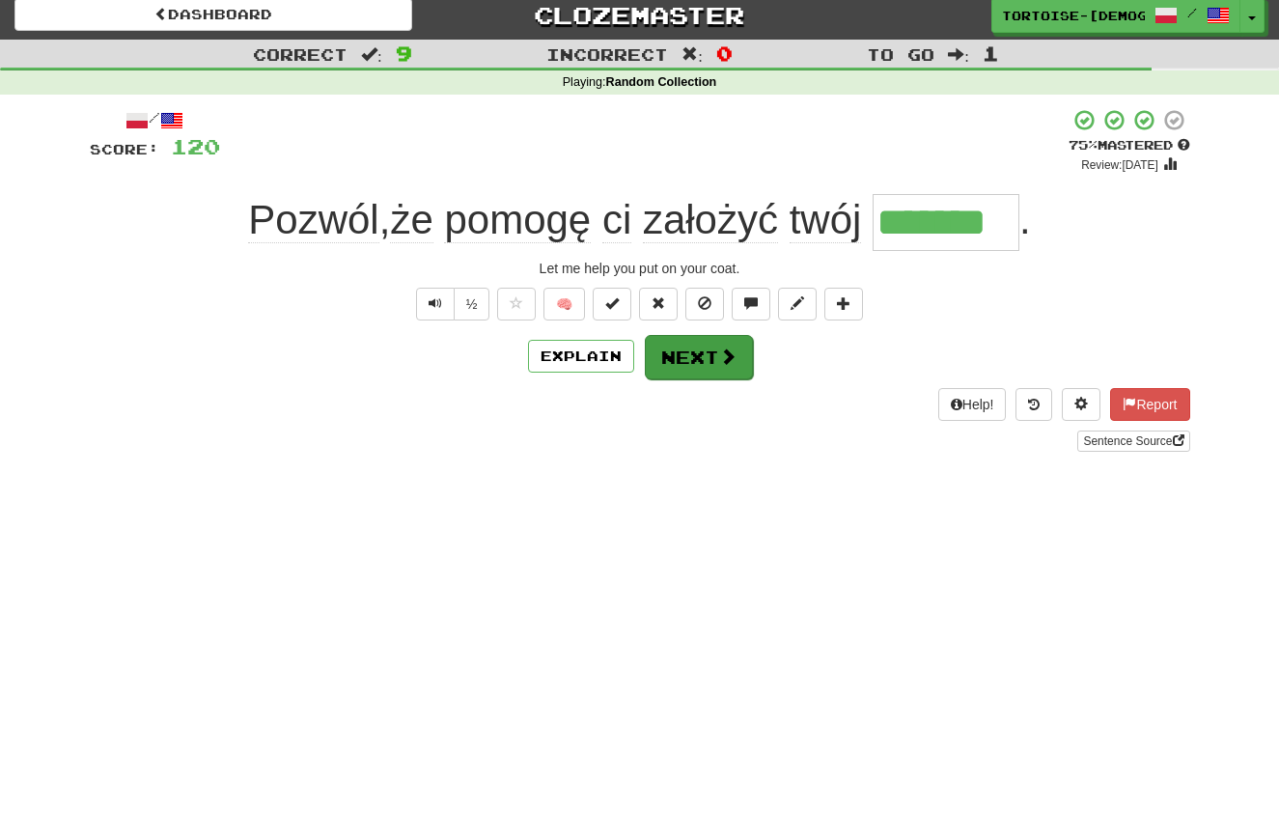
click at [707, 356] on button "Next" at bounding box center [699, 357] width 108 height 44
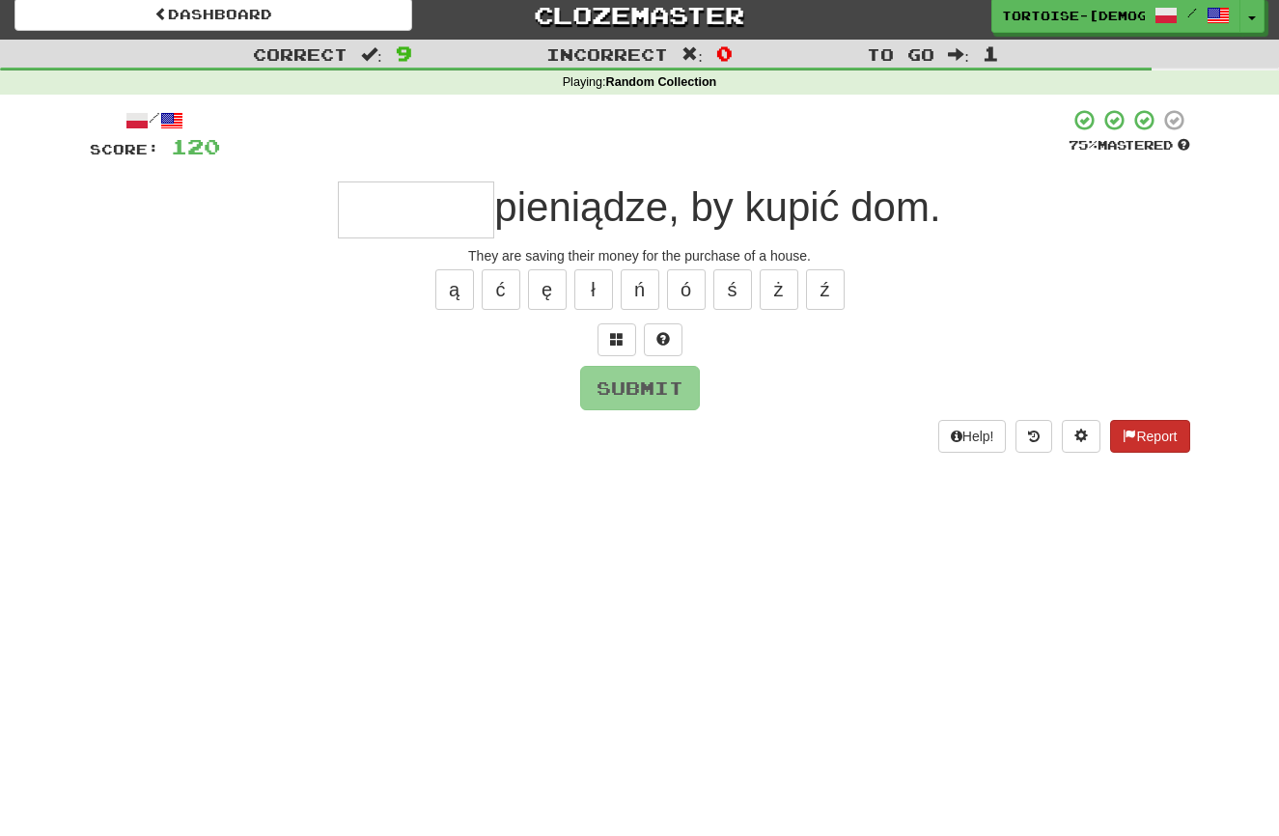
click at [1141, 428] on button "Report" at bounding box center [1149, 436] width 79 height 33
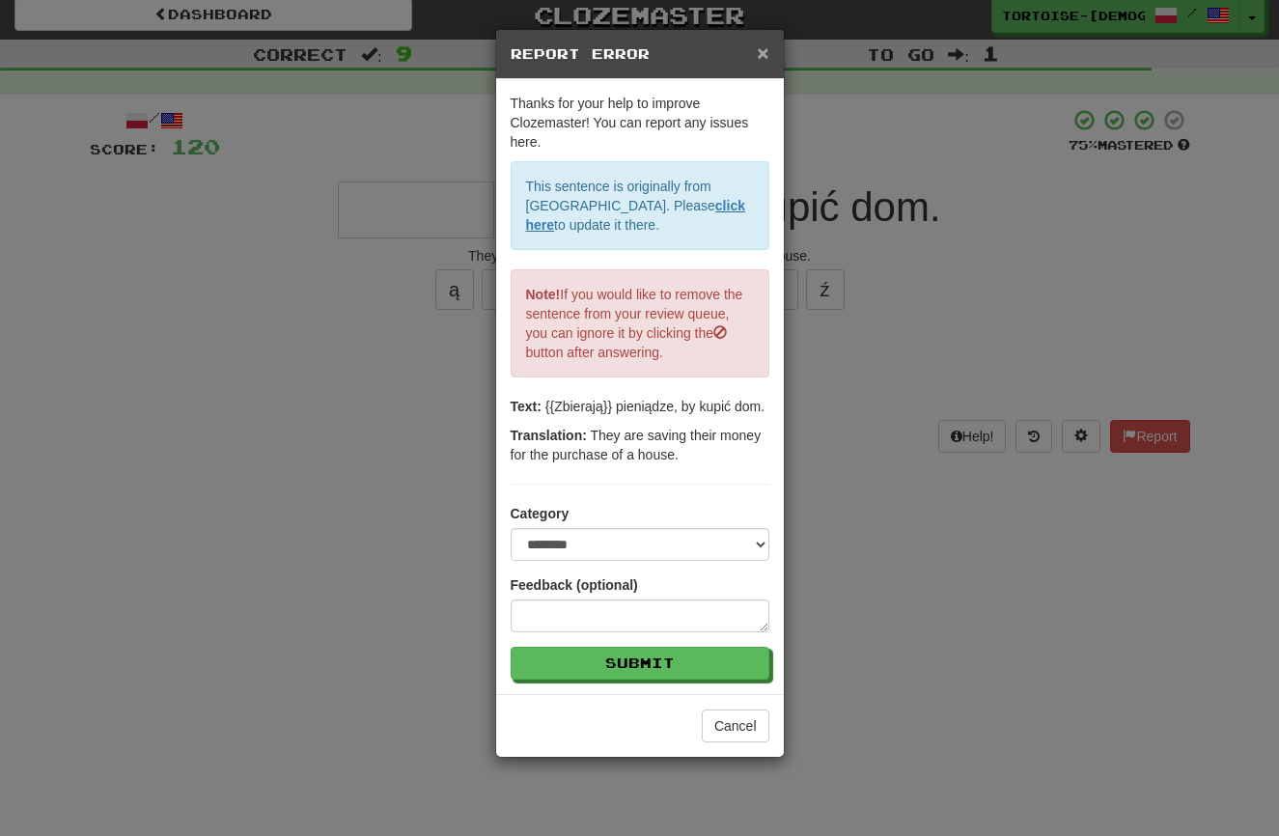
click at [760, 46] on span "×" at bounding box center [763, 53] width 12 height 22
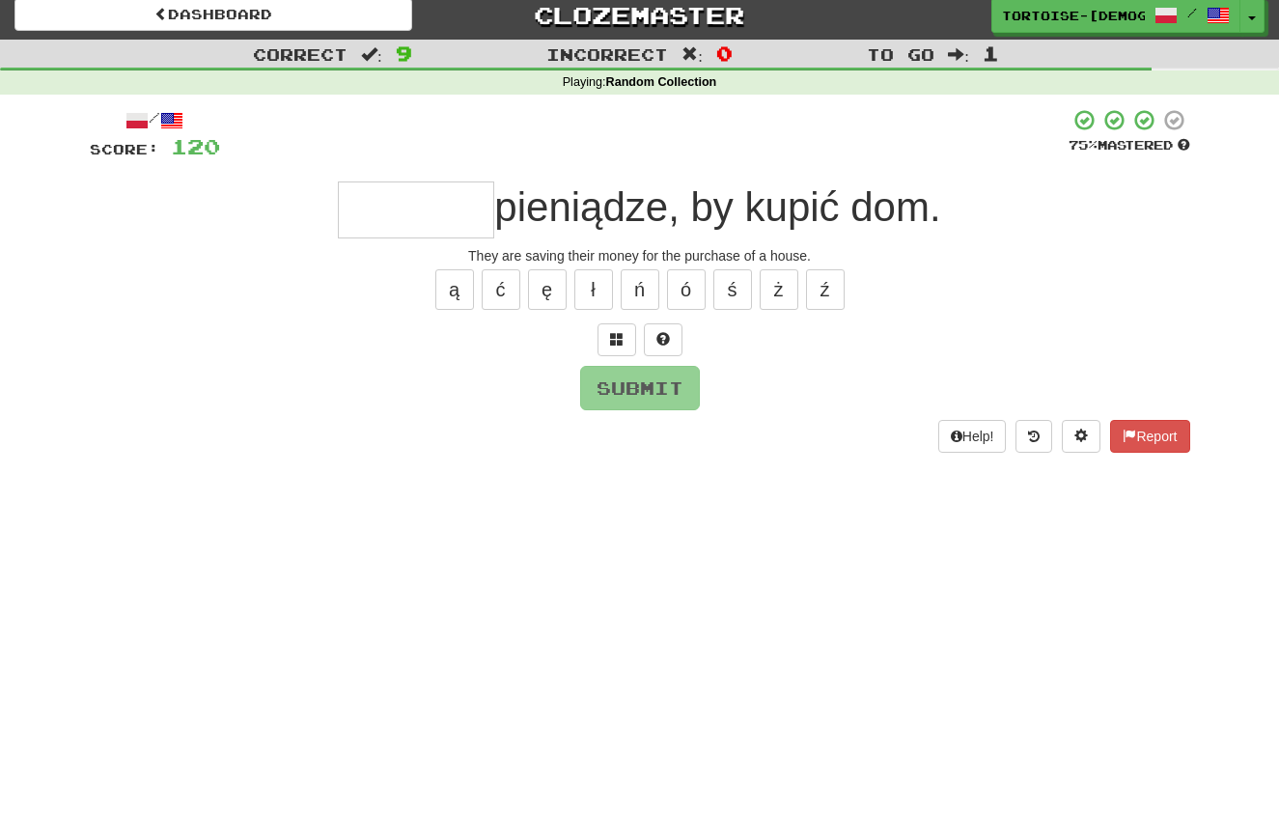
click at [461, 216] on input "text" at bounding box center [416, 210] width 156 height 57
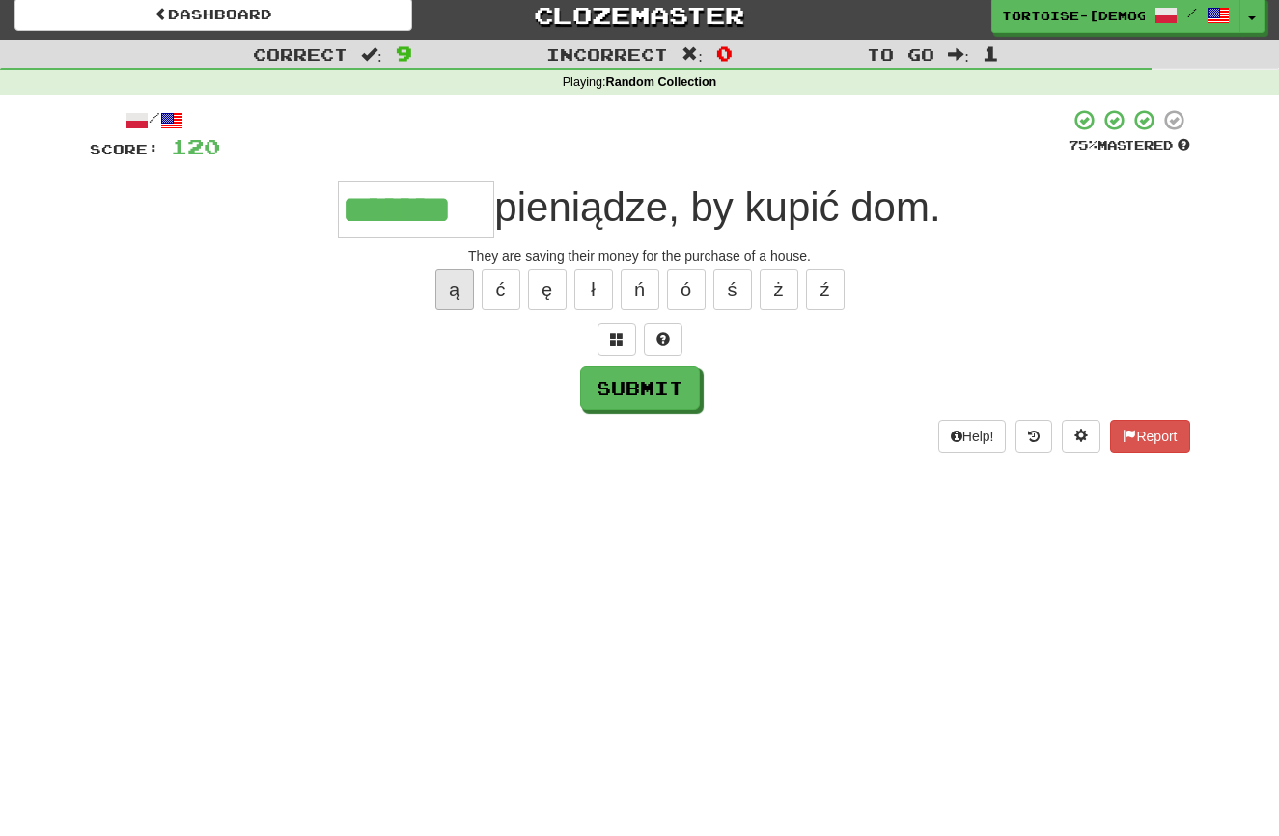
click at [461, 286] on button "ą" at bounding box center [454, 289] width 39 height 41
click at [626, 382] on button "Submit" at bounding box center [641, 389] width 120 height 44
type input "********"
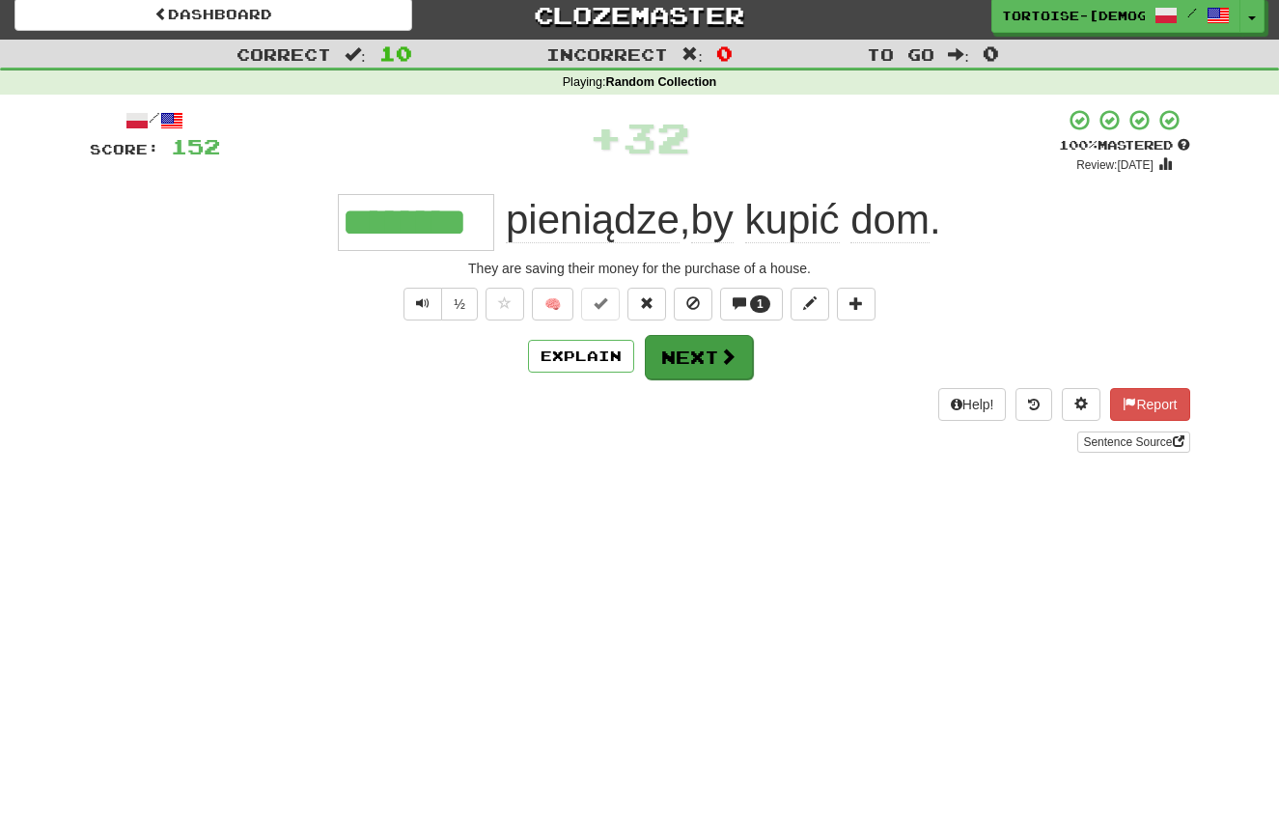
click at [690, 363] on button "Next" at bounding box center [699, 357] width 108 height 44
